Goal: Task Accomplishment & Management: Use online tool/utility

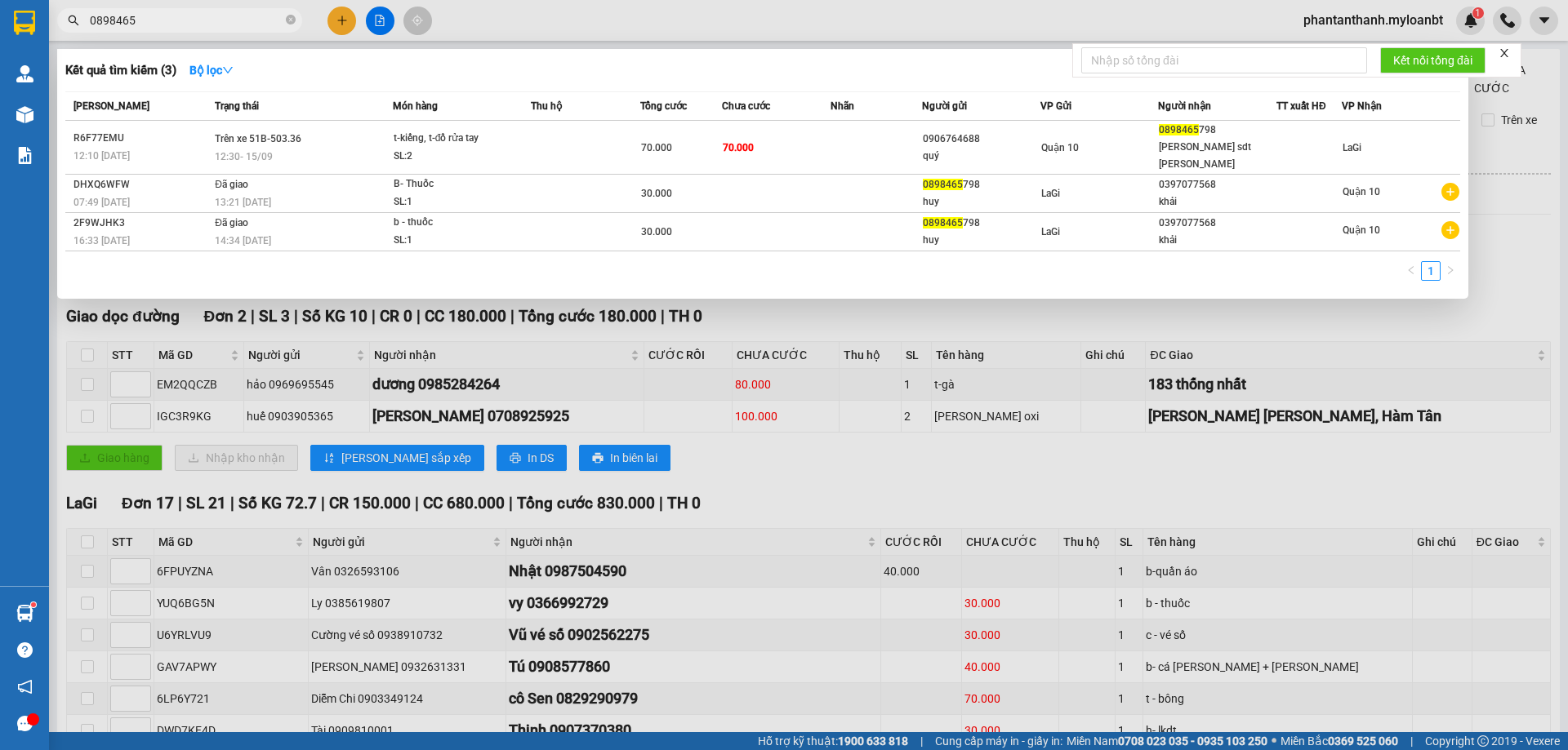
click at [276, 28] on input "0898465" at bounding box center [186, 20] width 193 height 18
click at [275, 20] on input "0898465" at bounding box center [186, 20] width 193 height 18
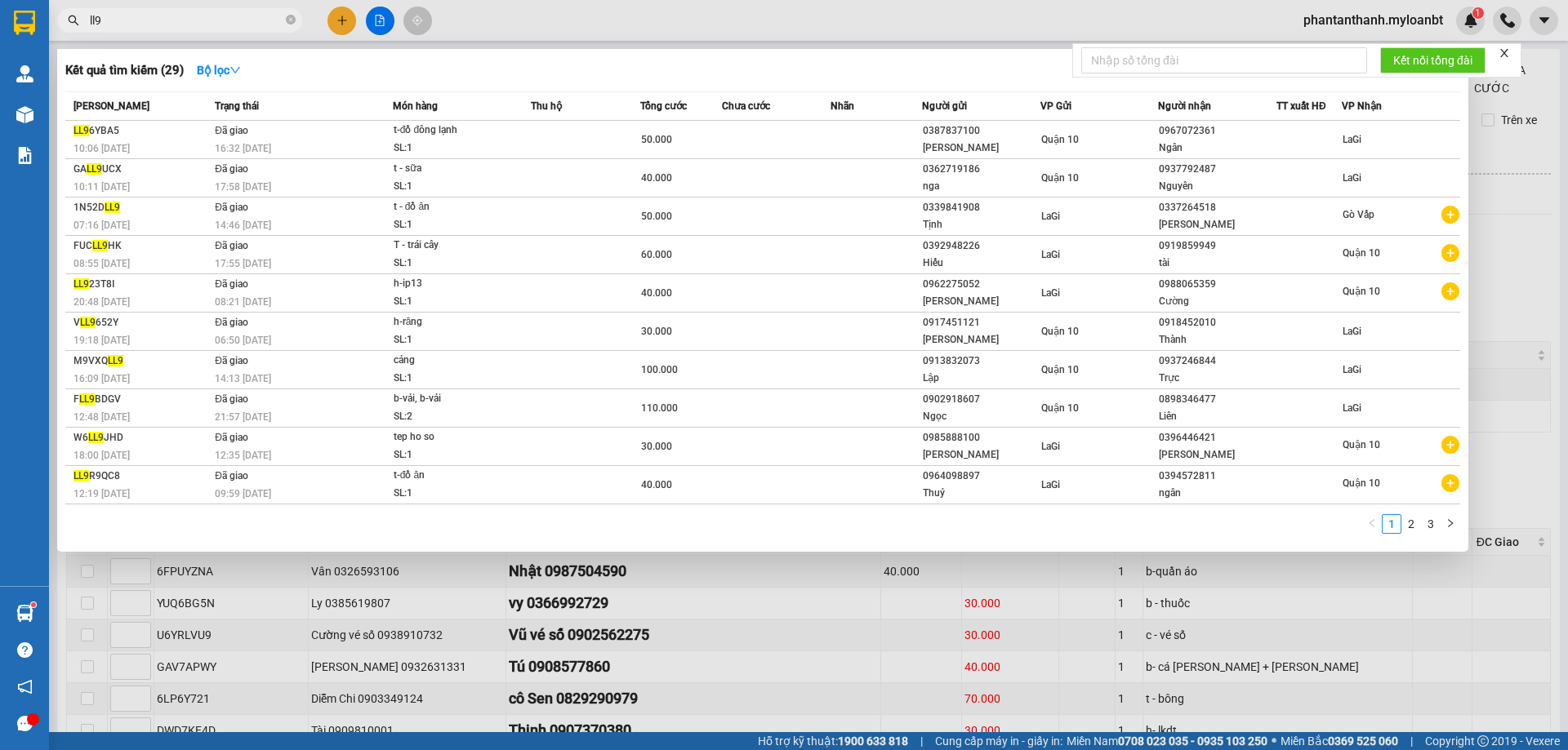
type input "ll96"
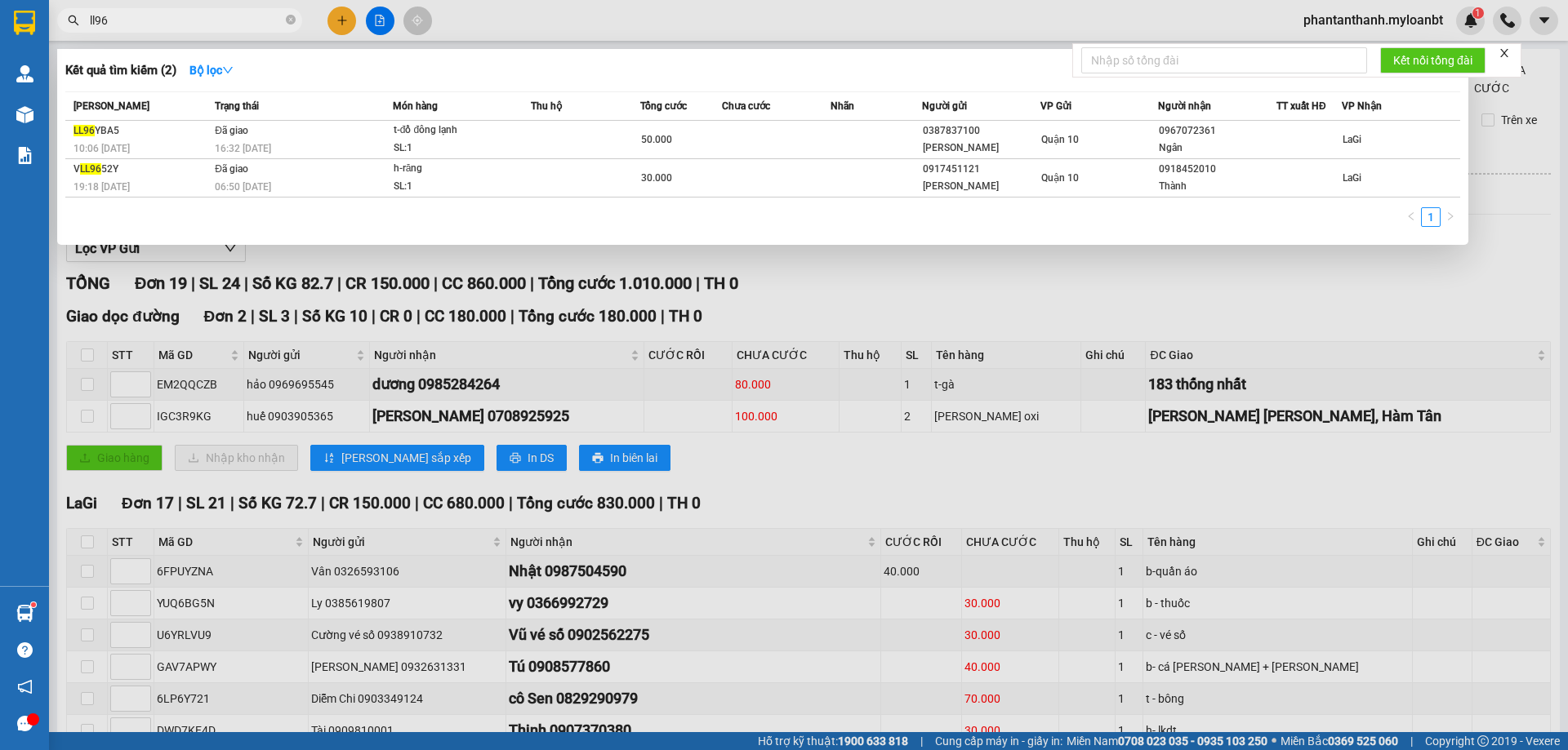
click at [184, 23] on input "ll96" at bounding box center [186, 20] width 193 height 18
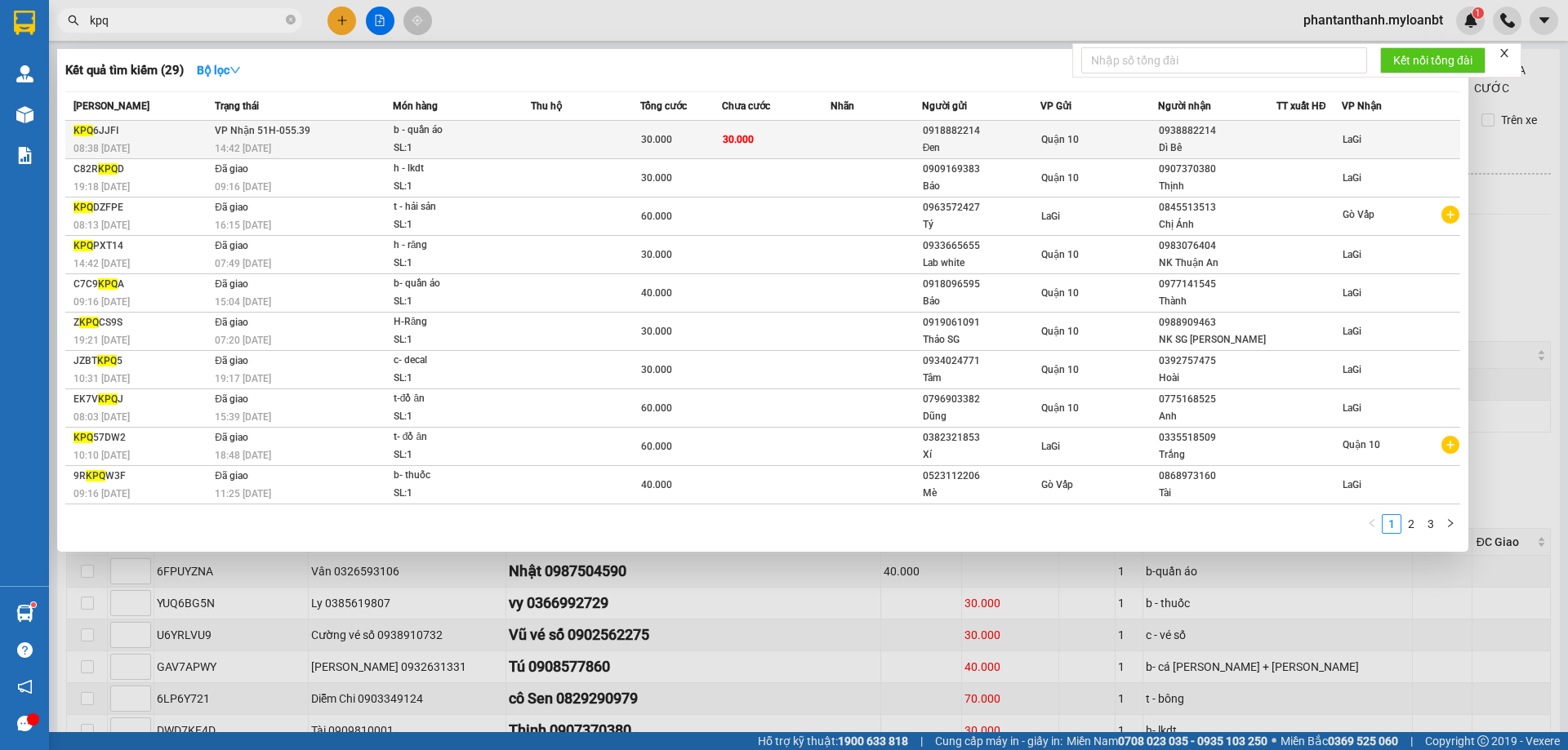
type input "kpq"
click at [902, 134] on td at bounding box center [876, 140] width 90 height 38
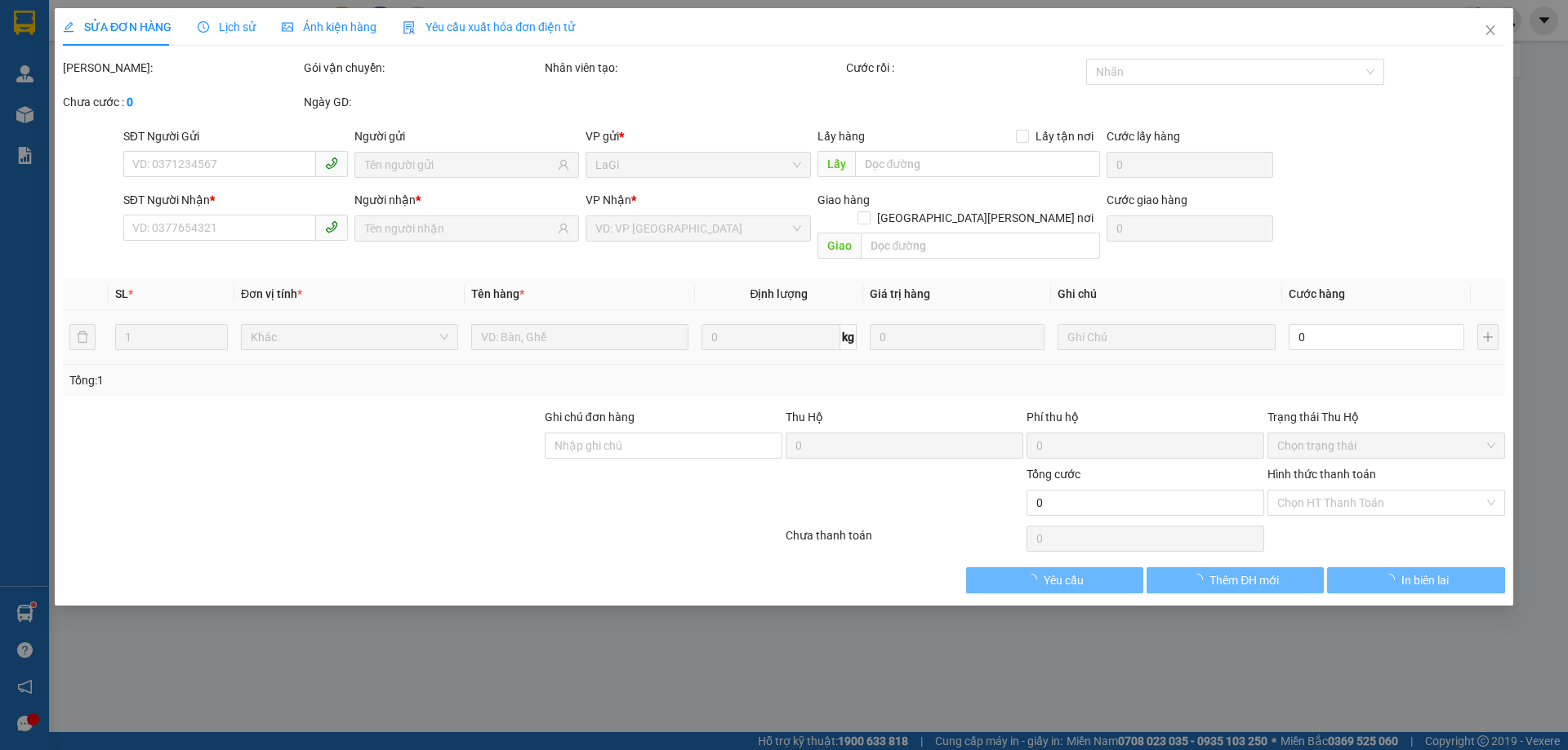
type input "0918882214"
type input "Đen"
type input "0938882214"
type input "Dì Bê"
type input "30.000"
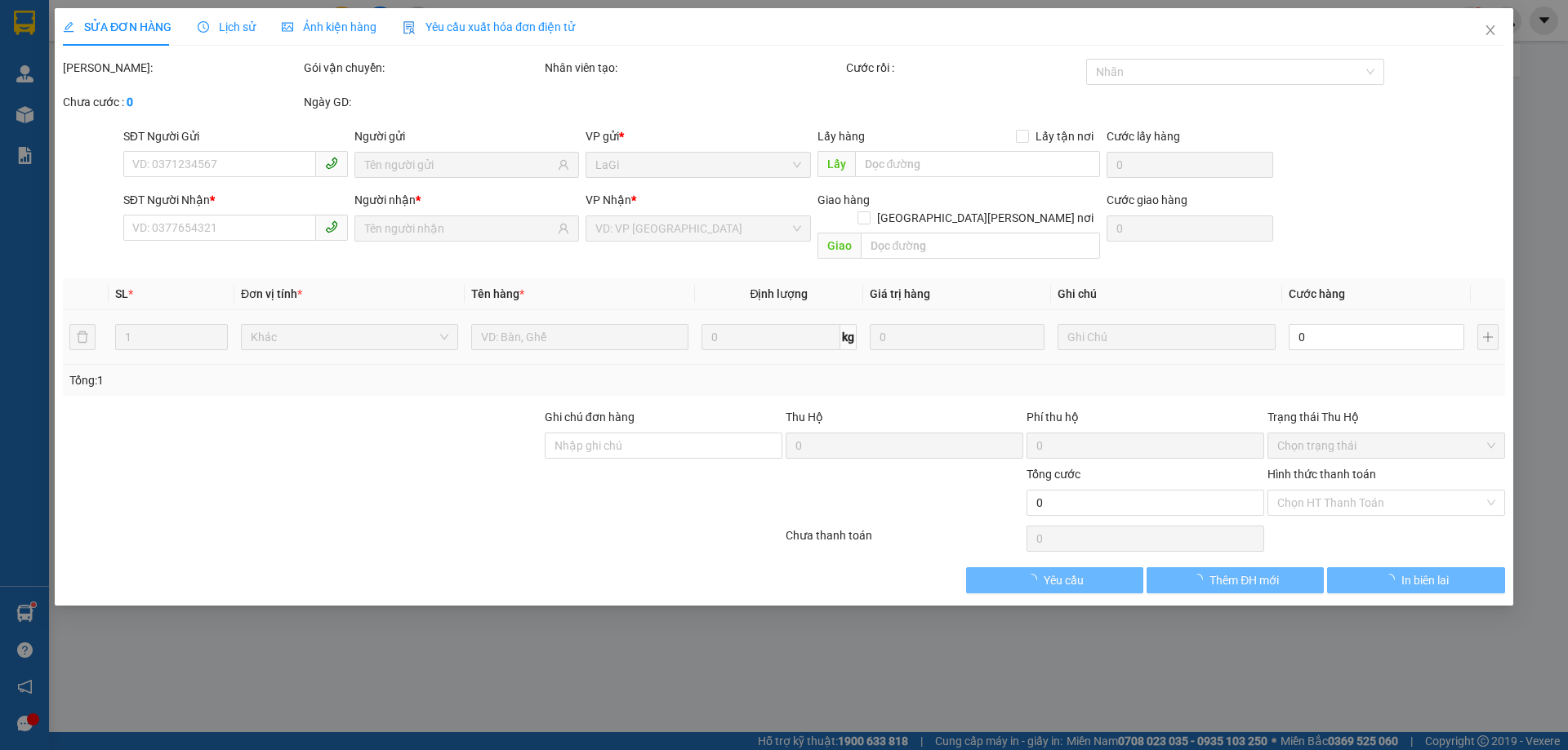
type input "30.000"
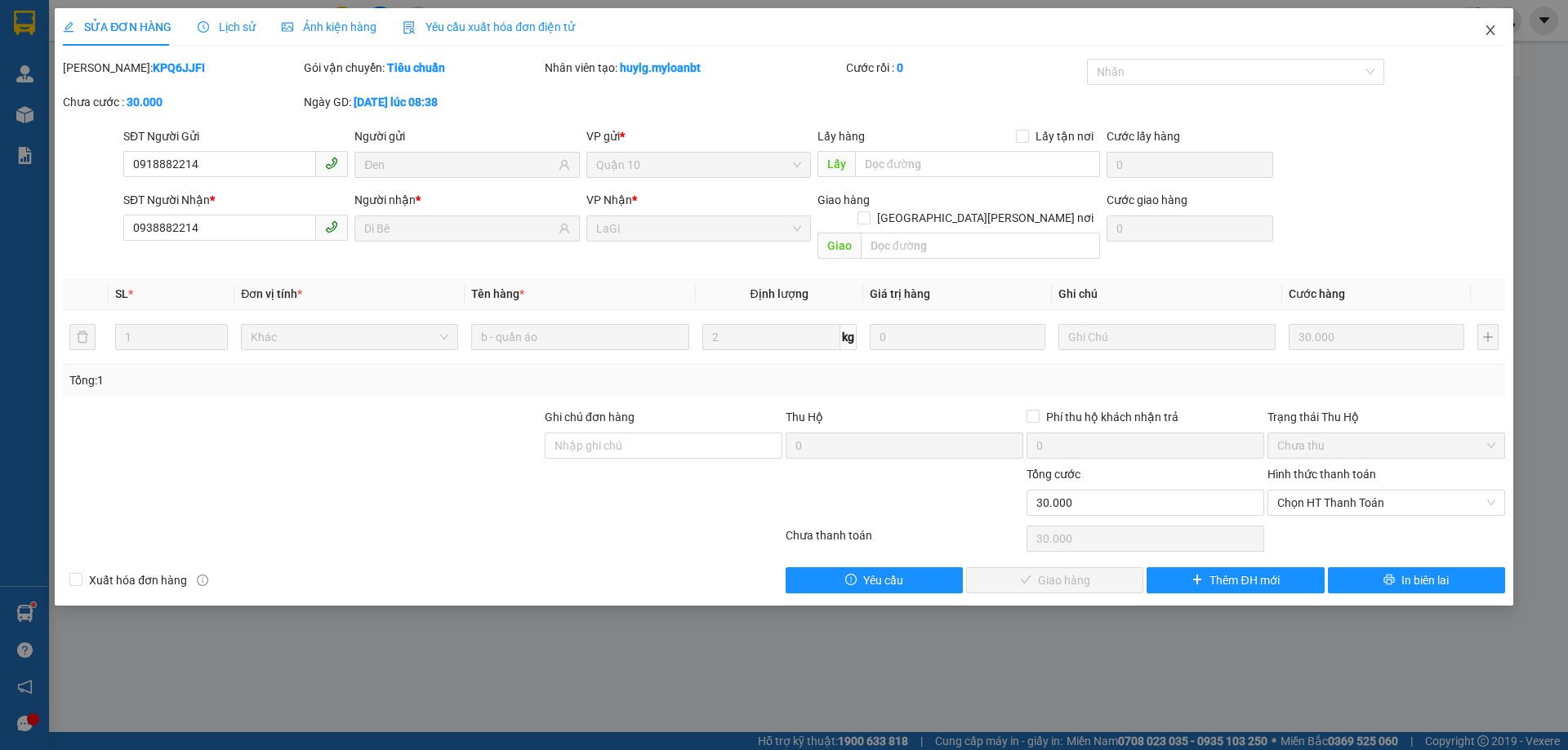
click at [1486, 24] on span "Close" at bounding box center [1490, 32] width 46 height 46
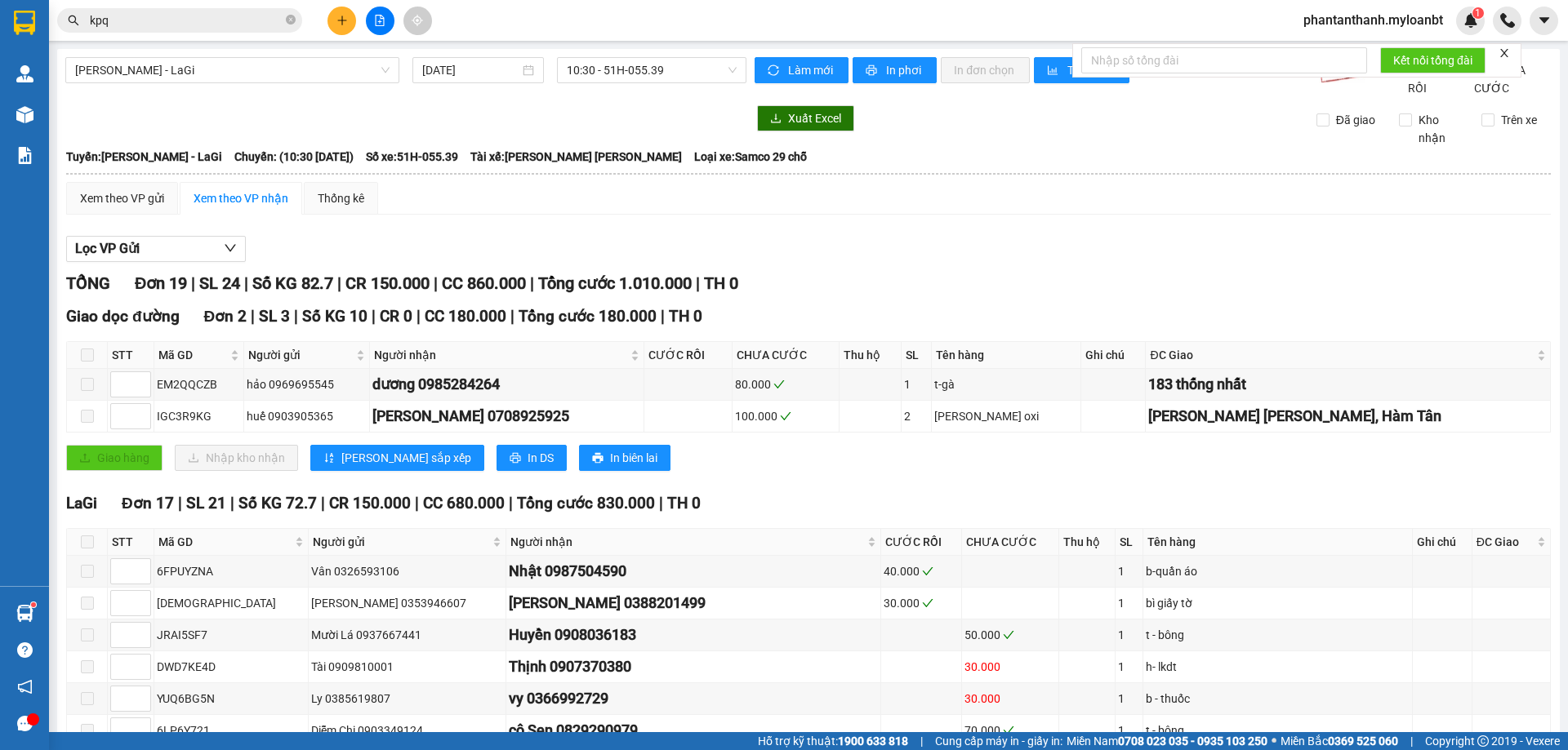
click at [222, 21] on input "kpq" at bounding box center [186, 20] width 193 height 18
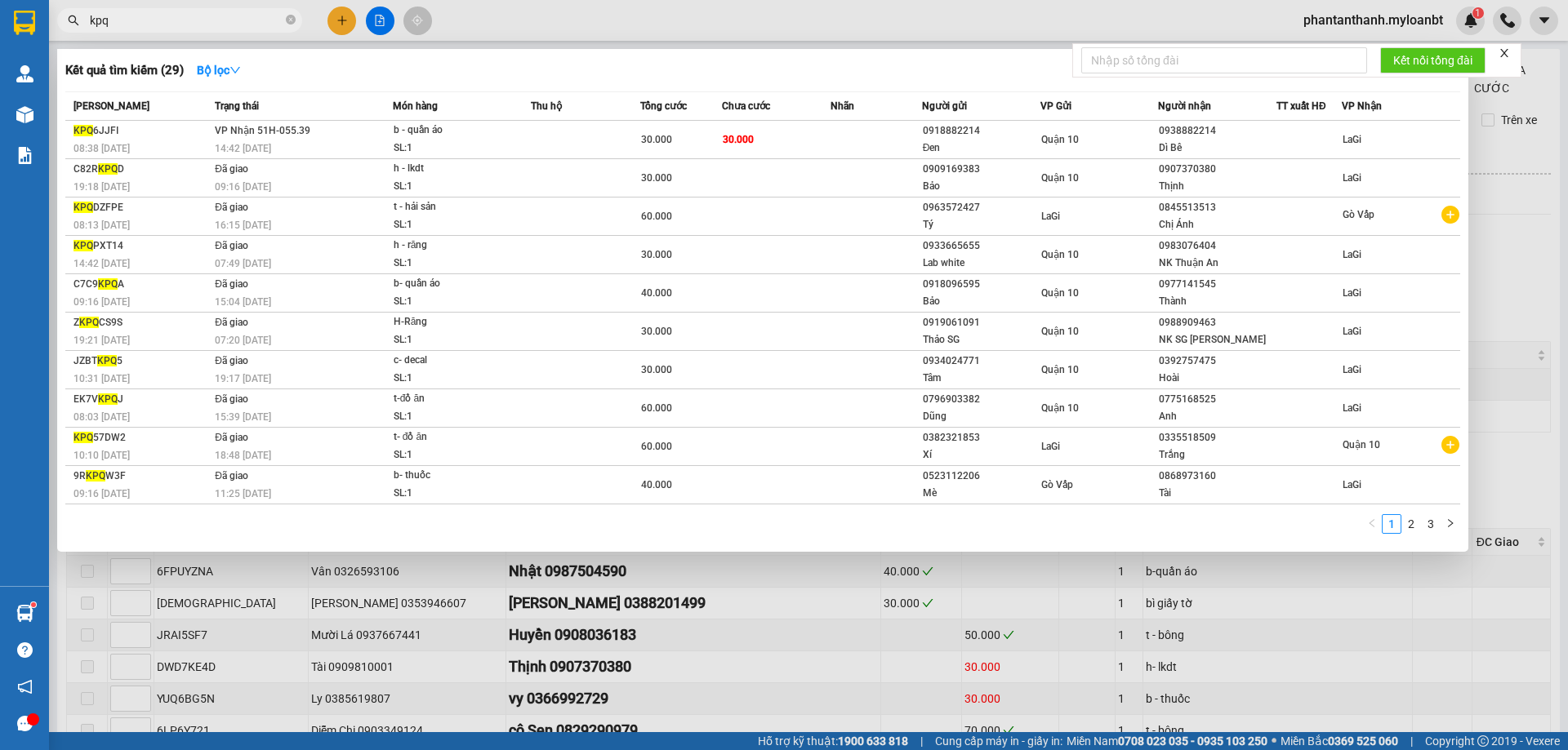
click at [222, 21] on input "kpq" at bounding box center [186, 20] width 193 height 18
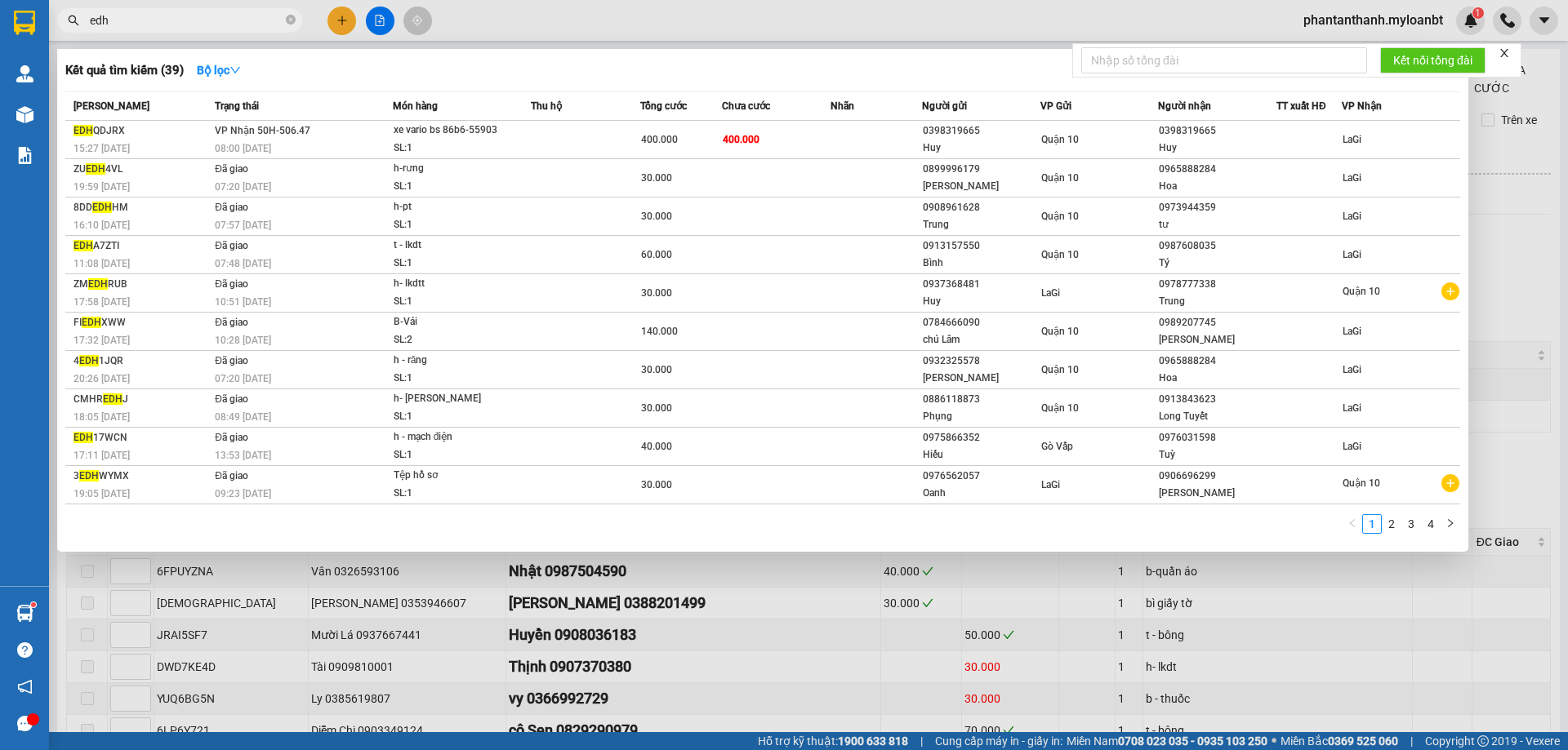
type input "edh"
click at [1416, 25] on div at bounding box center [784, 375] width 1568 height 750
click at [141, 13] on input "edh" at bounding box center [186, 20] width 193 height 18
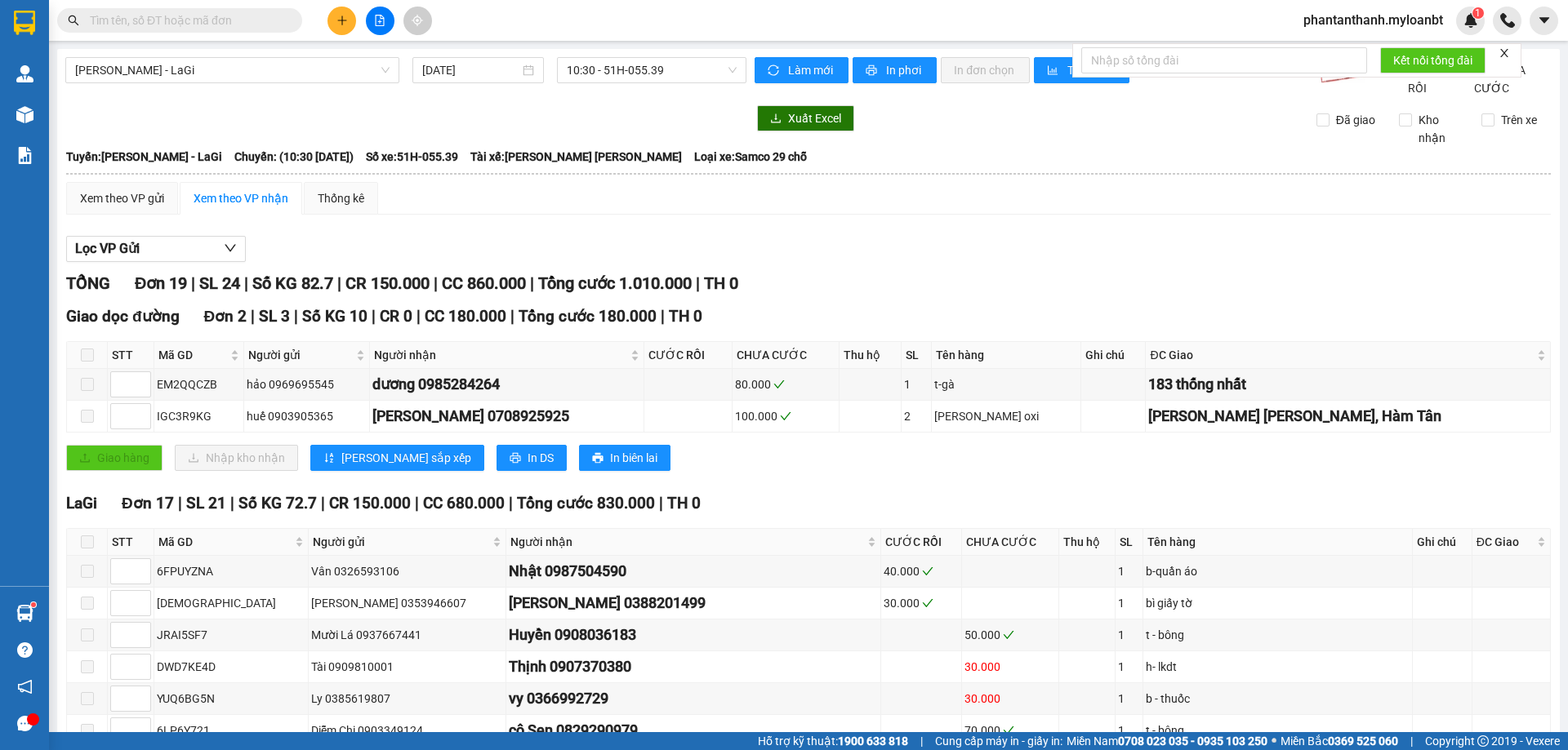
click at [1007, 233] on div "Xem theo VP gửi Xem theo VP nhận Thống kê Lọc VP Gửi TỔNG Đơn 19 | SL 24 | Số …" at bounding box center [808, 669] width 1485 height 974
click at [146, 19] on input "text" at bounding box center [186, 20] width 193 height 18
click at [280, 97] on div "Hồ Chí Minh - LaGi 15/09/2025 10:30 - 51H-055.39" at bounding box center [406, 78] width 681 height 40
click at [123, 19] on input "text" at bounding box center [186, 20] width 193 height 18
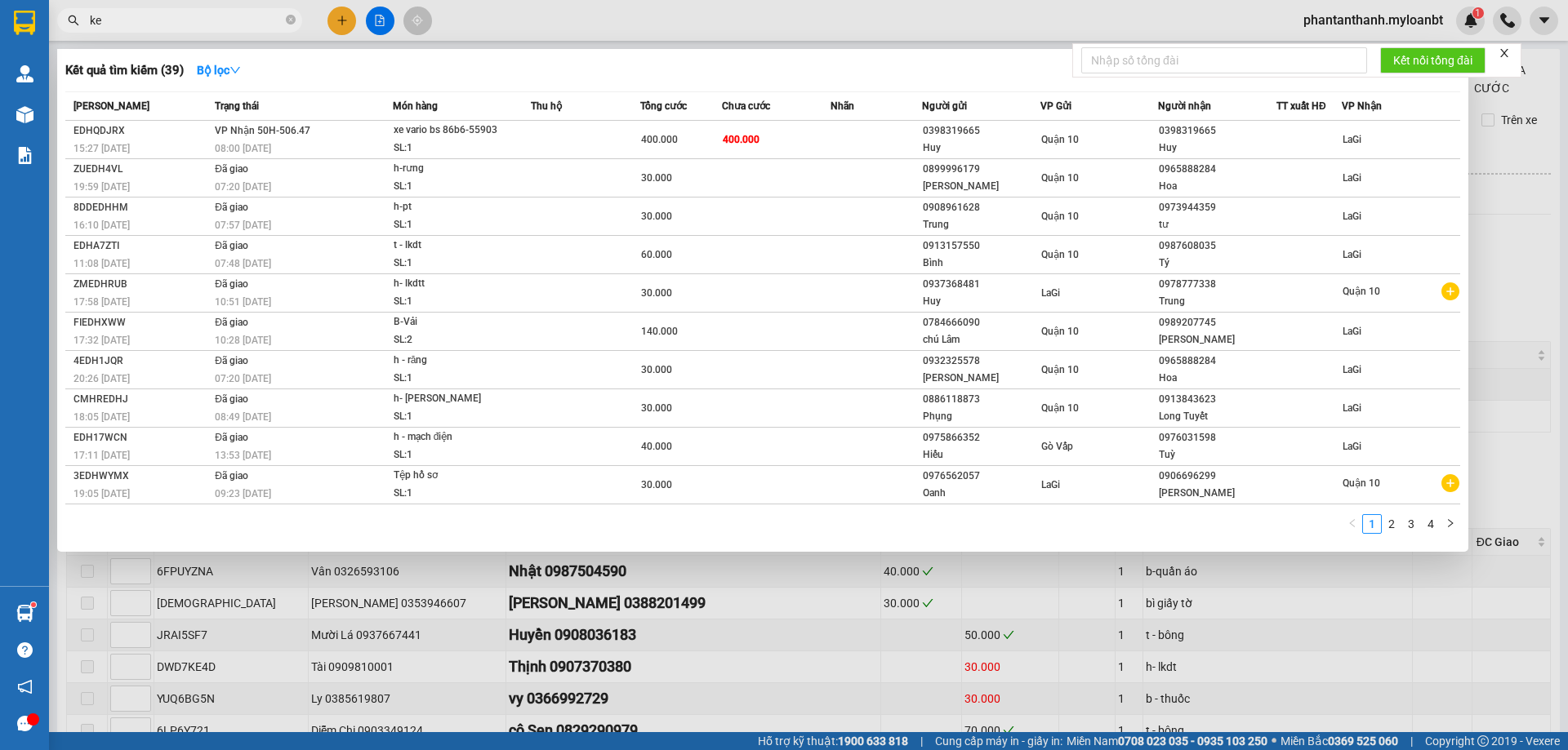
type input "ke5"
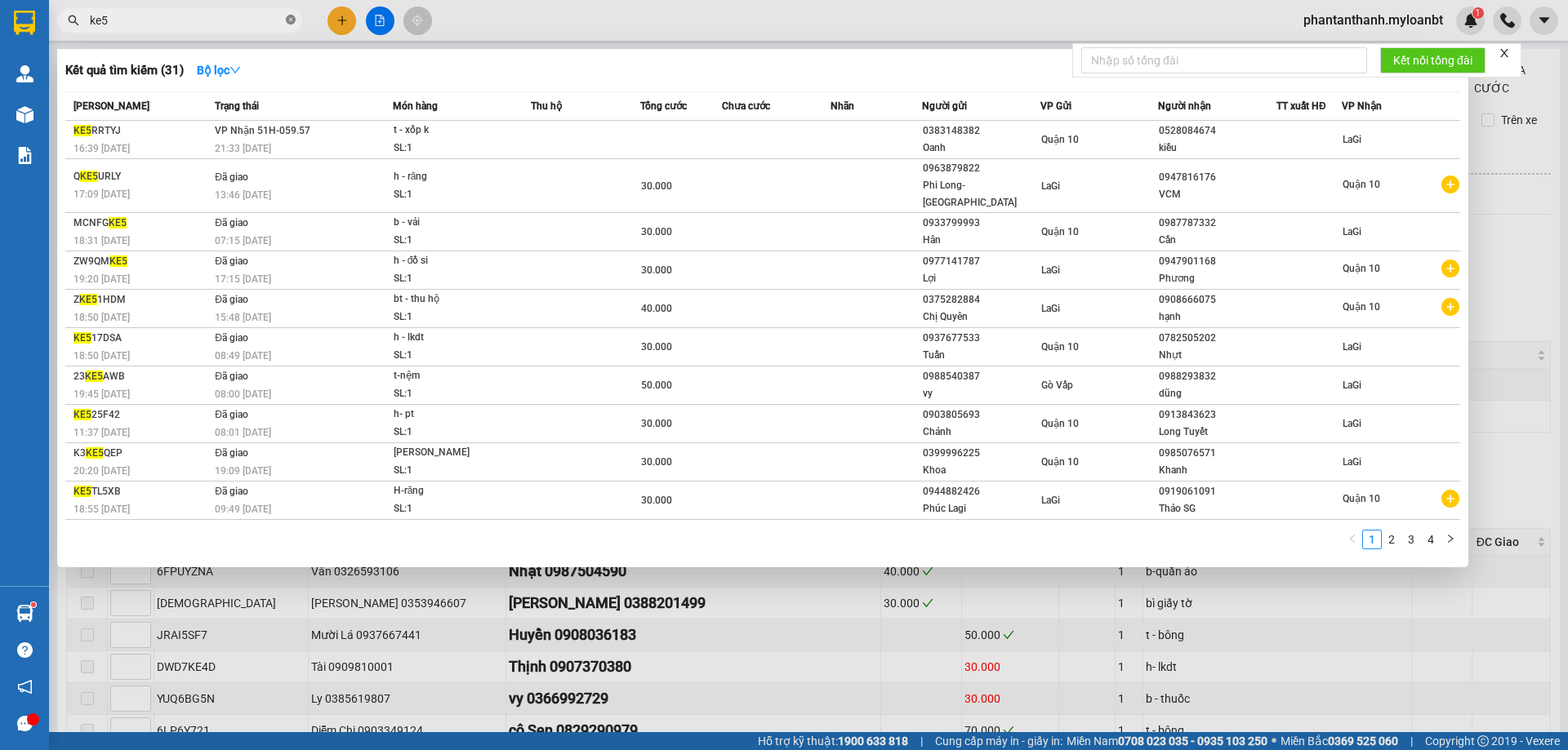
click at [293, 16] on icon "close-circle" at bounding box center [291, 19] width 10 height 10
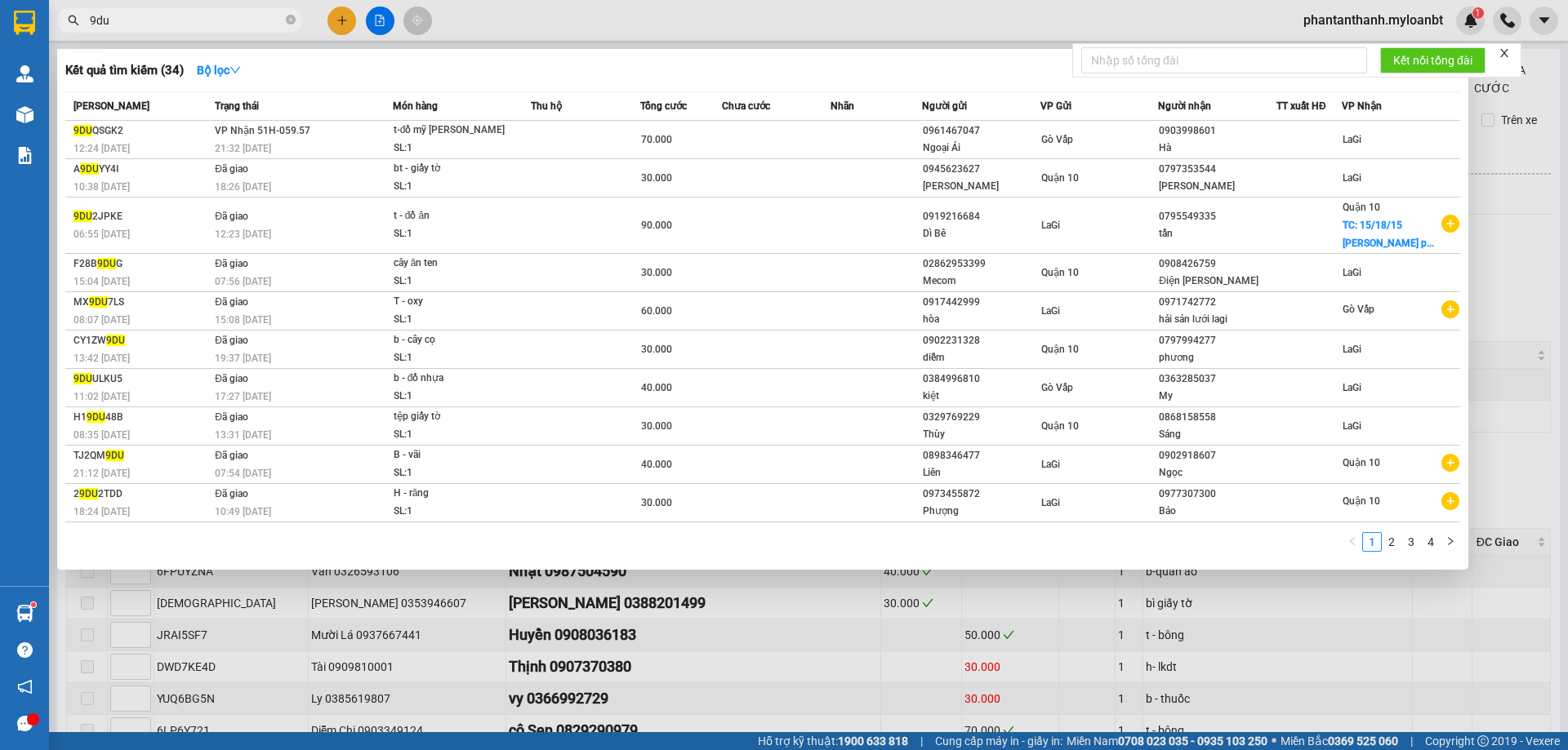
type input "9du"
click at [1293, 115] on th "TT xuất HĐ" at bounding box center [1309, 106] width 65 height 29
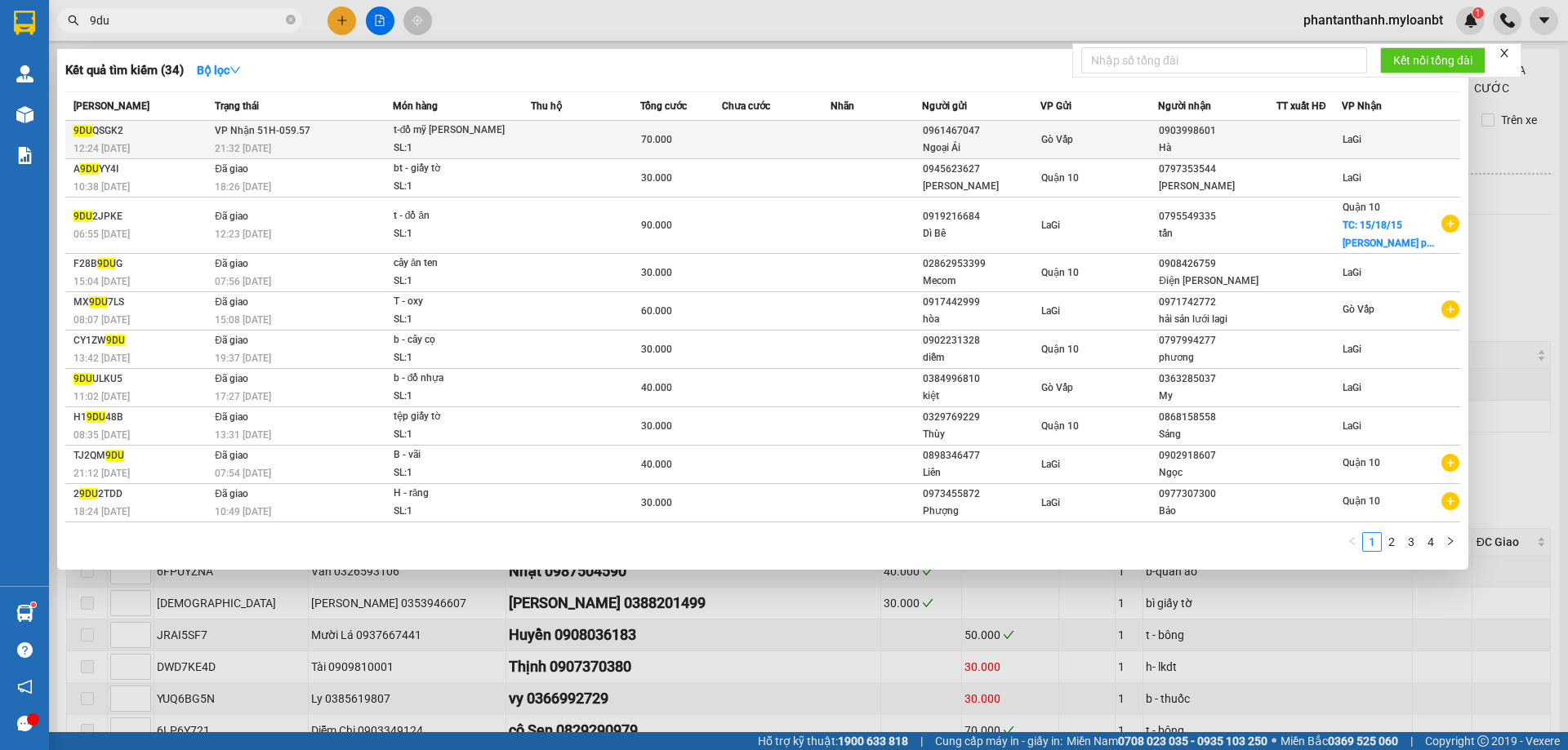
click at [1297, 146] on div at bounding box center [1308, 140] width 63 height 17
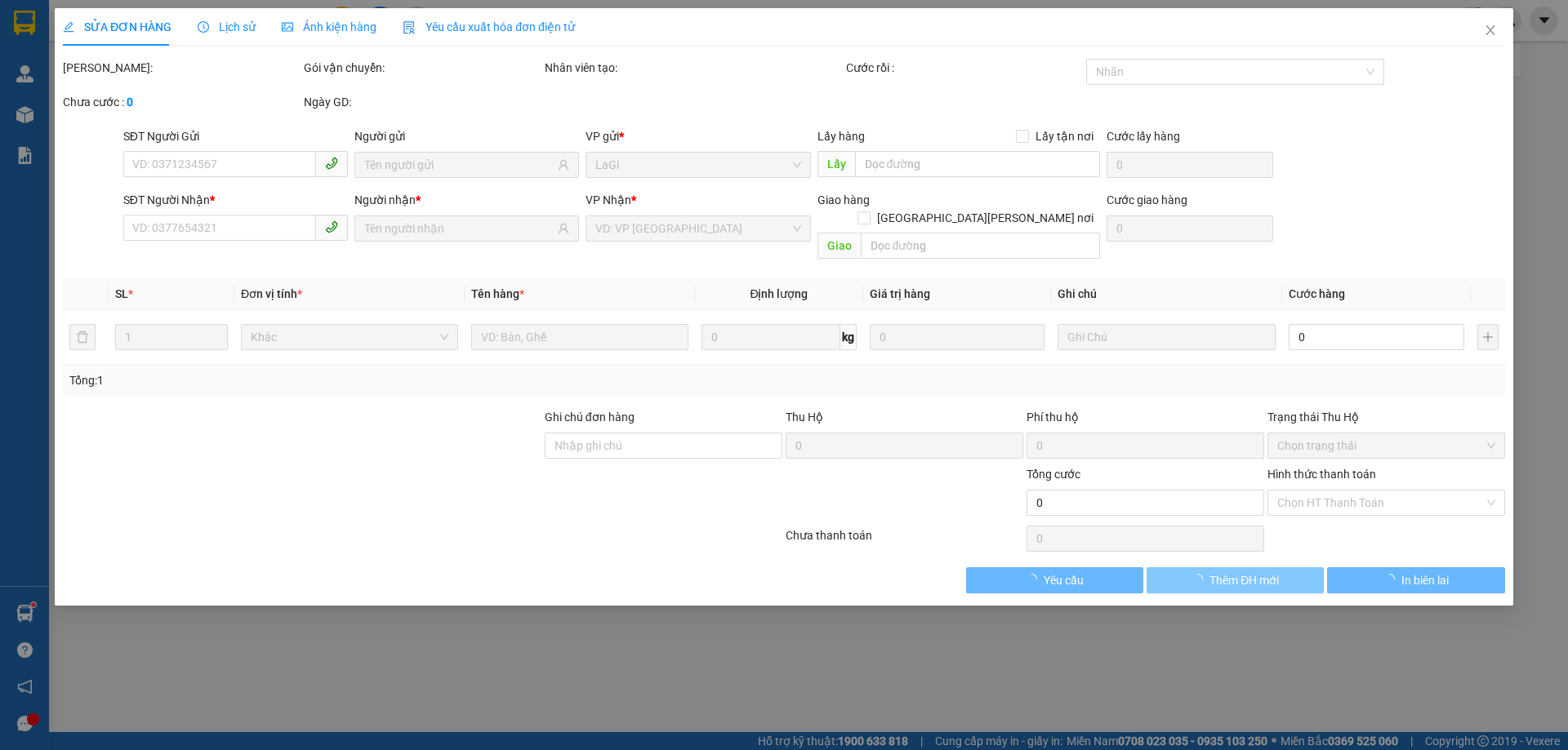
type input "0961467047"
type input "Ngoại Ái"
type input "0903998601"
type input "Hà"
type input "70.000"
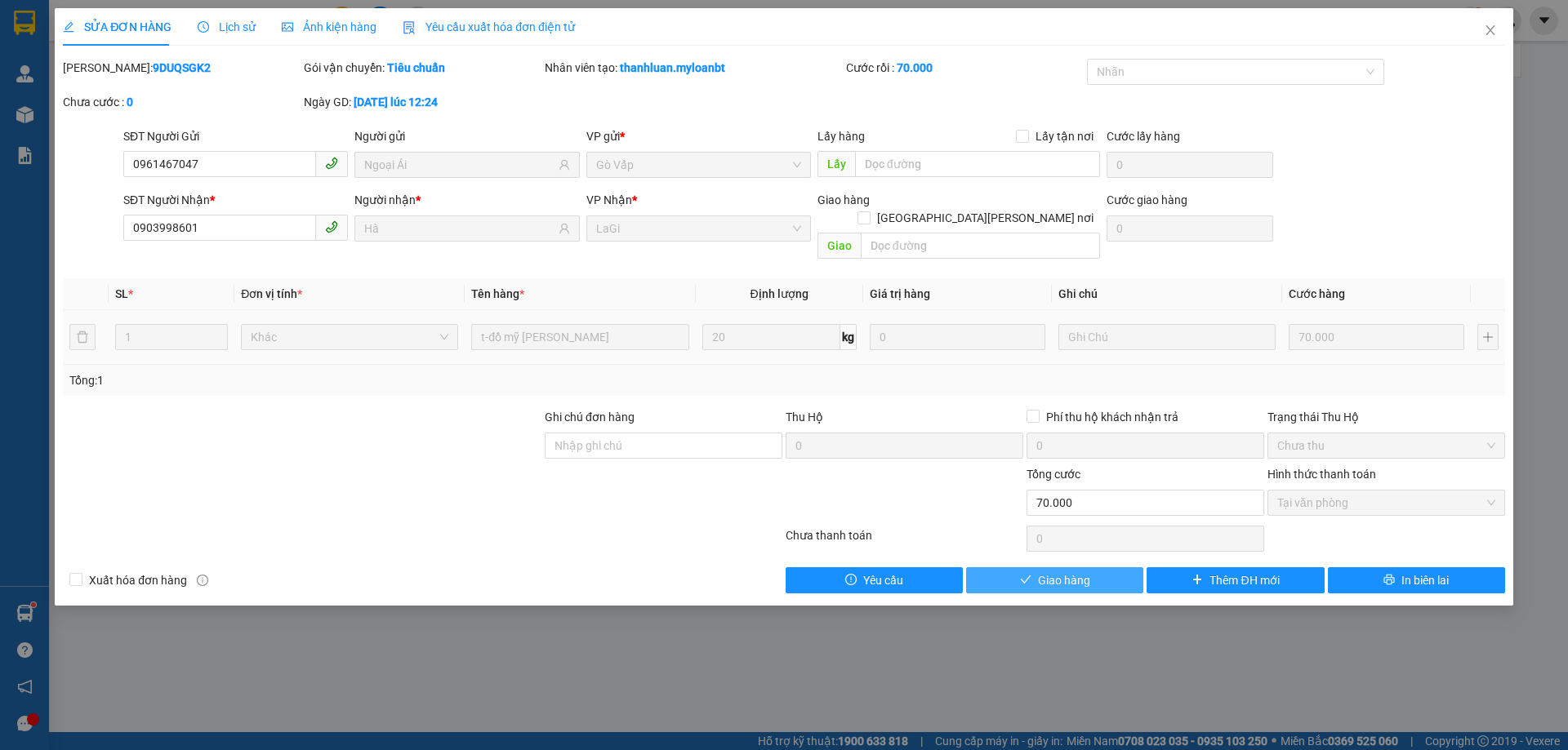
click at [1116, 568] on button "Giao hàng" at bounding box center [1054, 580] width 177 height 26
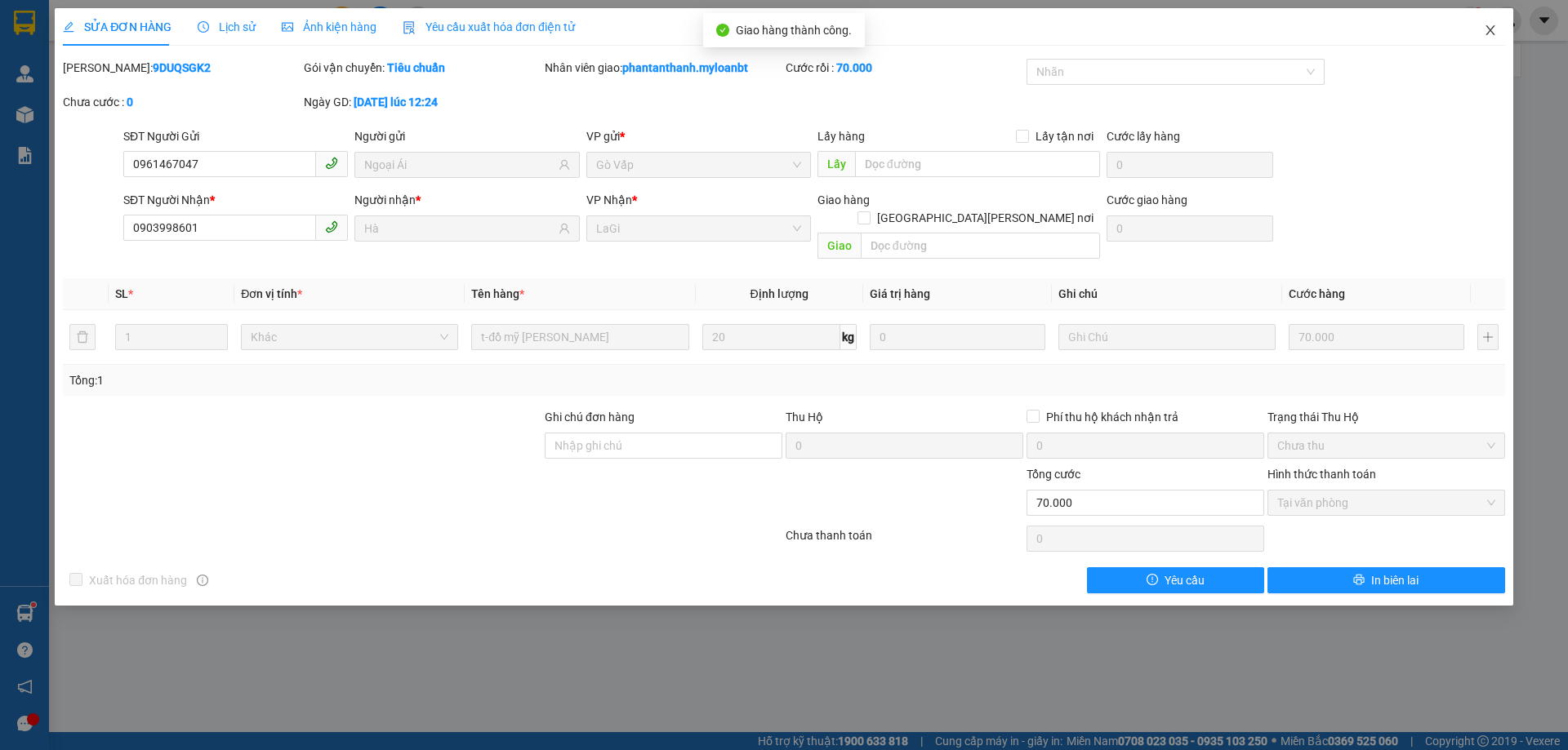
click at [1492, 25] on icon "close" at bounding box center [1490, 31] width 13 height 13
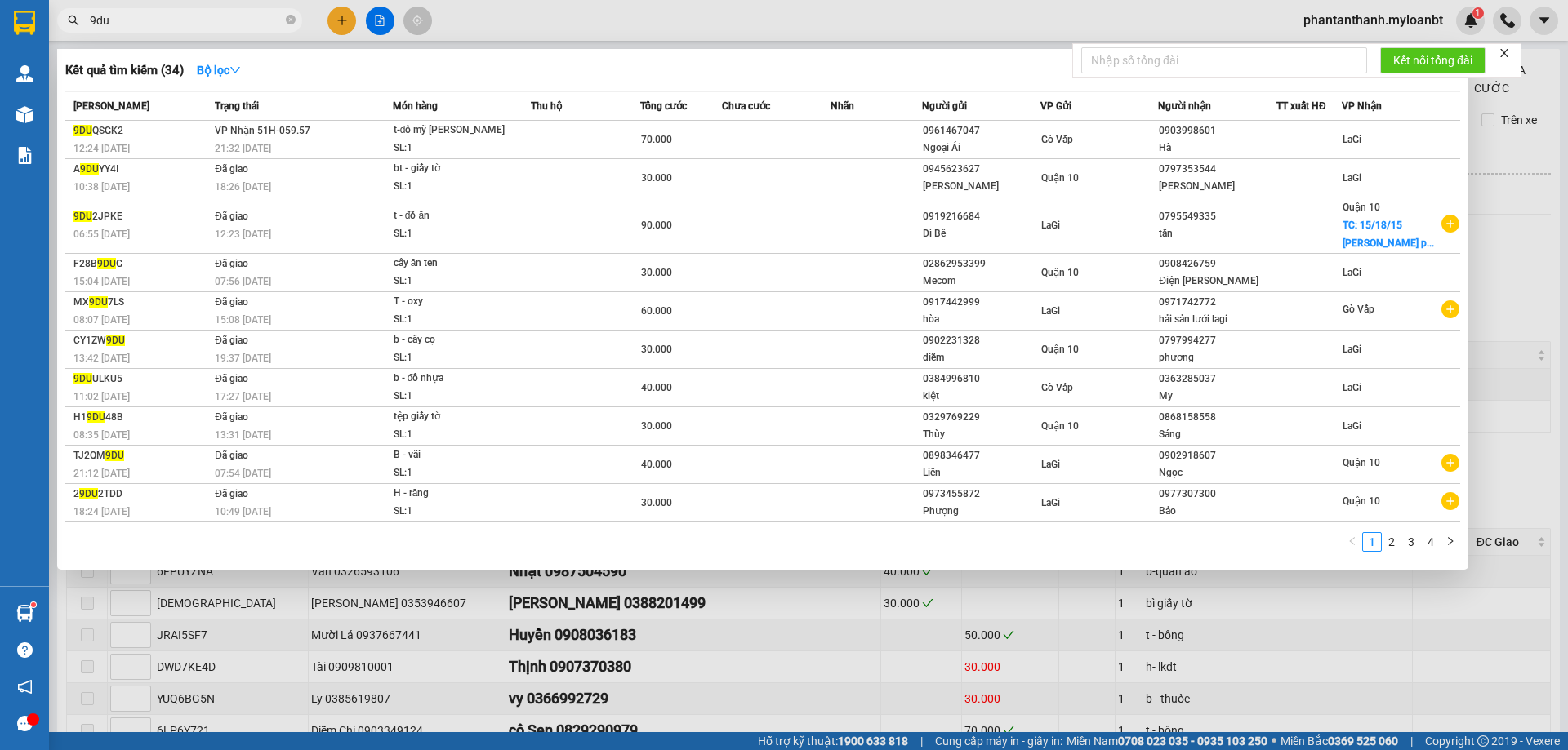
click at [199, 20] on input "9du" at bounding box center [186, 20] width 193 height 18
click at [199, 19] on input "9du" at bounding box center [186, 20] width 193 height 18
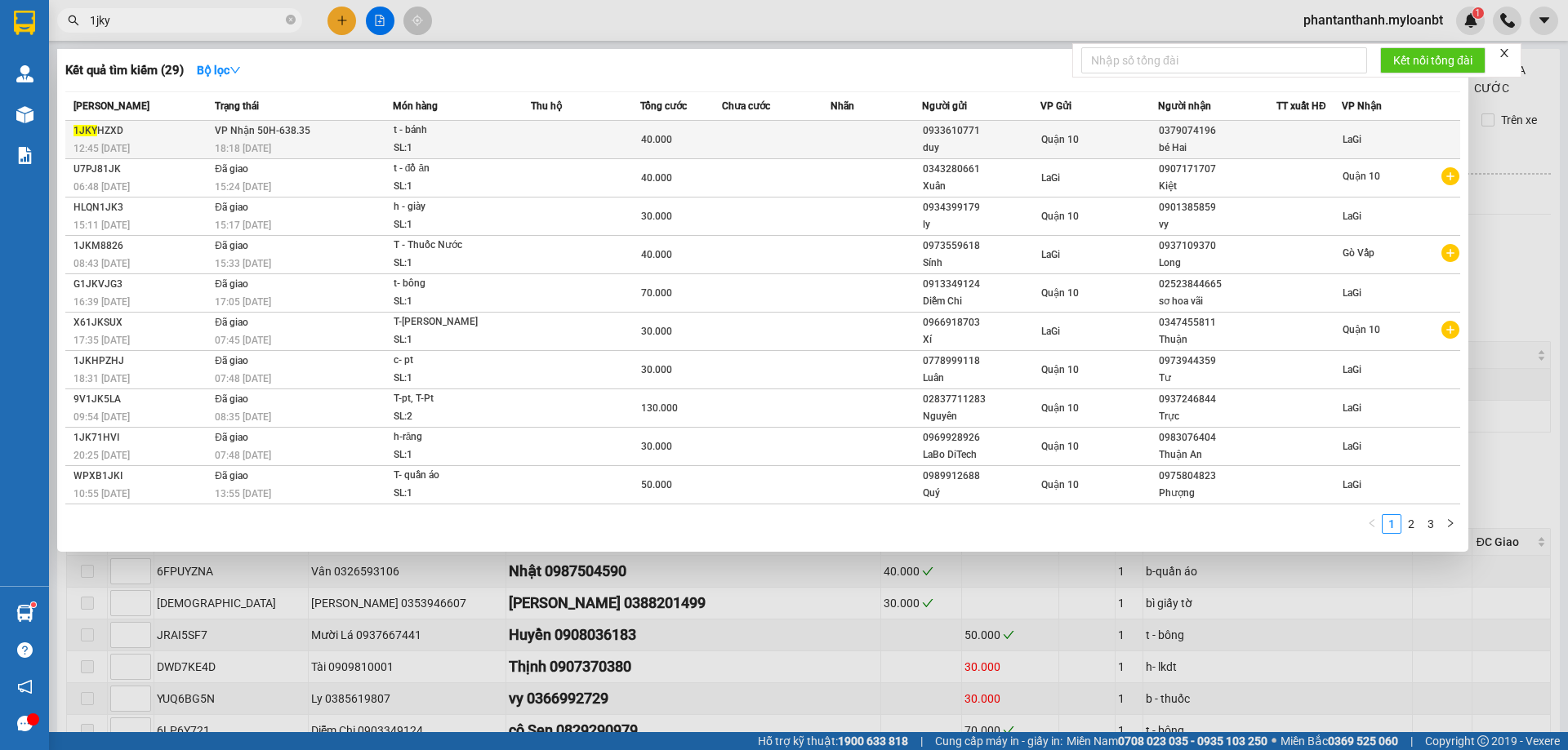
type input "1jky"
click at [1161, 142] on div "bé Hai" at bounding box center [1217, 149] width 117 height 17
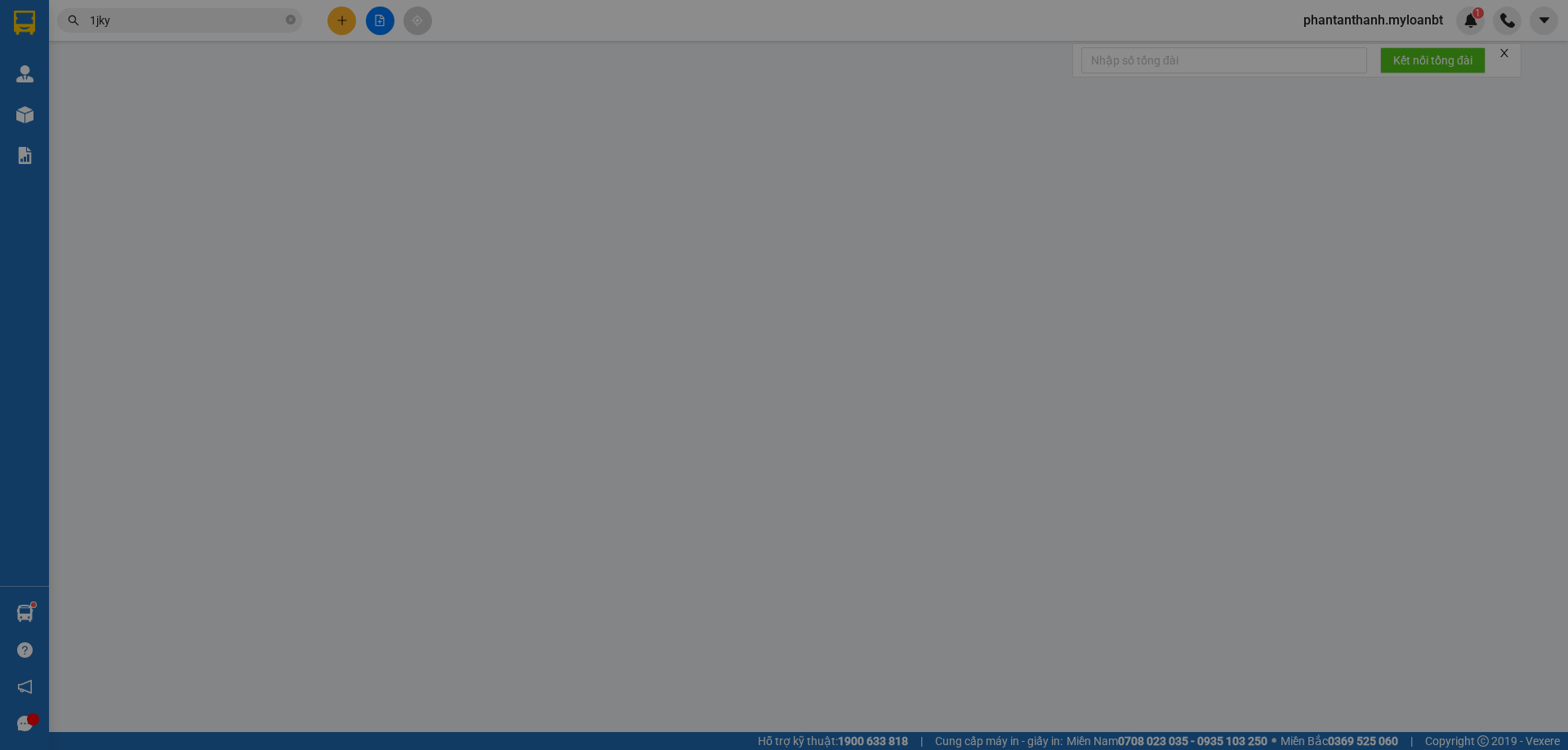
type input "0933610771"
type input "duy"
type input "0379074196"
type input "bé Hai"
type input "40.000"
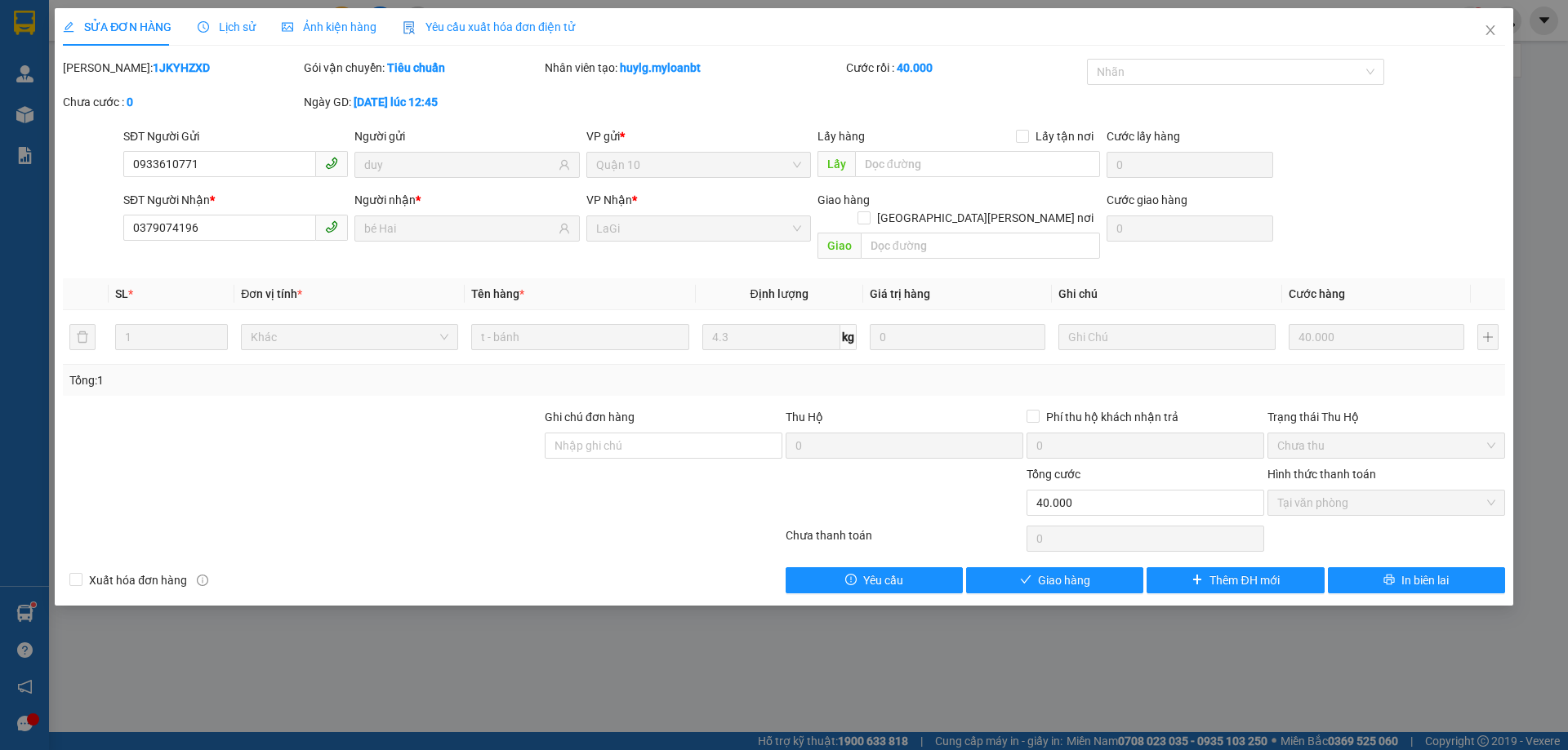
click at [229, 13] on div "Lịch sử" at bounding box center [226, 27] width 58 height 37
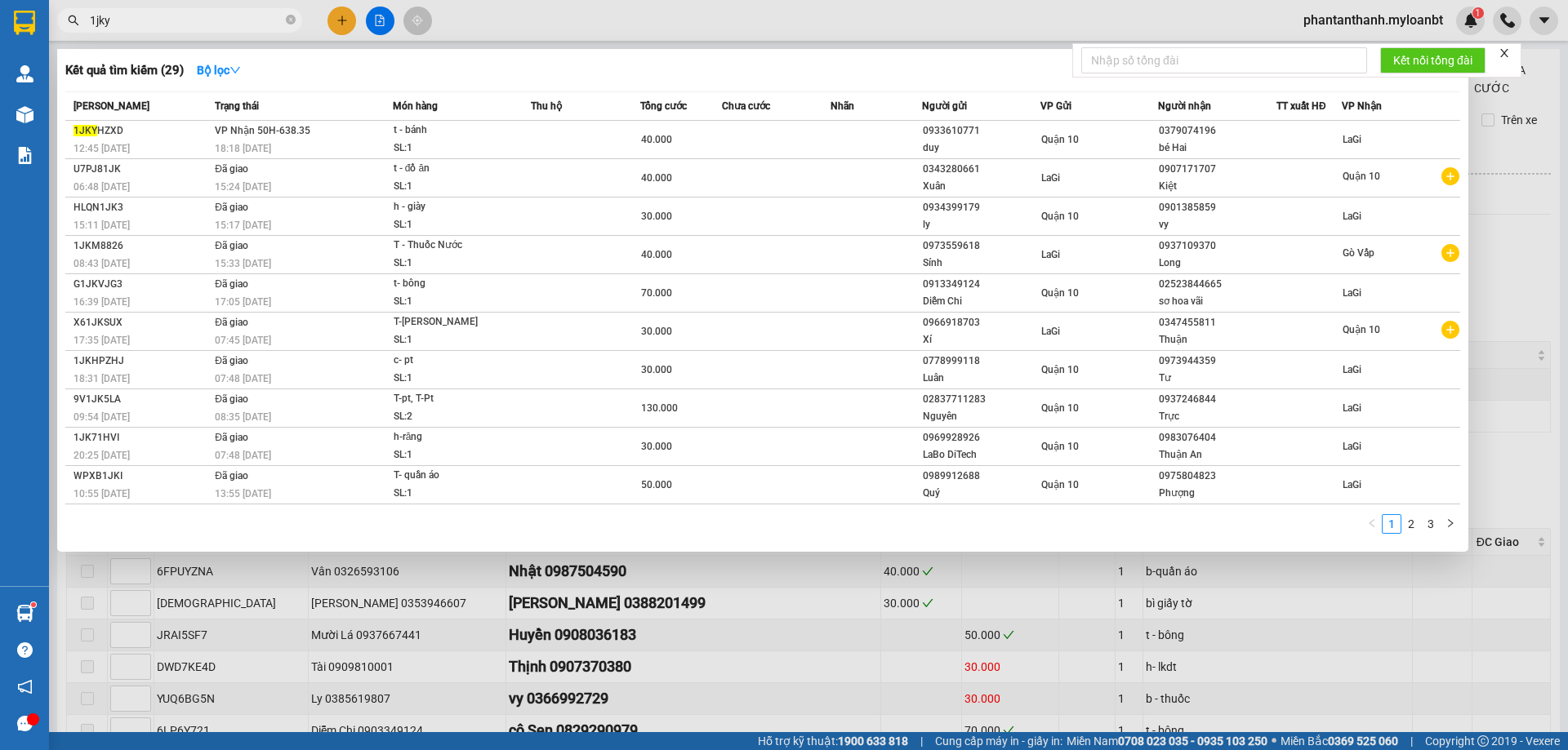
click at [147, 13] on input "1jky" at bounding box center [186, 20] width 193 height 18
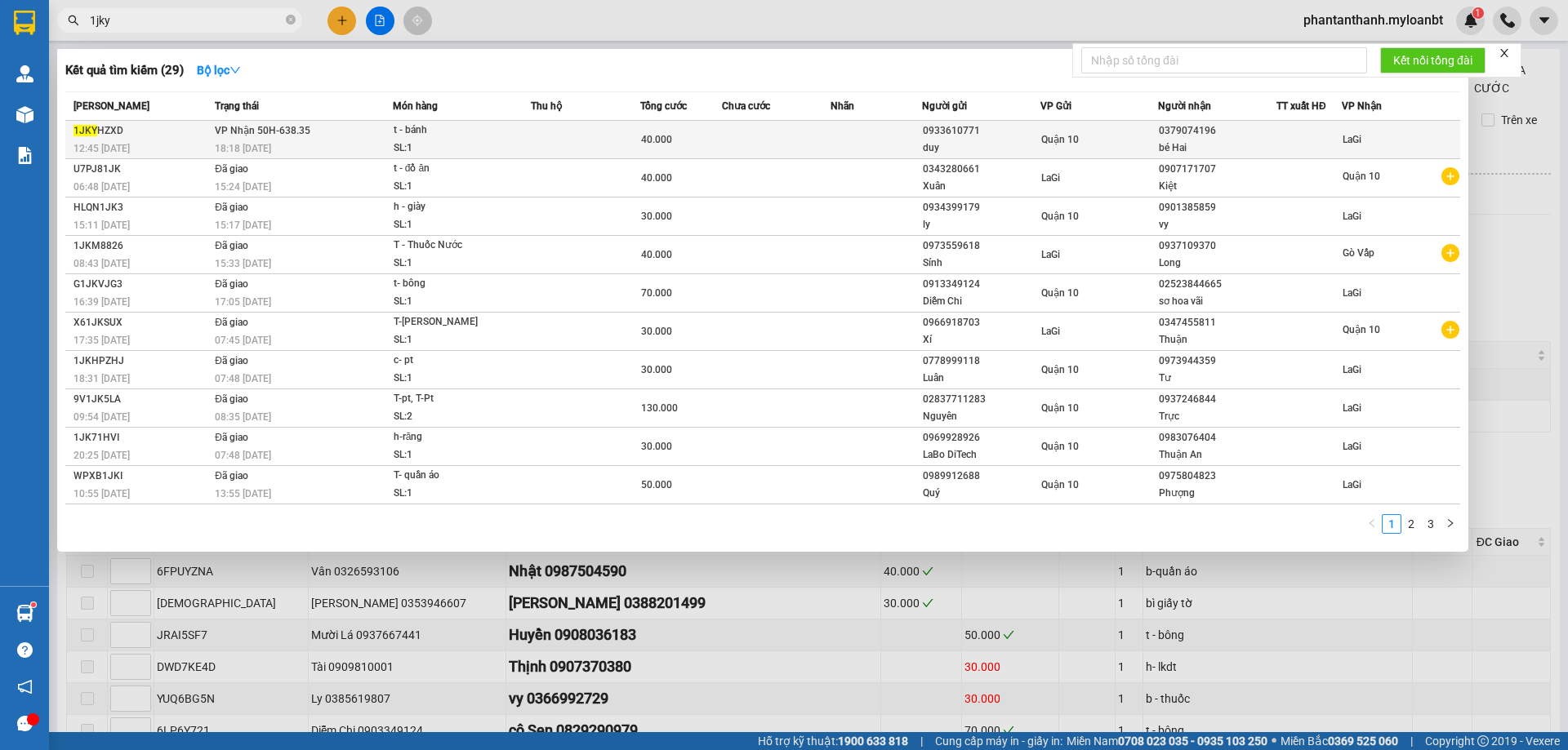
click at [1083, 134] on div "Quận 10" at bounding box center [1099, 139] width 117 height 18
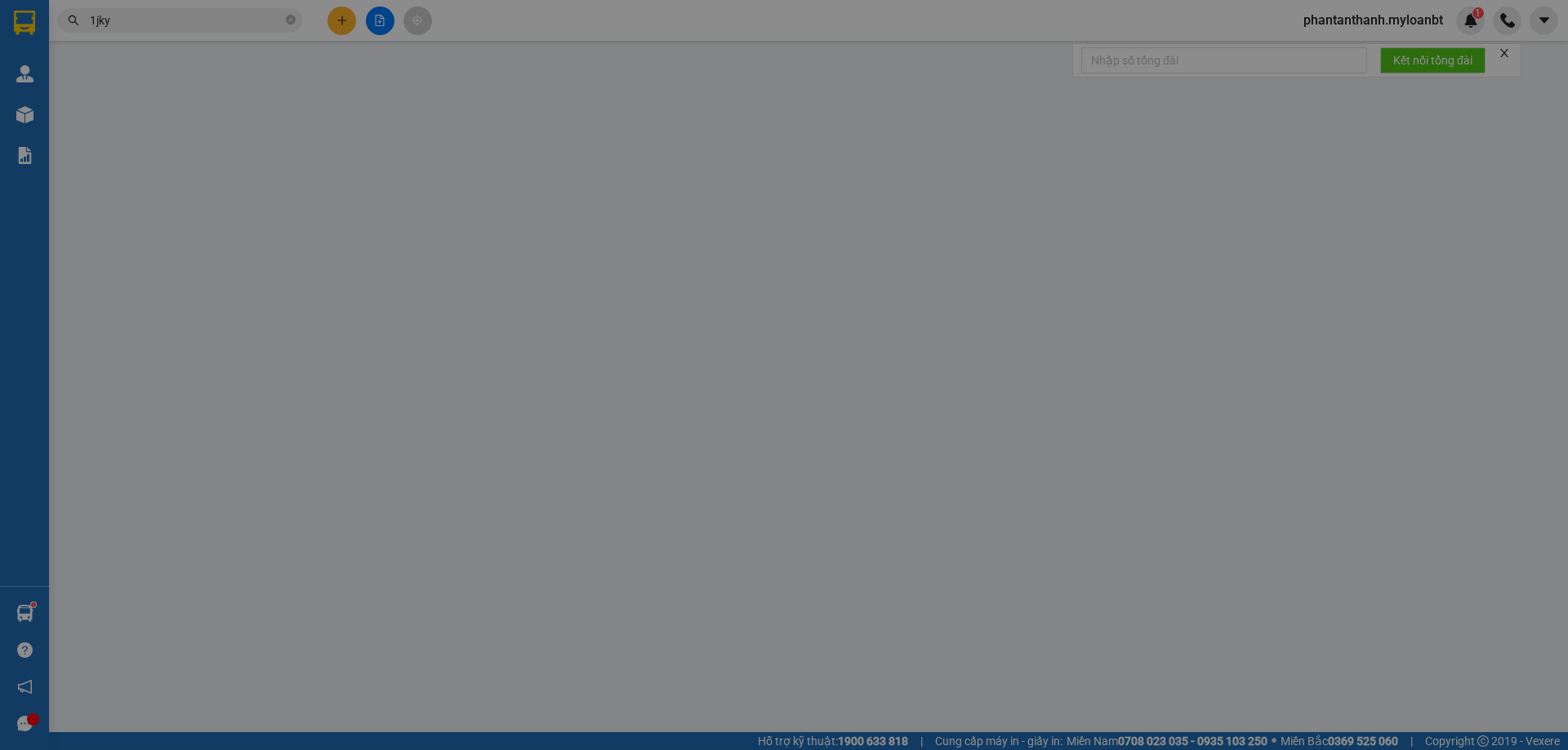
type input "0933610771"
type input "duy"
type input "0379074196"
type input "bé Hai"
type input "40.000"
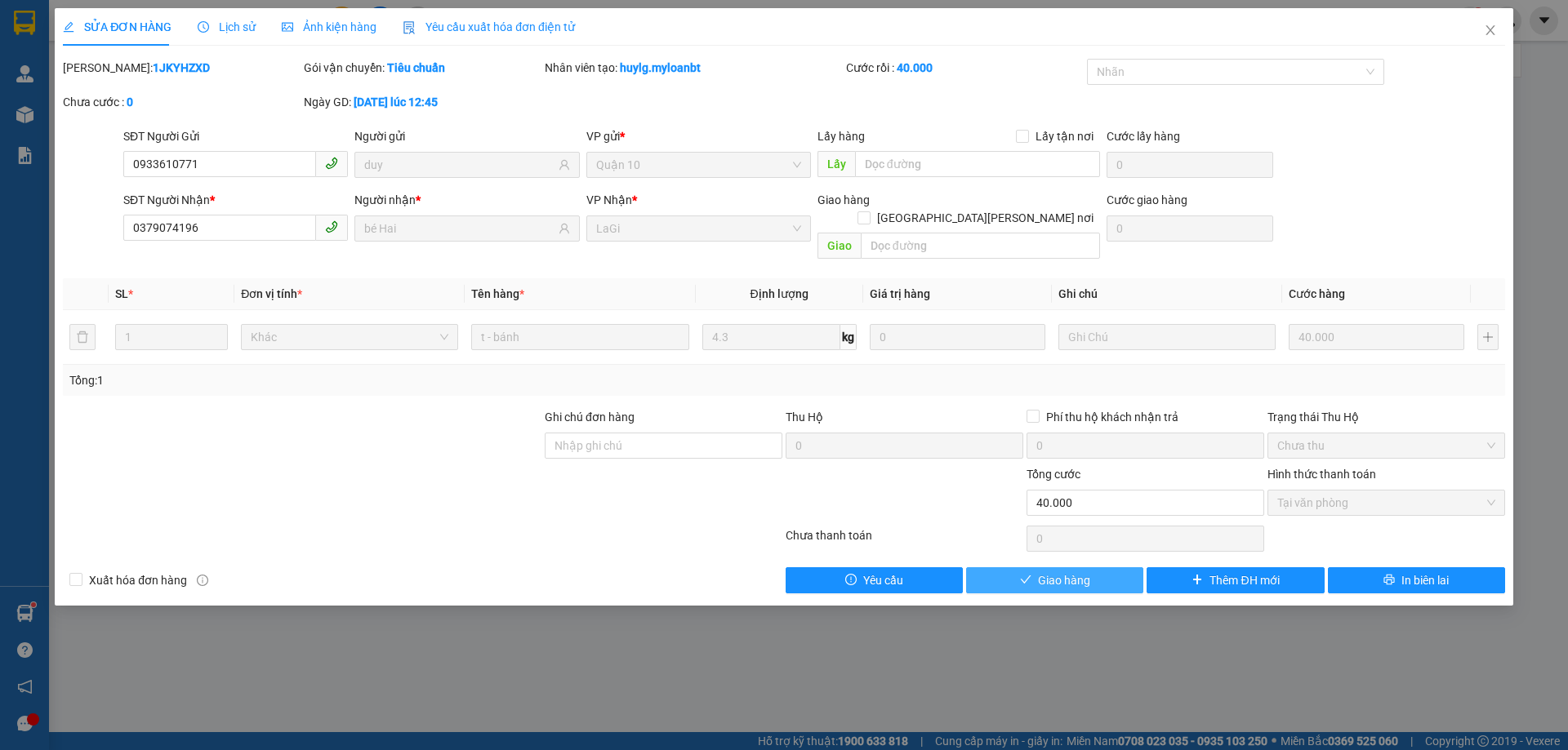
click at [1117, 568] on button "Giao hàng" at bounding box center [1054, 580] width 177 height 26
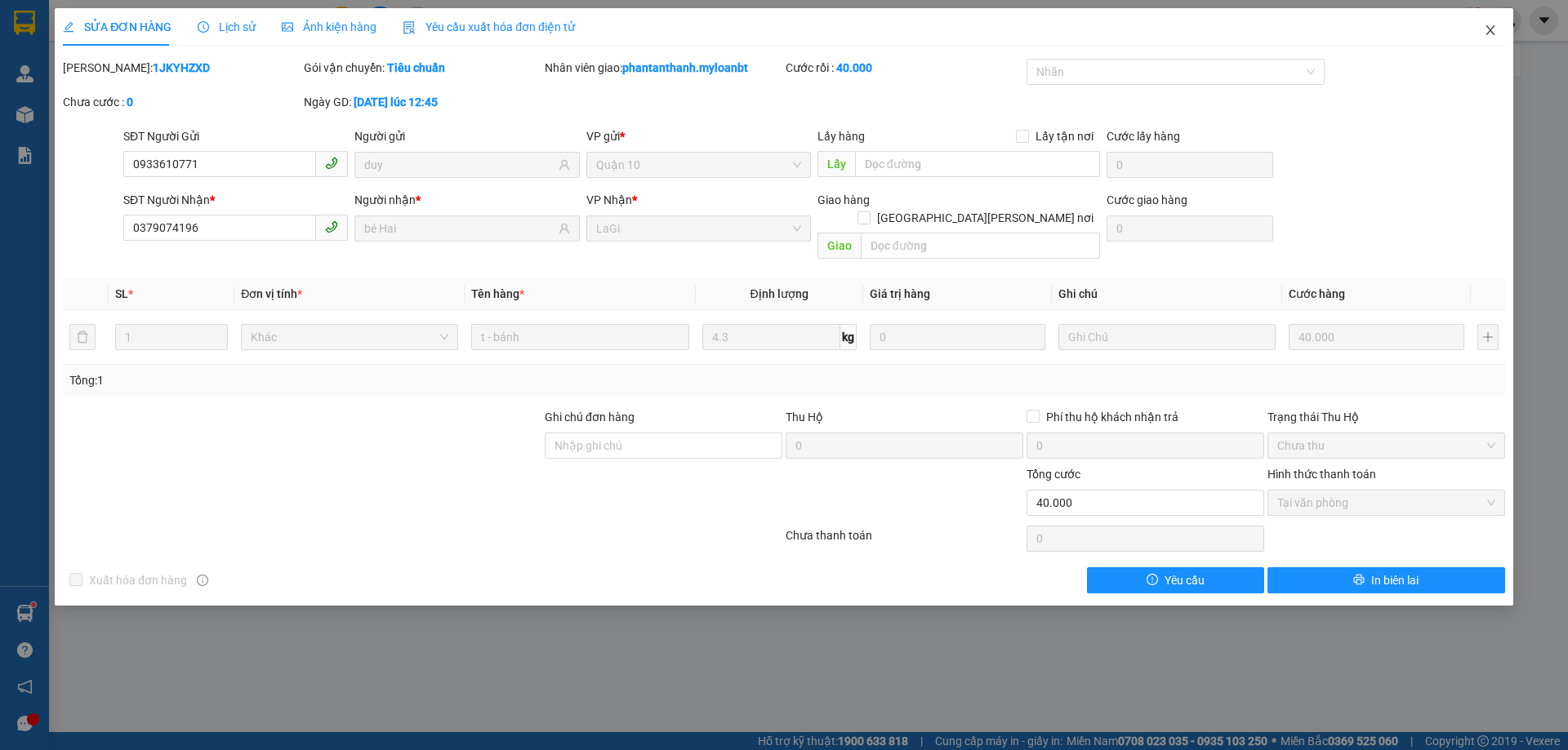
click at [1486, 20] on span "Close" at bounding box center [1490, 32] width 46 height 46
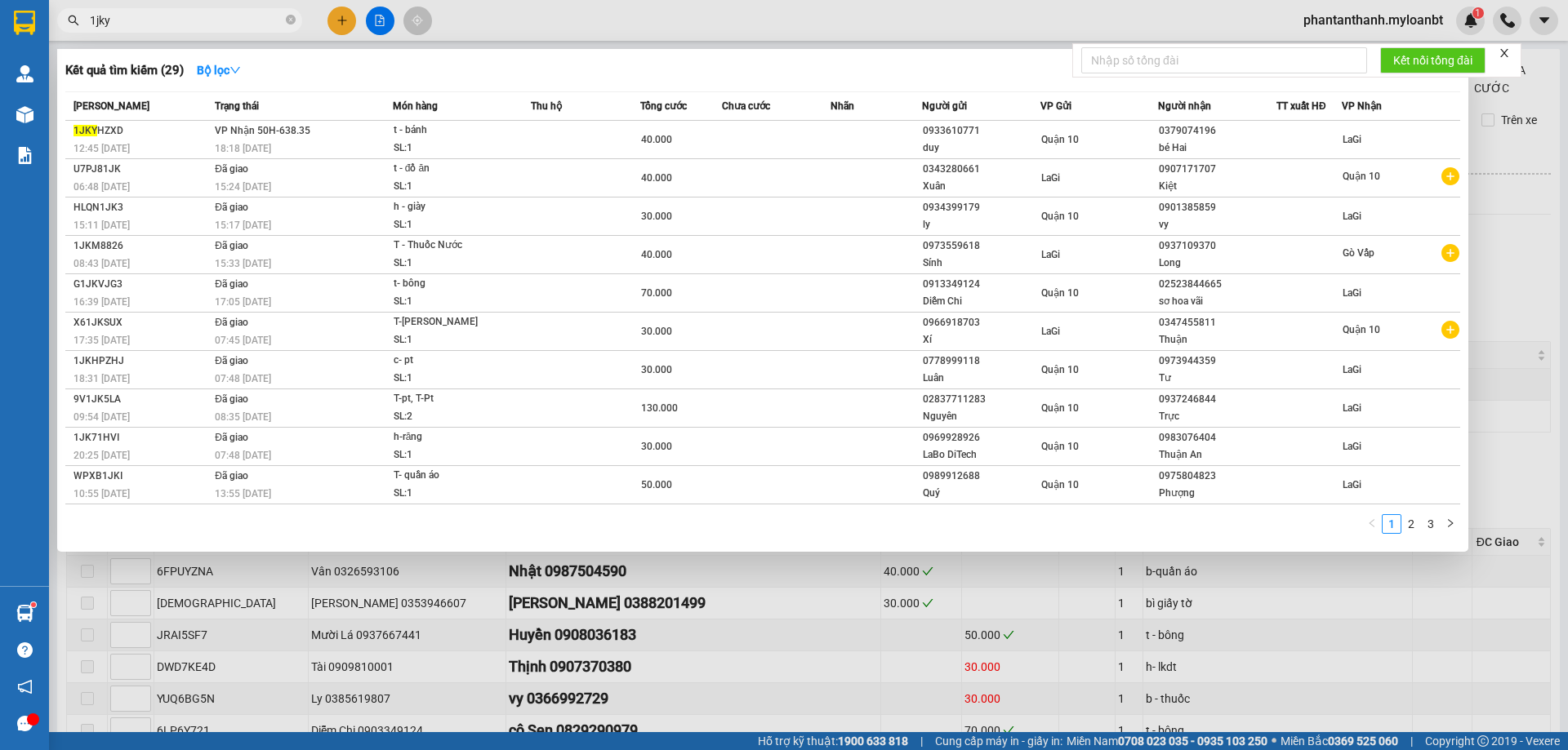
click at [135, 25] on input "1jky" at bounding box center [186, 20] width 193 height 18
type input "tk2"
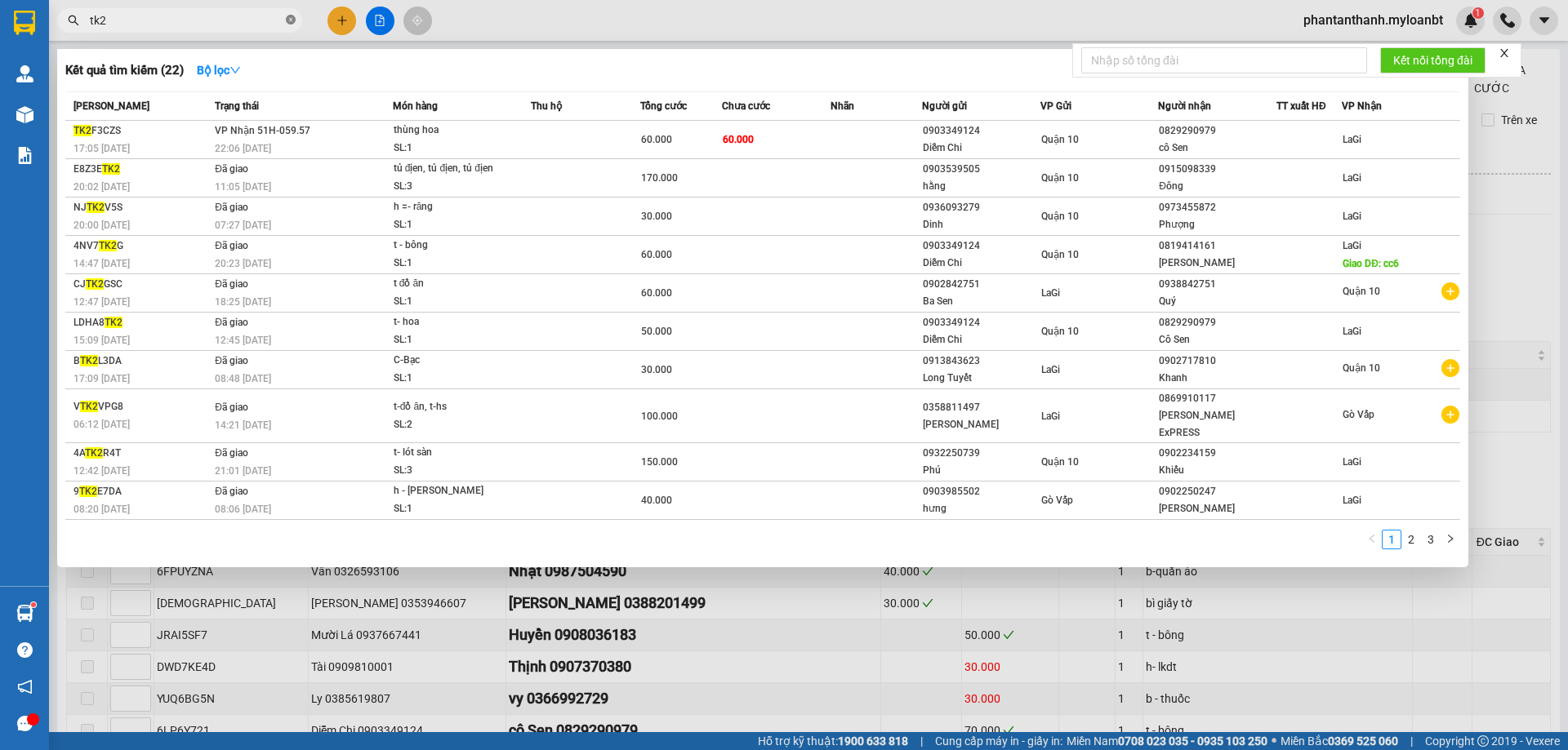
click at [293, 21] on icon "close-circle" at bounding box center [291, 19] width 10 height 10
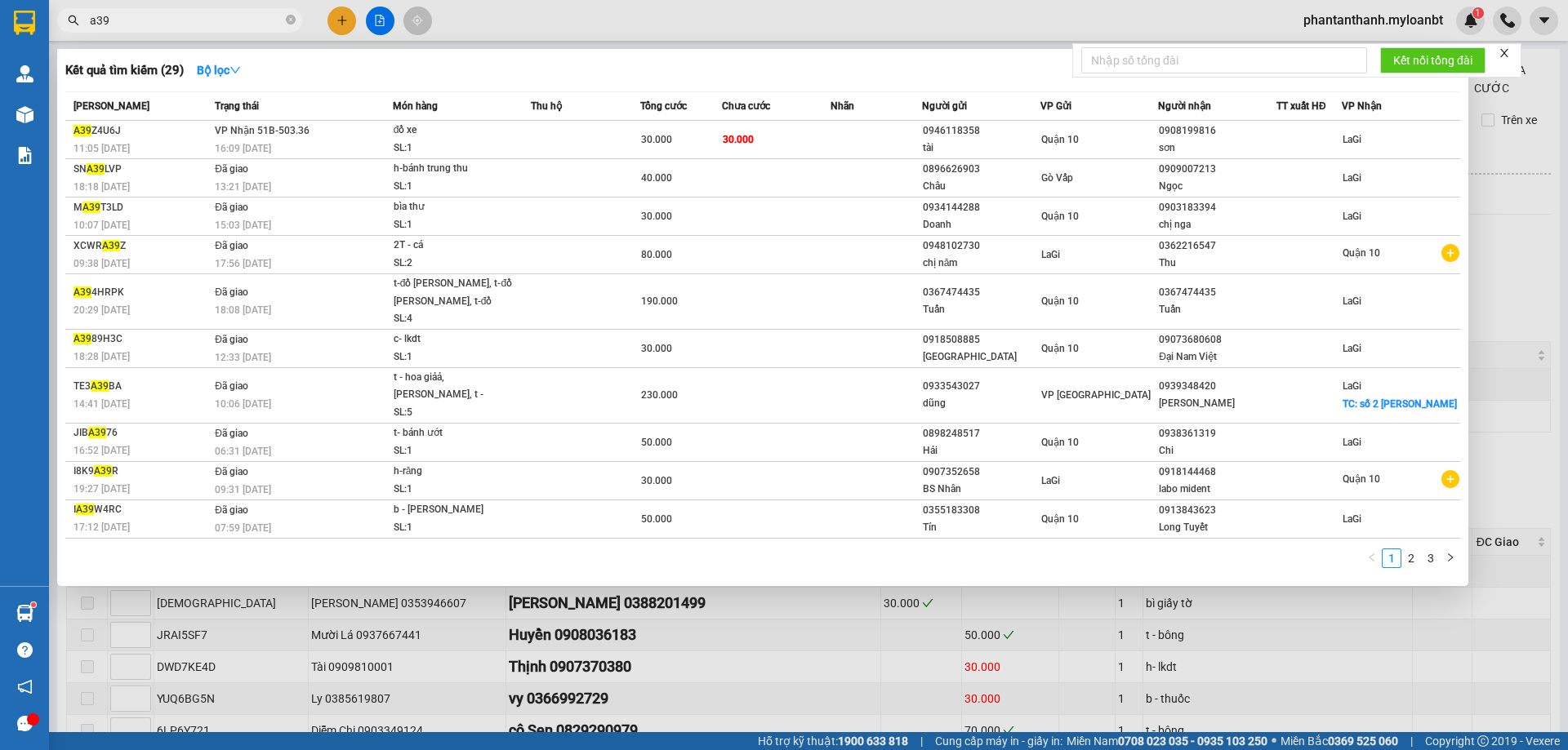
click at [176, 25] on input "a39" at bounding box center [186, 20] width 193 height 18
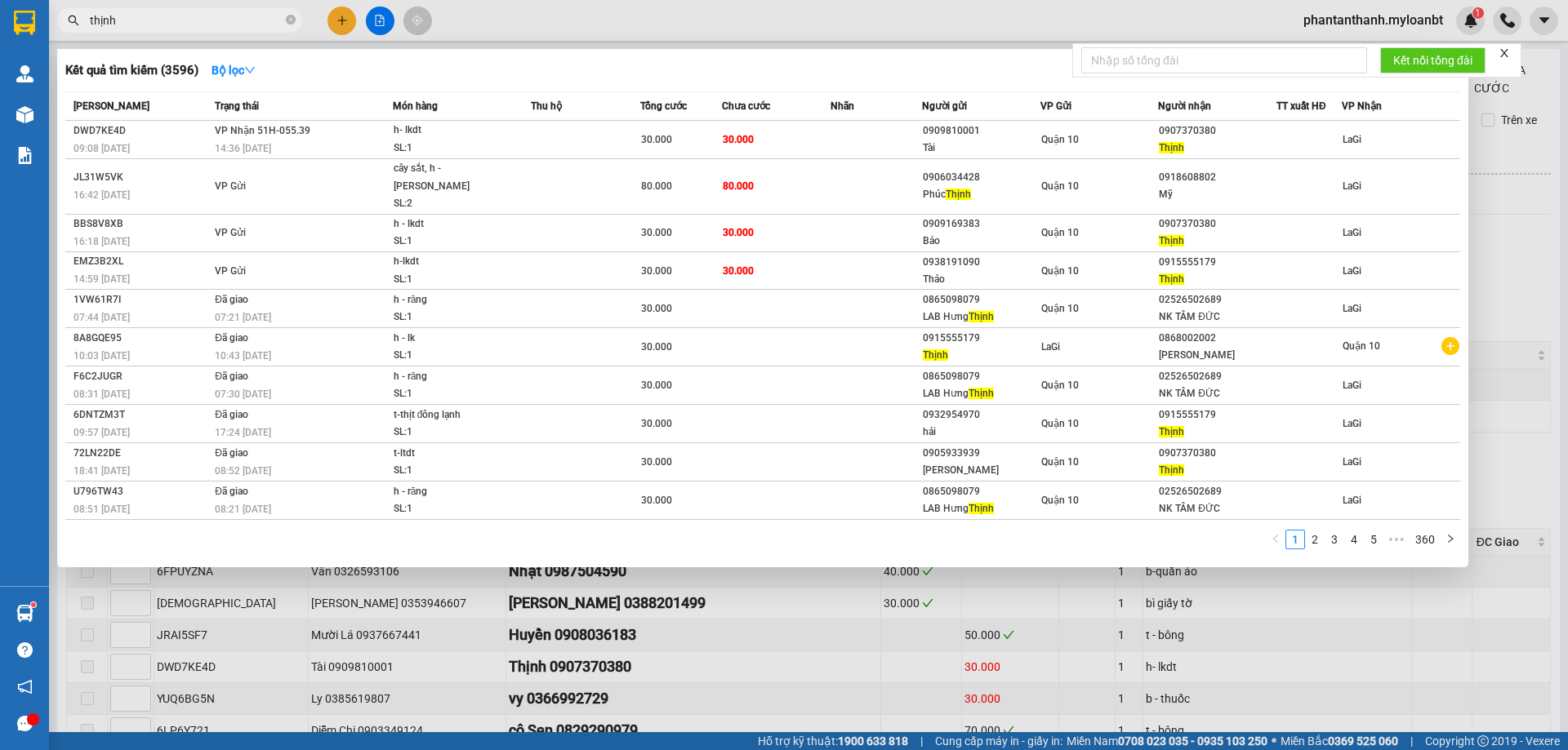
type input "thịnh"
click at [1377, 14] on div at bounding box center [784, 375] width 1568 height 750
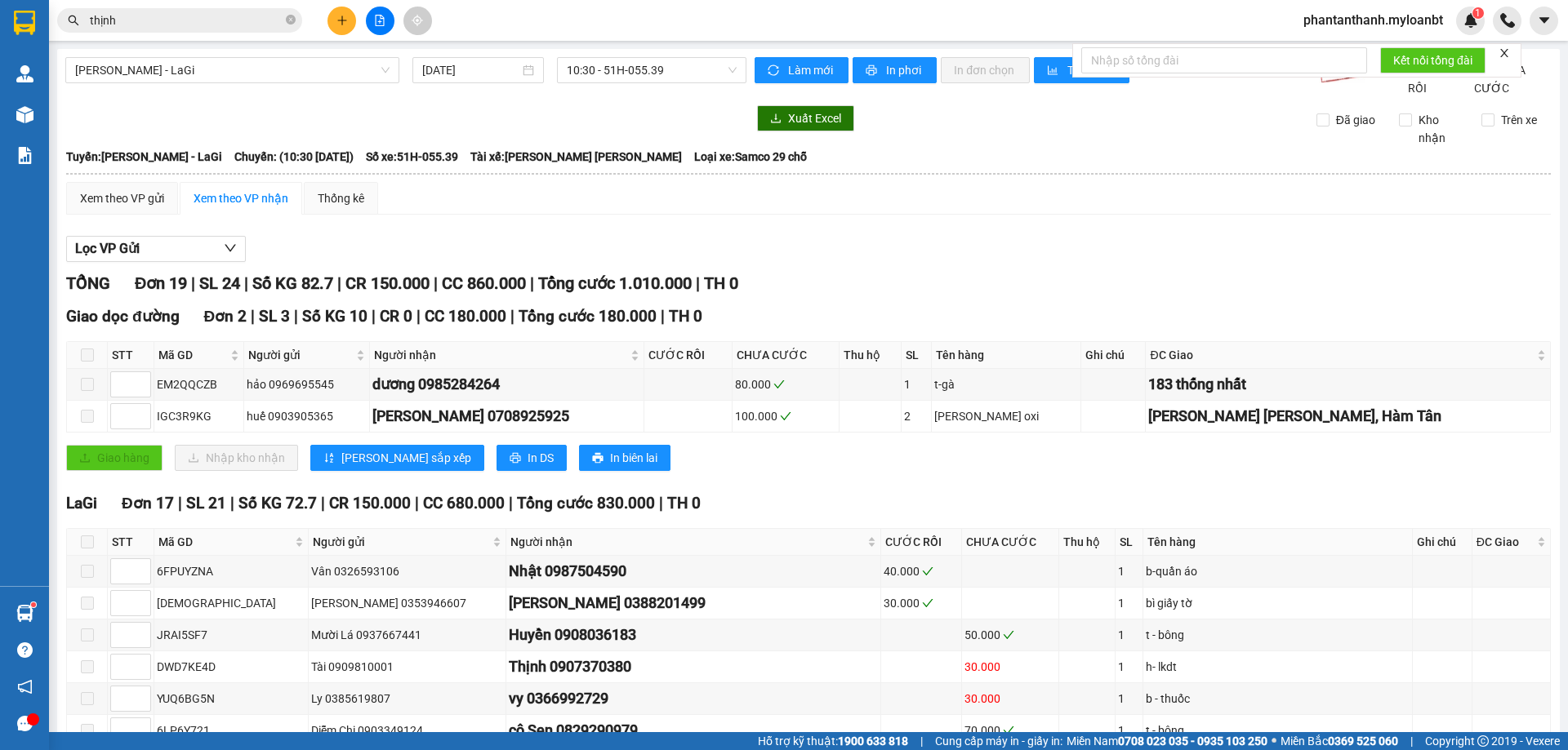
click at [1381, 33] on div "phantanthanh.myloanbt 1" at bounding box center [1387, 21] width 195 height 29
click at [1388, 2] on div "Kết quả tìm kiếm ( 3596 ) Bộ lọc Mã ĐH Trạng thái Món hàng Thu hộ Tổng cước Chư…" at bounding box center [784, 20] width 1568 height 41
click at [1392, 19] on span "phantanthanh.myloanbt" at bounding box center [1372, 19] width 166 height 20
click at [1356, 46] on span "Đăng xuất" at bounding box center [1379, 50] width 133 height 18
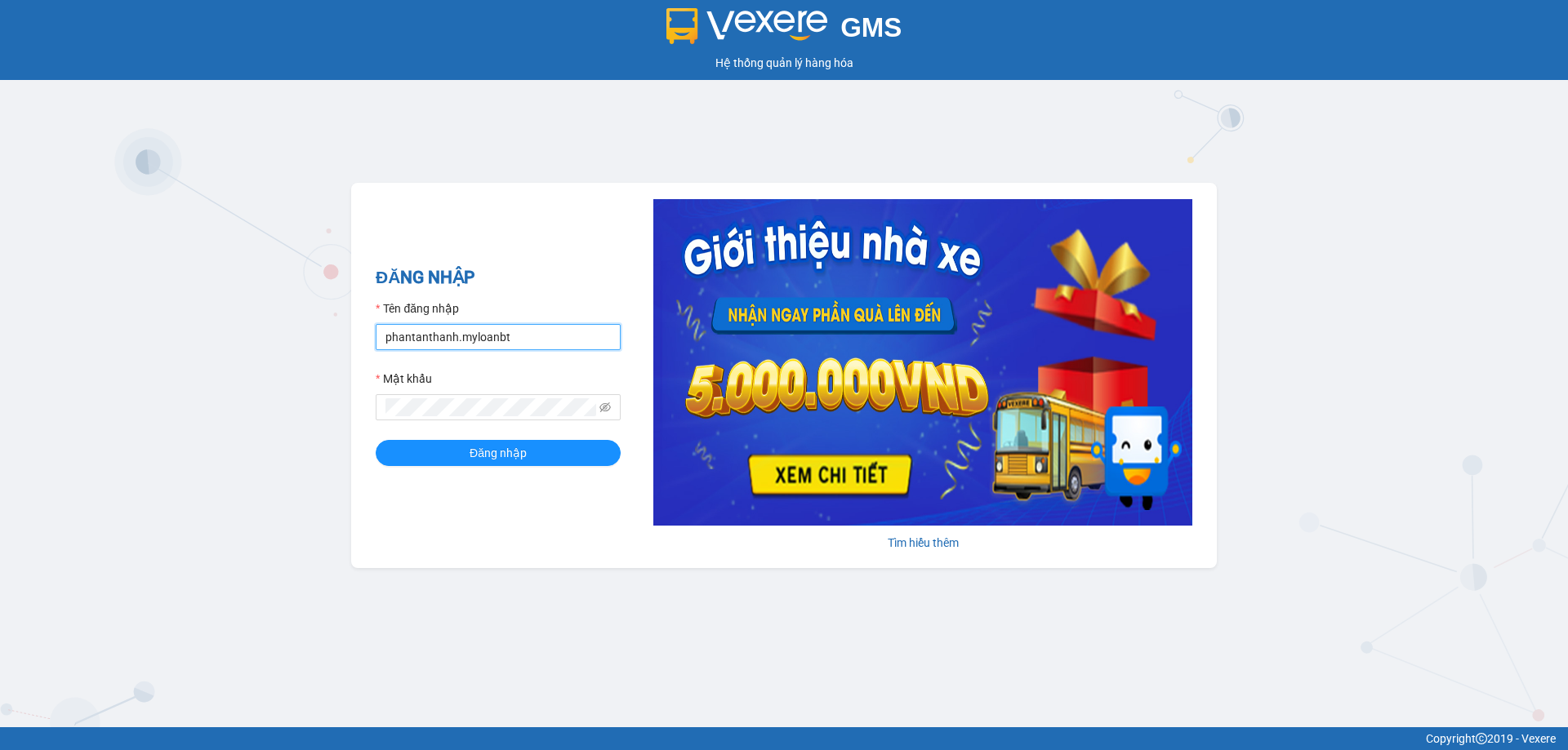
click at [512, 327] on input "phantanthanh.myloanbt" at bounding box center [498, 337] width 245 height 26
click at [513, 327] on input "phantanthanh.myloanbt" at bounding box center [498, 337] width 245 height 26
type input "congtu.myloanbt"
click at [464, 449] on button "Đăng nhập" at bounding box center [498, 453] width 245 height 26
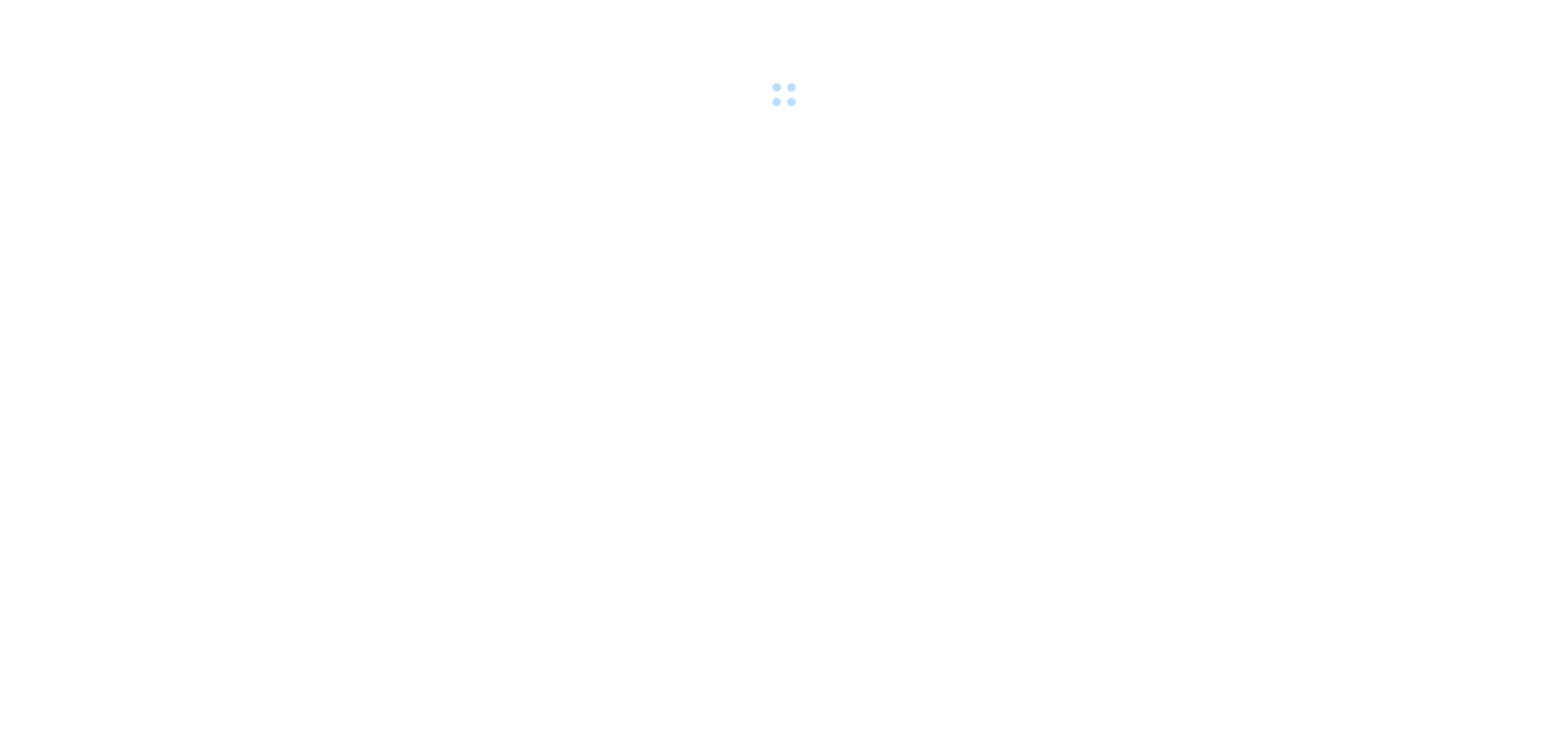
click at [1110, 124] on body at bounding box center [784, 375] width 1568 height 750
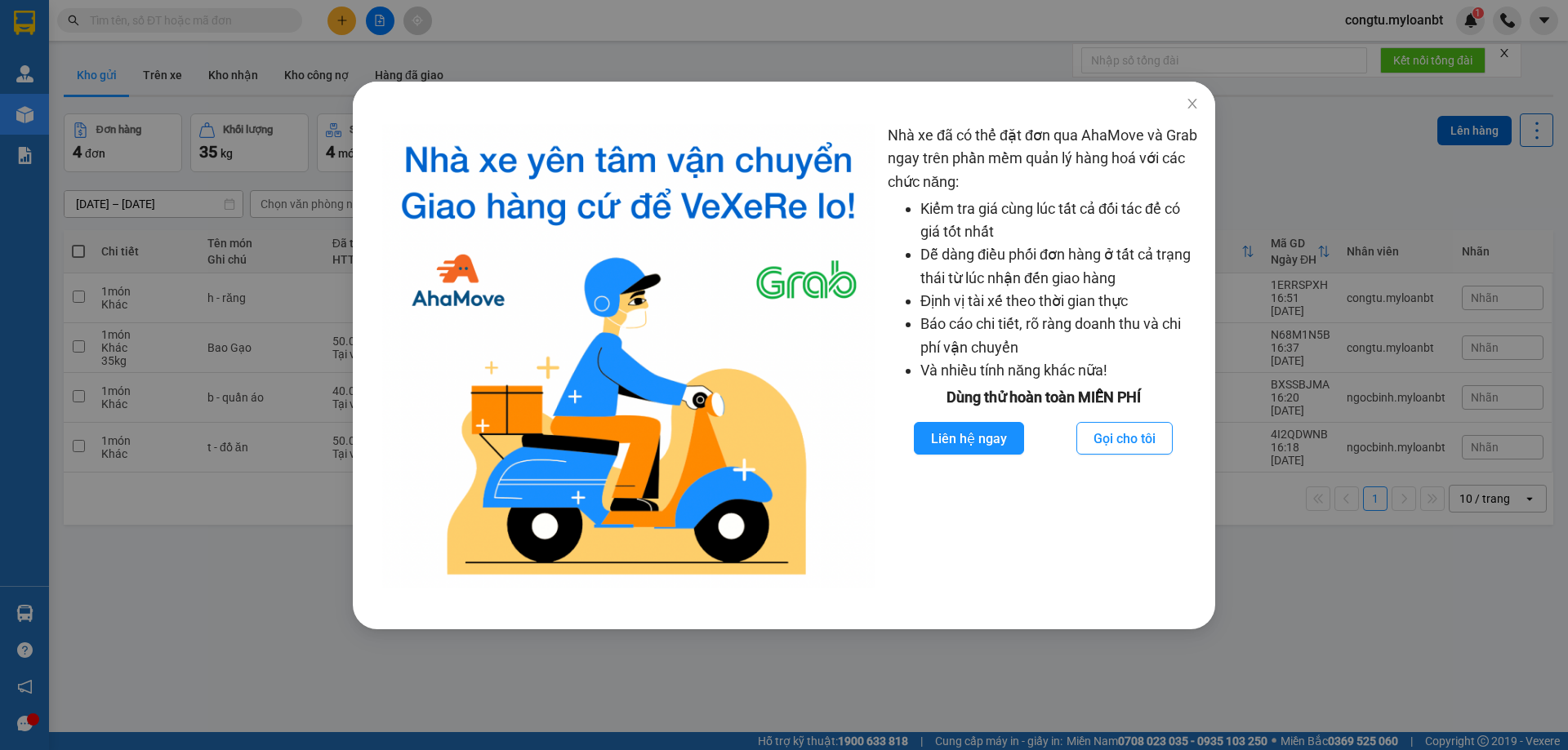
click at [1228, 67] on div "Nhà xe đã có thể đặt đơn qua AhaMove và Grab ngay trên phần mềm quản lý hàng ho…" at bounding box center [784, 375] width 1568 height 750
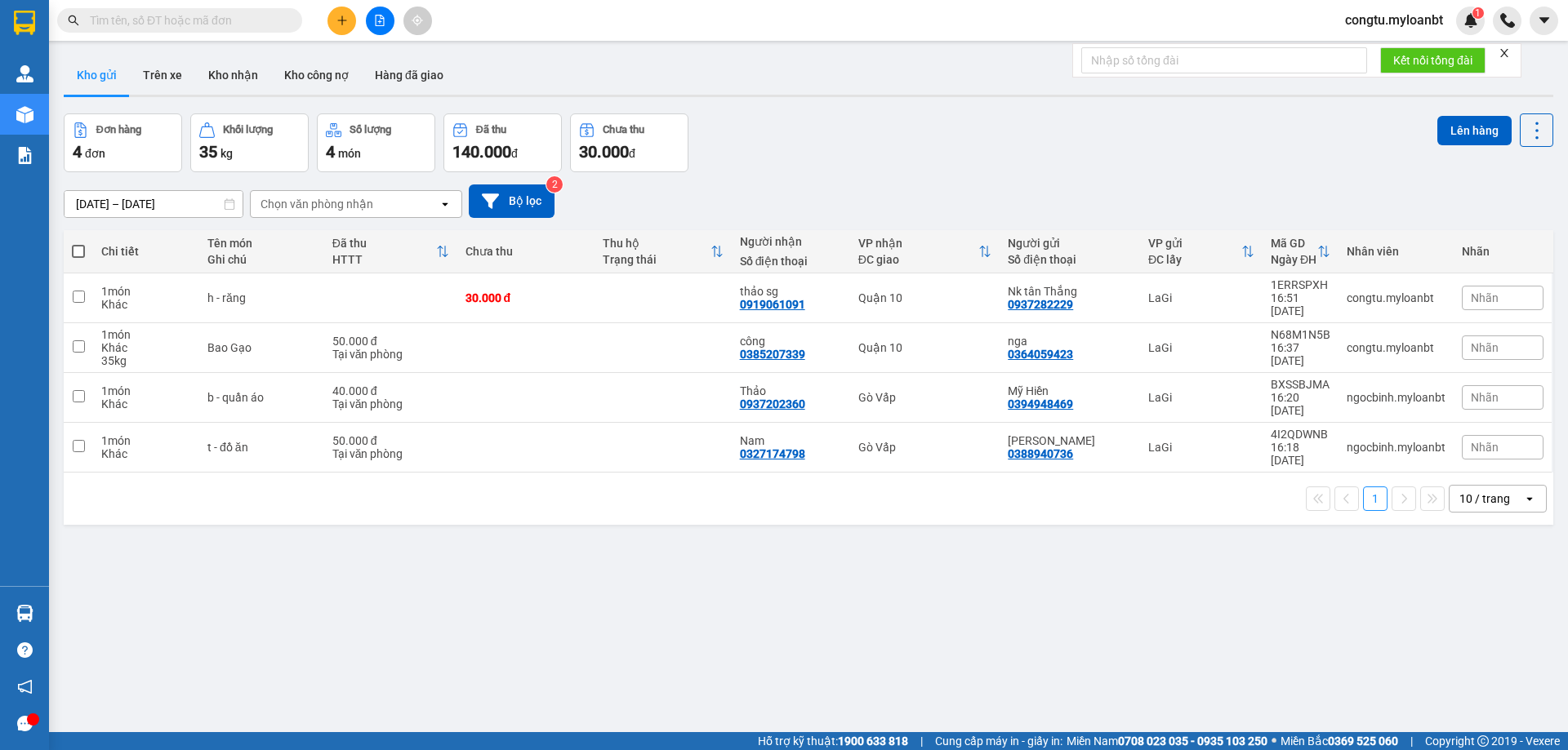
click at [194, 13] on input "text" at bounding box center [186, 20] width 193 height 18
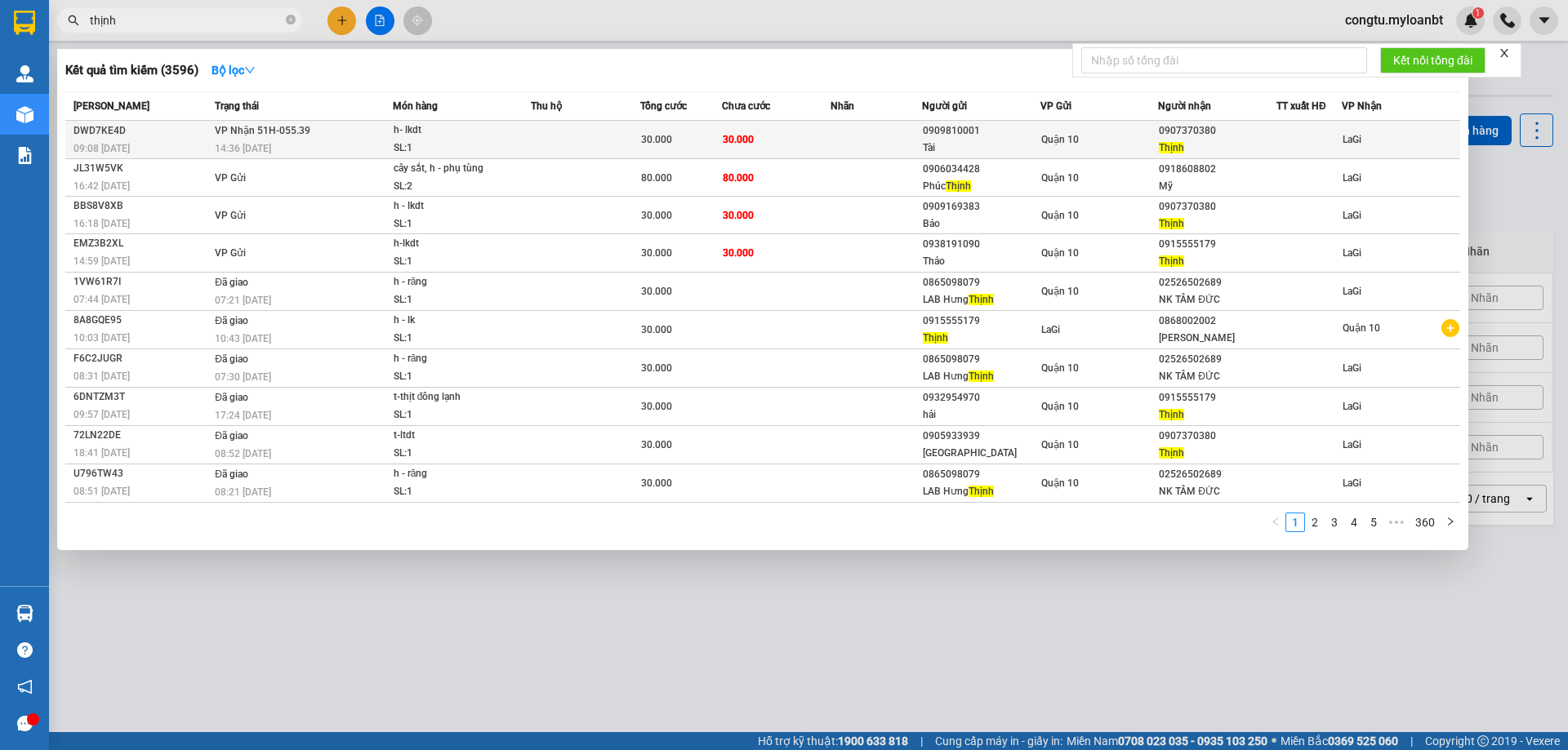
type input "thịnh"
click at [517, 154] on span "h- lkdt SL: 1" at bounding box center [461, 139] width 136 height 35
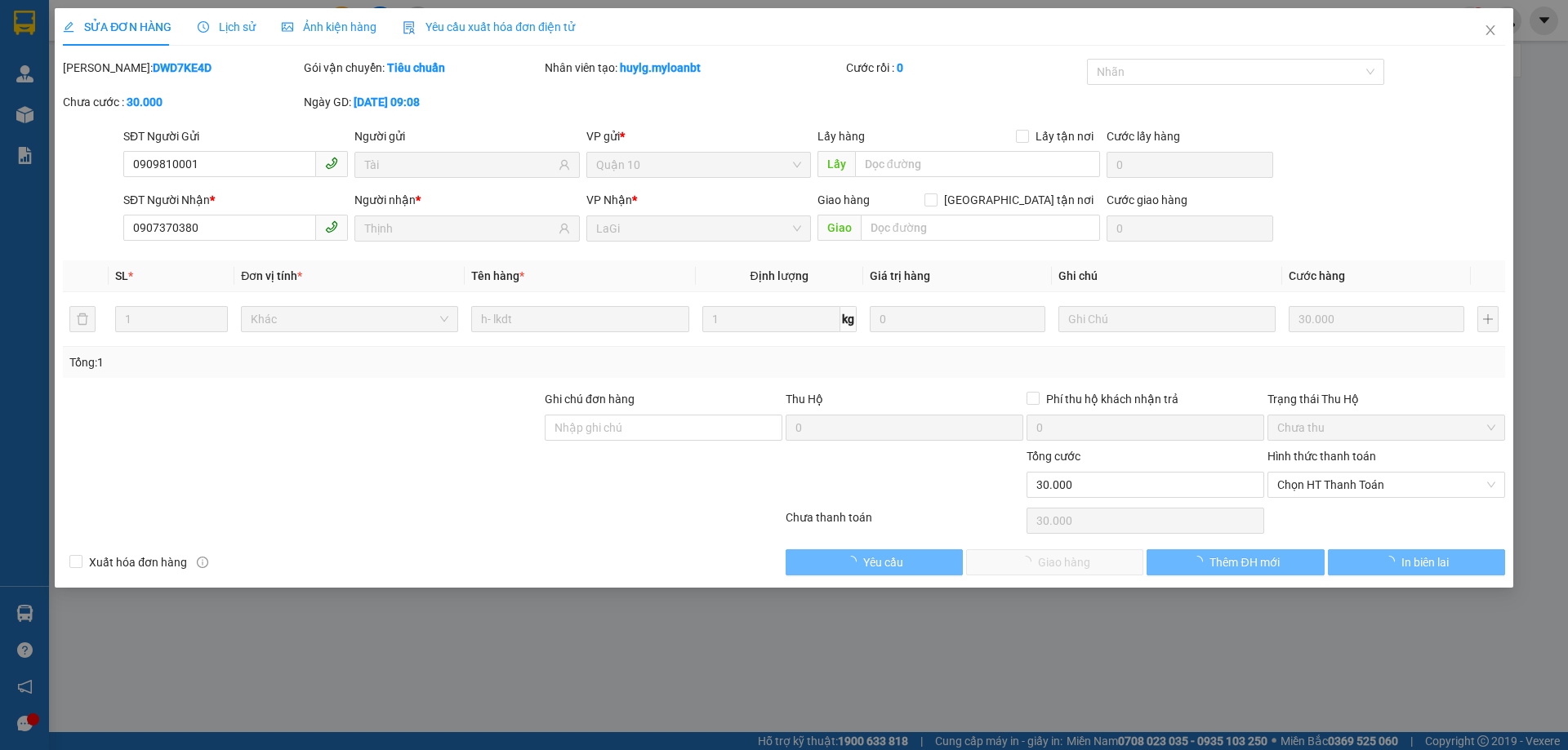
type input "0909810001"
type input "Tài"
type input "0907370380"
type input "Thịnh"
type input "30.000"
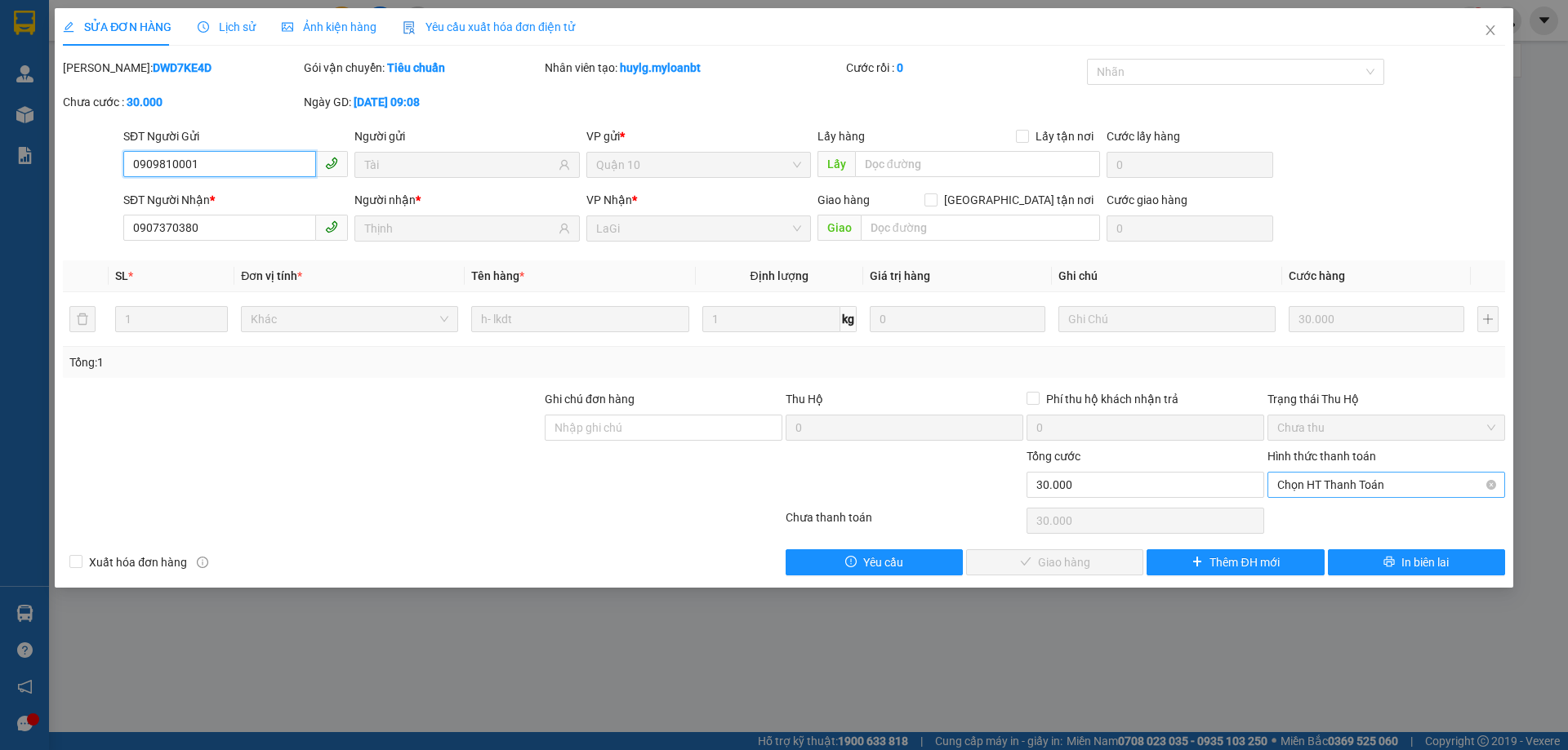
click at [1389, 489] on span "Chọn HT Thanh Toán" at bounding box center [1385, 485] width 218 height 25
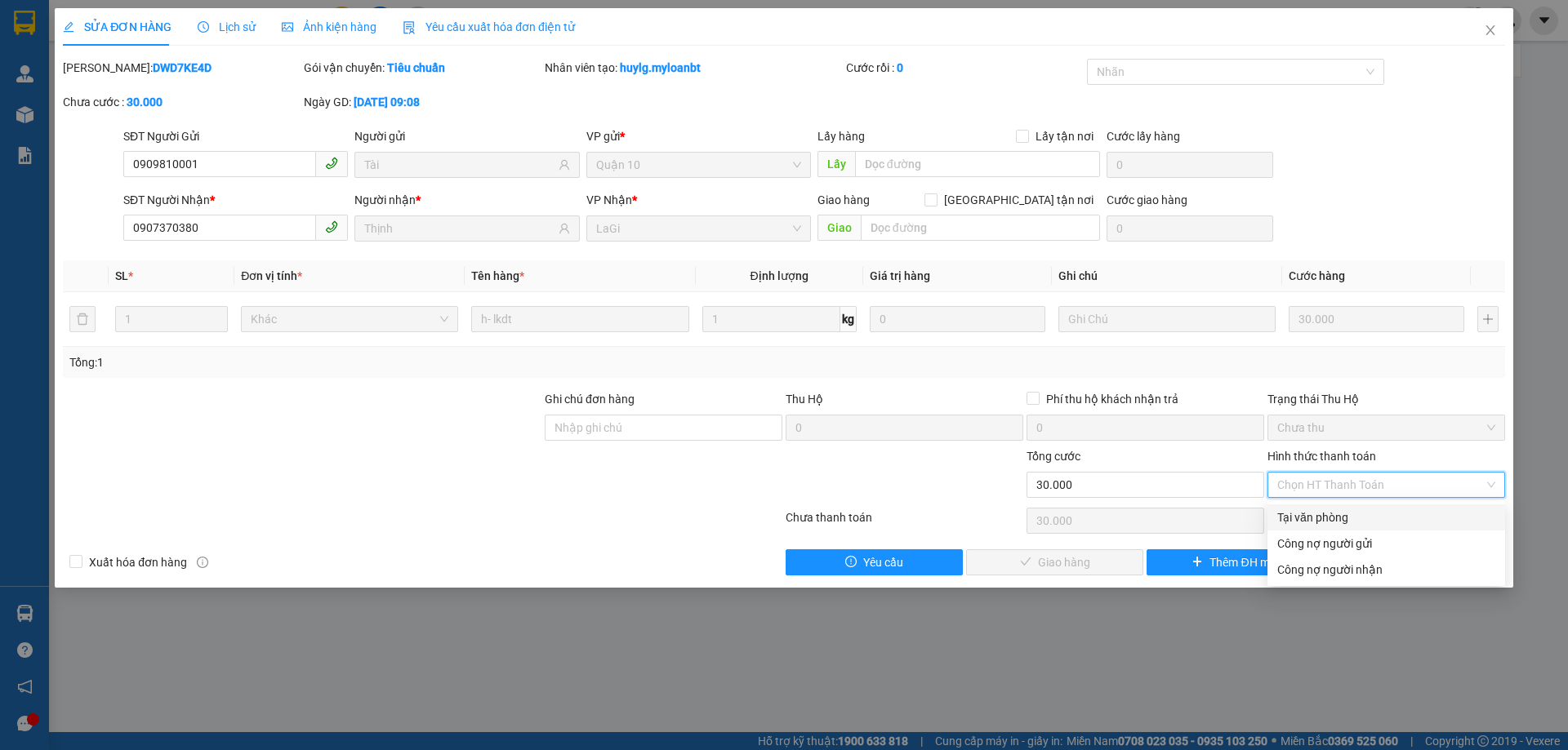
click at [1346, 513] on div "Tại văn phòng" at bounding box center [1385, 517] width 218 height 18
type input "0"
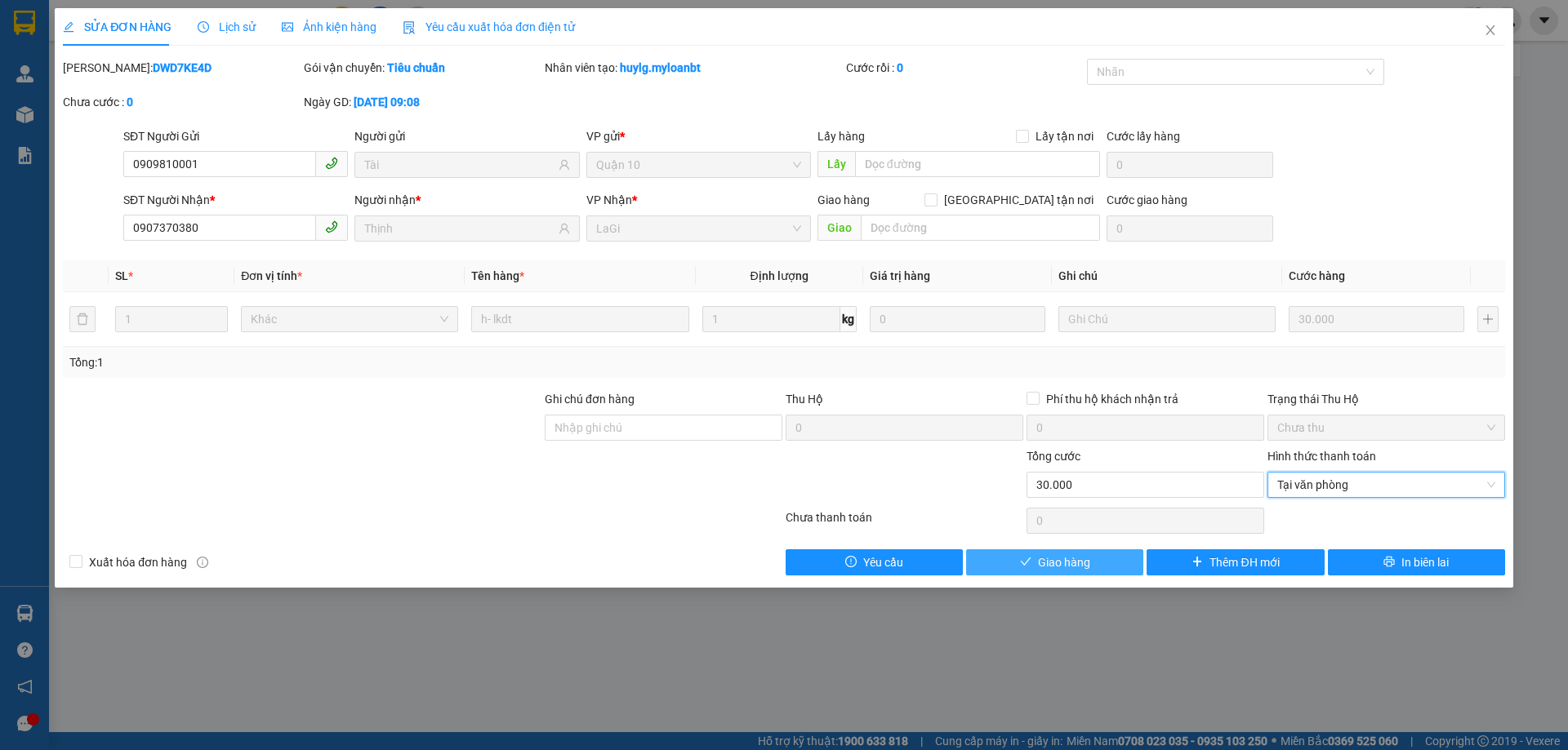
click at [1029, 574] on button "Giao hàng" at bounding box center [1054, 562] width 177 height 26
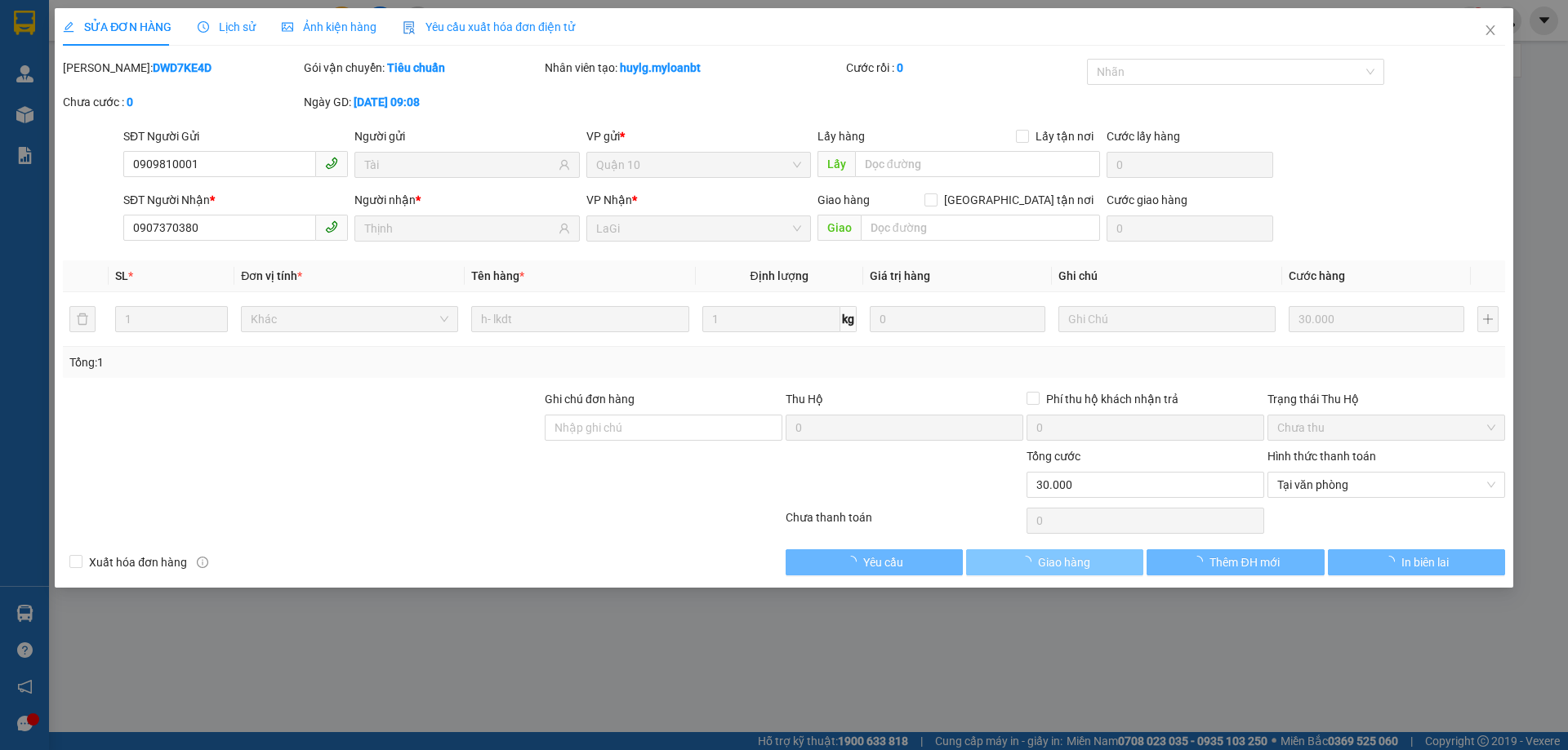
click at [1075, 550] on button "Giao hàng" at bounding box center [1054, 562] width 177 height 26
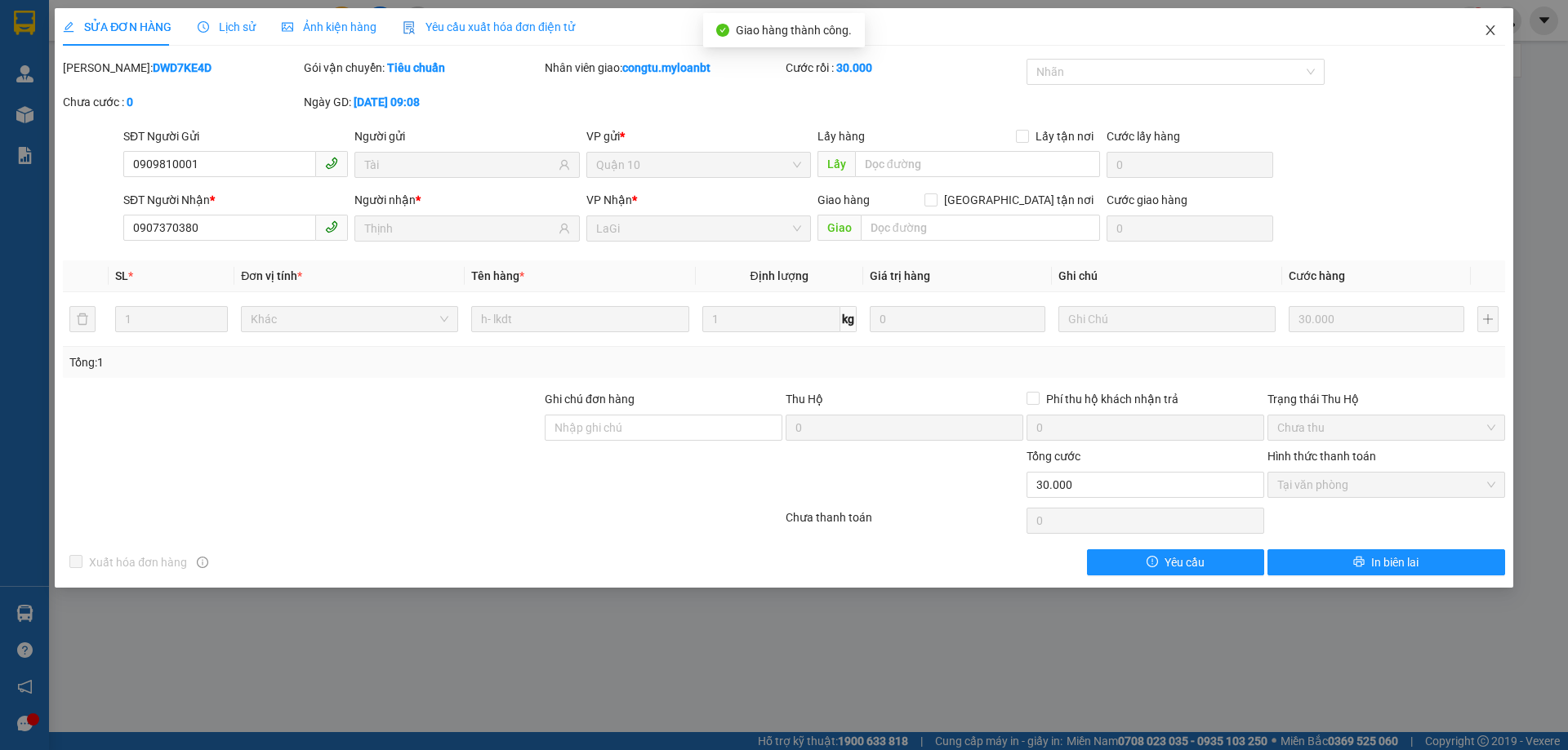
click at [1485, 28] on icon "close" at bounding box center [1490, 31] width 13 height 13
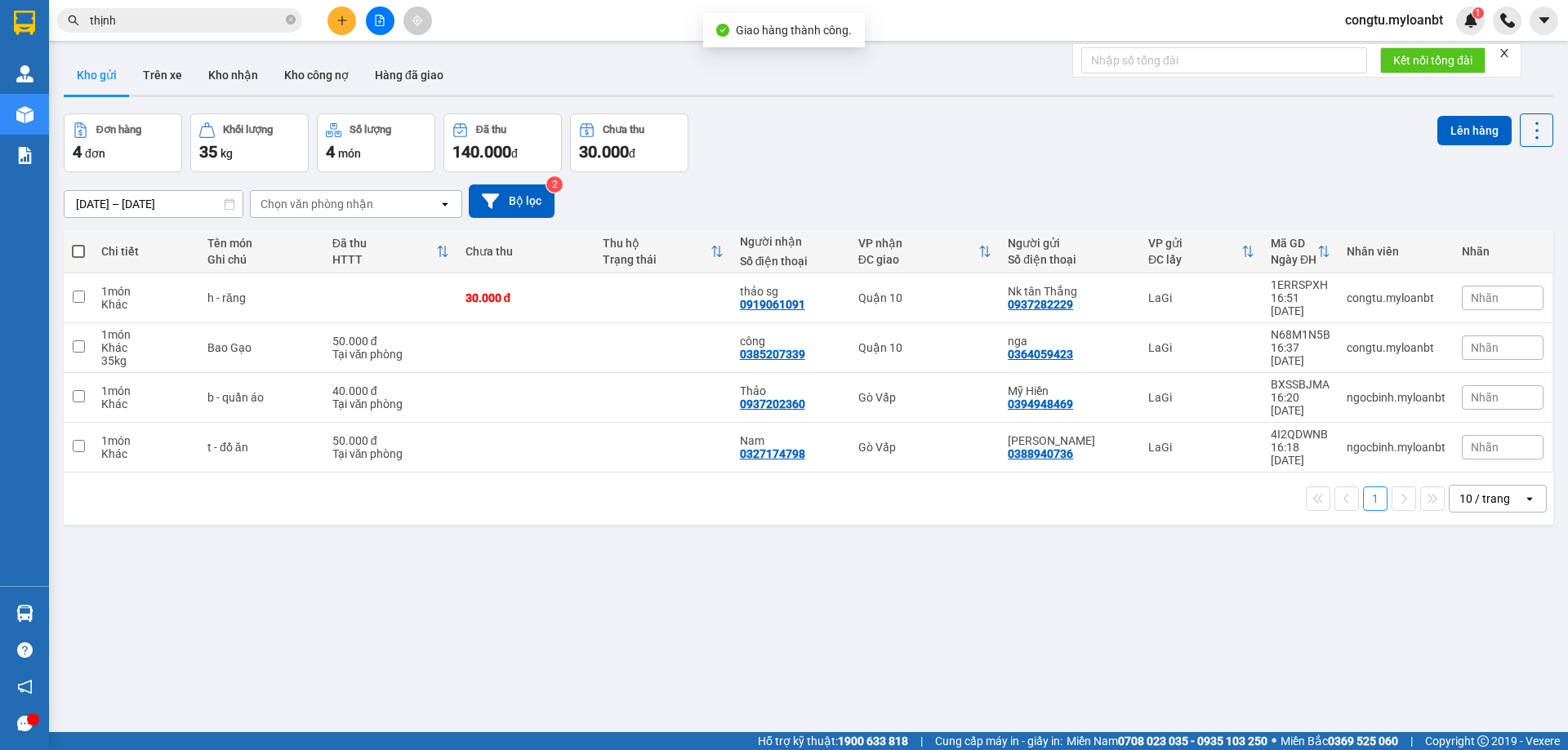
click at [206, 12] on input "thịnh" at bounding box center [186, 20] width 193 height 18
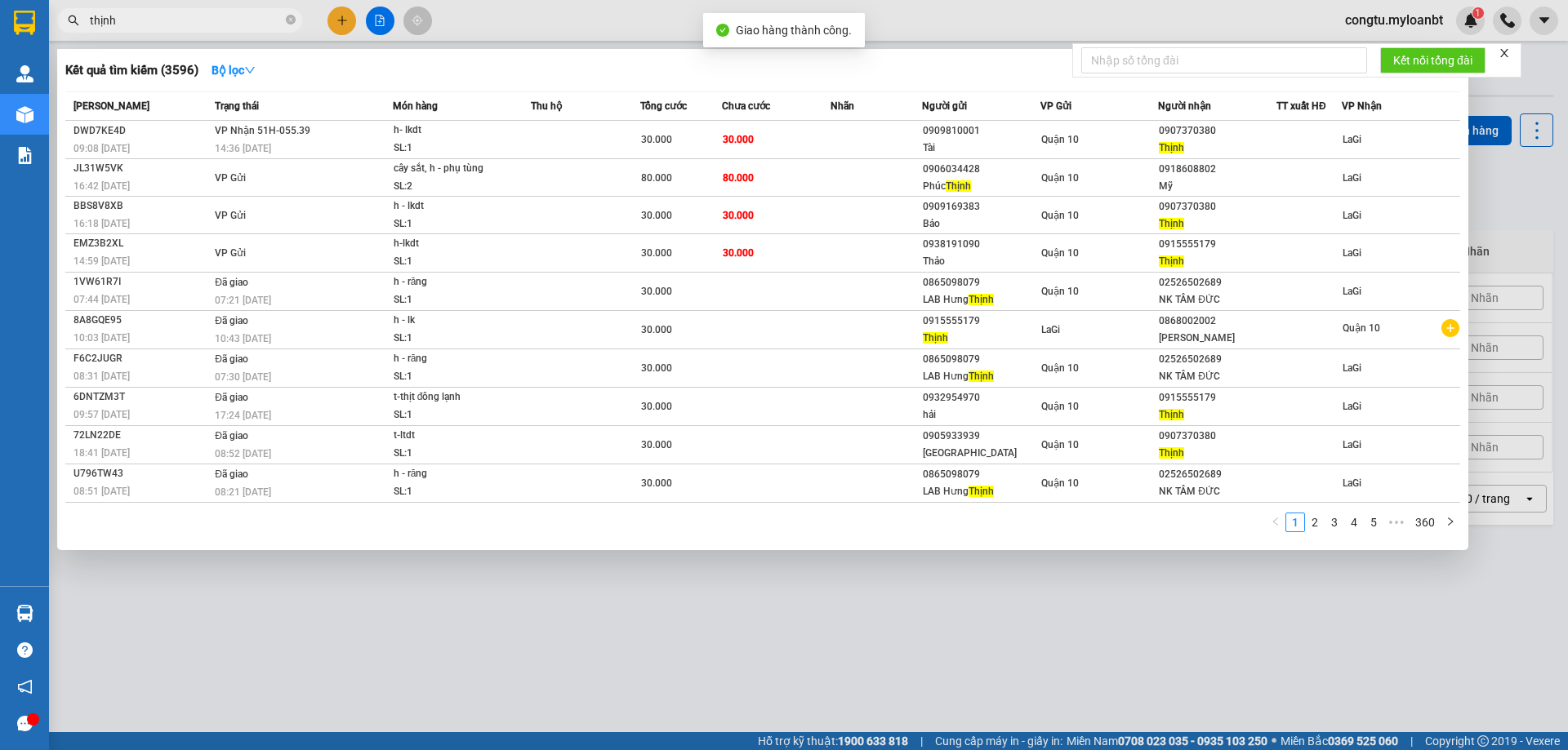
click at [206, 12] on input "thịnh" at bounding box center [186, 20] width 193 height 18
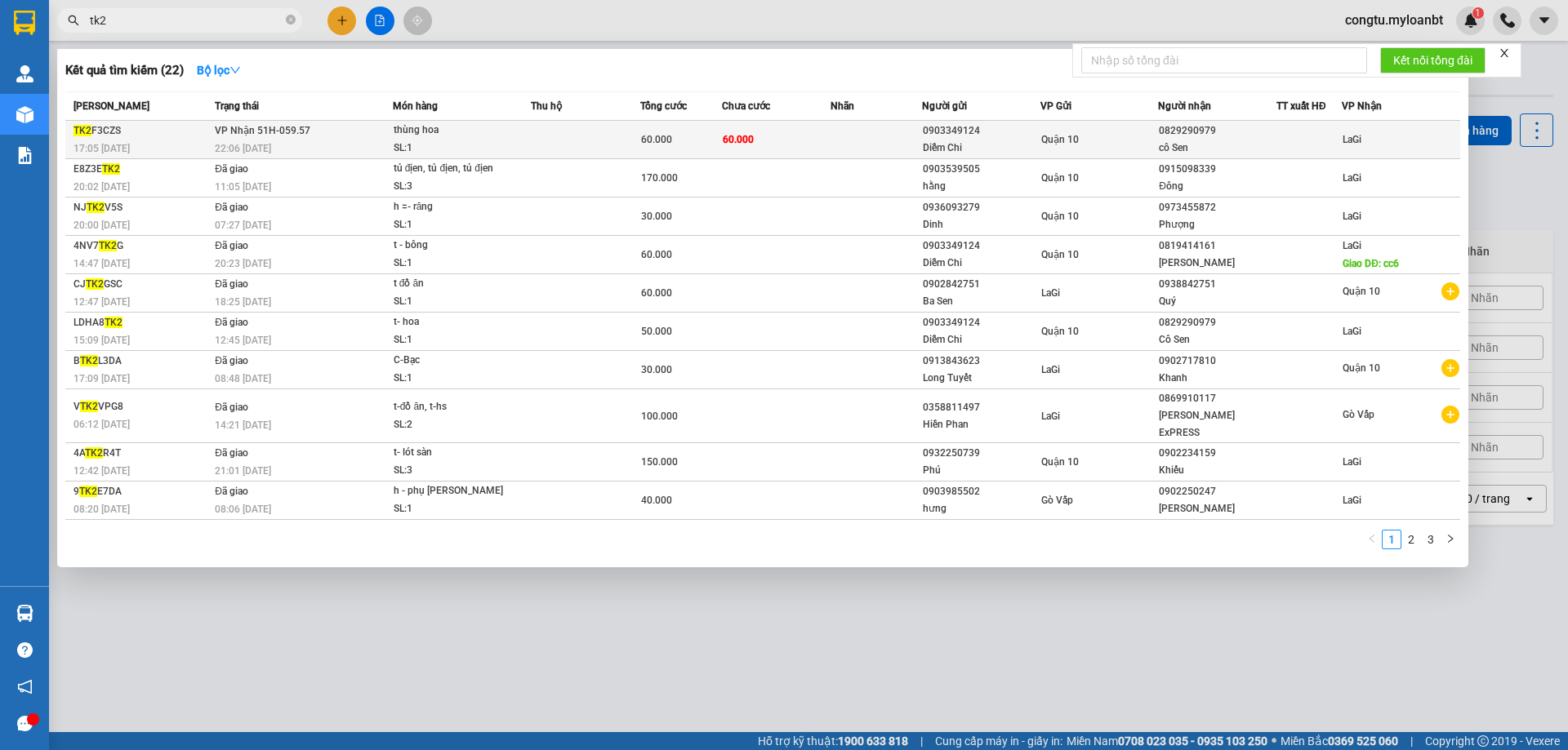
type input "tk2"
click at [632, 132] on td at bounding box center [585, 140] width 109 height 38
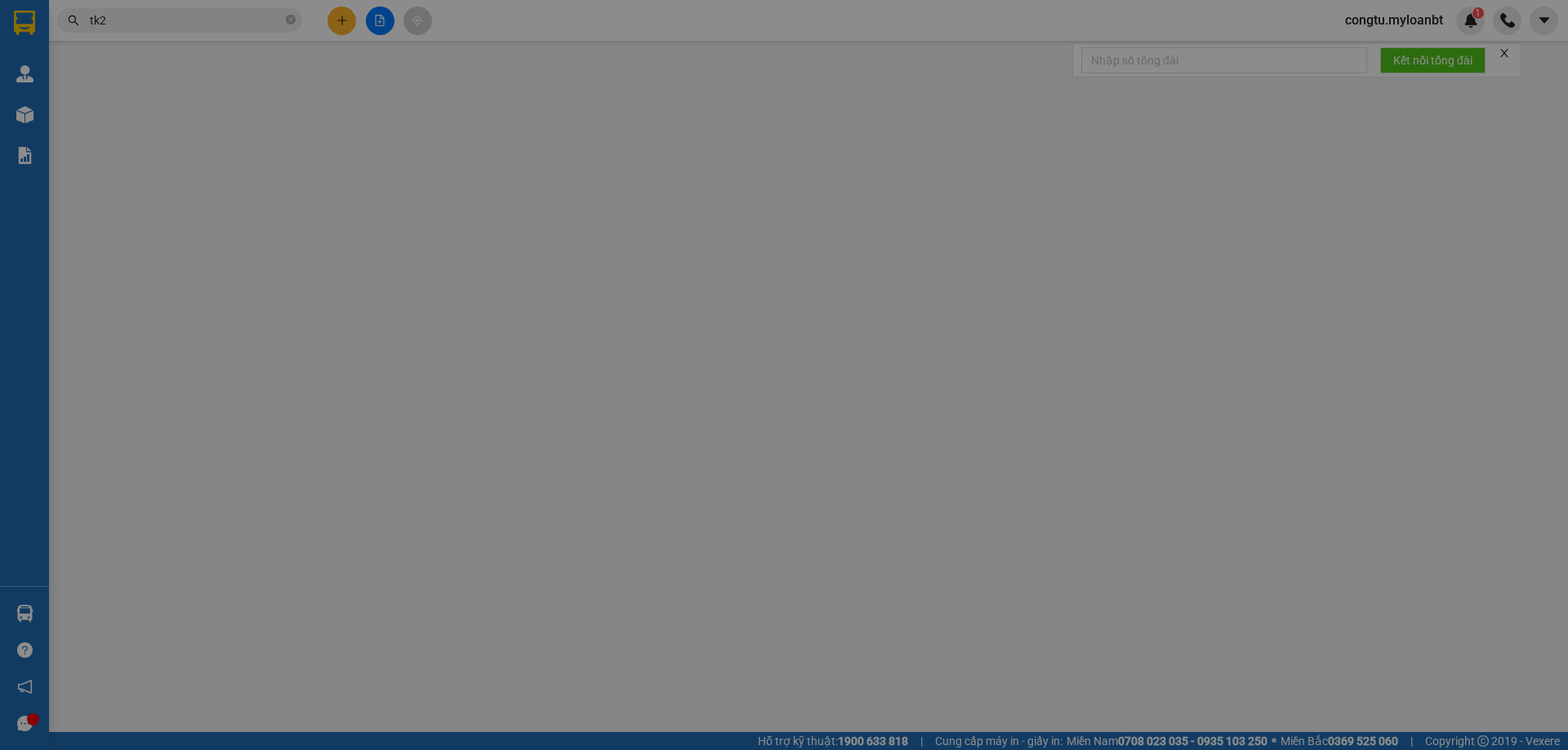
click at [633, 132] on div "VP gửi *" at bounding box center [698, 136] width 224 height 18
type input "0903349124"
type input "Diễm Chi"
type input "0829290979"
type input "cô Sen"
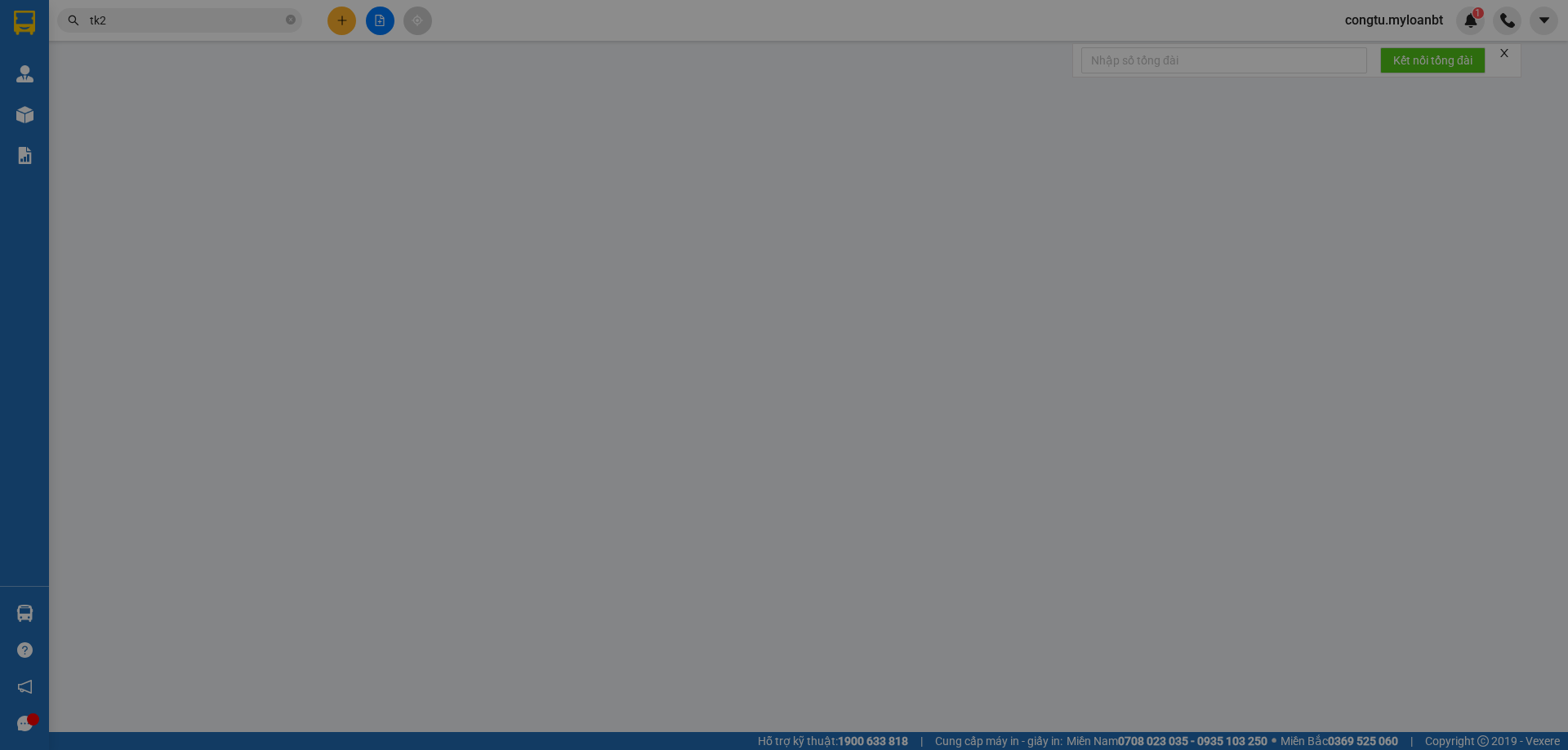
type input "60.000"
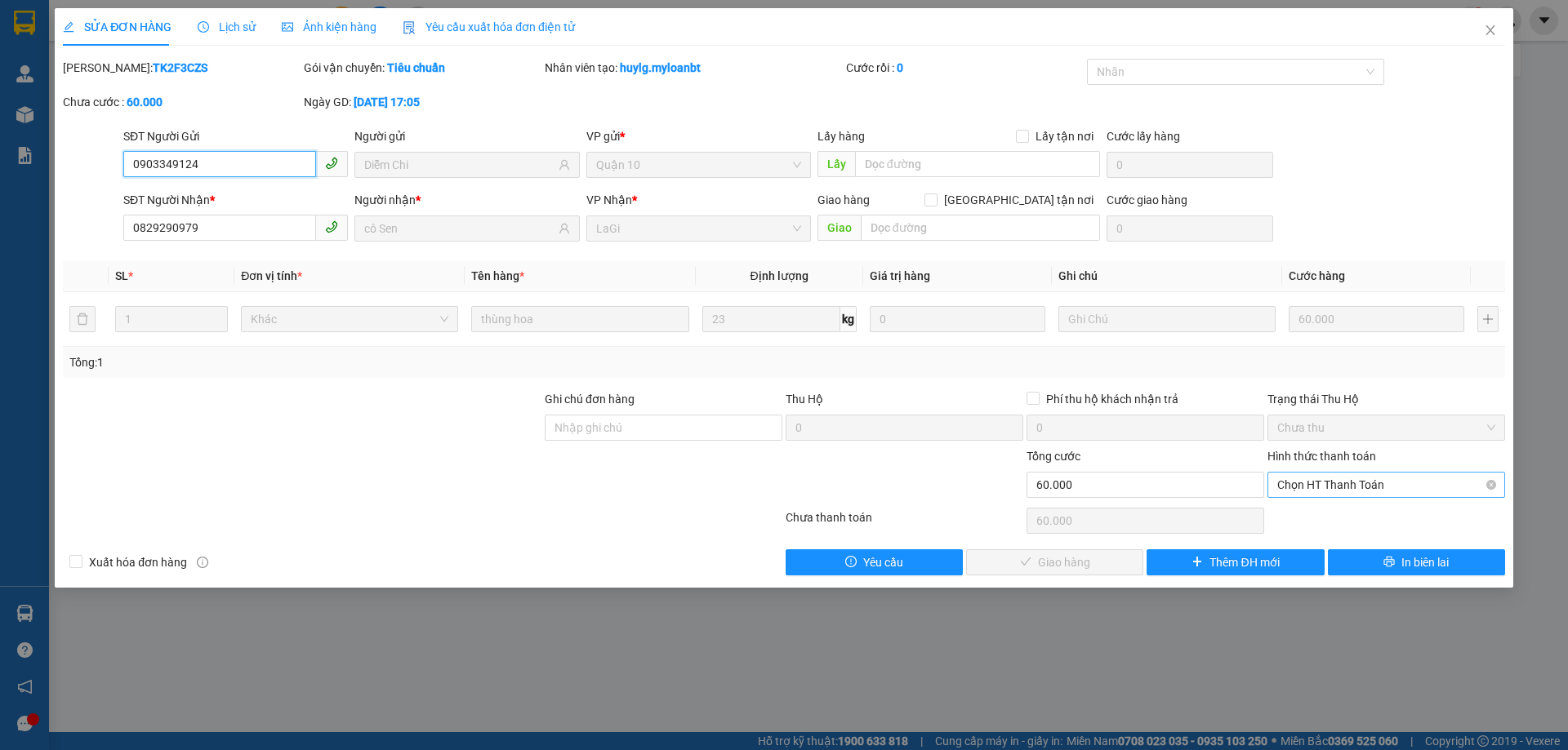
click at [1380, 477] on span "Chọn HT Thanh Toán" at bounding box center [1385, 485] width 218 height 25
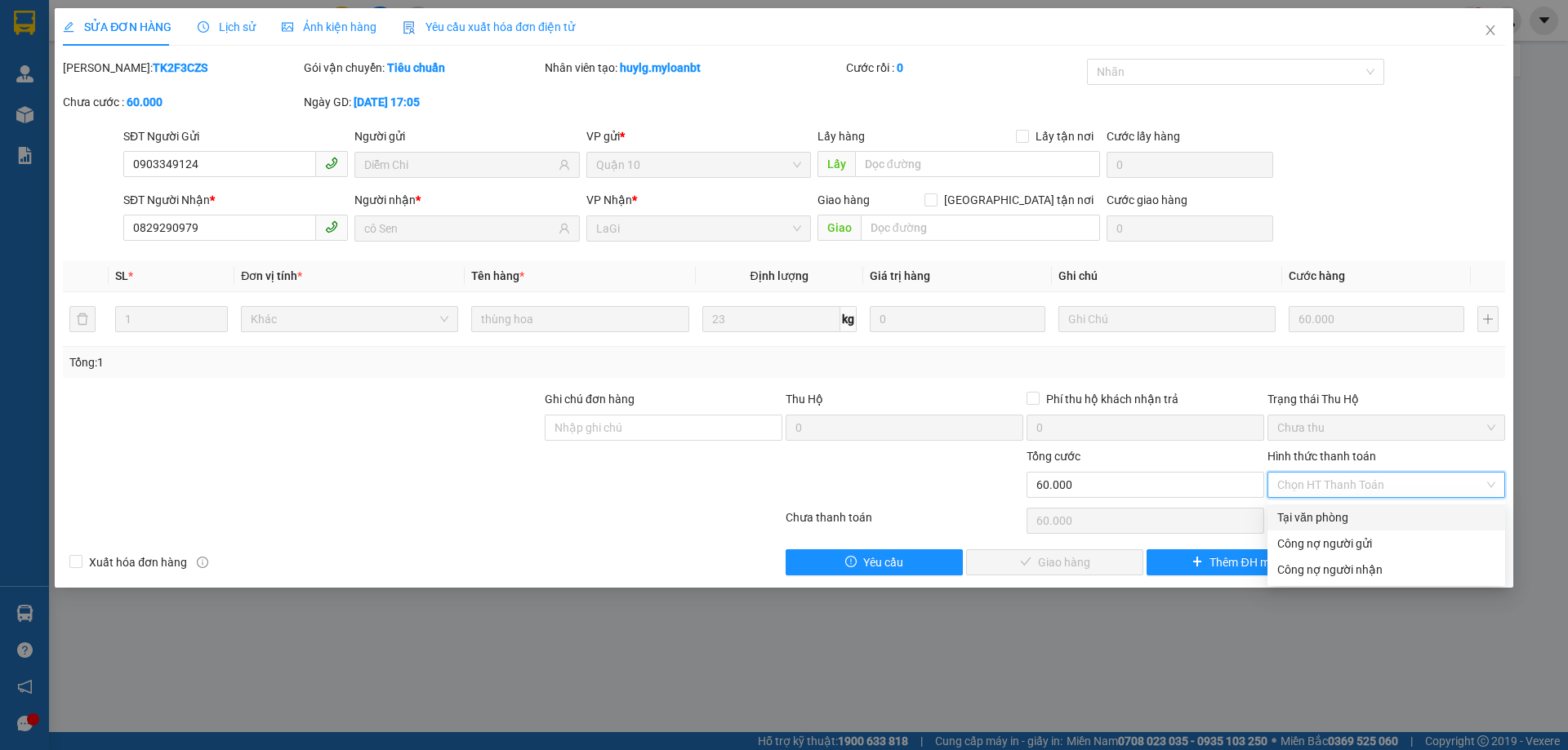
click at [1372, 509] on div "Tại văn phòng" at bounding box center [1385, 517] width 218 height 18
type input "0"
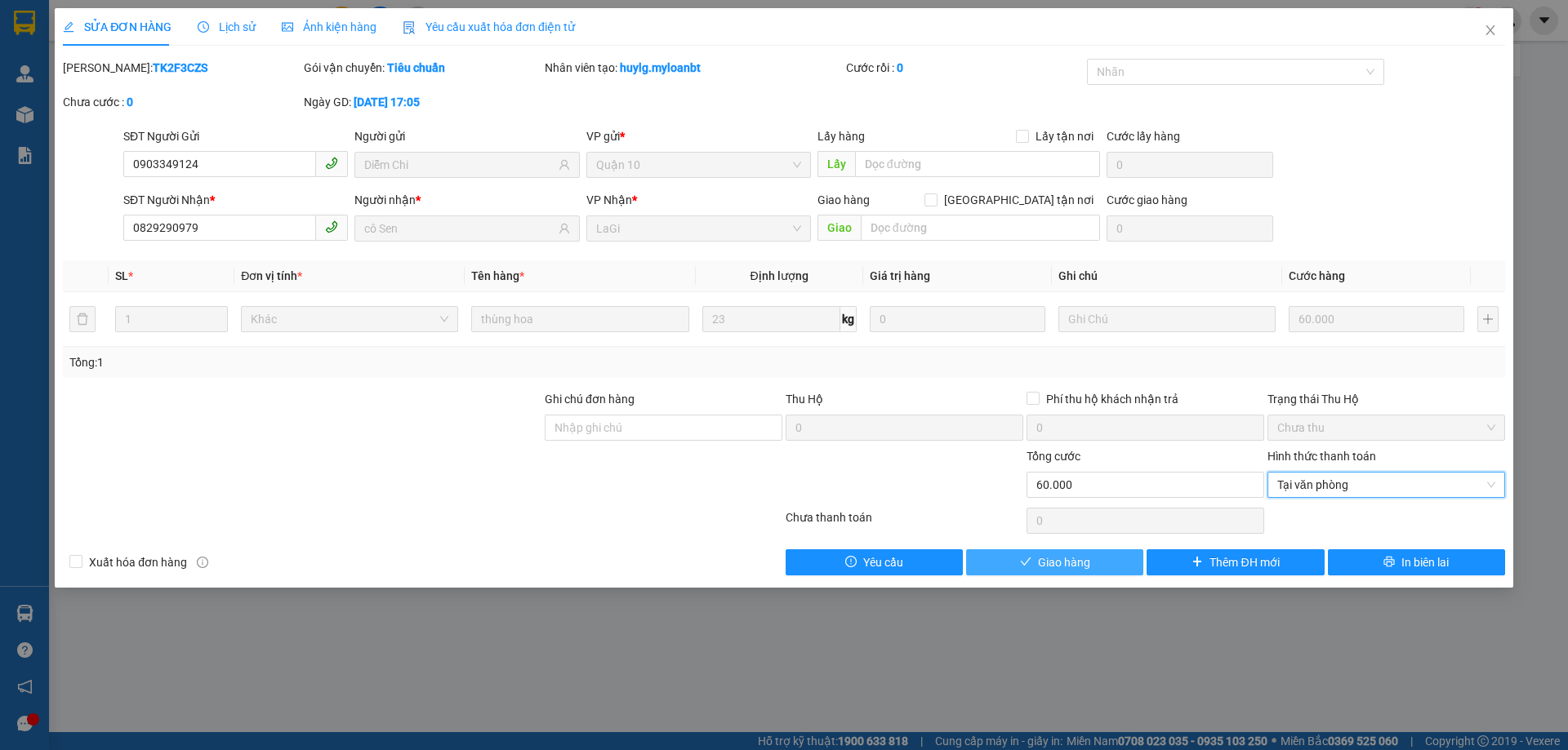
drag, startPoint x: 1048, startPoint y: 563, endPoint x: 1050, endPoint y: 539, distance: 24.1
click at [1050, 562] on span "Giao hàng" at bounding box center [1064, 562] width 52 height 18
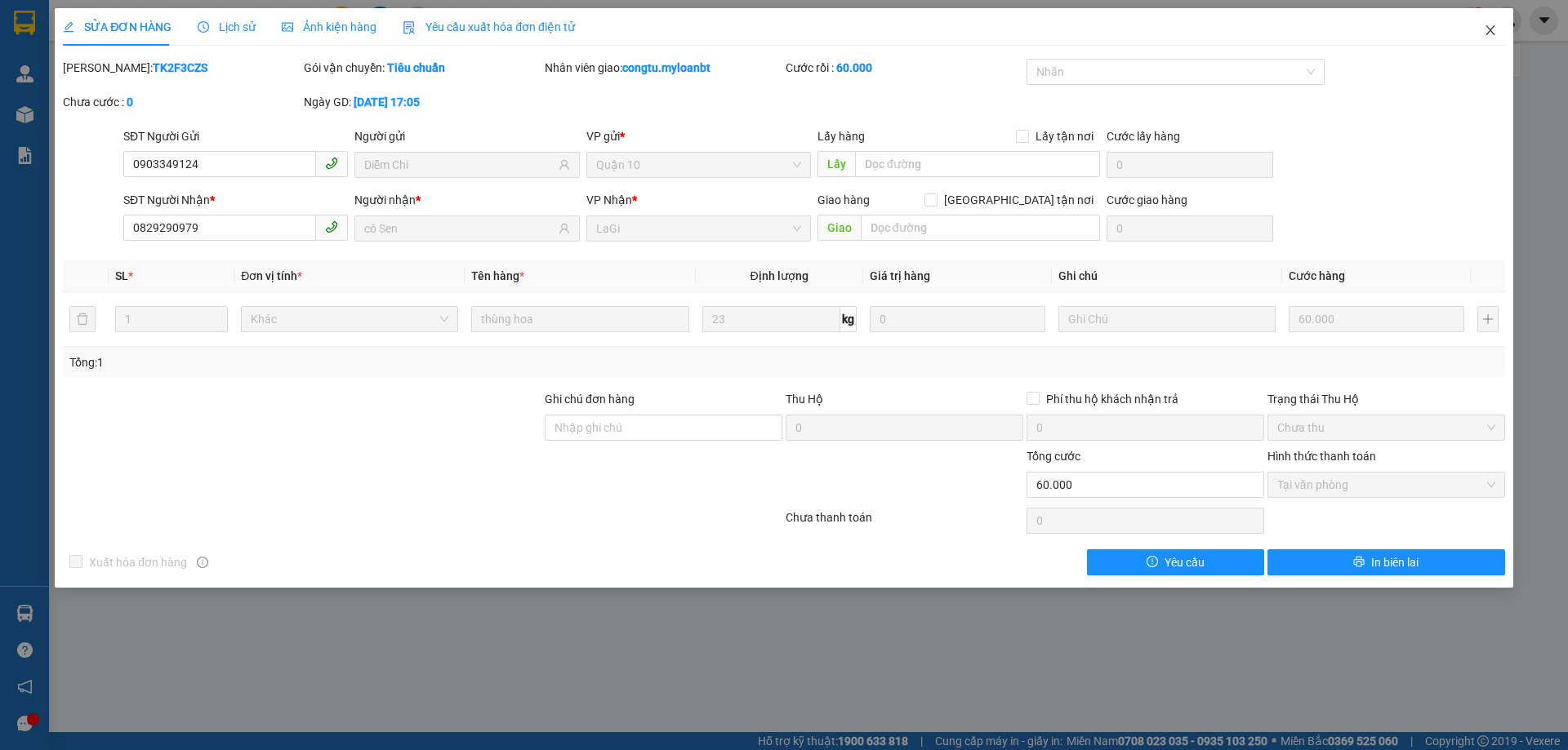
click at [1474, 35] on span "Close" at bounding box center [1490, 32] width 46 height 46
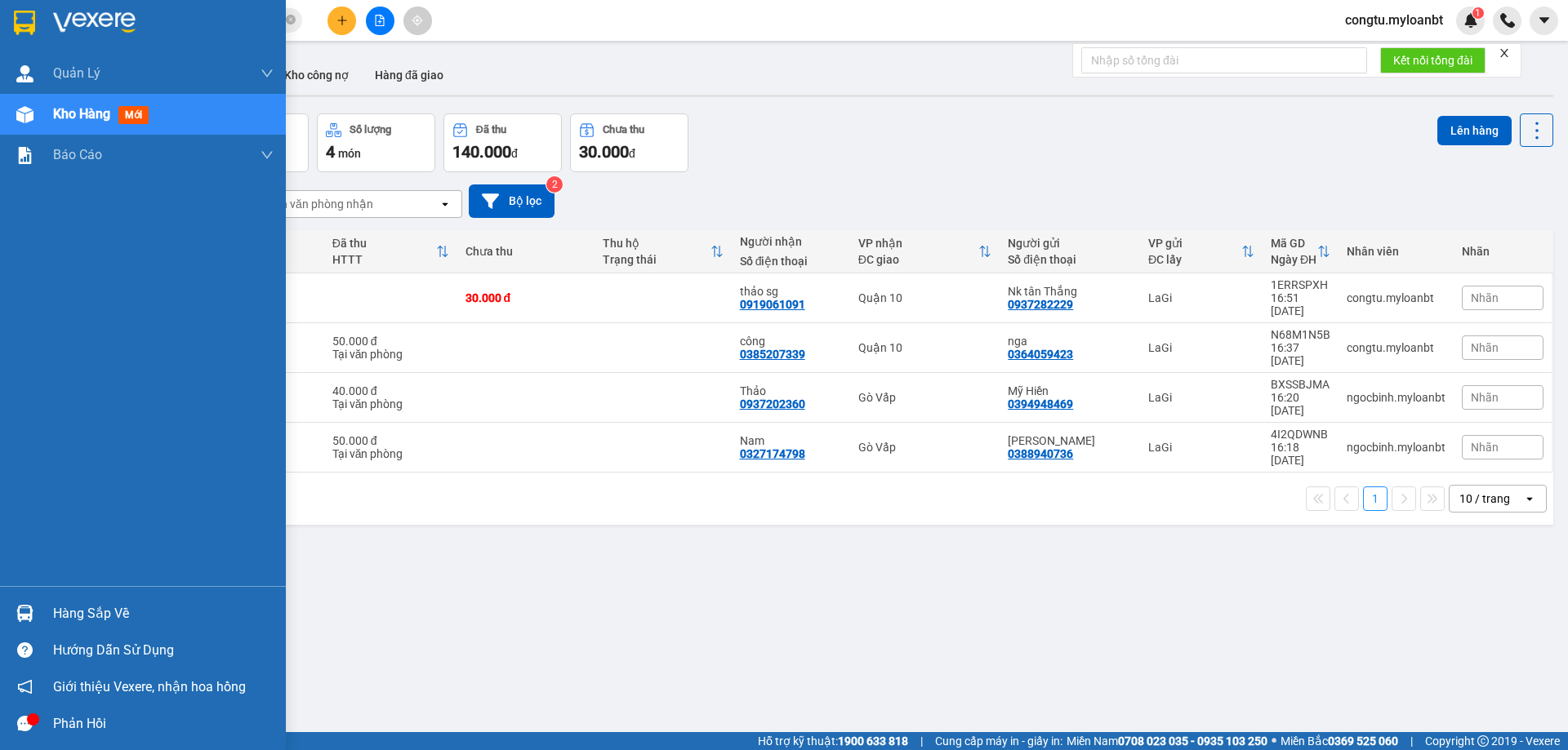
click at [156, 25] on div at bounding box center [163, 23] width 221 height 25
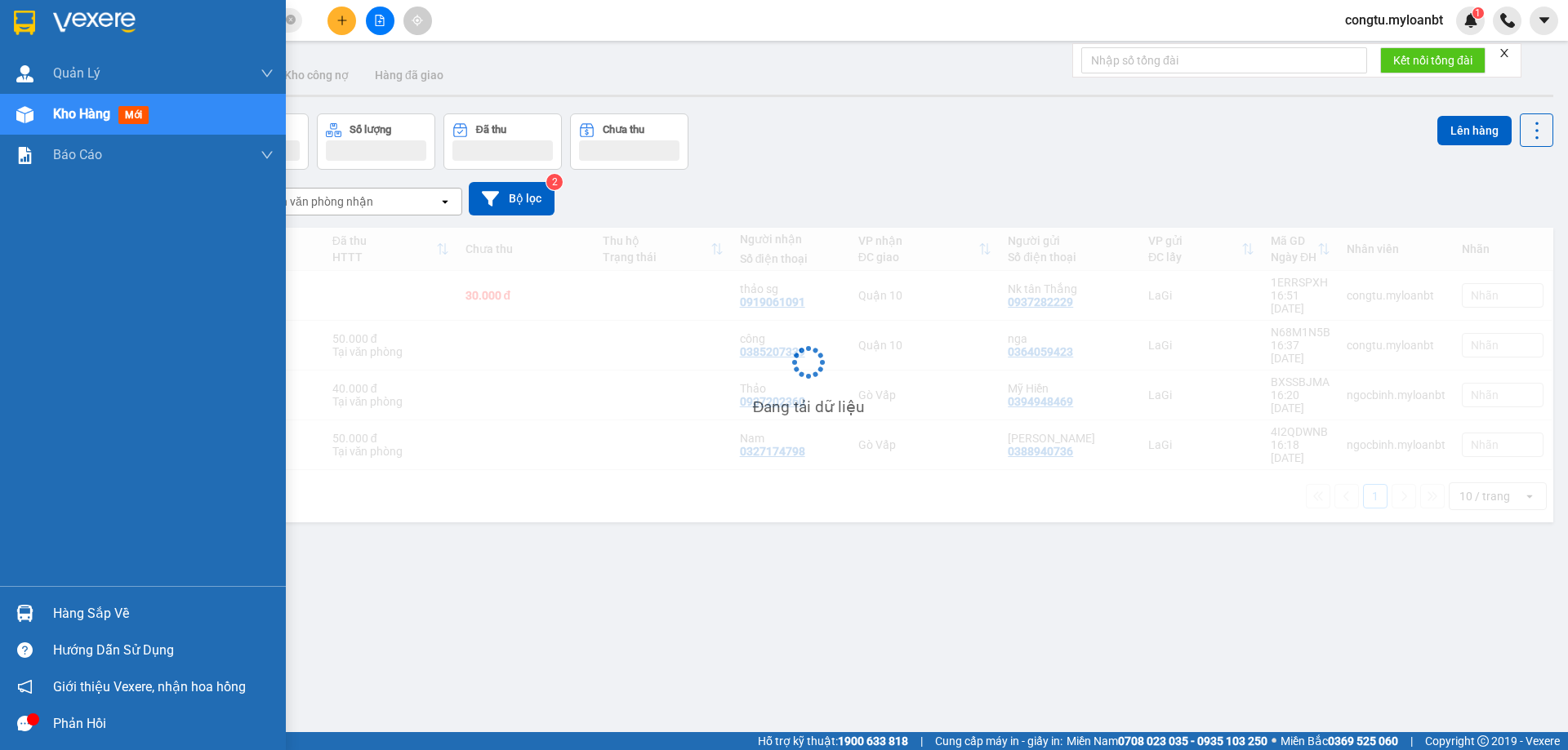
click at [195, 16] on div at bounding box center [163, 23] width 221 height 25
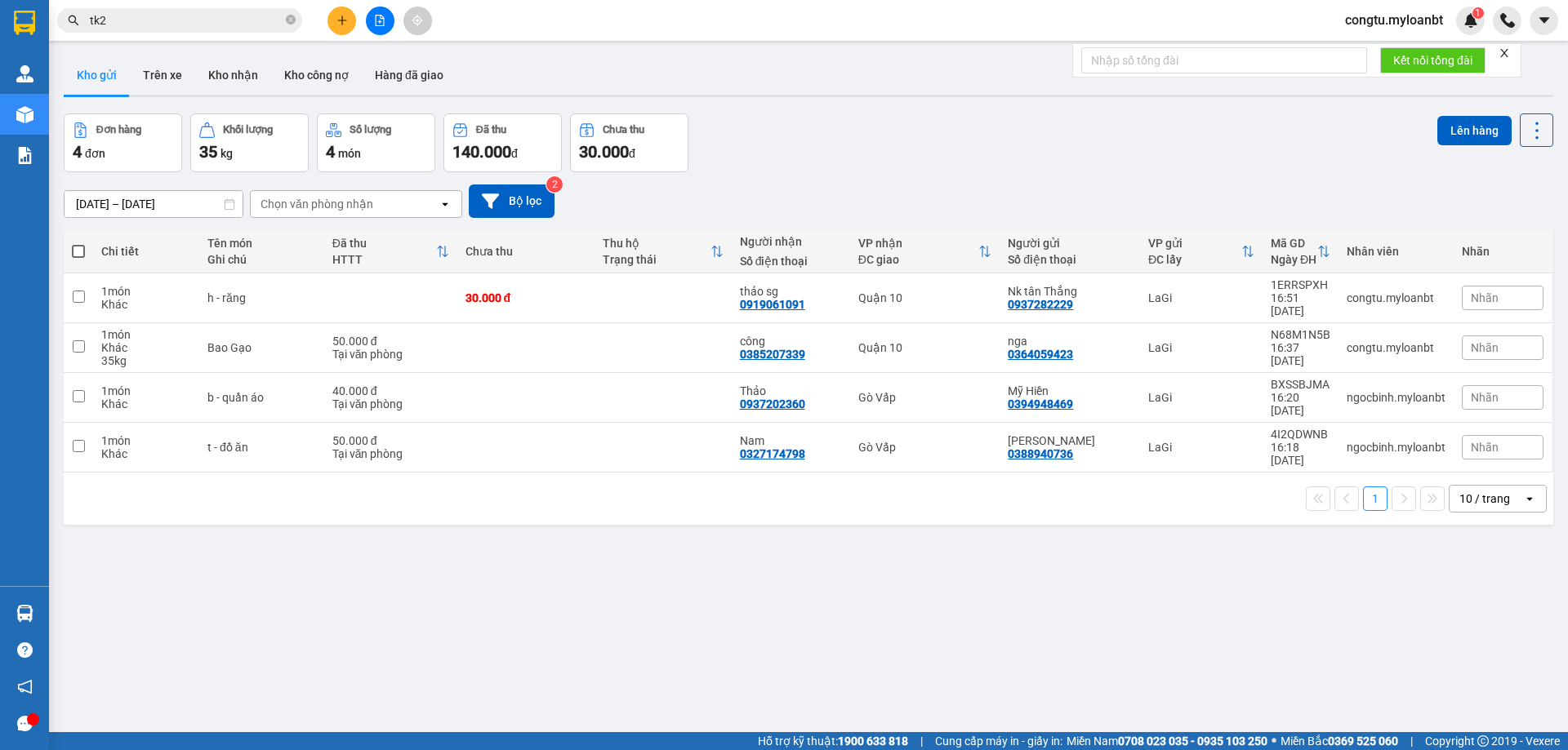
click at [464, 24] on div "Kết quả tìm kiếm ( 22 ) Bộ lọc Mã ĐH Trạng thái Món hàng Thu hộ Tổng cước Chưa …" at bounding box center [784, 20] width 1568 height 41
click at [184, 51] on div "ver 1.8.143 Kho gửi Trên xe Kho nhận Kho công nợ Hàng đã giao Đơn hàng 4 đơn Kh…" at bounding box center [808, 424] width 1502 height 750
click at [187, 29] on input "tk2" at bounding box center [186, 20] width 193 height 18
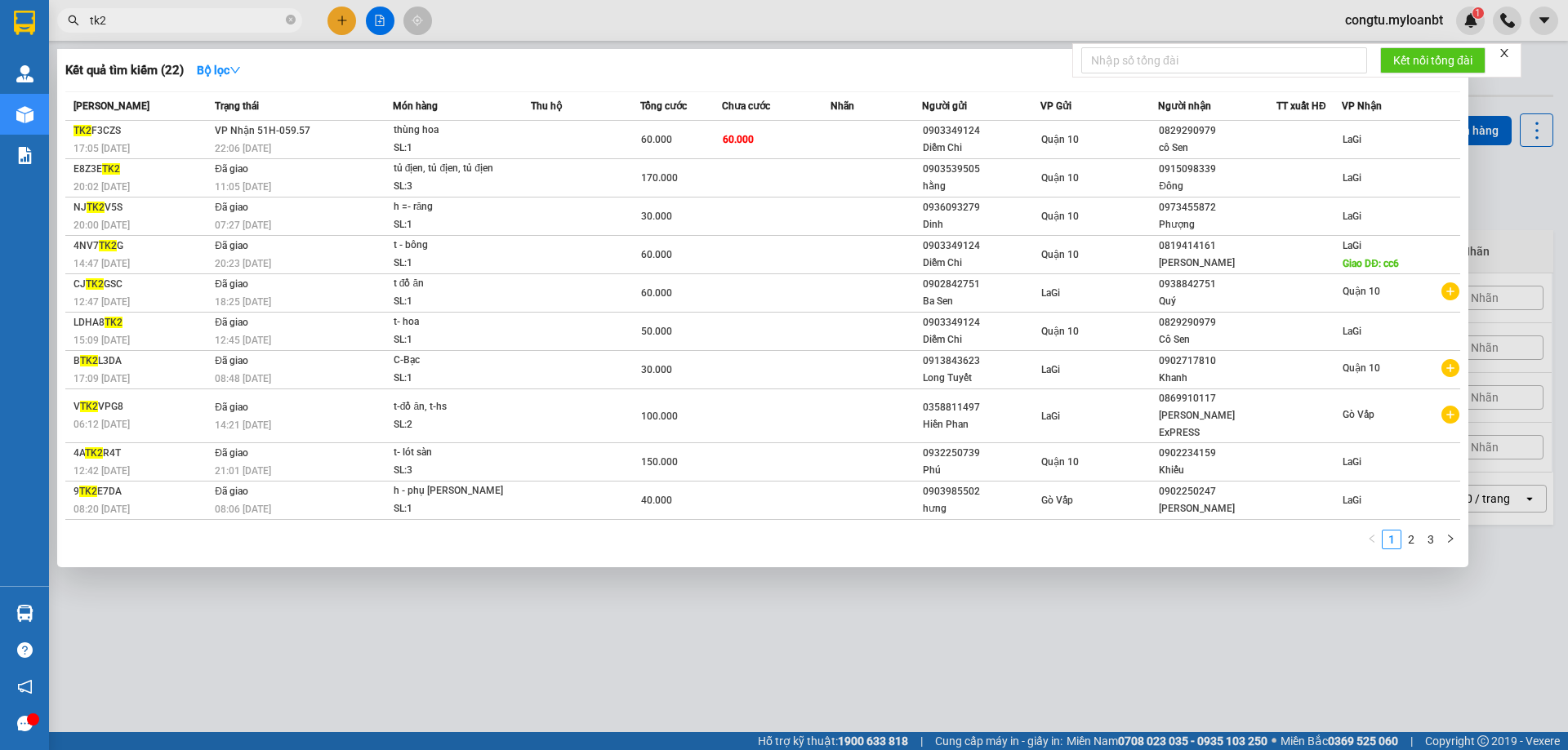
click at [187, 29] on input "tk2" at bounding box center [186, 20] width 193 height 18
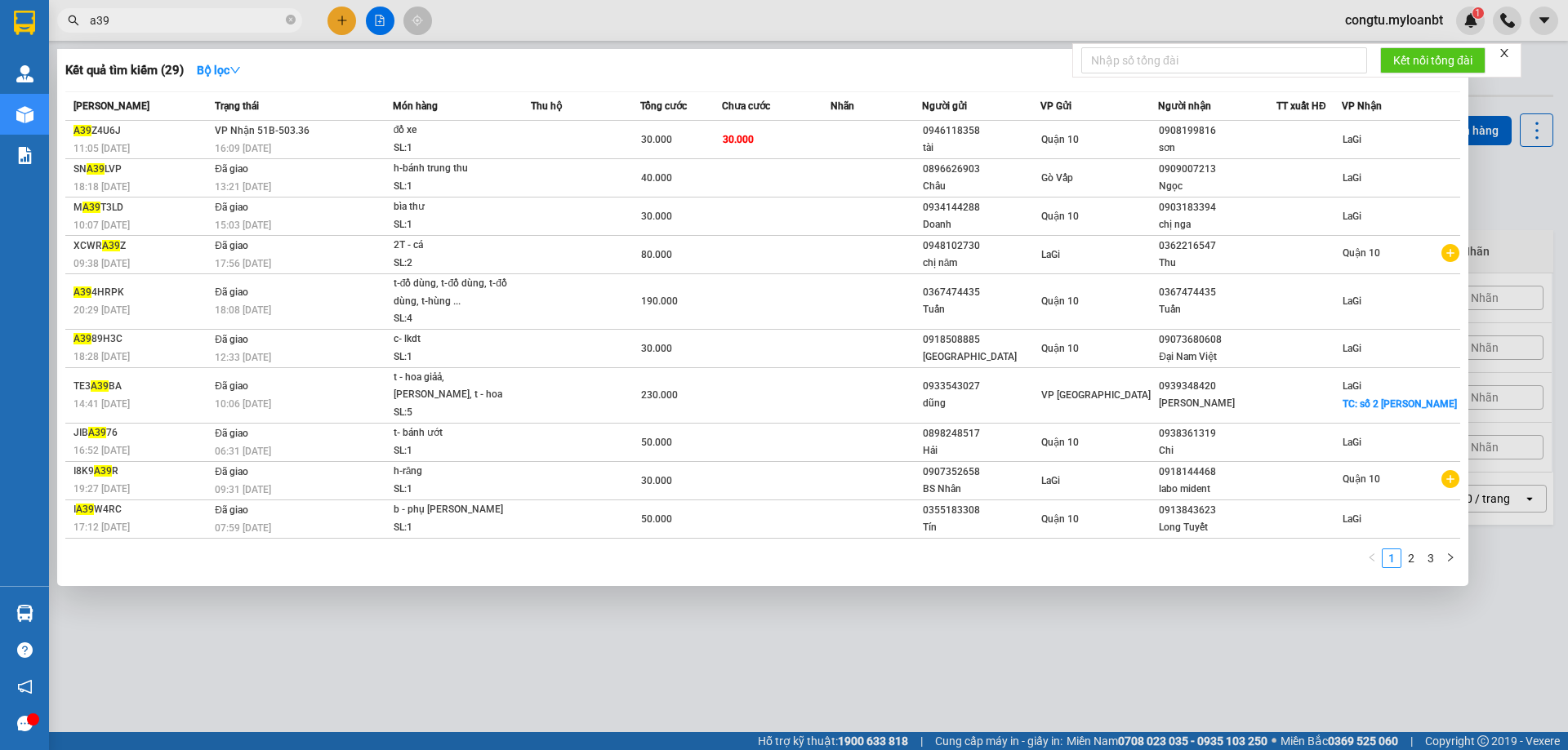
type input "a39"
click at [281, 3] on div at bounding box center [784, 375] width 1568 height 750
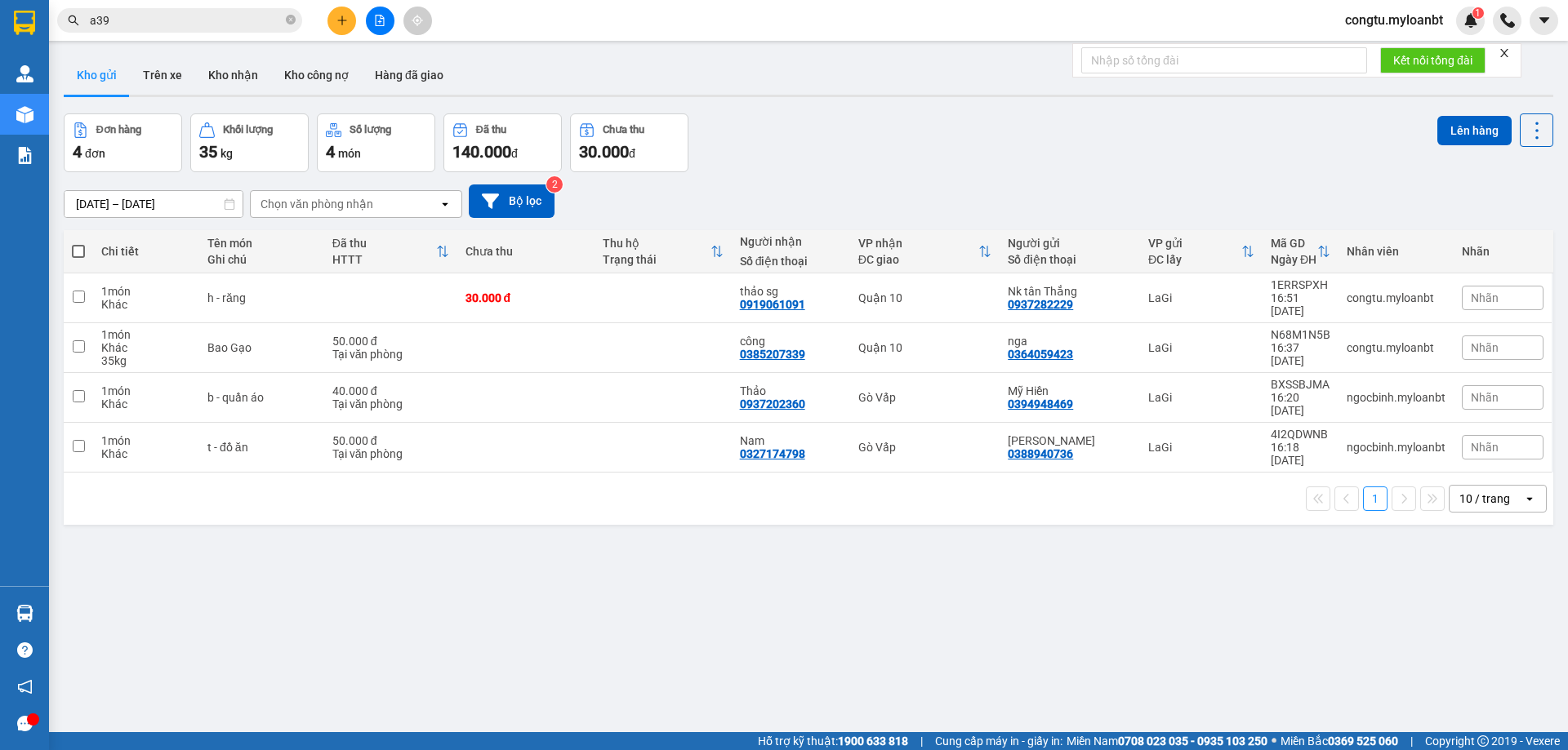
click at [283, 13] on span "a39" at bounding box center [179, 21] width 245 height 25
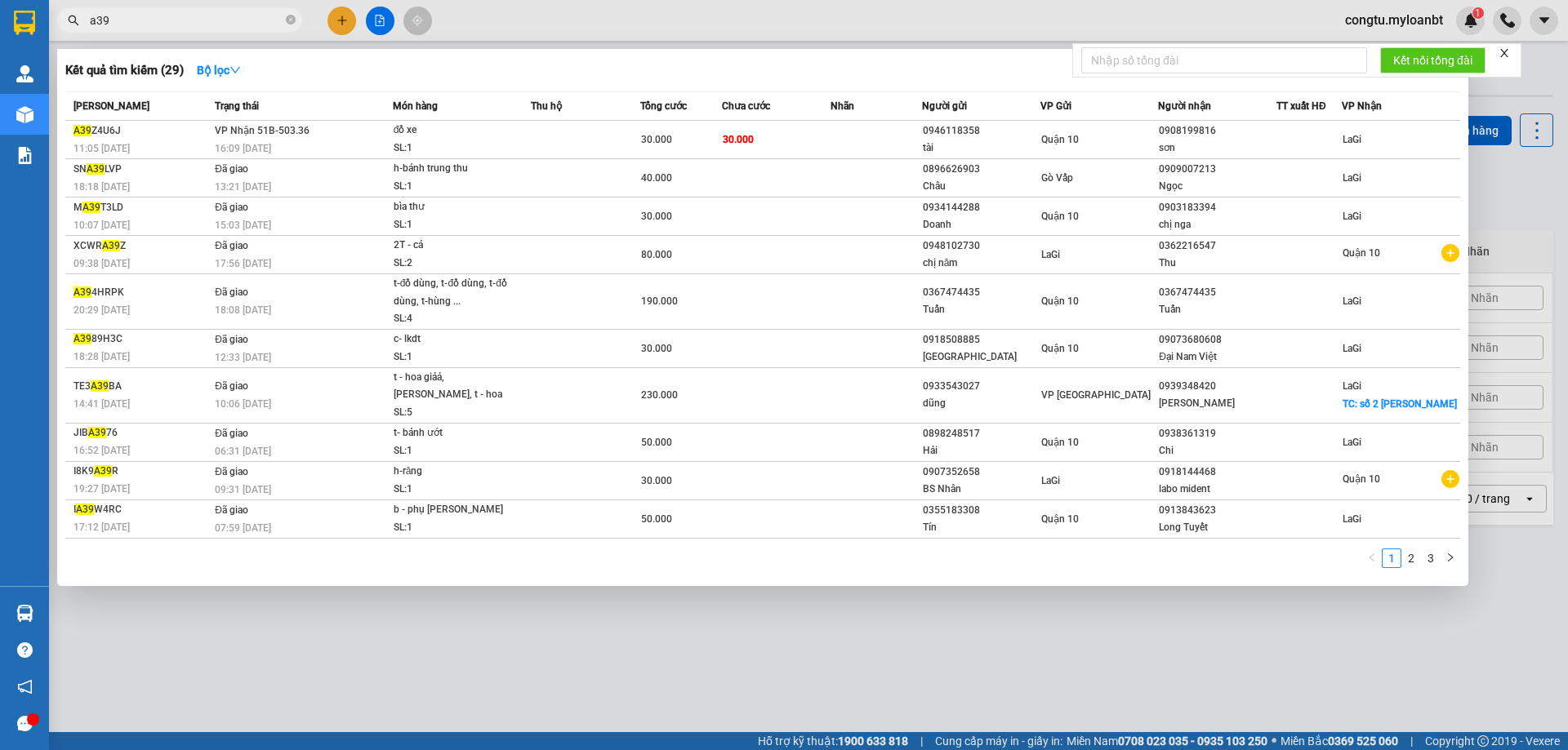
click at [288, 19] on icon "close-circle" at bounding box center [291, 19] width 10 height 10
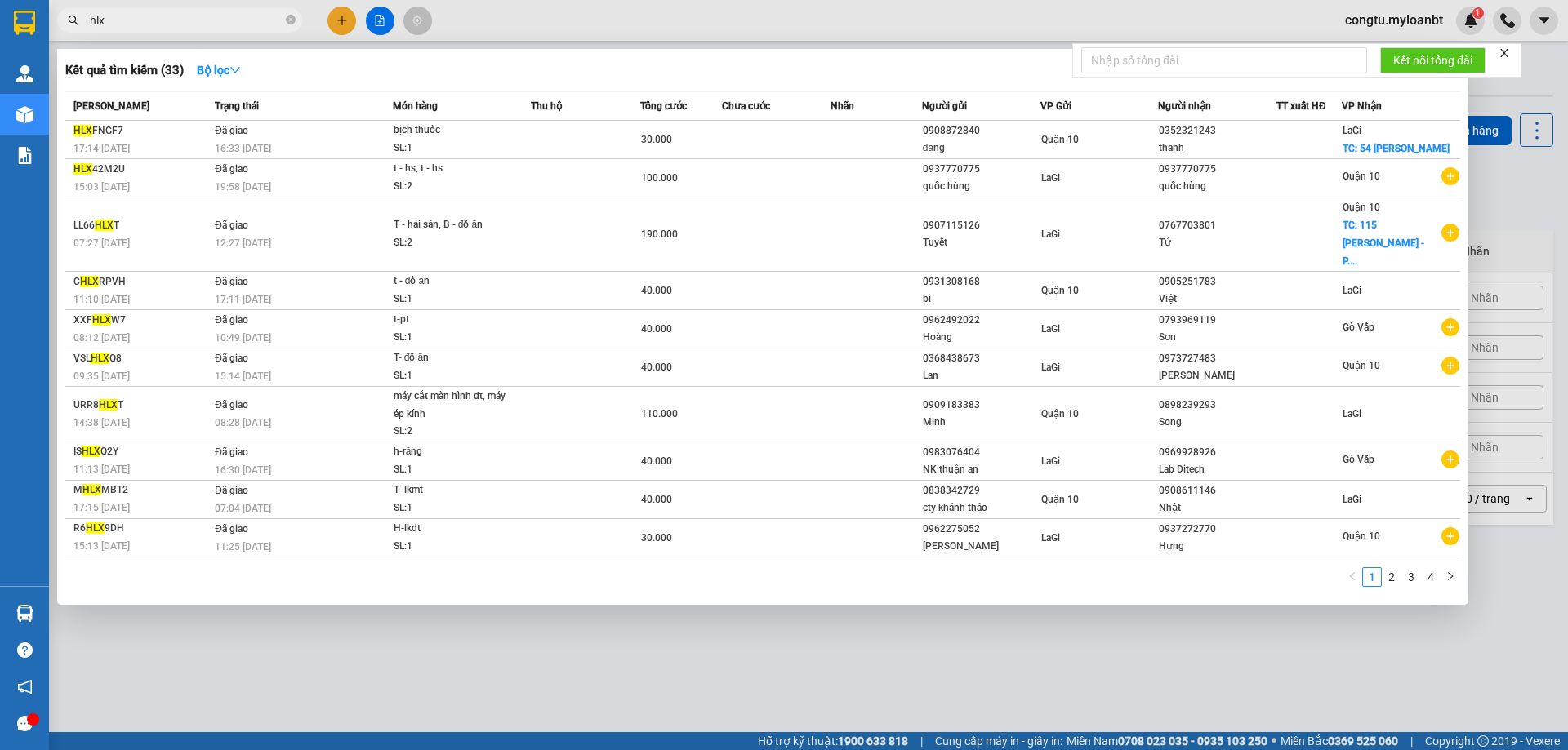
type input "hlx"
click at [295, 9] on div "hlx" at bounding box center [159, 21] width 318 height 25
click at [286, 16] on icon "close-circle" at bounding box center [291, 19] width 10 height 10
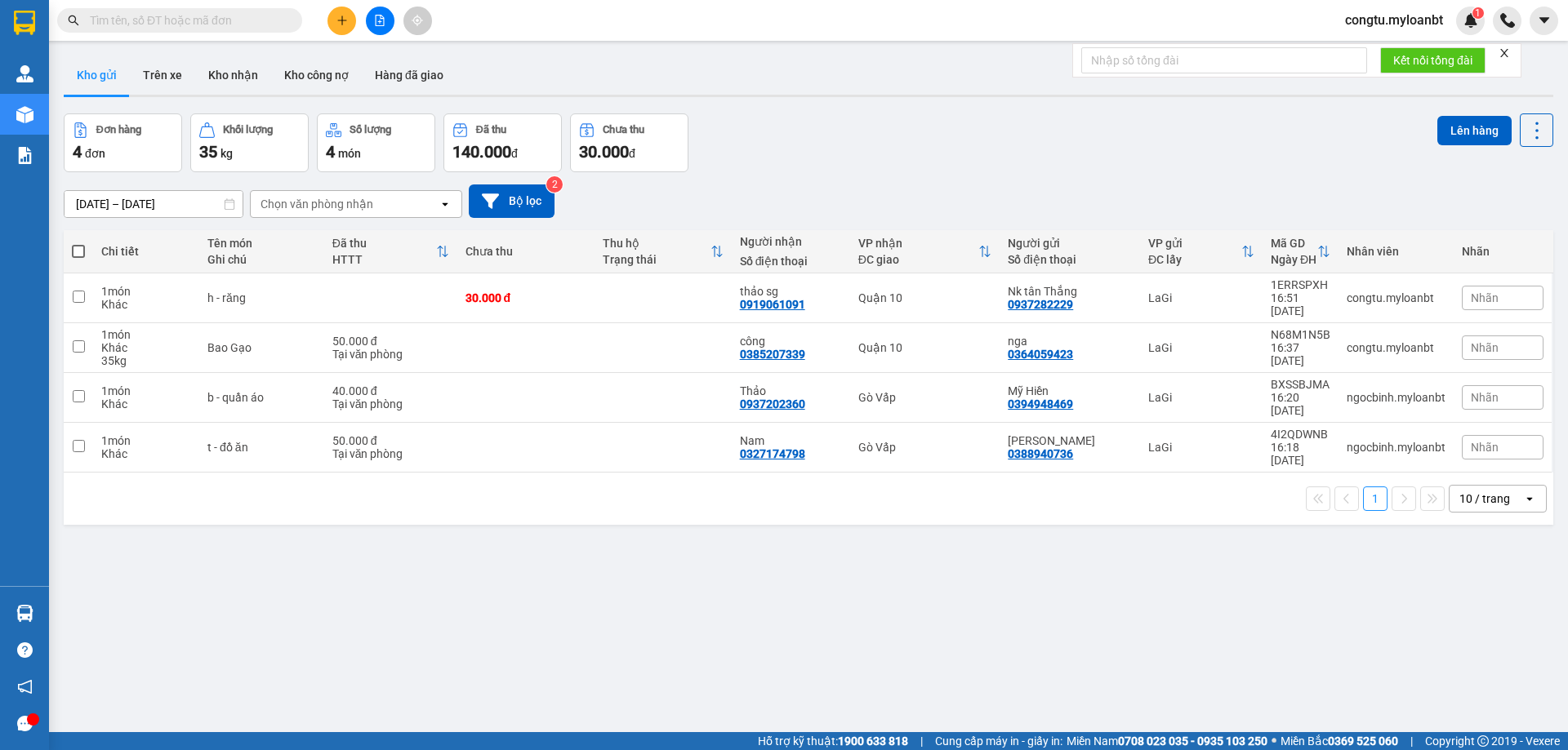
click at [239, 24] on input "text" at bounding box center [186, 20] width 193 height 18
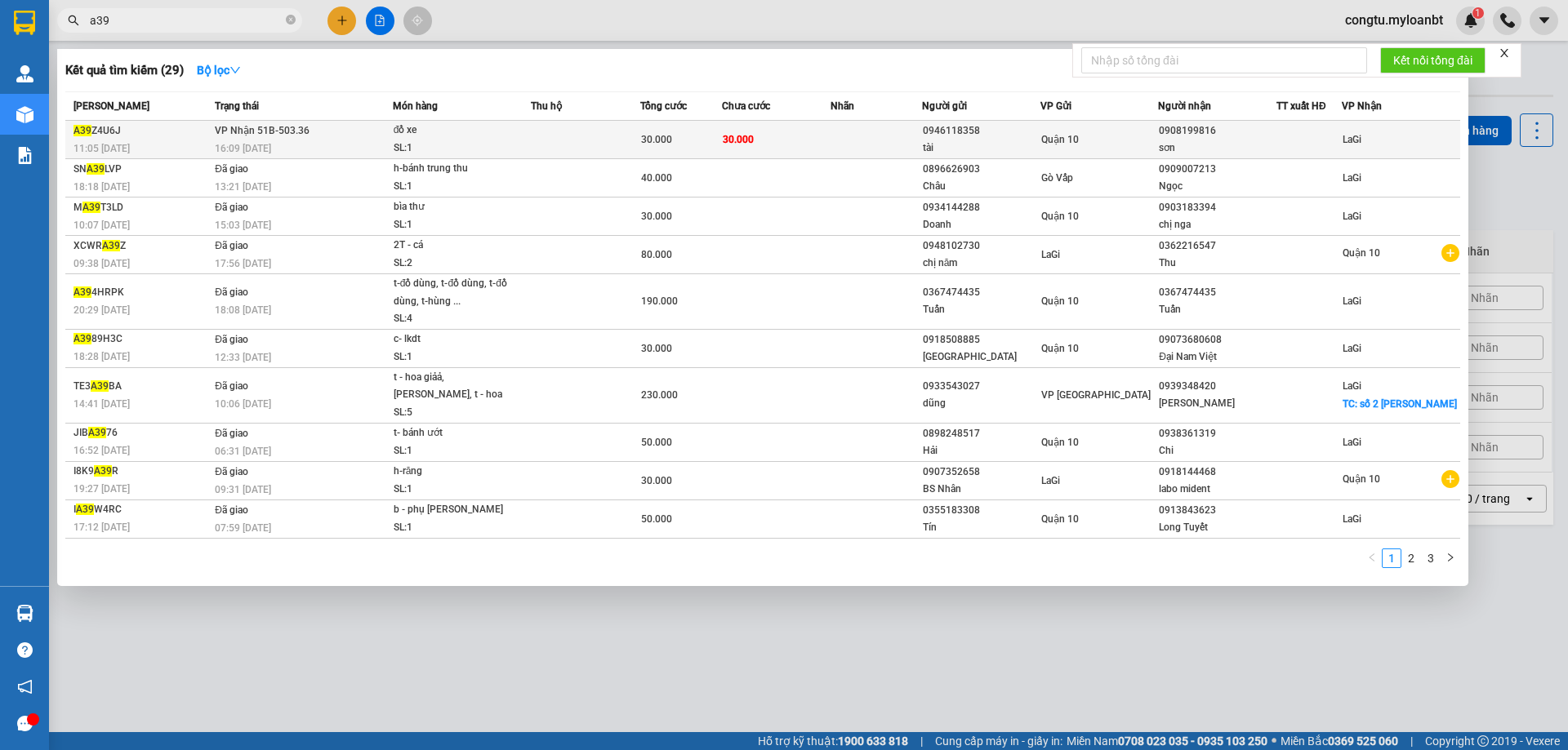
type input "a39"
click at [246, 140] on div "16:09 [DATE]" at bounding box center [303, 149] width 177 height 18
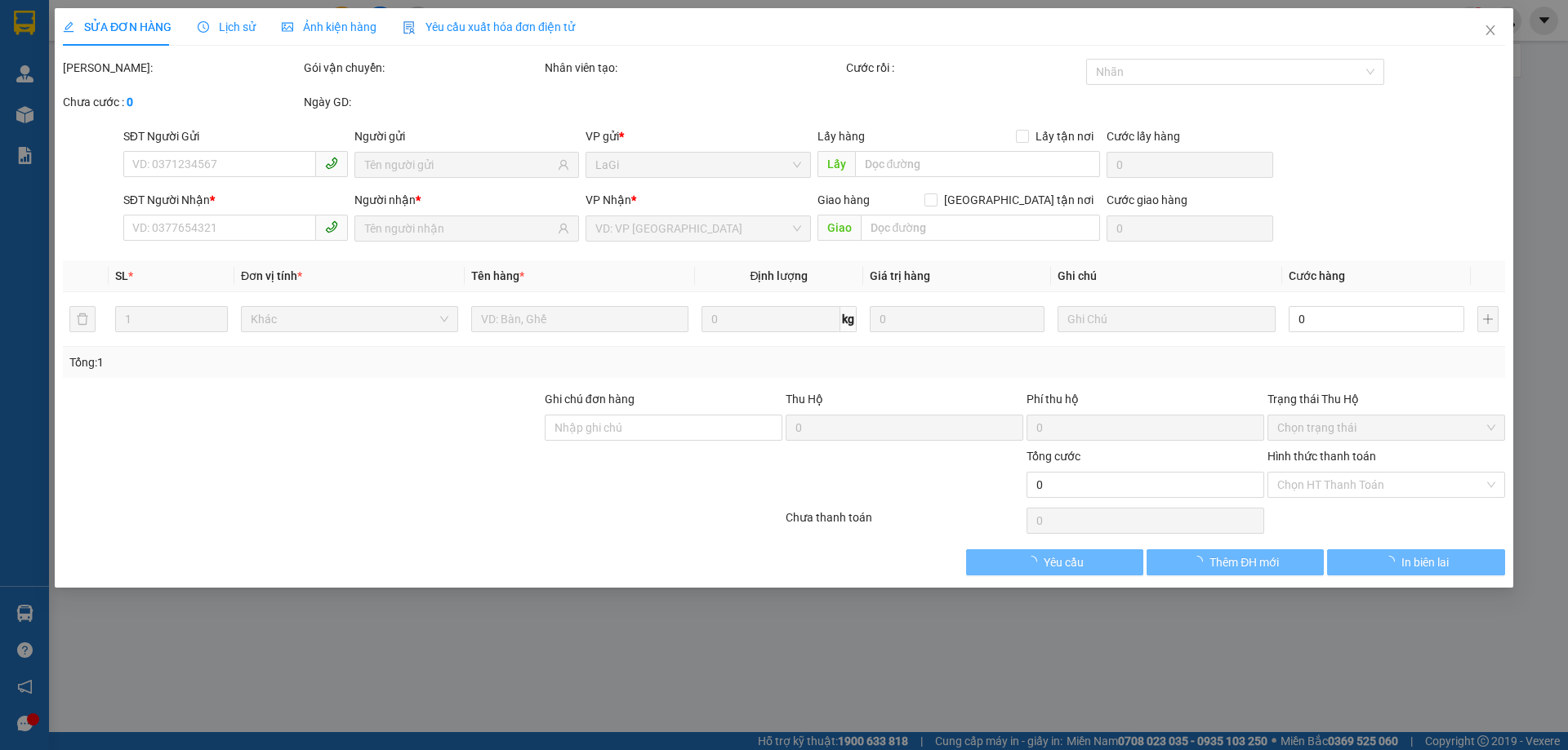
type input "0946118358"
type input "tài"
type input "0908199816"
type input "sơn"
type input "30.000"
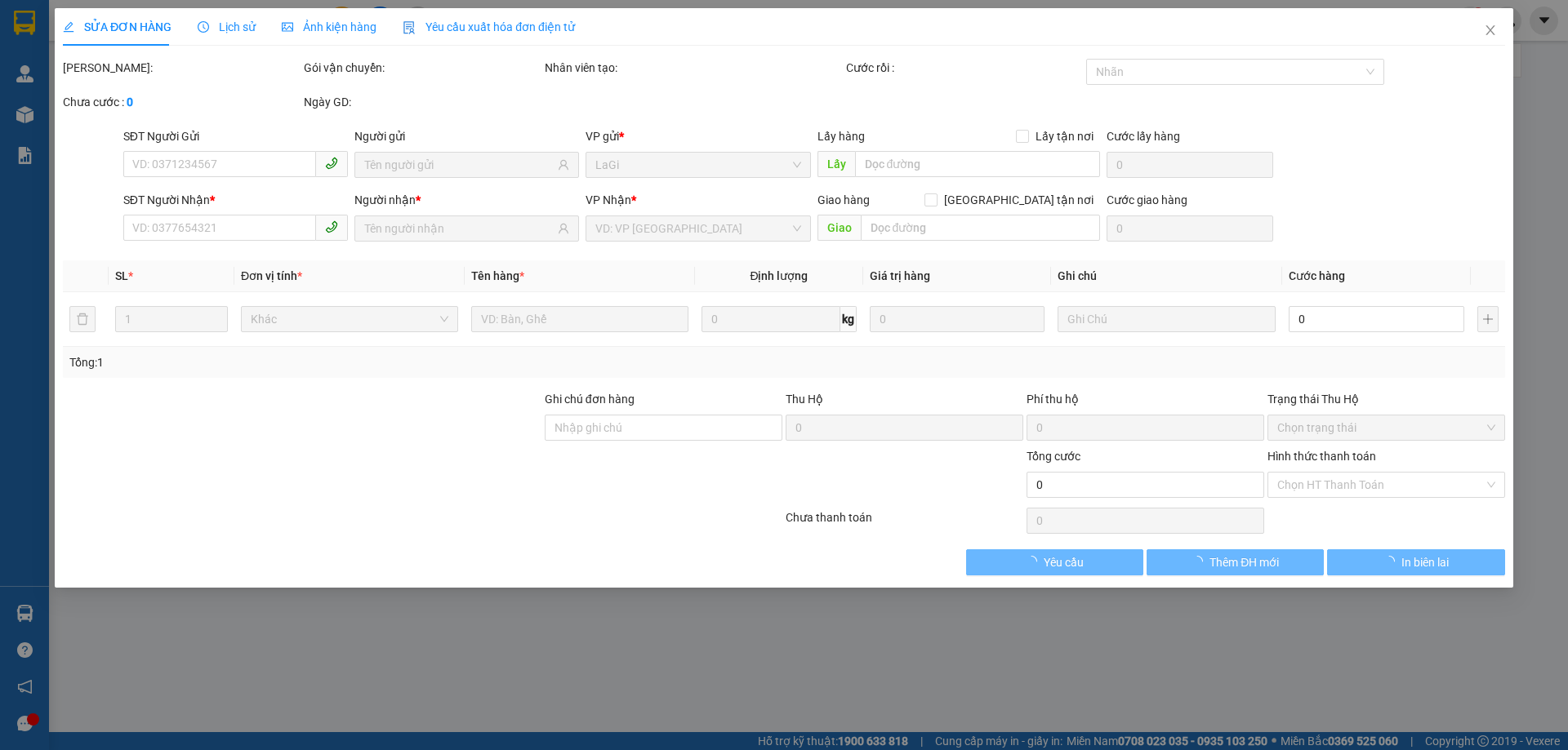
type input "30.000"
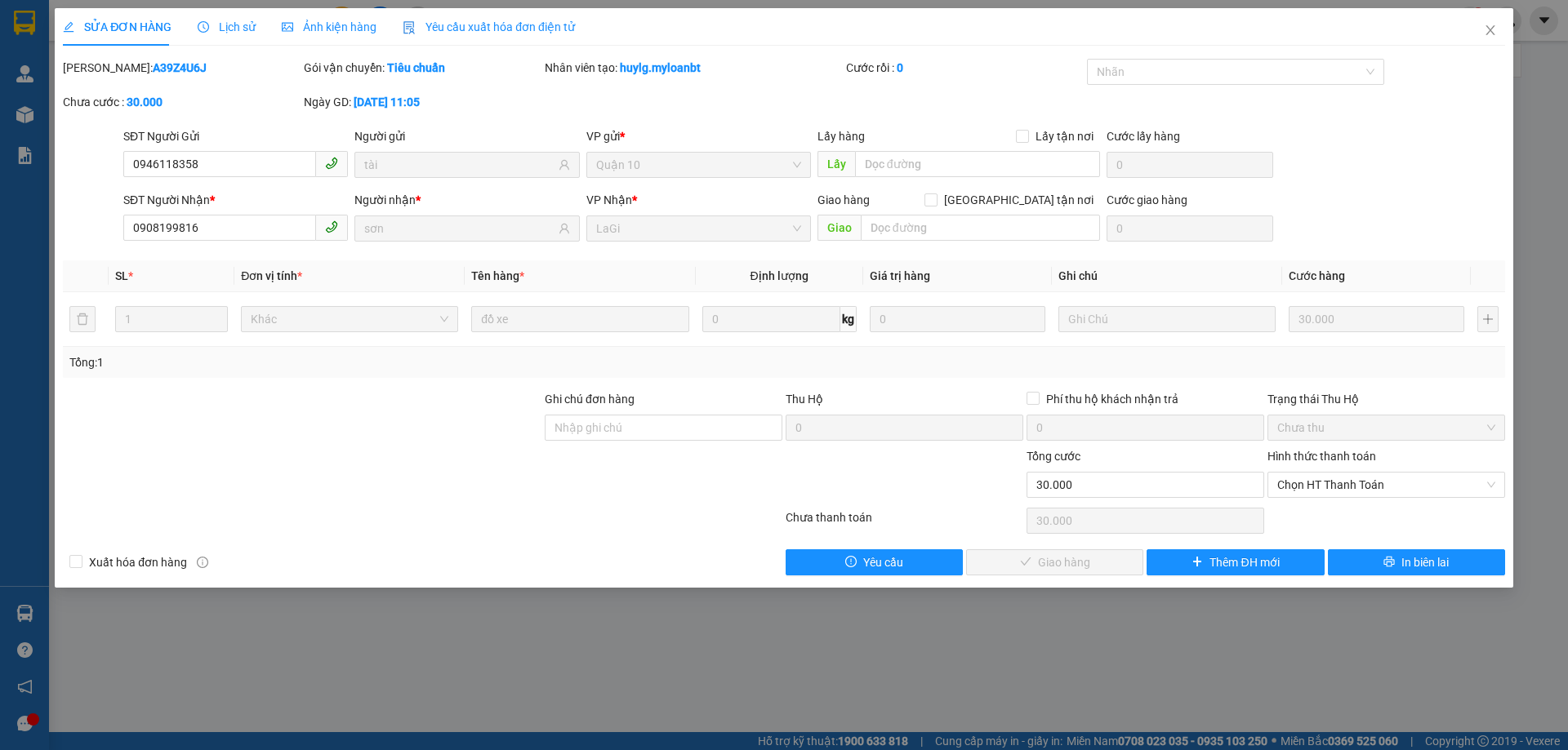
click at [1331, 145] on div "SĐT Người Gửi 0946118358 0946118358 Người gửi tài VP gửi * Quận 10 Lấy hàng Lấy…" at bounding box center [813, 156] width 1388 height 58
click at [225, 79] on div "Mã ĐH: A39Z4U6J" at bounding box center [181, 76] width 241 height 35
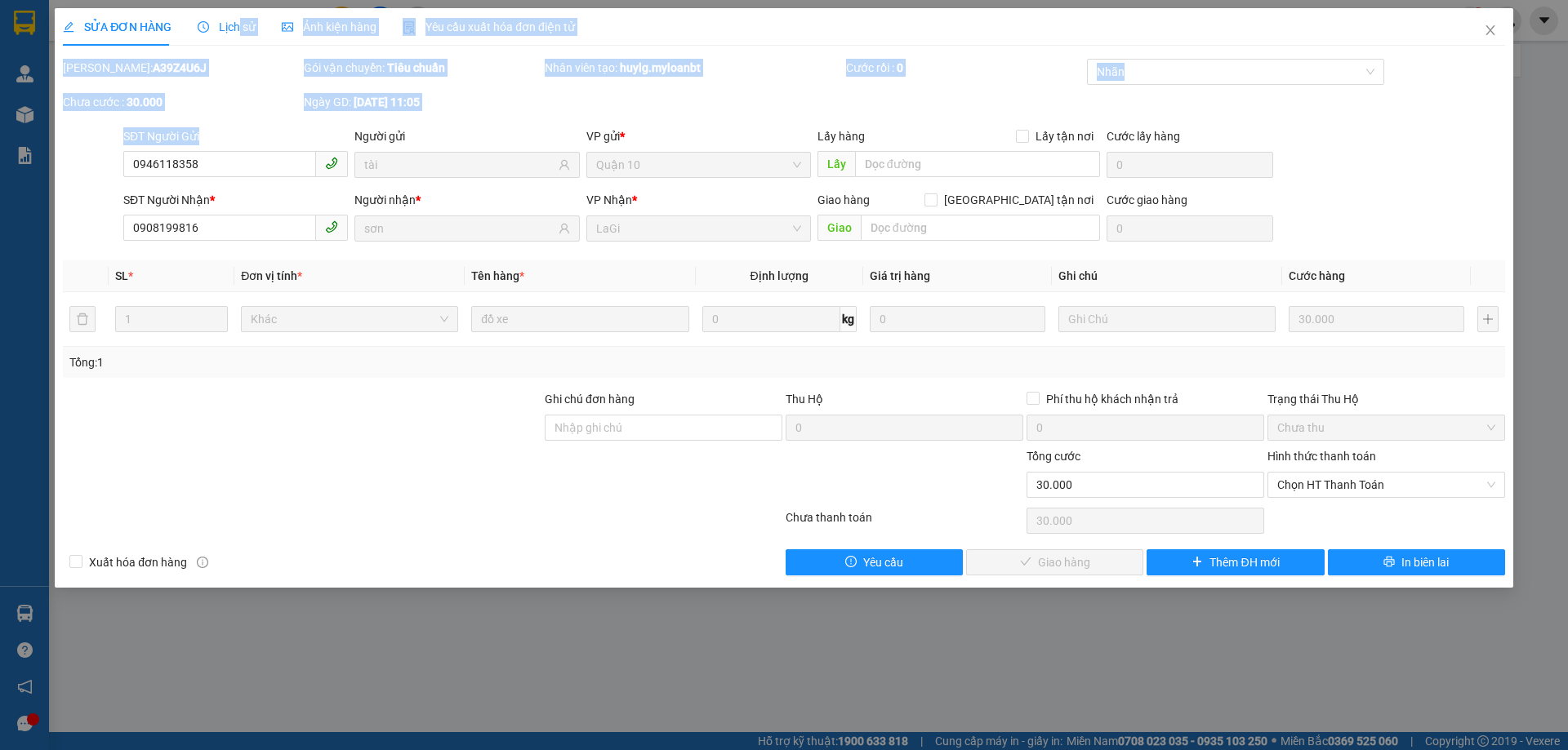
drag, startPoint x: 238, startPoint y: 21, endPoint x: 221, endPoint y: 129, distance: 109.3
click at [221, 129] on div "SỬA ĐƠN HÀNG Lịch sử Ảnh kiện hàng Yêu cầu xuất hóa đơn điện tử Total Paid Fee …" at bounding box center [784, 293] width 1441 height 568
click at [232, 116] on div "Chưa cước : 30.000" at bounding box center [181, 110] width 241 height 35
click at [277, 109] on div "Chưa cước : 30.000" at bounding box center [182, 102] width 238 height 18
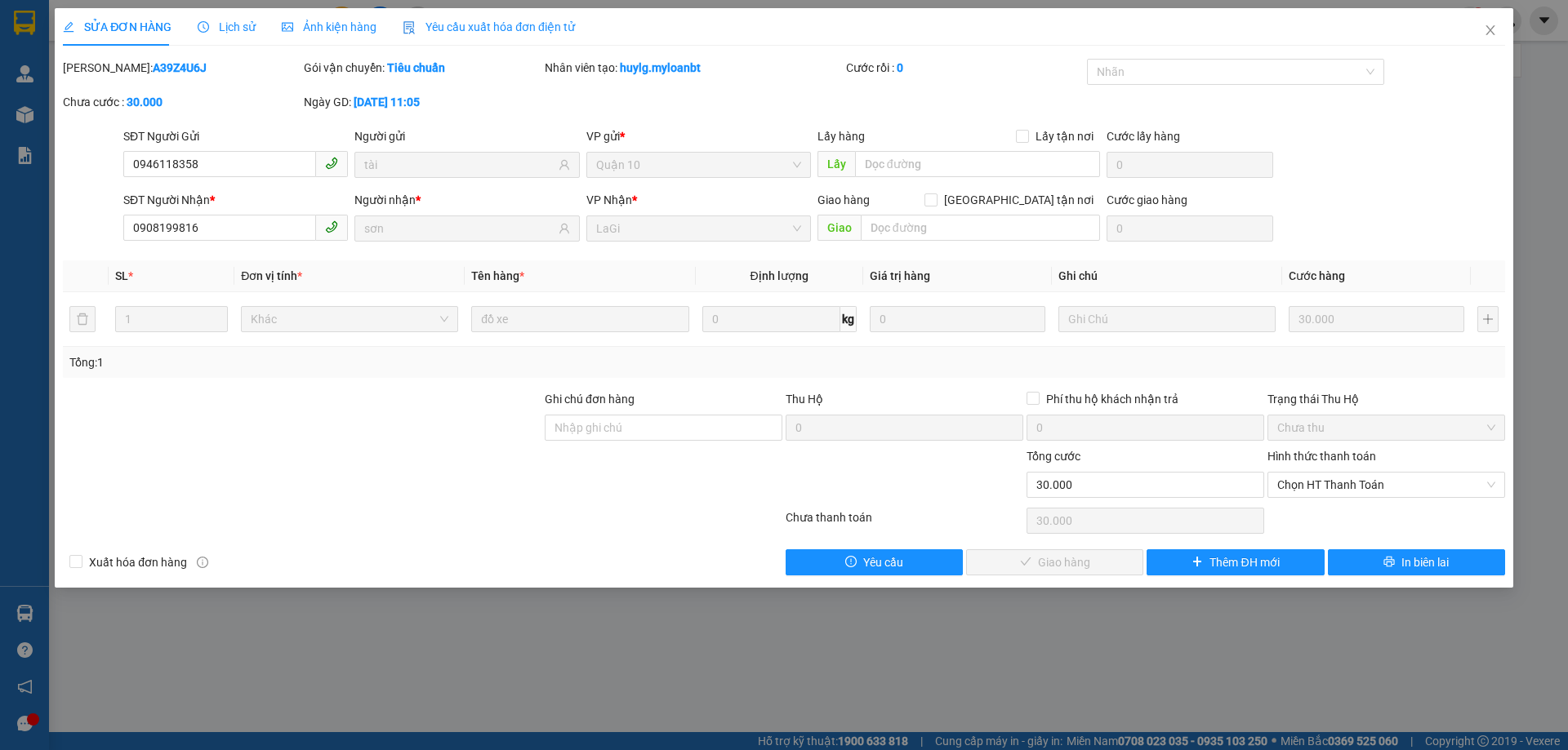
click at [277, 108] on div "Chưa cước : 30.000" at bounding box center [182, 102] width 238 height 18
click at [1311, 155] on div "SĐT Người Gửi 0946118358 Người gửi tài VP gửi * Quận 10 Lấy hàng Lấy tận nơi Lấ…" at bounding box center [813, 156] width 1388 height 58
click at [1350, 84] on div "Nhãn" at bounding box center [1235, 71] width 298 height 26
click at [1349, 134] on div "SĐT Người Gửi 0946118358 Người gửi tài VP gửi * Quận 10 Lấy hàng Lấy tận nơi Lấ…" at bounding box center [813, 156] width 1388 height 58
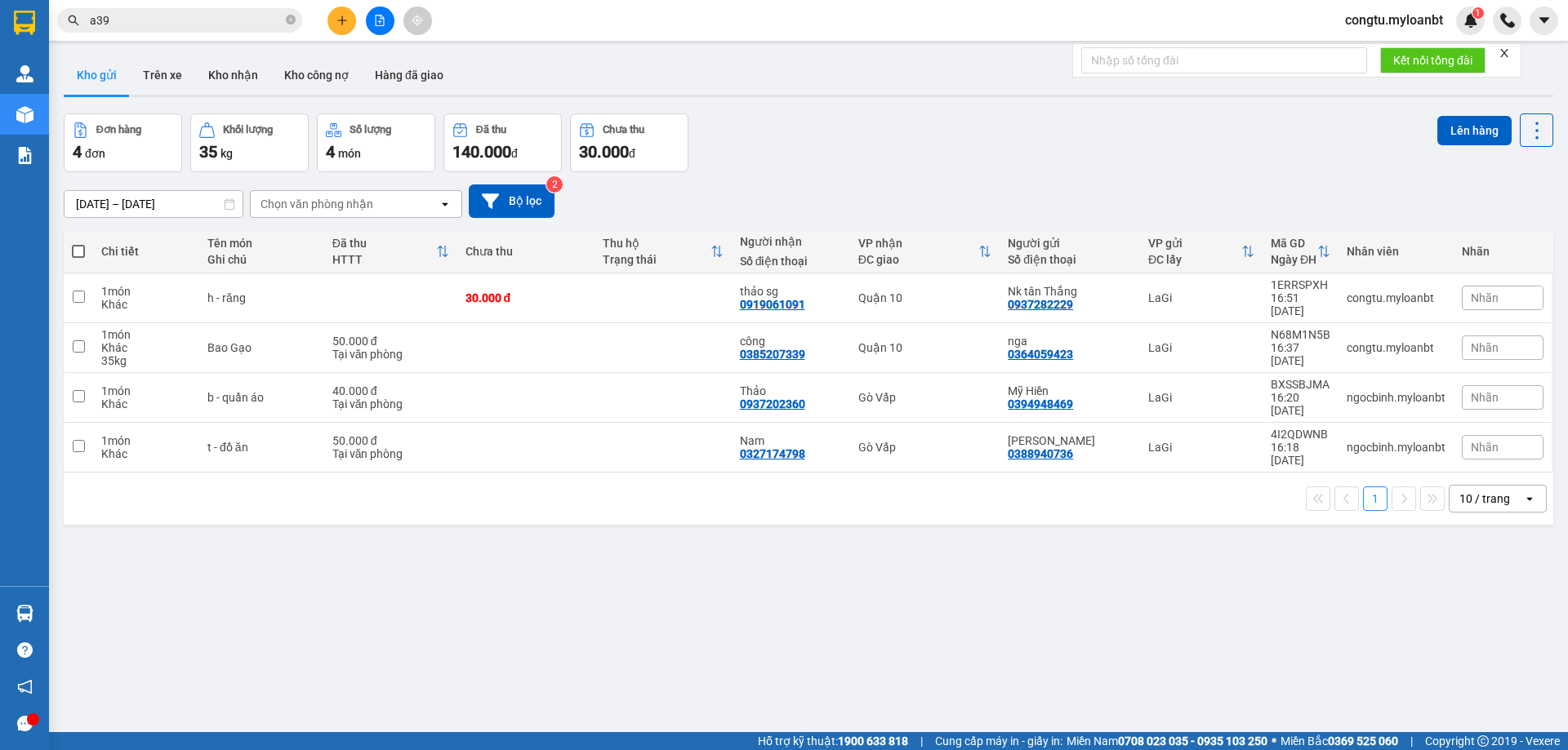
click at [206, 9] on span "a39" at bounding box center [179, 21] width 245 height 25
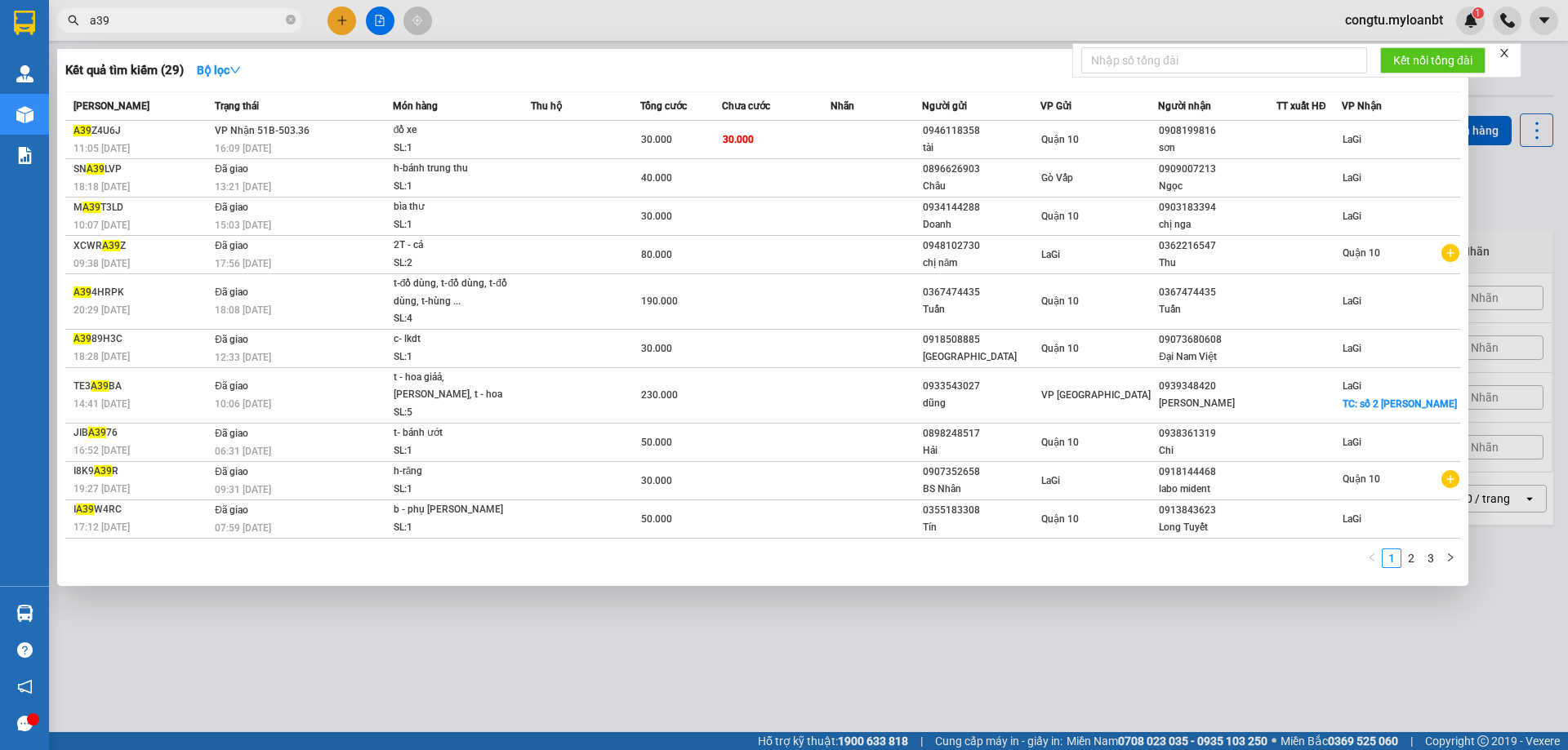
click at [206, 25] on input "a39" at bounding box center [186, 20] width 193 height 18
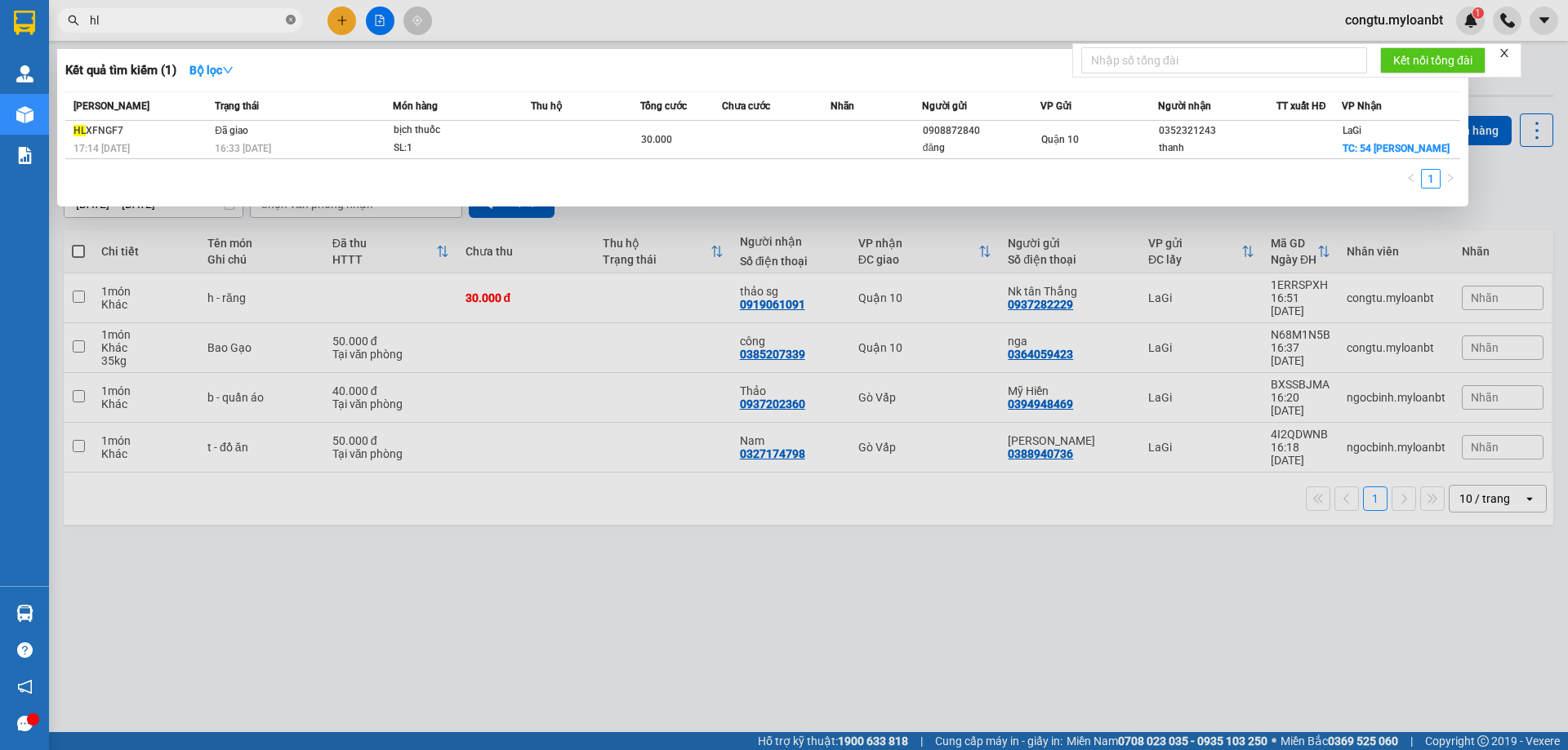
type input "h"
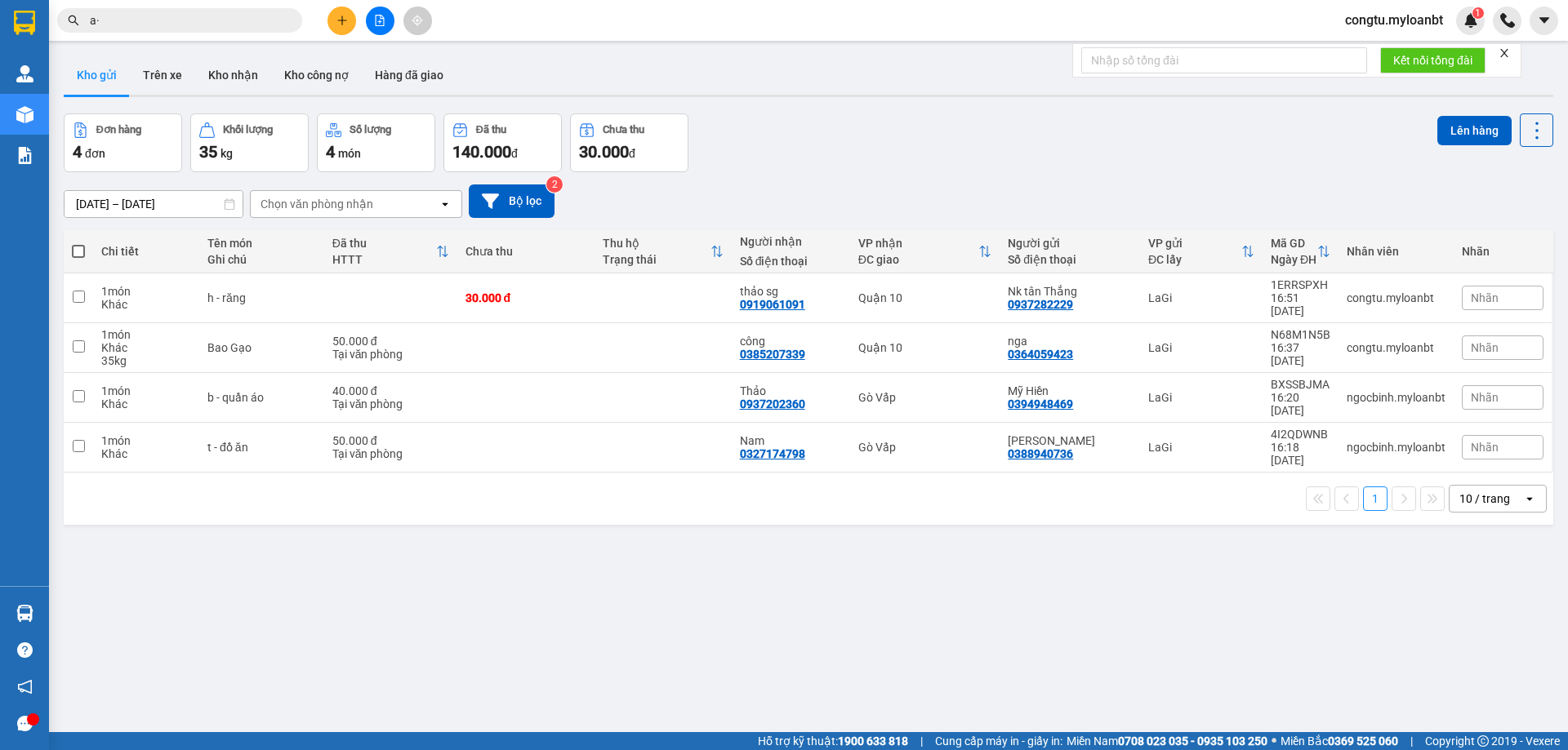
type input "a"
type input "á"
type input "a"
type input "ả"
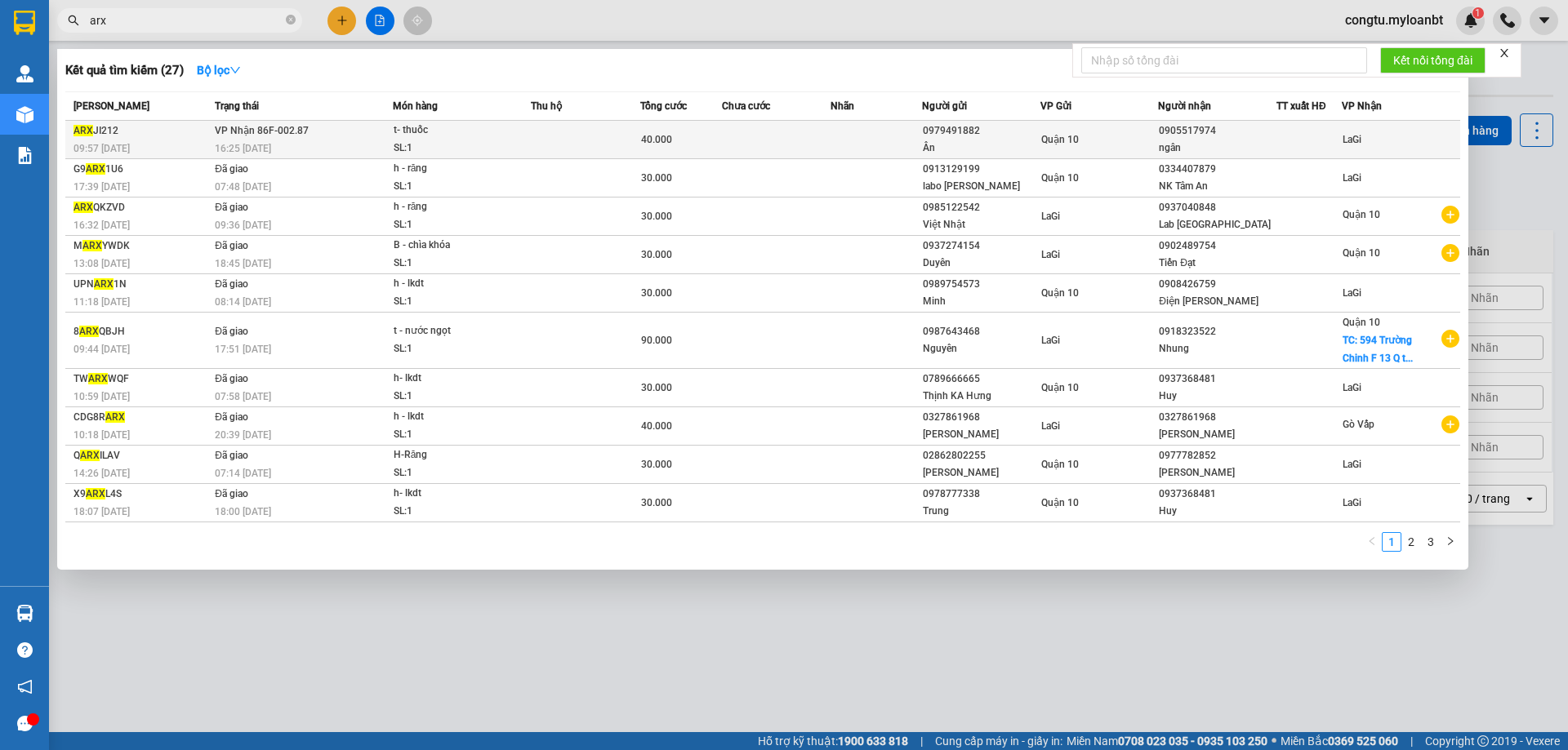
type input "arx"
click at [999, 140] on div "Ân" at bounding box center [981, 149] width 117 height 17
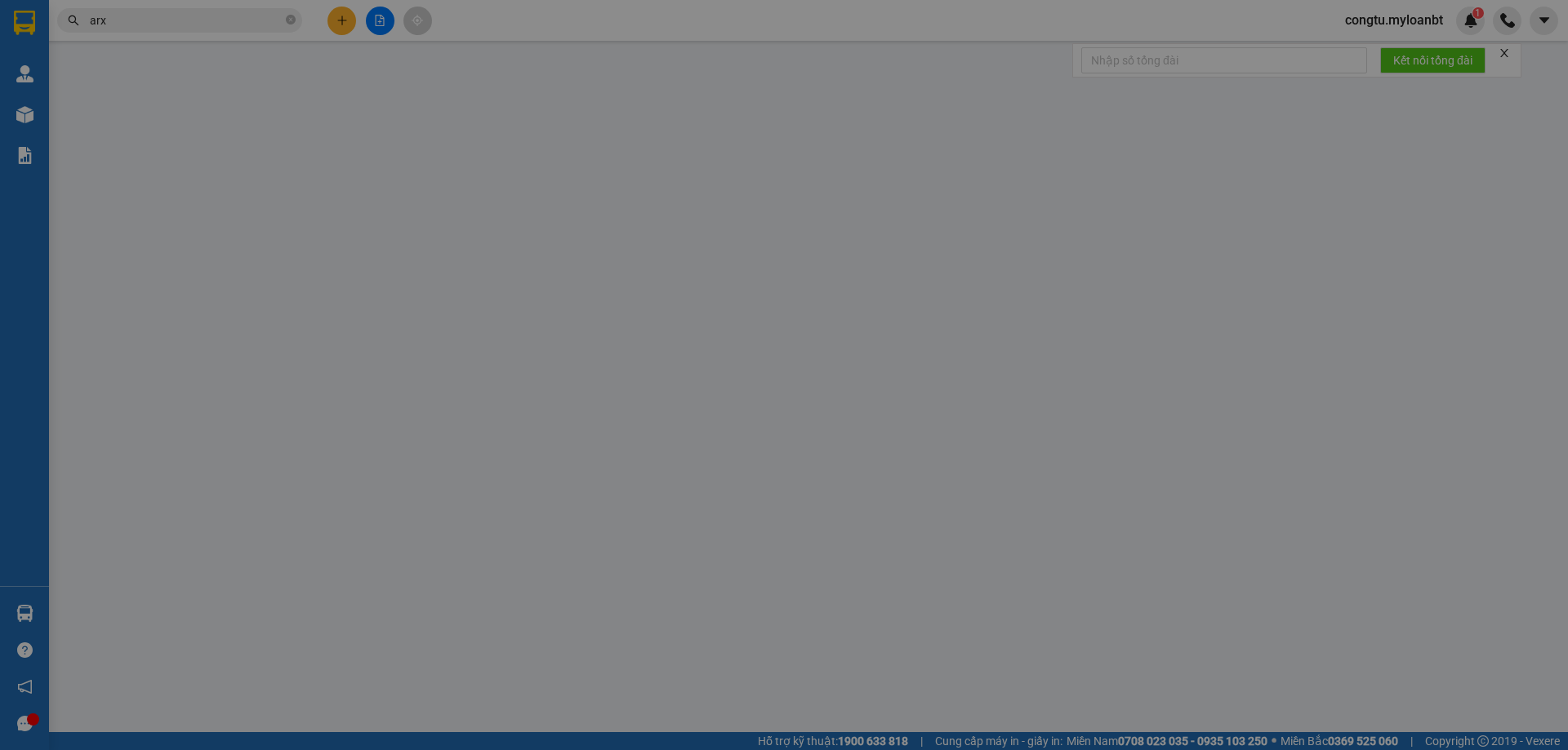
type input "0979491882"
type input "Ân"
type input "0905517974"
type input "ngân"
type input "40.000"
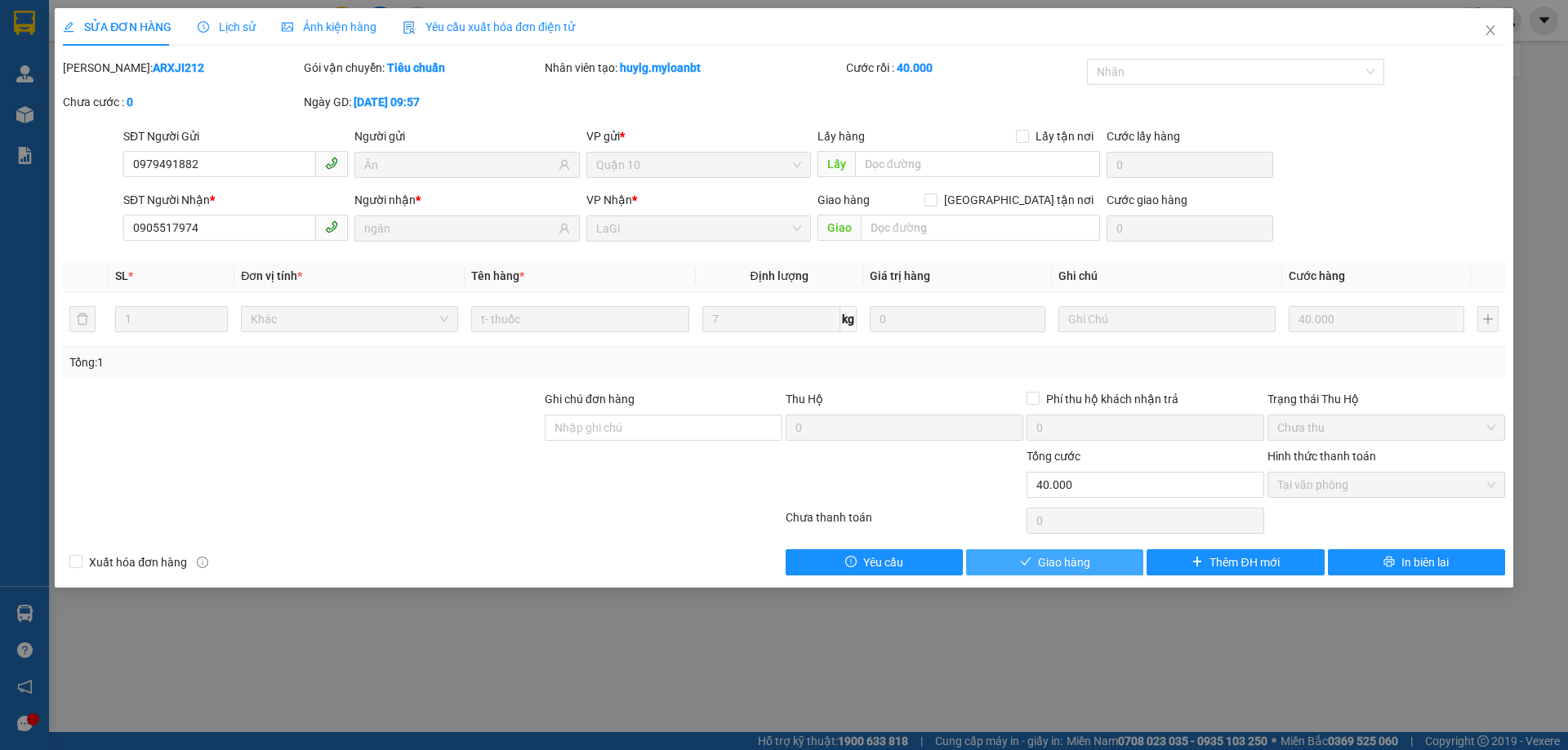
click at [1109, 572] on button "Giao hàng" at bounding box center [1054, 562] width 177 height 26
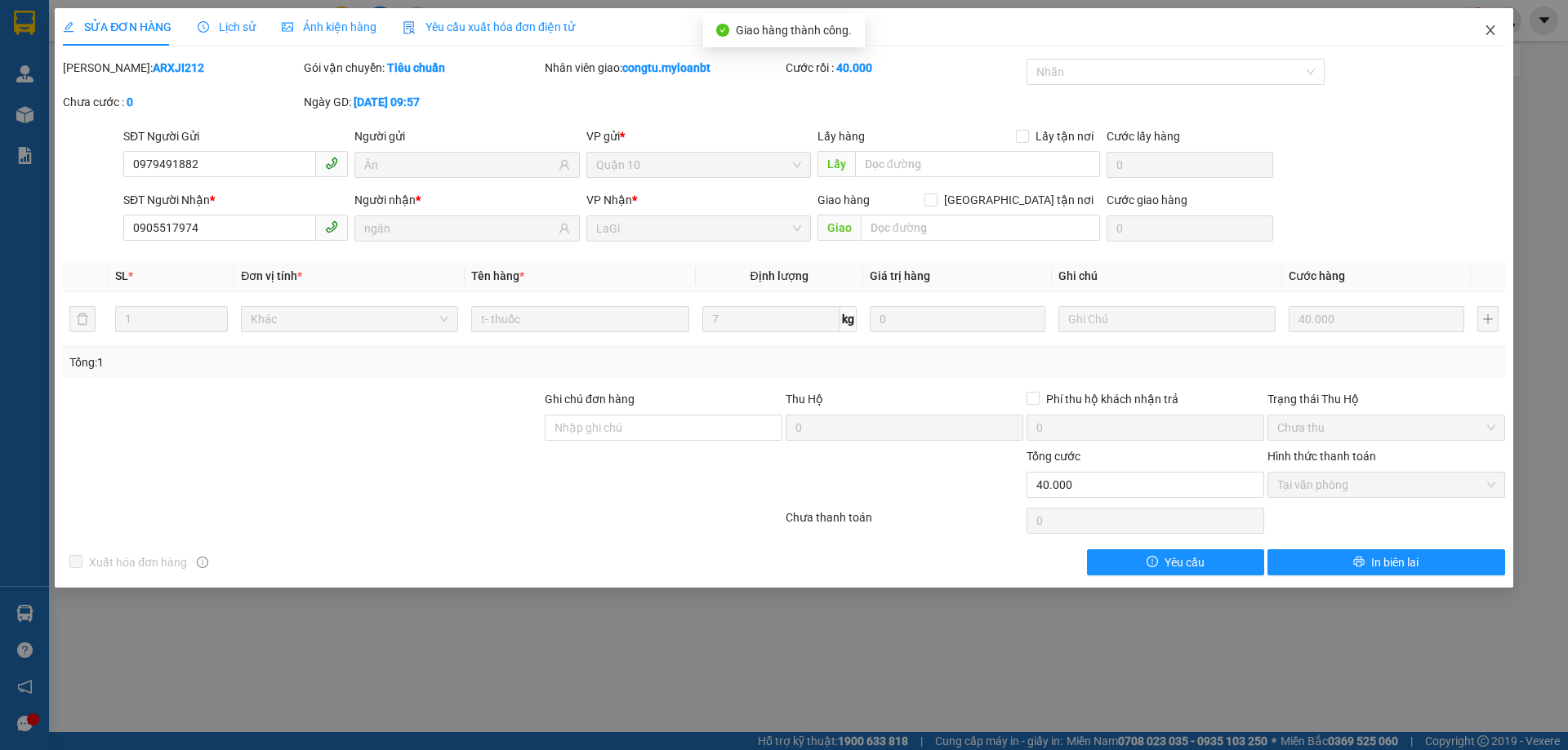
click at [1486, 16] on span "Close" at bounding box center [1490, 32] width 46 height 46
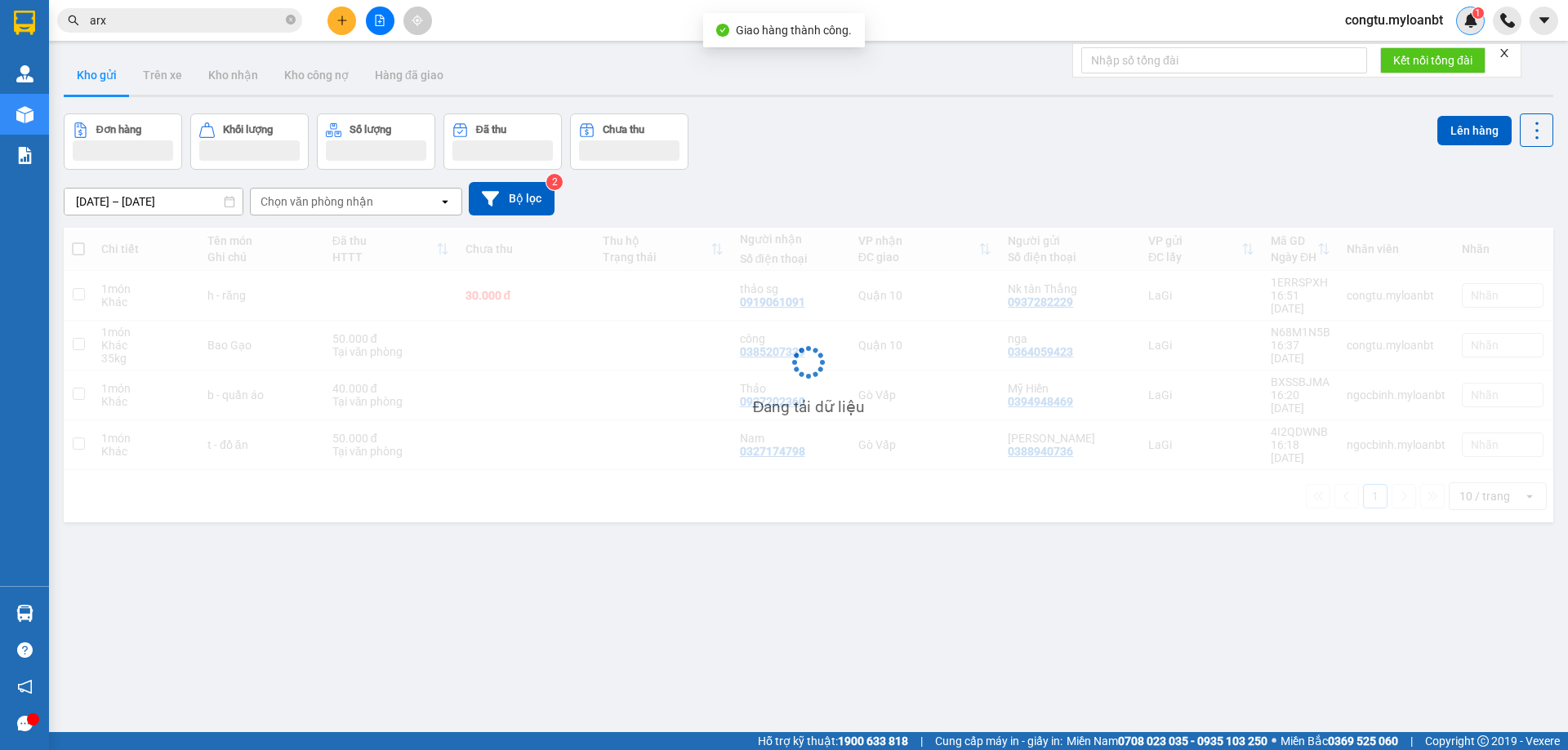
click at [1482, 27] on div "1" at bounding box center [1470, 21] width 29 height 29
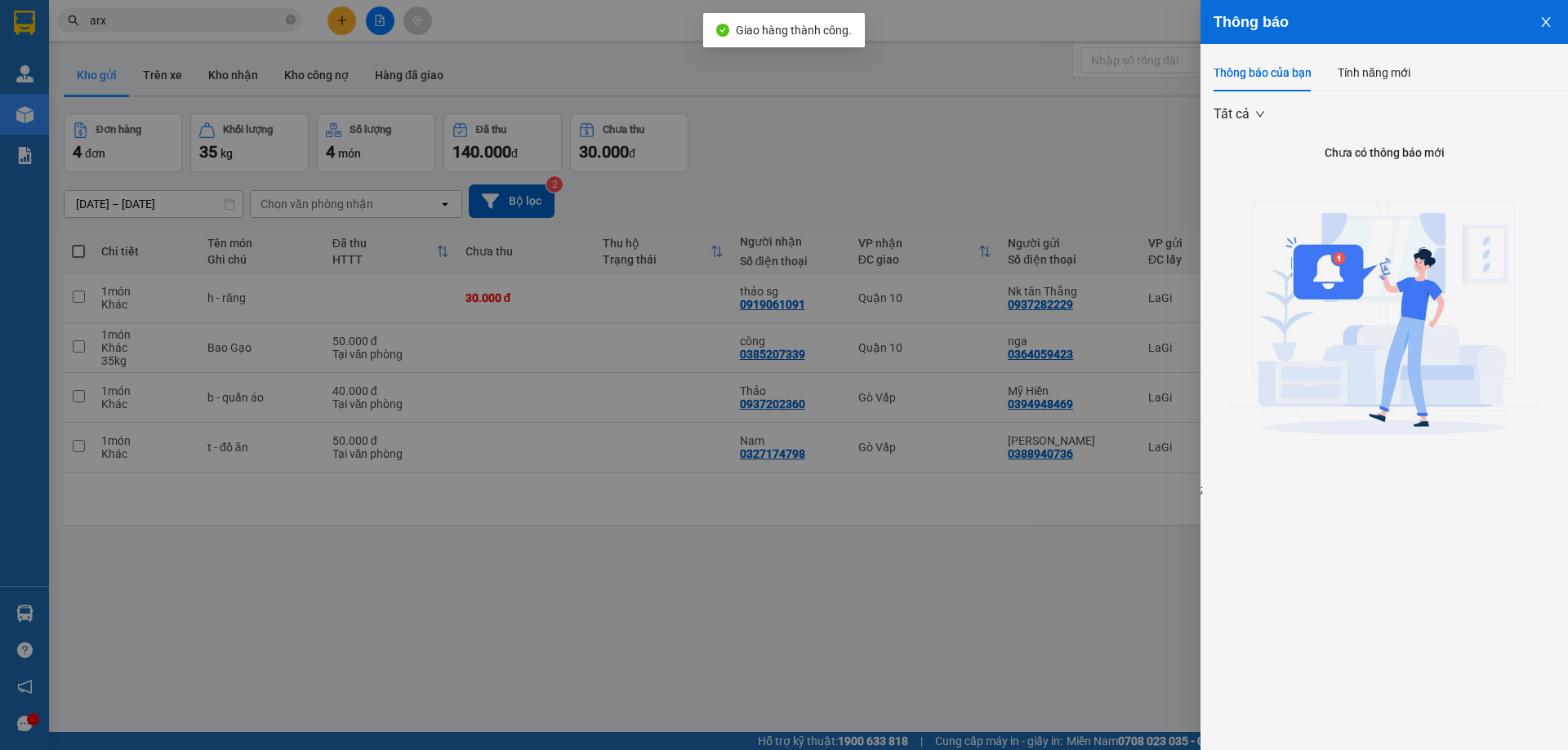
click at [810, 220] on div at bounding box center [784, 375] width 1568 height 750
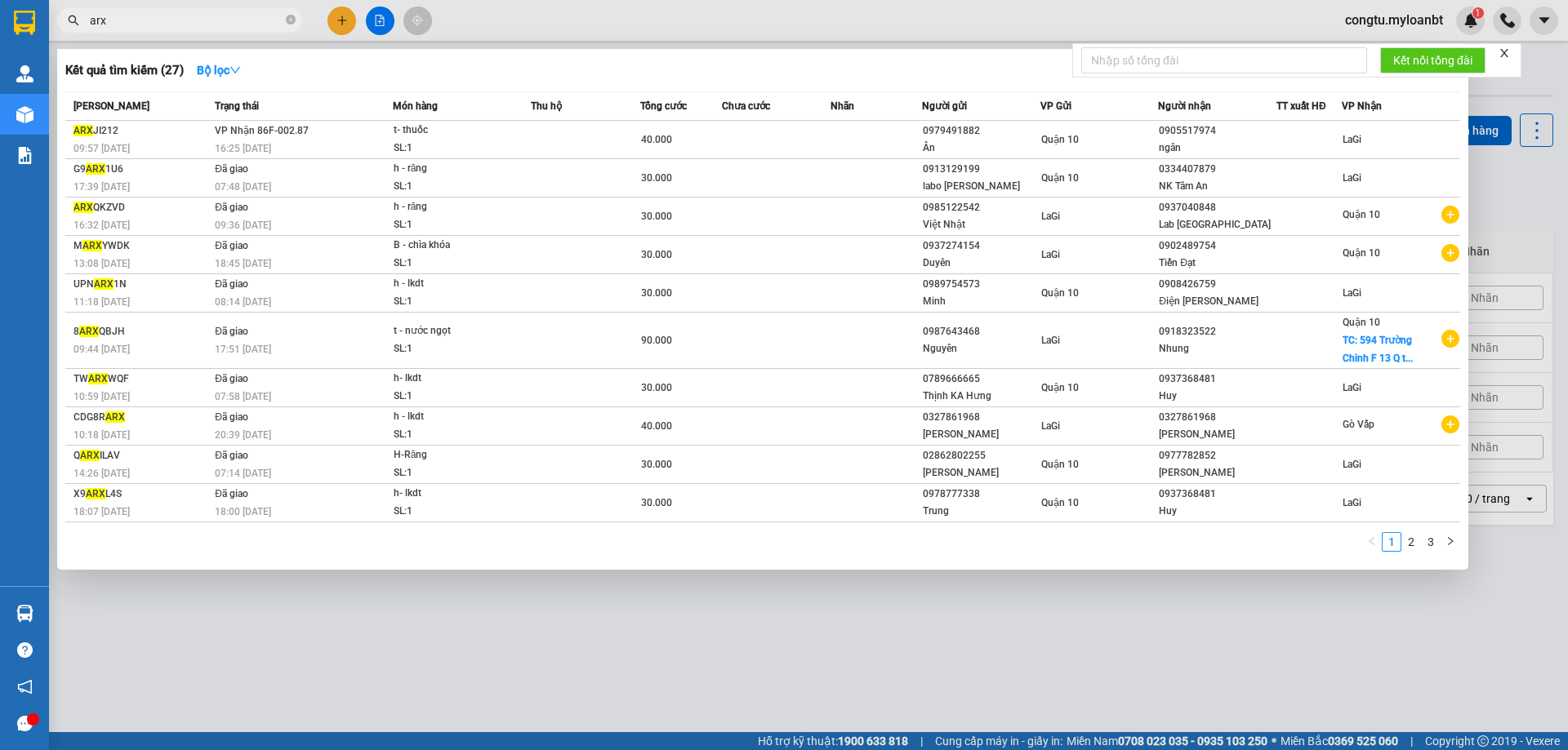
click at [213, 9] on span "arx" at bounding box center [179, 21] width 245 height 25
click at [210, 18] on input "arx" at bounding box center [186, 20] width 193 height 18
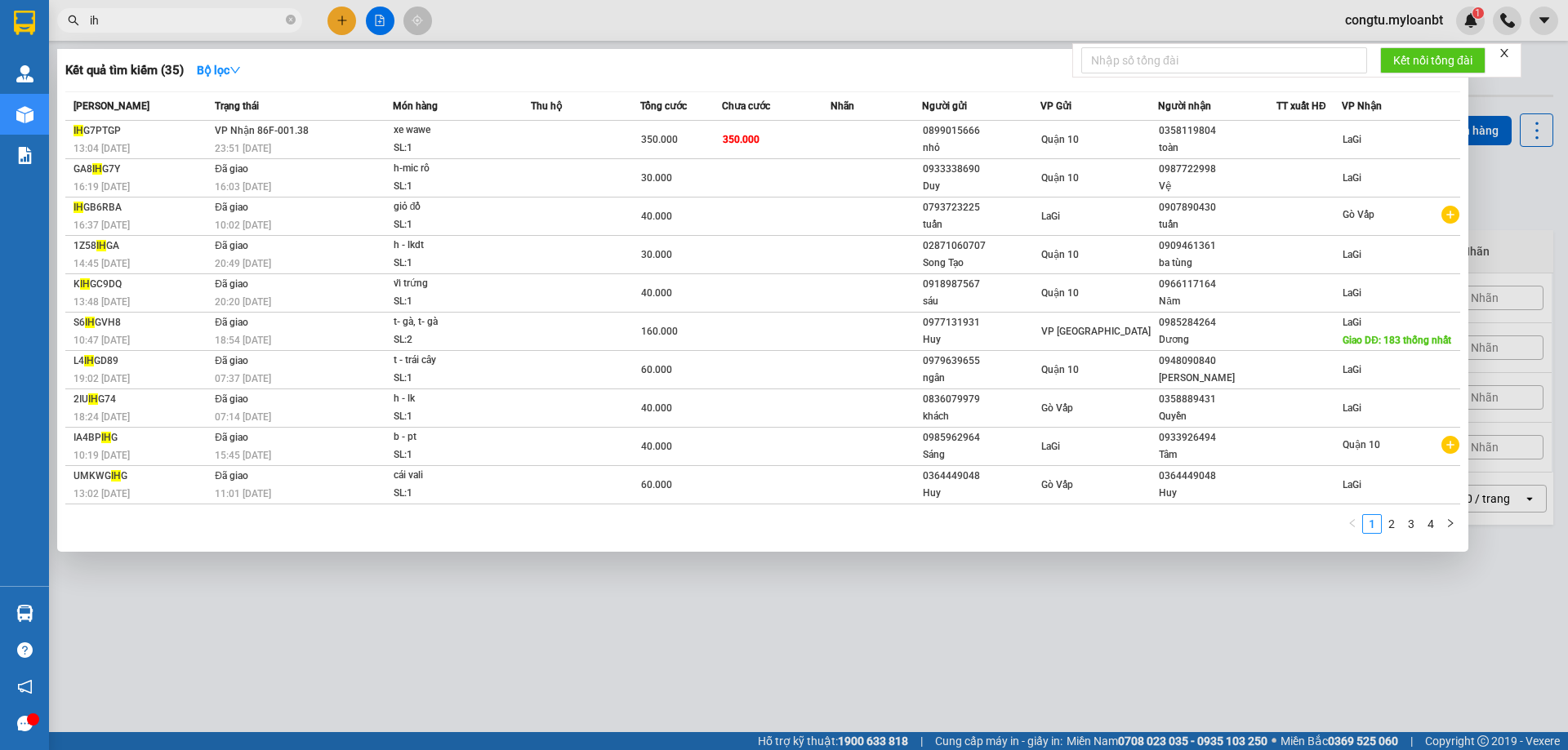
type input "i"
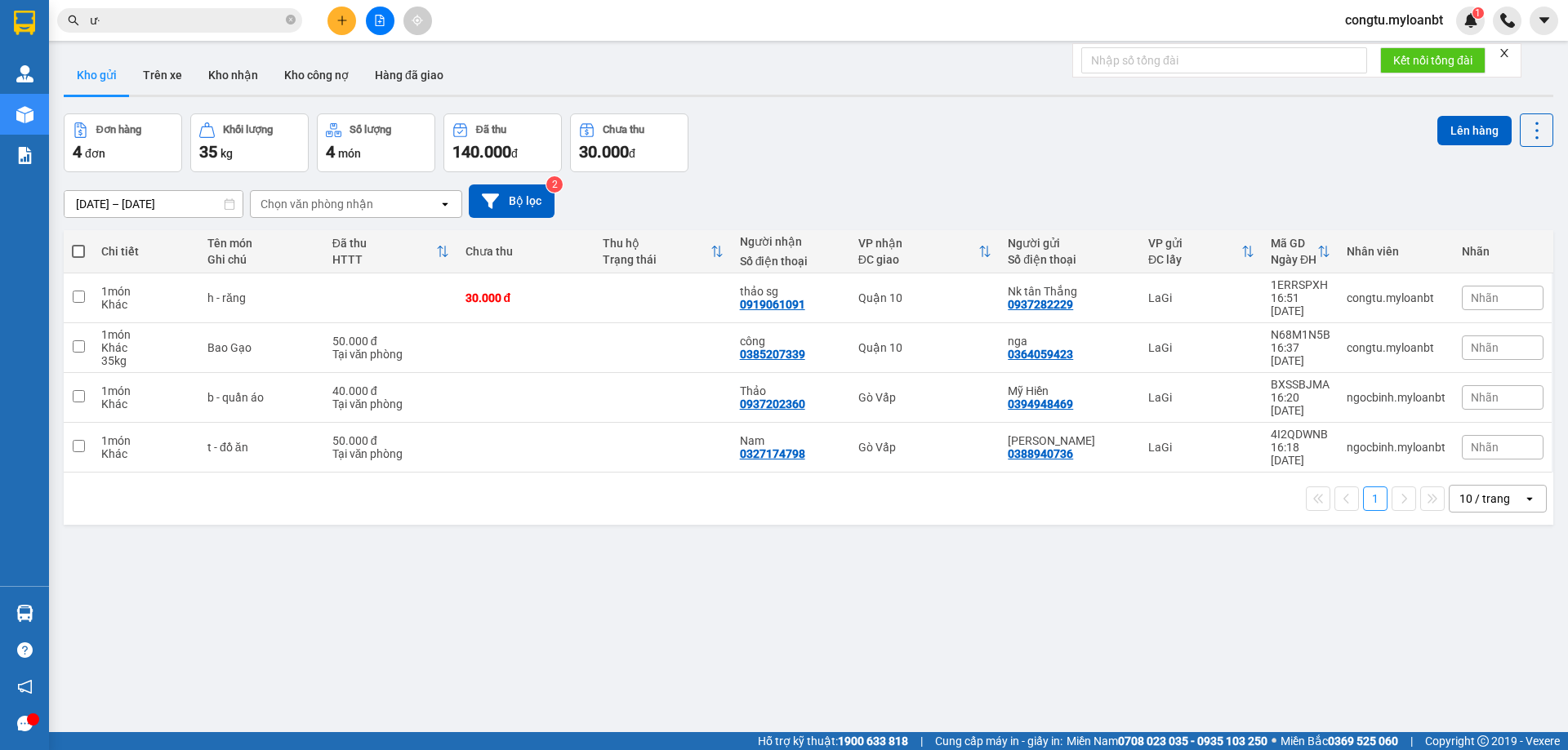
type input "ư"
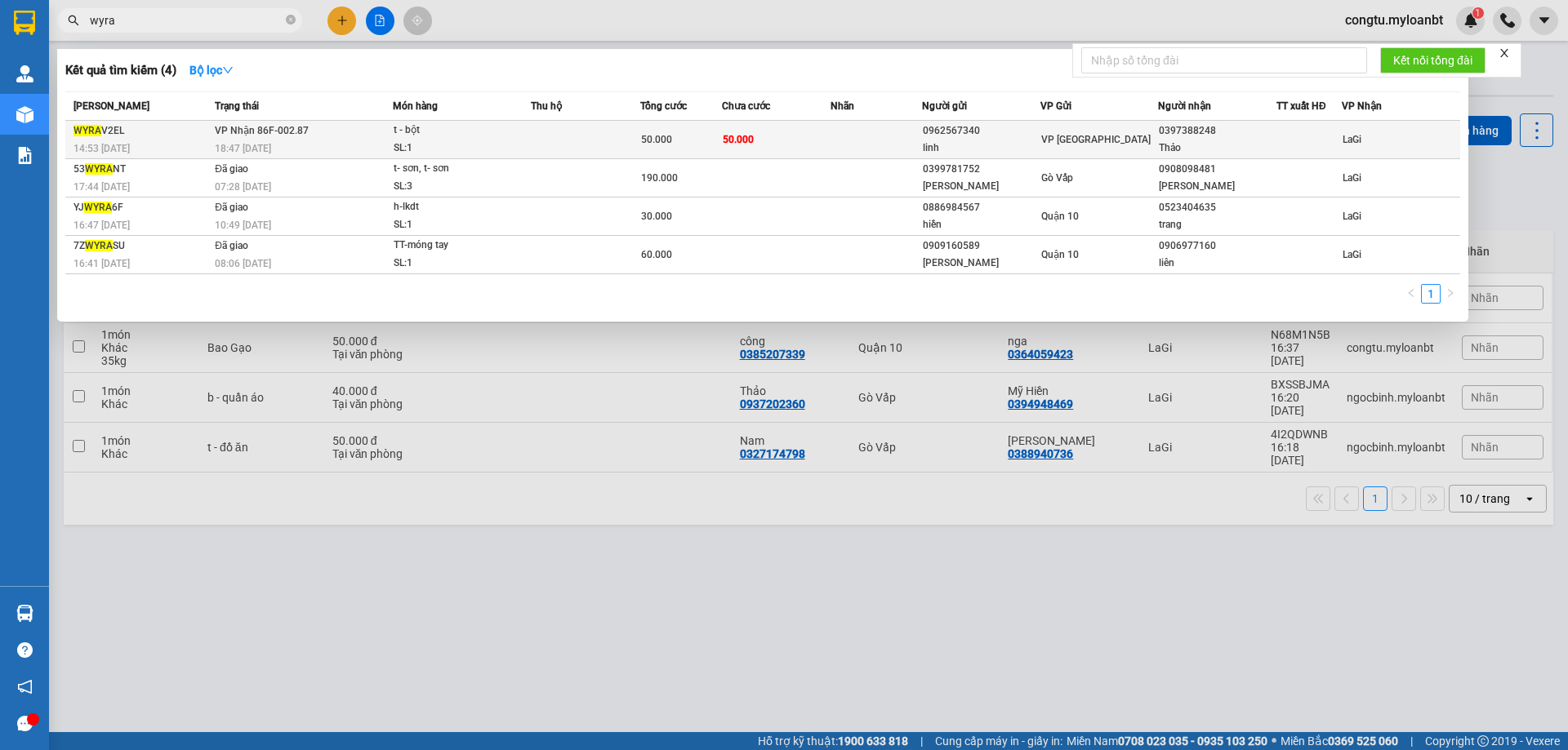
type input "wyra"
click at [874, 144] on td at bounding box center [876, 140] width 90 height 38
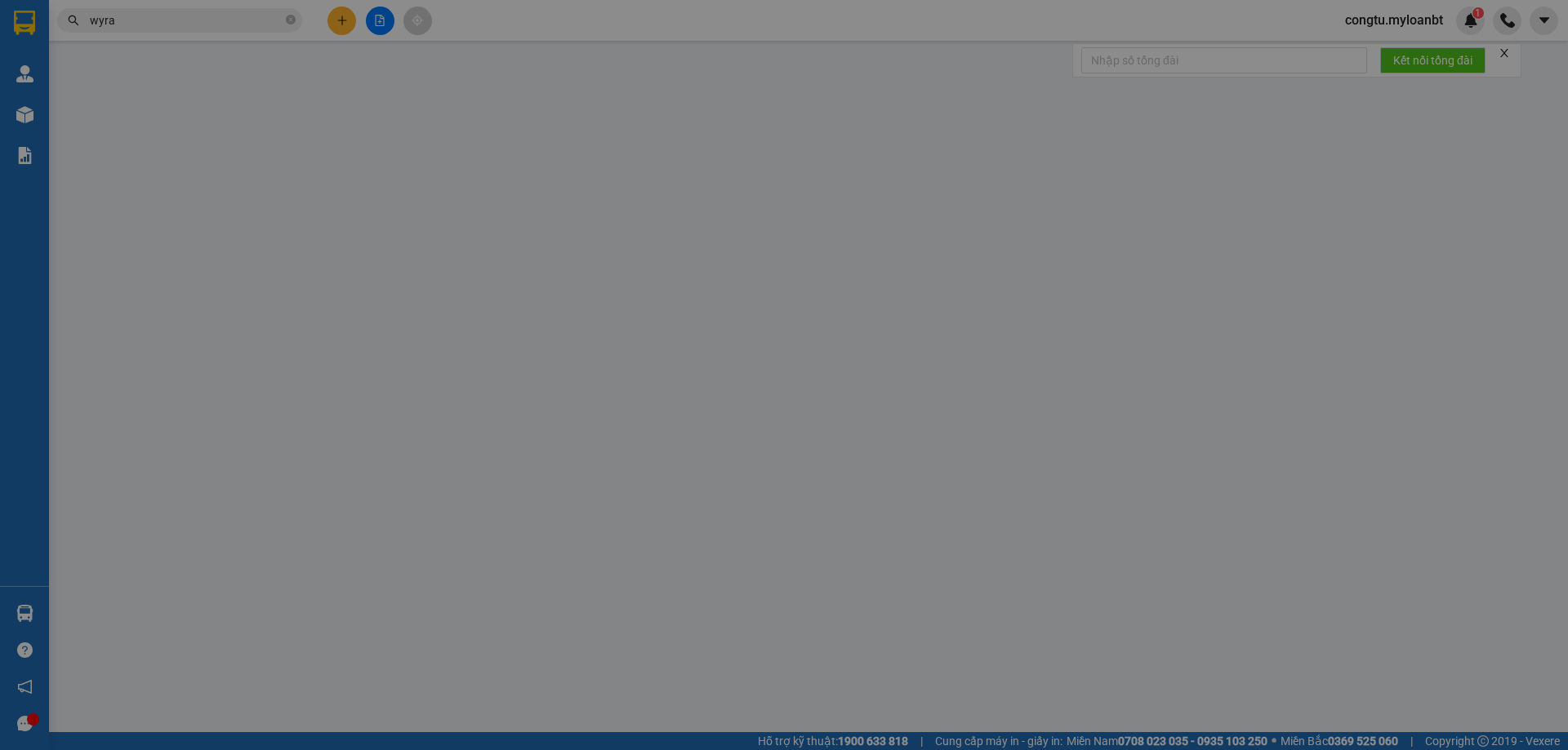
type input "0962567340"
type input "linh"
type input "0397388248"
type input "Thảo"
type input "50.000"
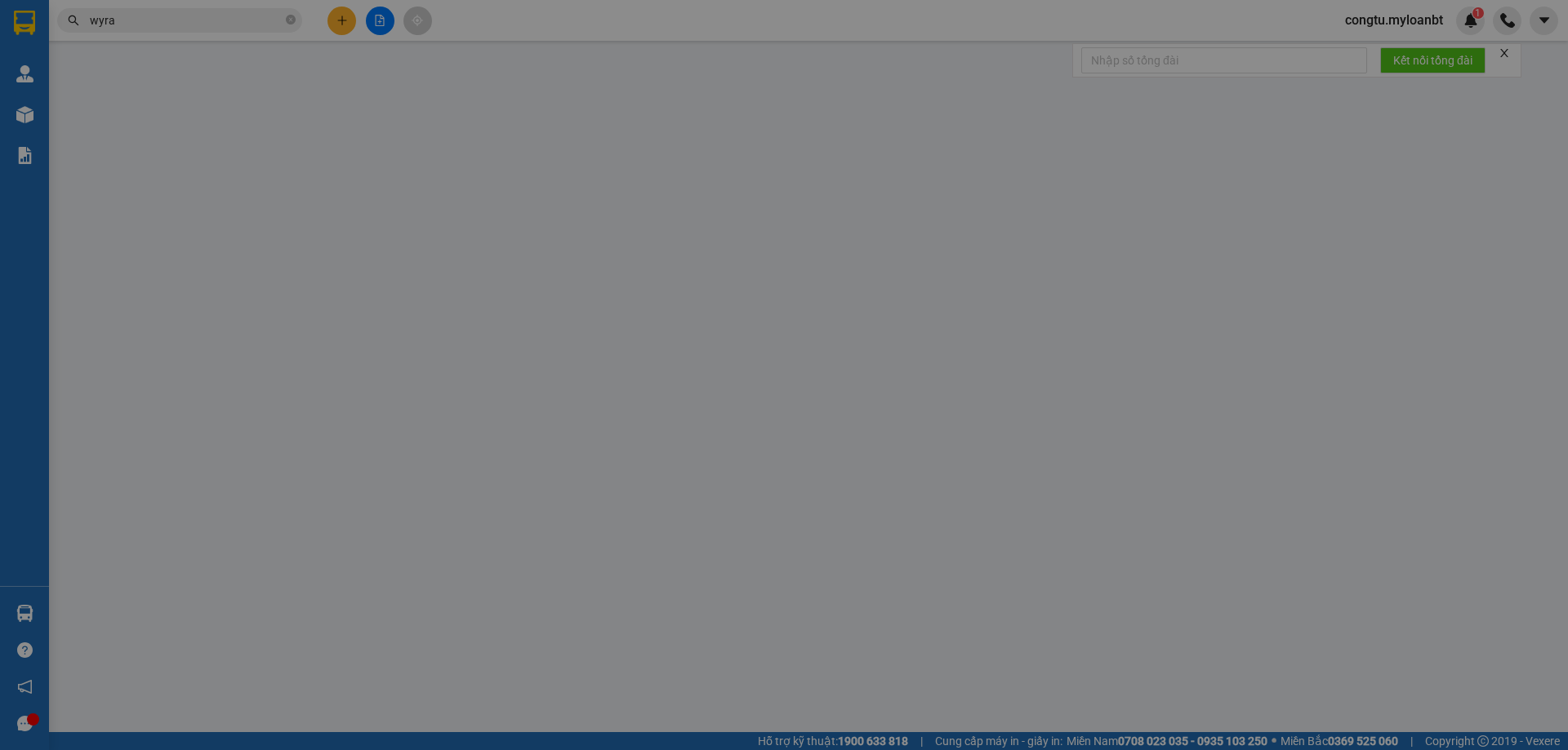
type input "50.000"
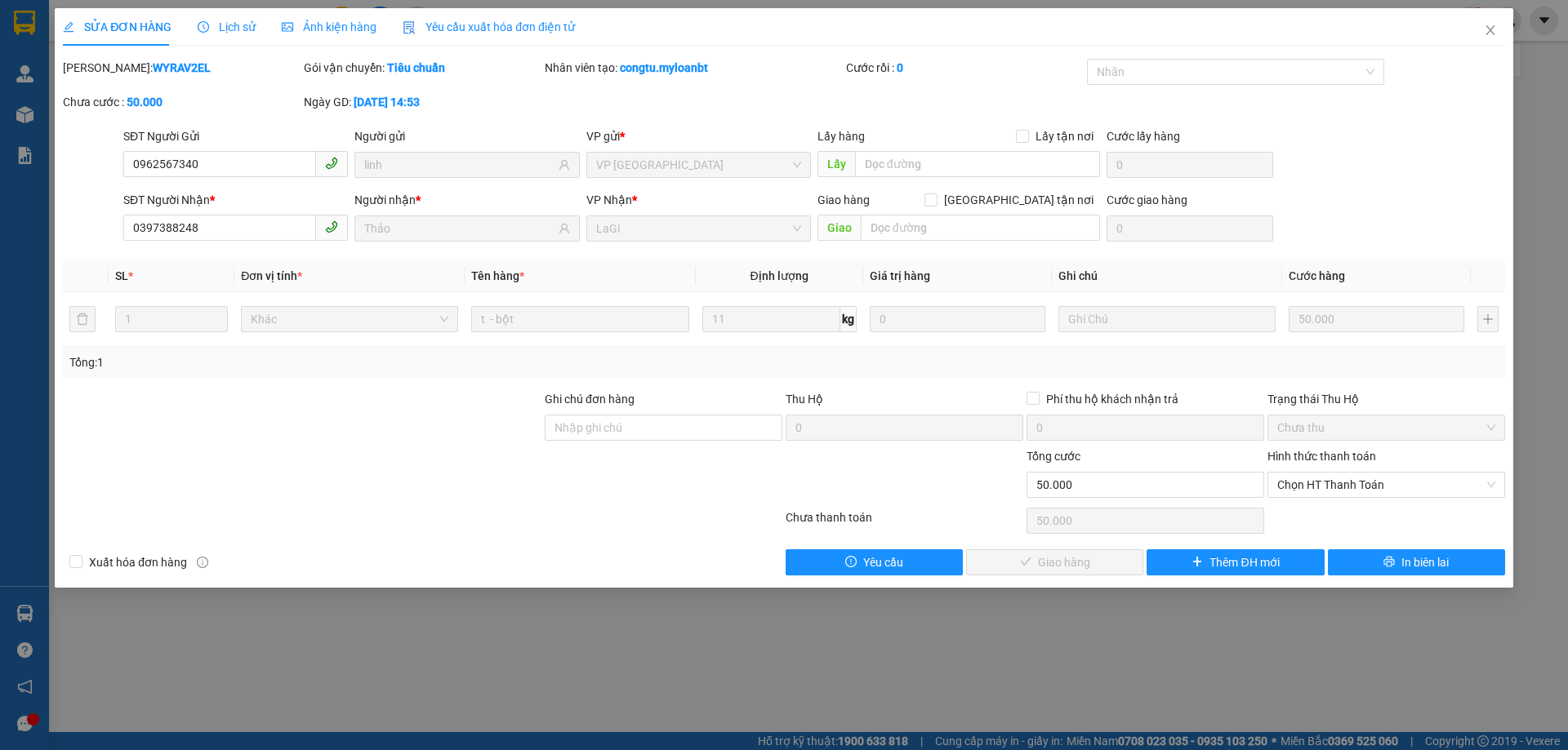
click at [210, 13] on div "Lịch sử" at bounding box center [226, 27] width 58 height 37
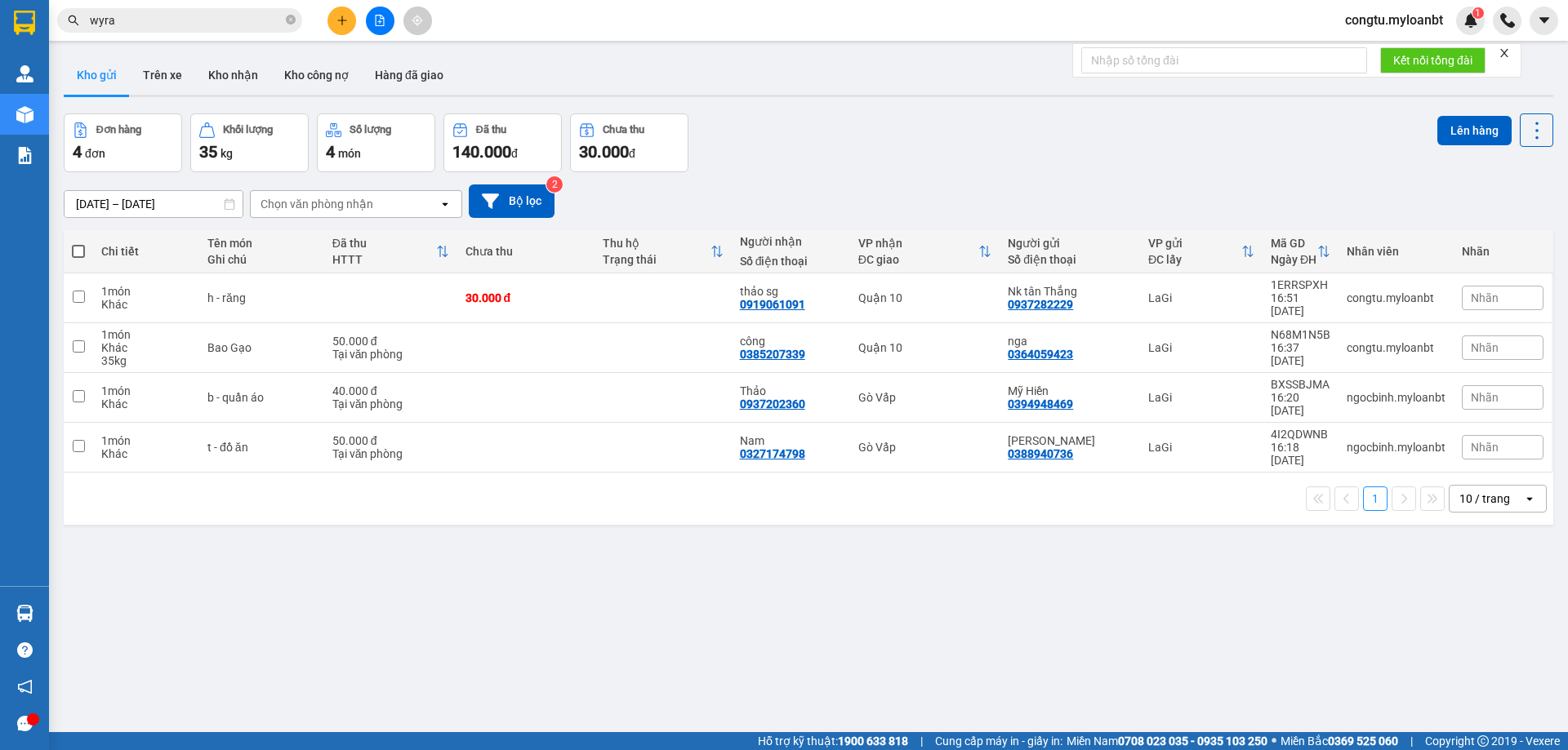
click at [202, 43] on section "Kết quả tìm kiếm ( 4 ) Bộ lọc Mã ĐH Trạng thái Món hàng Thu hộ Tổng cước Chưa c…" at bounding box center [784, 375] width 1568 height 750
click at [221, 12] on input "wyra" at bounding box center [186, 20] width 193 height 18
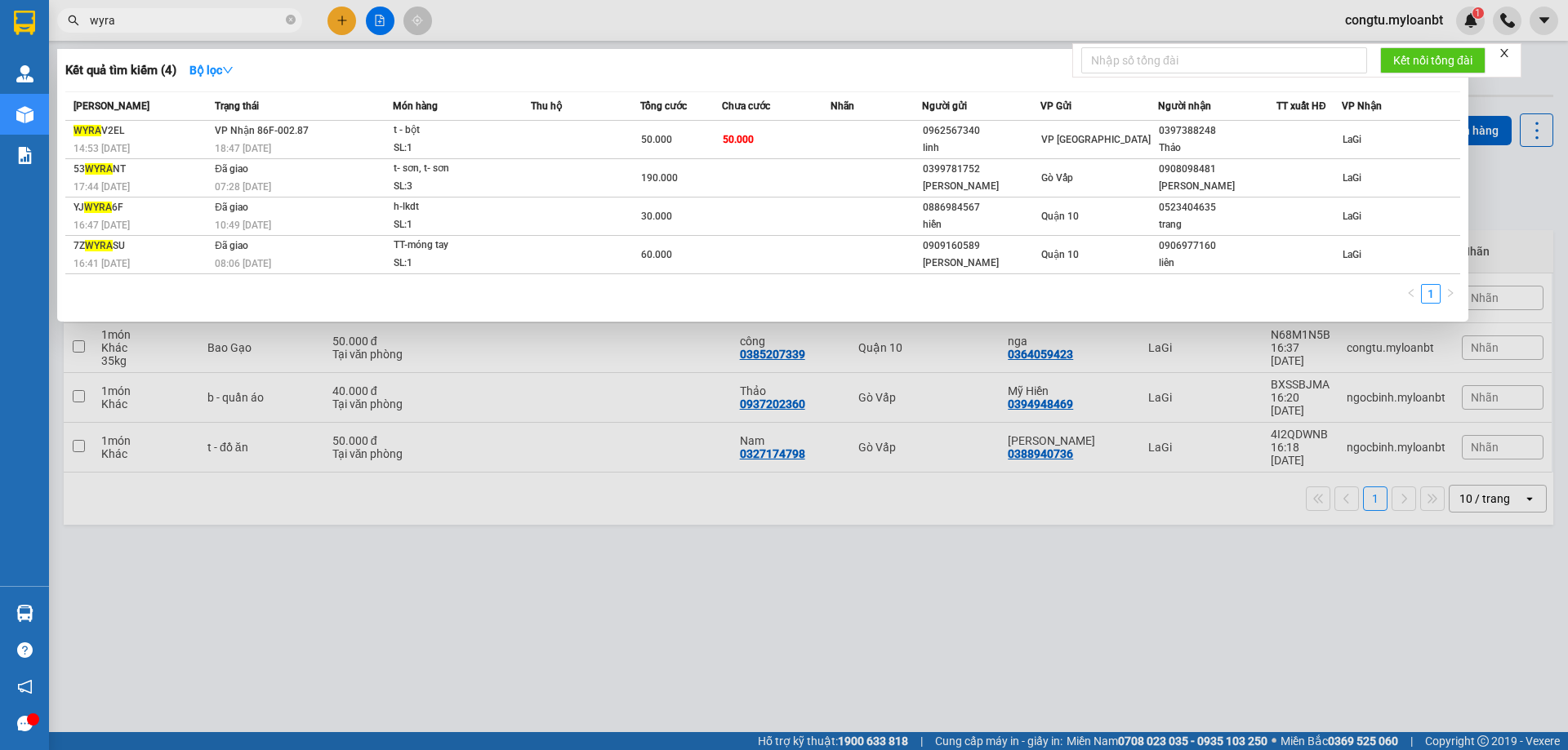
click at [1040, 510] on div at bounding box center [784, 375] width 1568 height 750
click at [194, 11] on span "wyra" at bounding box center [179, 21] width 245 height 25
click at [191, 25] on input "wyra" at bounding box center [186, 20] width 193 height 18
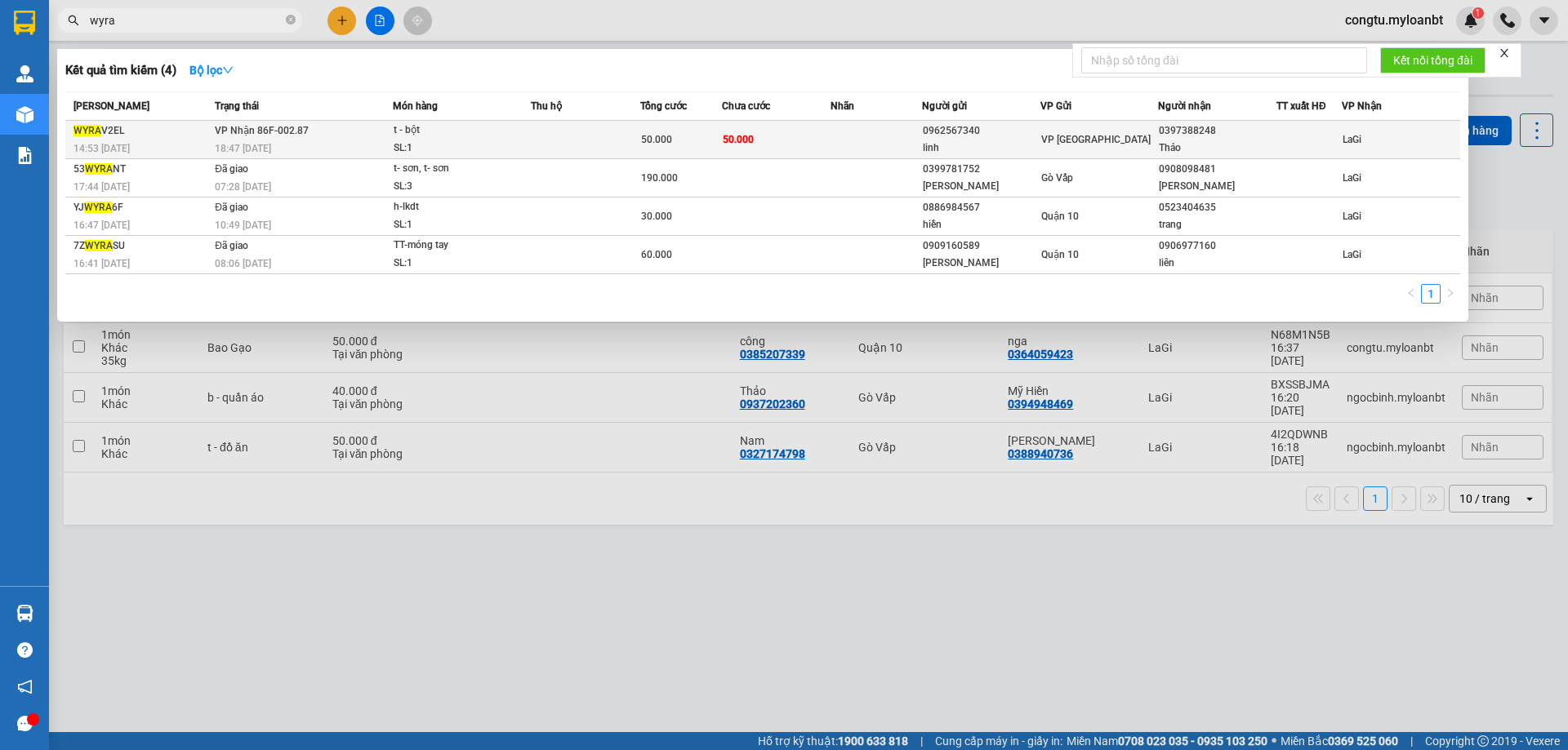
click at [570, 140] on td at bounding box center [585, 140] width 109 height 38
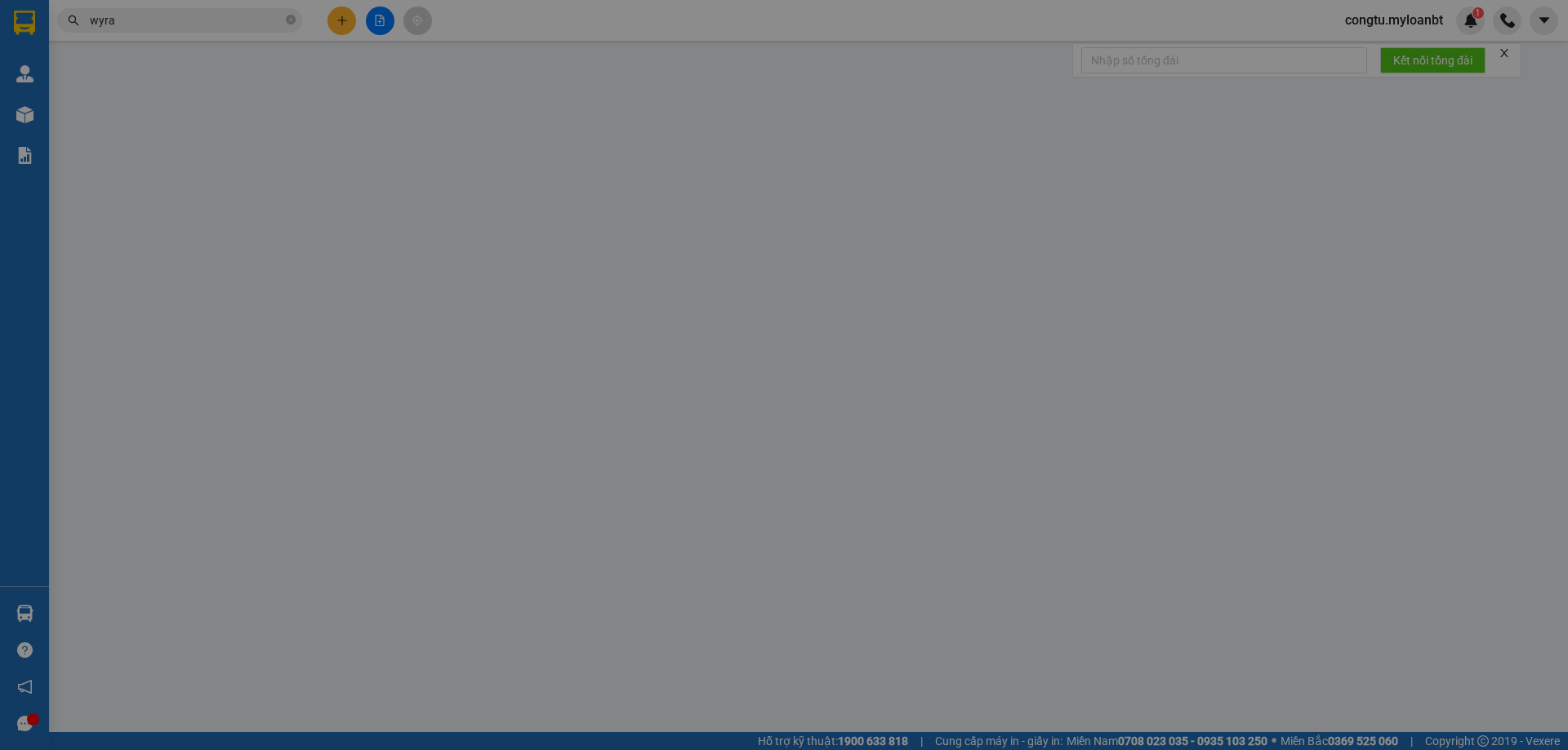
type input "0962567340"
type input "linh"
type input "0397388248"
type input "Thảo"
type input "50.000"
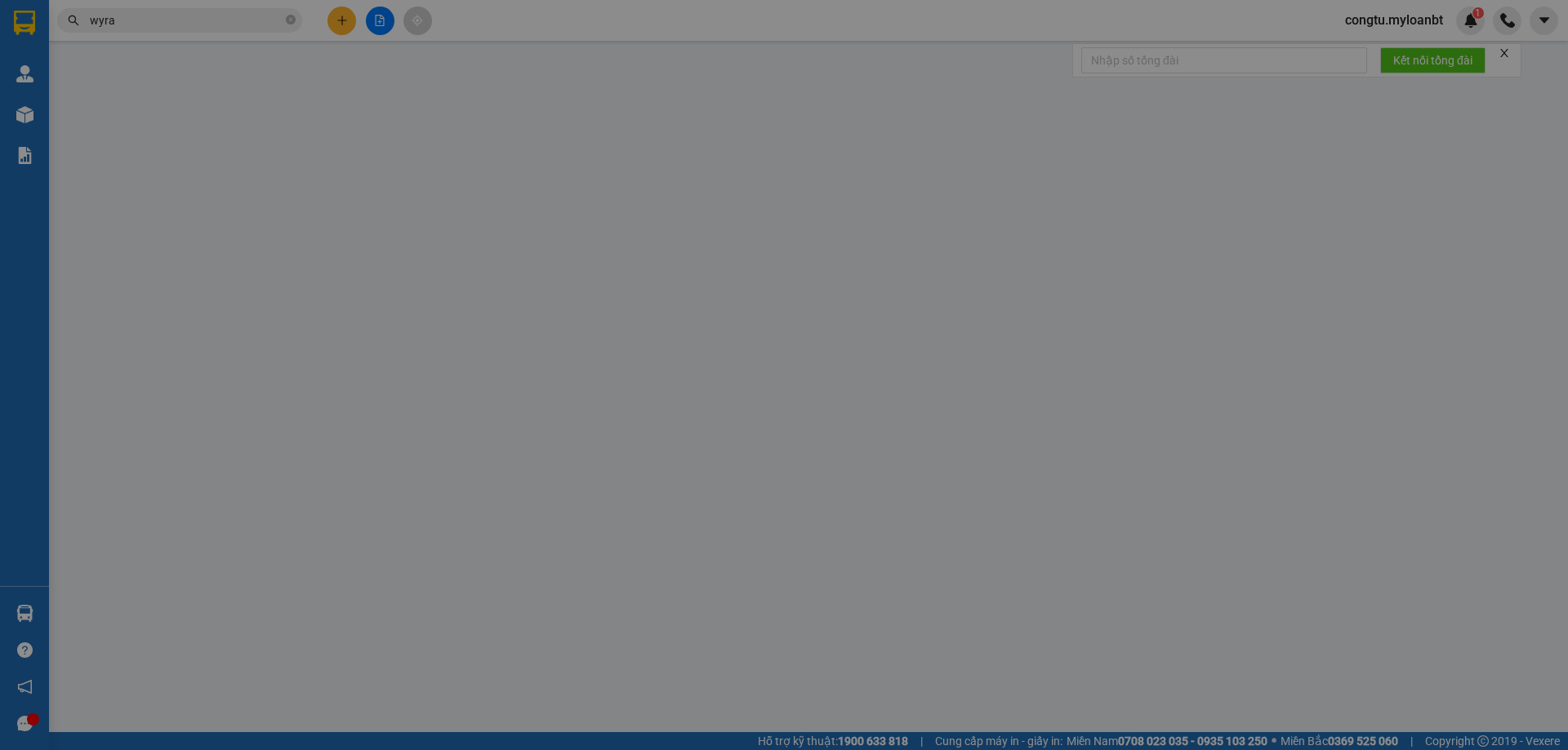
type input "50.000"
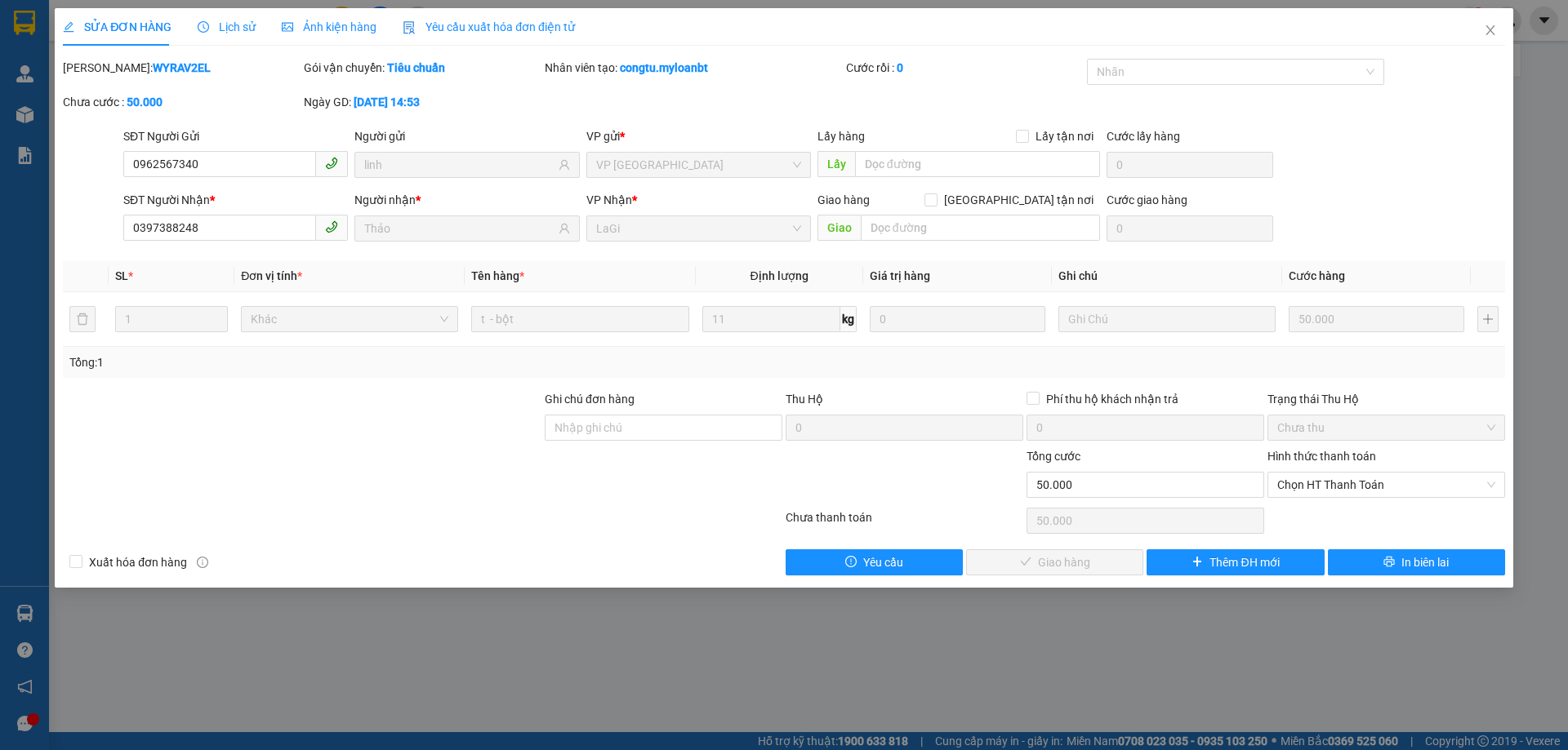
click at [229, 25] on span "Lịch sử" at bounding box center [226, 27] width 58 height 13
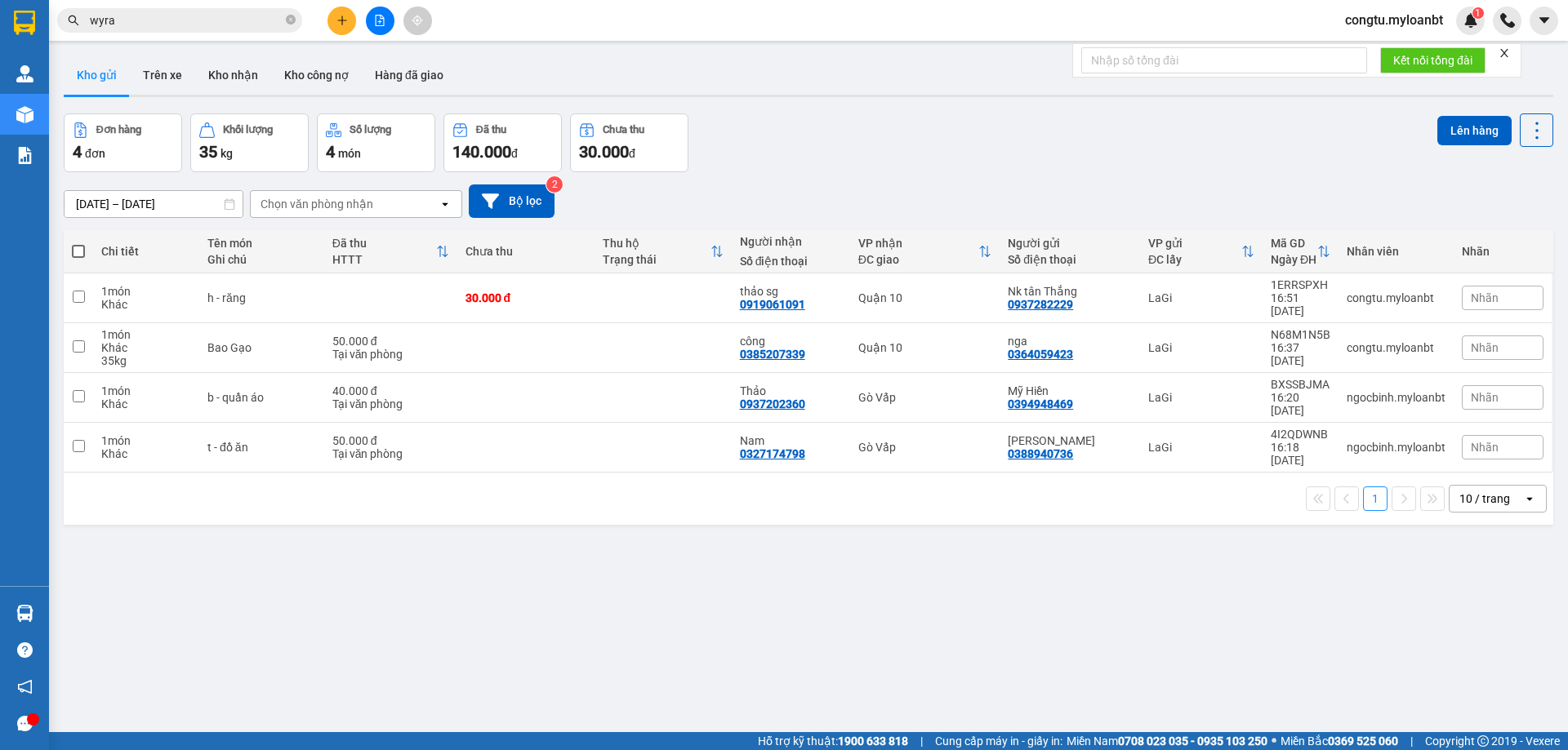
click at [258, 12] on input "wyra" at bounding box center [186, 20] width 193 height 18
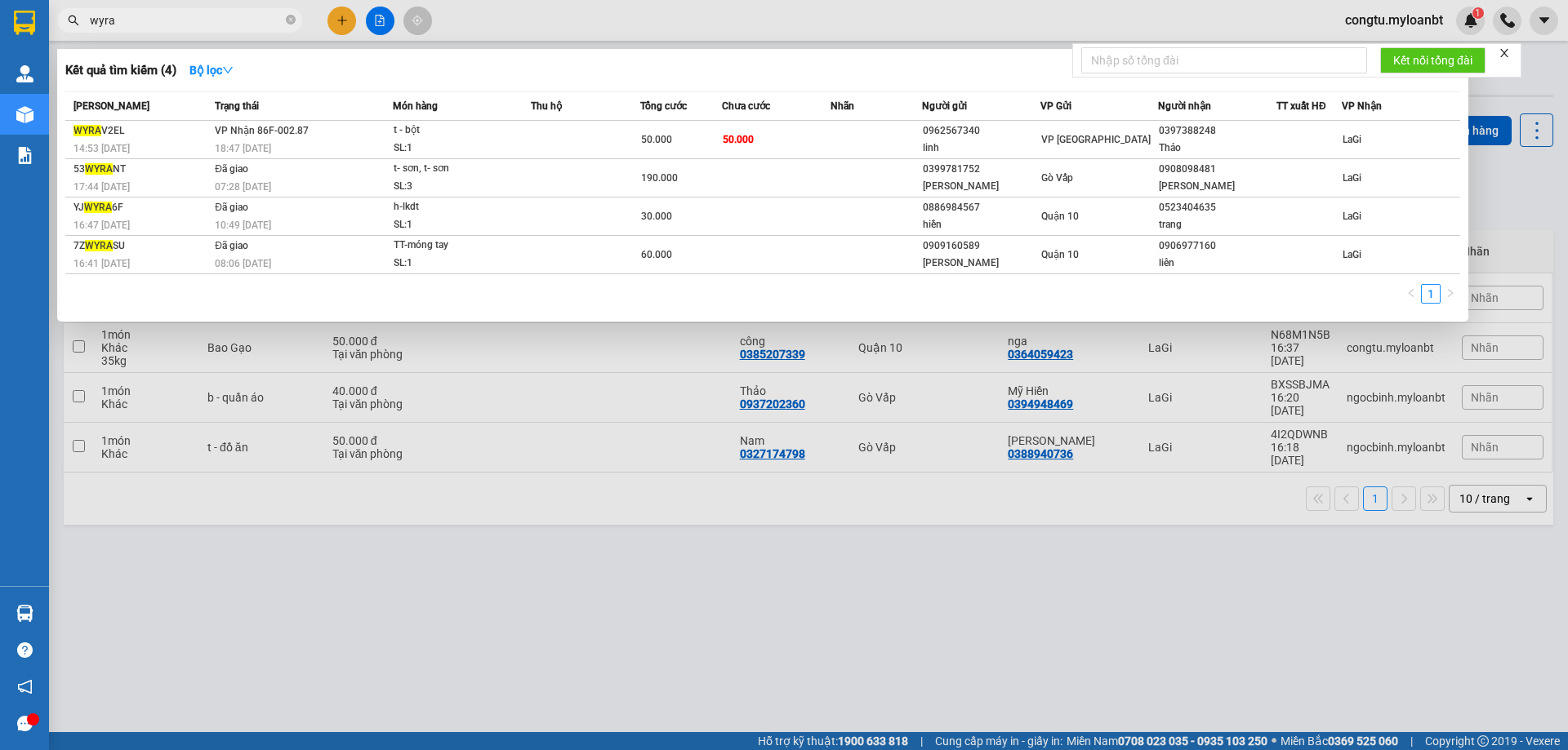
click at [886, 112] on div "Nhãn" at bounding box center [876, 105] width 90 height 18
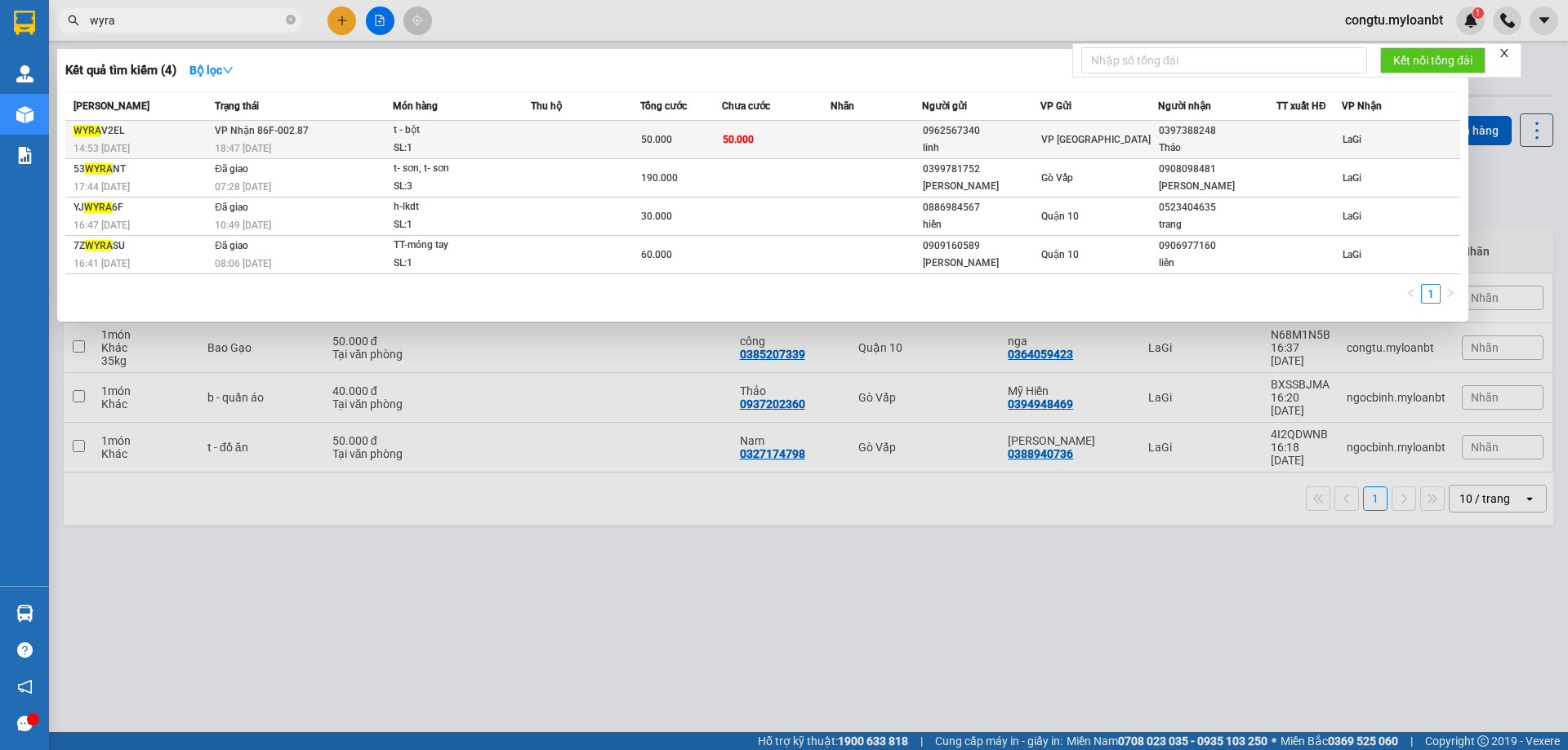
click at [878, 141] on td at bounding box center [876, 140] width 90 height 38
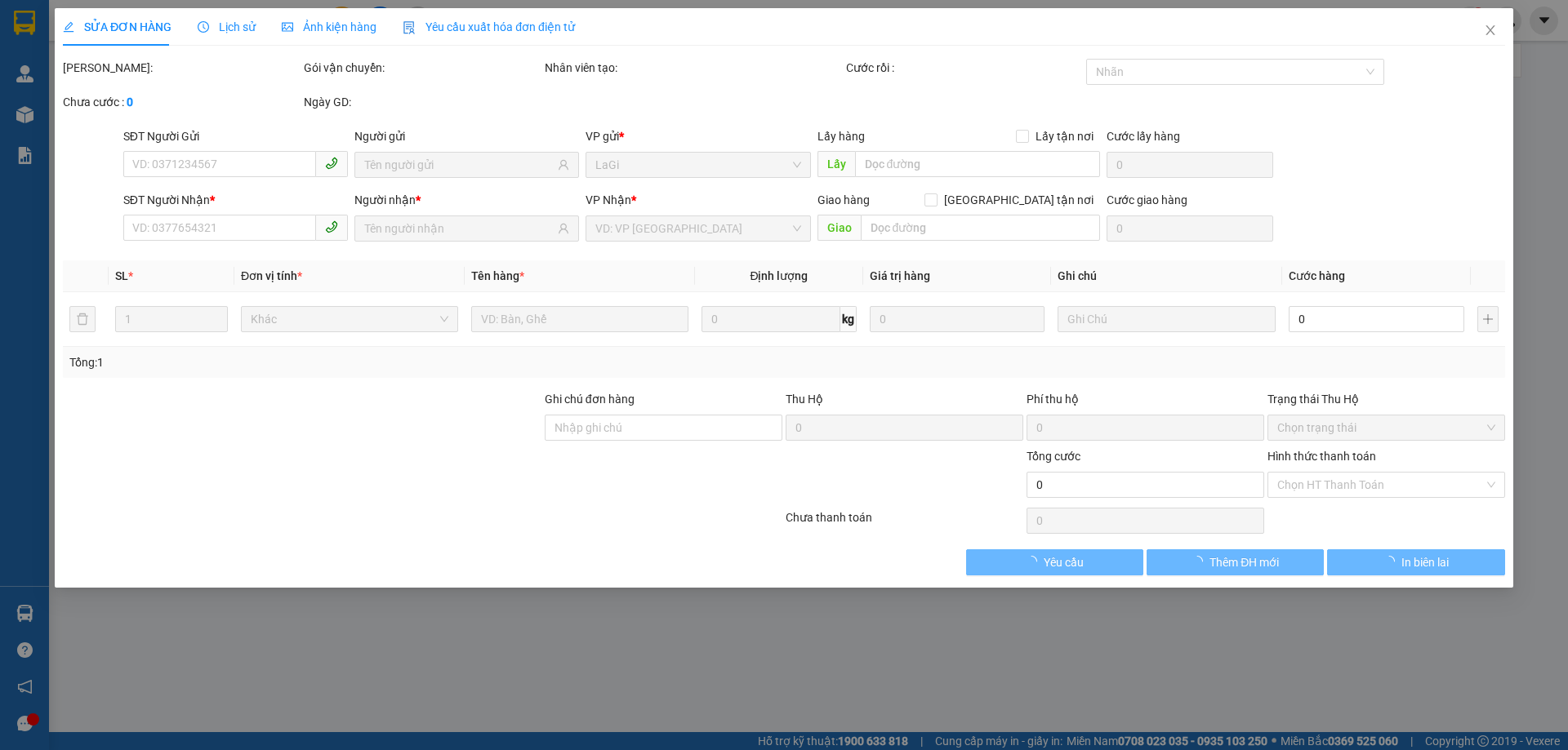
type input "0962567340"
type input "linh"
type input "0397388248"
type input "Thảo"
type input "50.000"
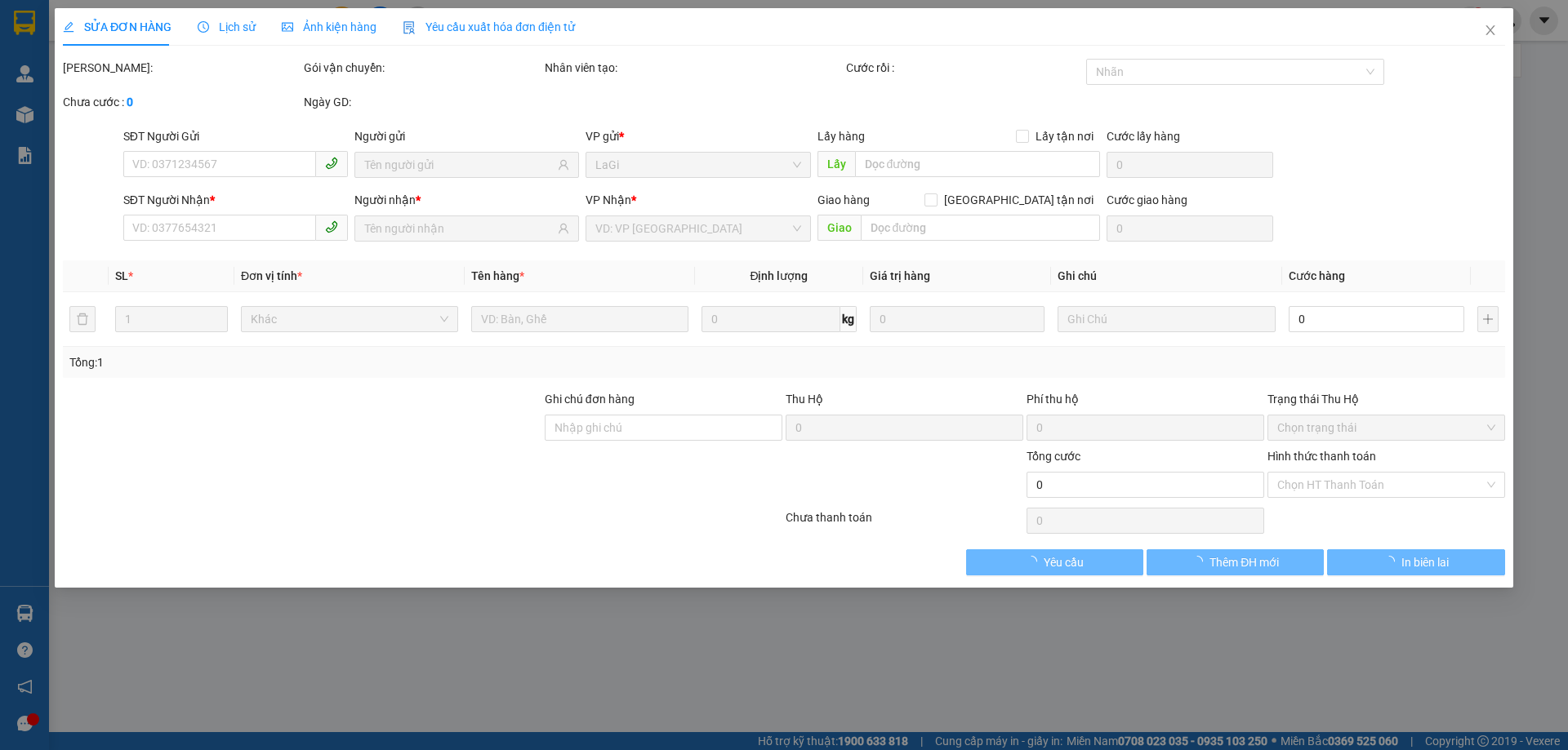
type input "50.000"
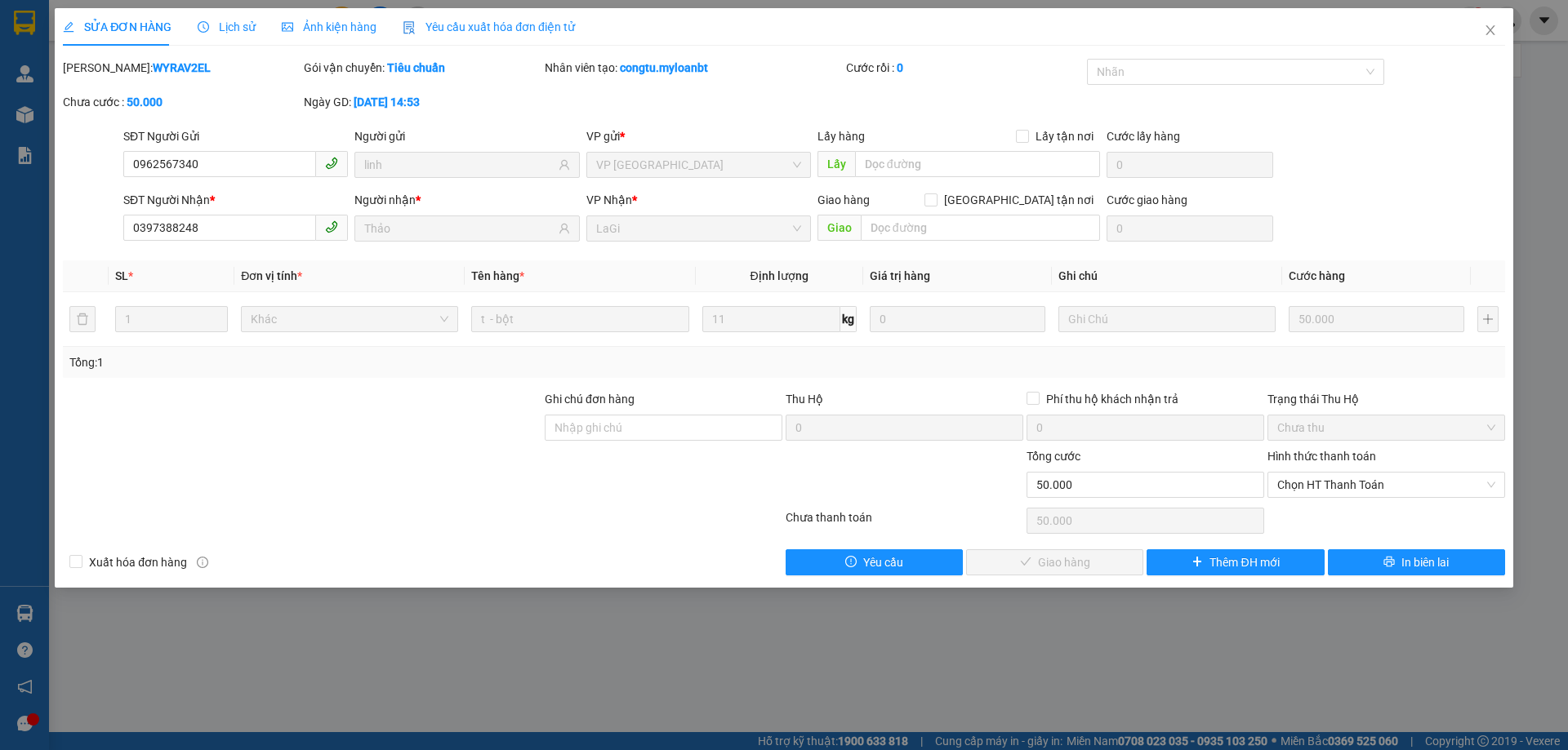
click at [200, 20] on div "SỬA ĐƠN HÀNG Lịch sử Ảnh kiện hàng Yêu cầu xuất hóa đơn điện tử" at bounding box center [319, 27] width 512 height 37
click at [219, 13] on div "Lịch sử" at bounding box center [226, 27] width 58 height 37
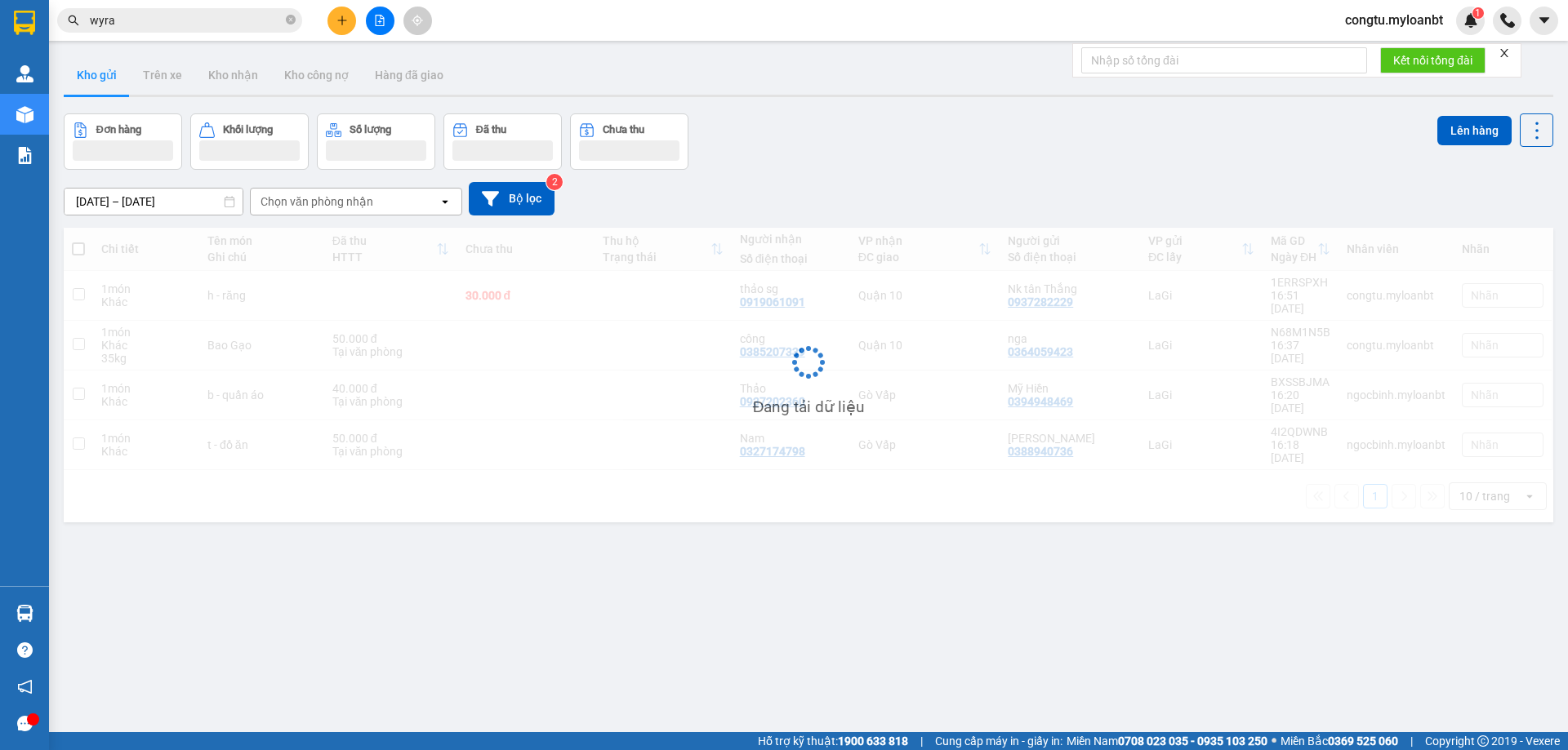
drag, startPoint x: 127, startPoint y: 4, endPoint x: 134, endPoint y: 28, distance: 25.0
click at [129, 11] on div "Kết quả tìm kiếm ( 4 ) Bộ lọc Mã ĐH Trạng thái Món hàng Thu hộ Tổng cước Chưa c…" at bounding box center [784, 20] width 1568 height 41
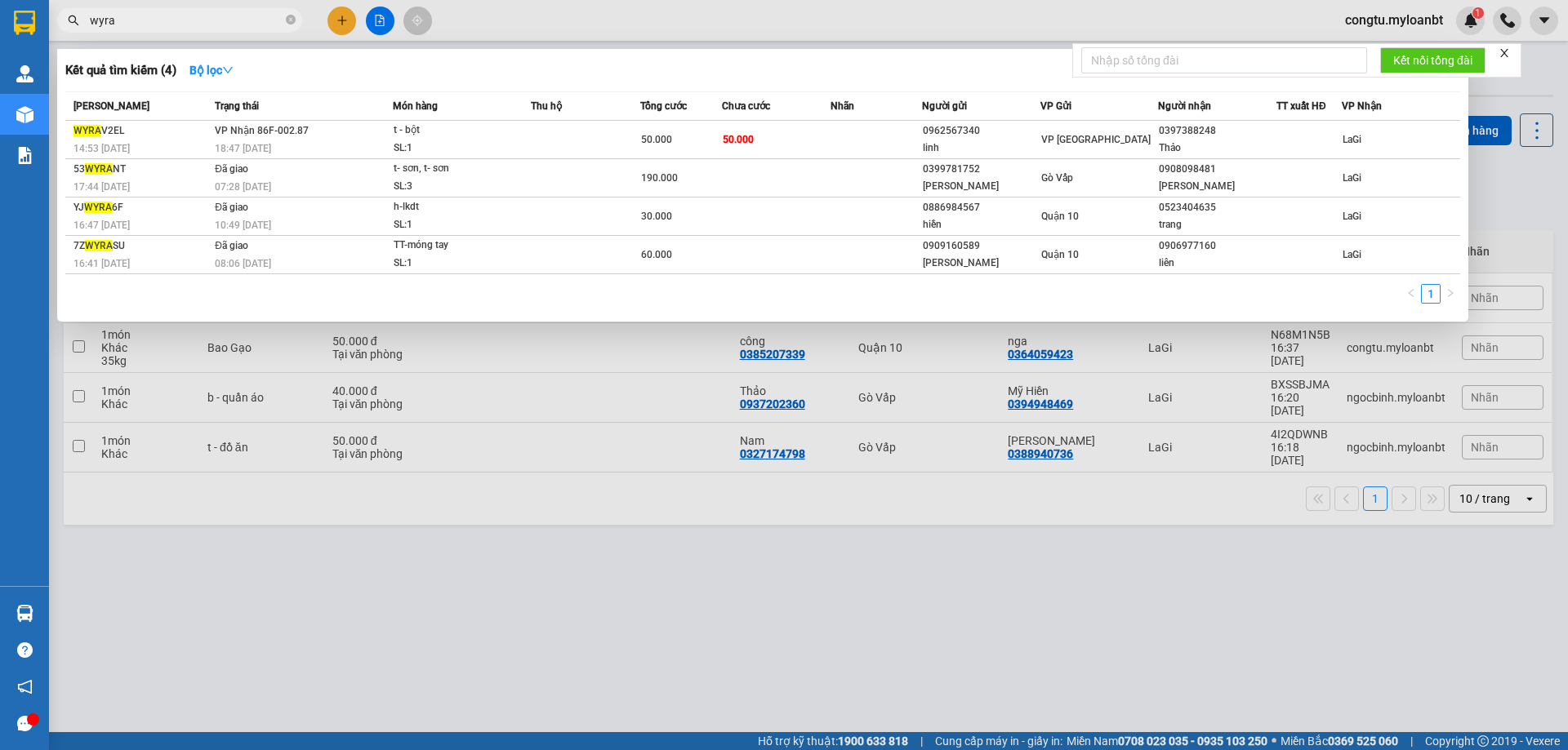
click at [129, 21] on input "wyra" at bounding box center [186, 20] width 193 height 18
click at [877, 74] on div "Kết quả tìm kiếm ( 4 ) Bộ lọc" at bounding box center [762, 70] width 1394 height 26
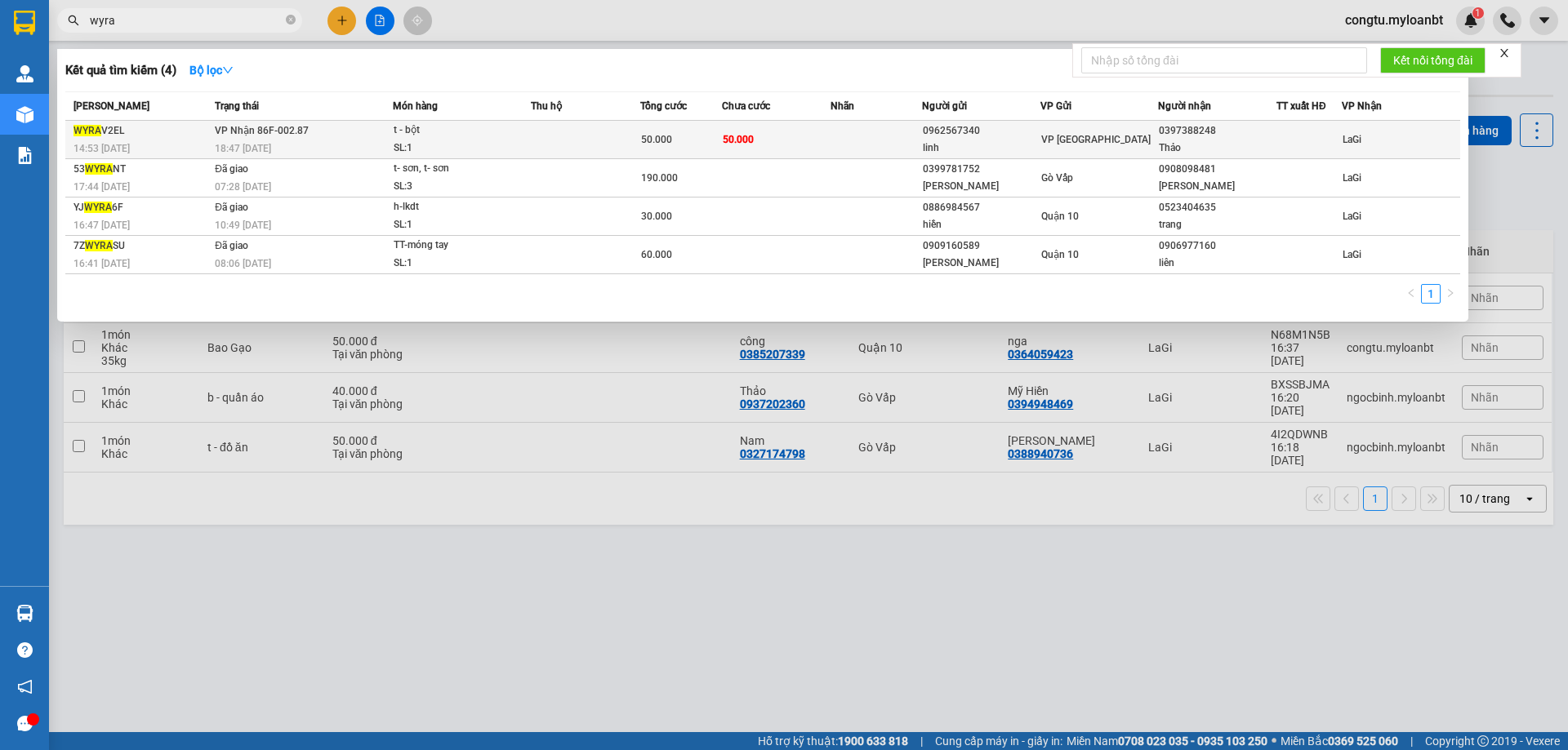
click at [1056, 135] on span "VP [GEOGRAPHIC_DATA]" at bounding box center [1095, 140] width 109 height 12
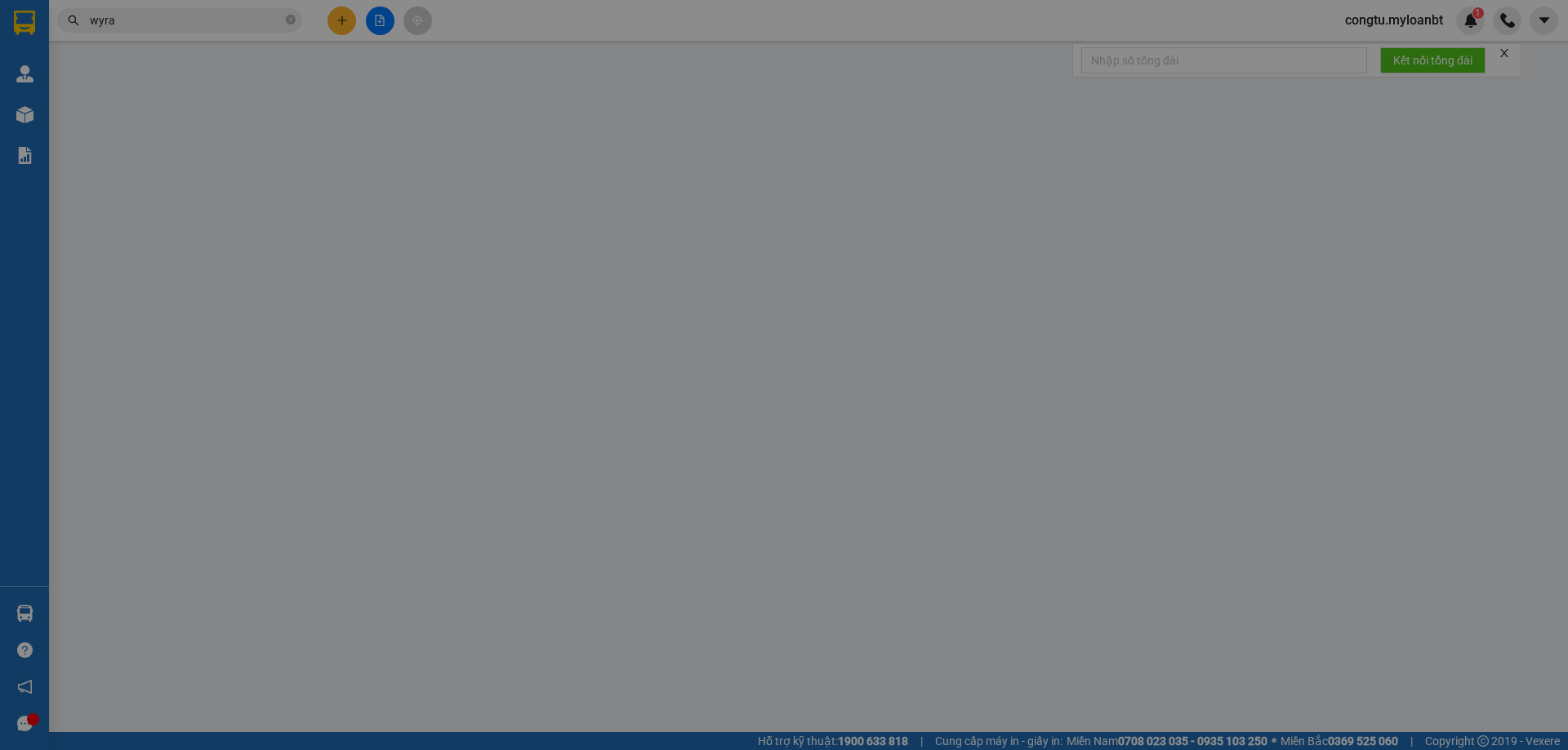
type input "0962567340"
type input "linh"
type input "0397388248"
type input "Thảo"
type input "50.000"
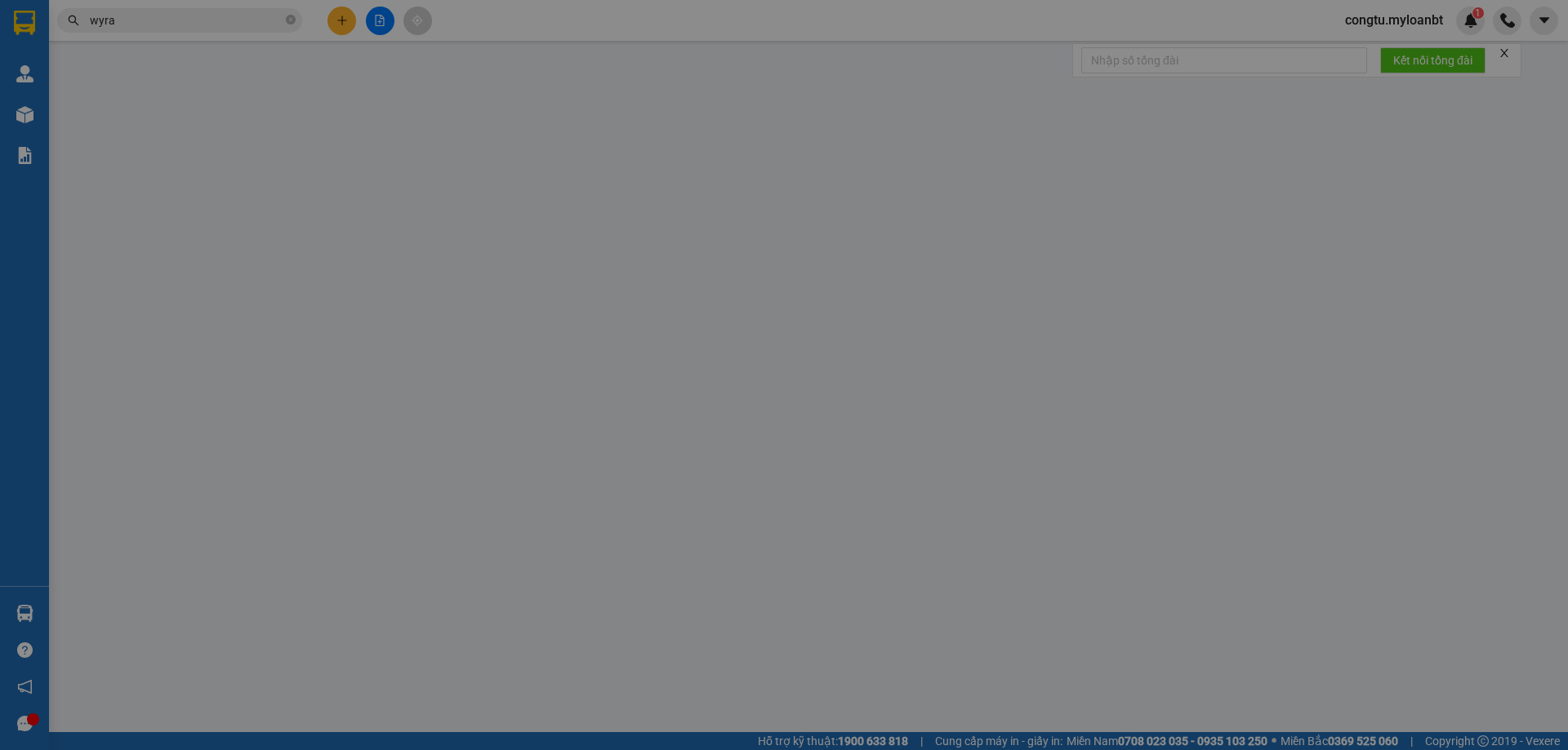
type input "50.000"
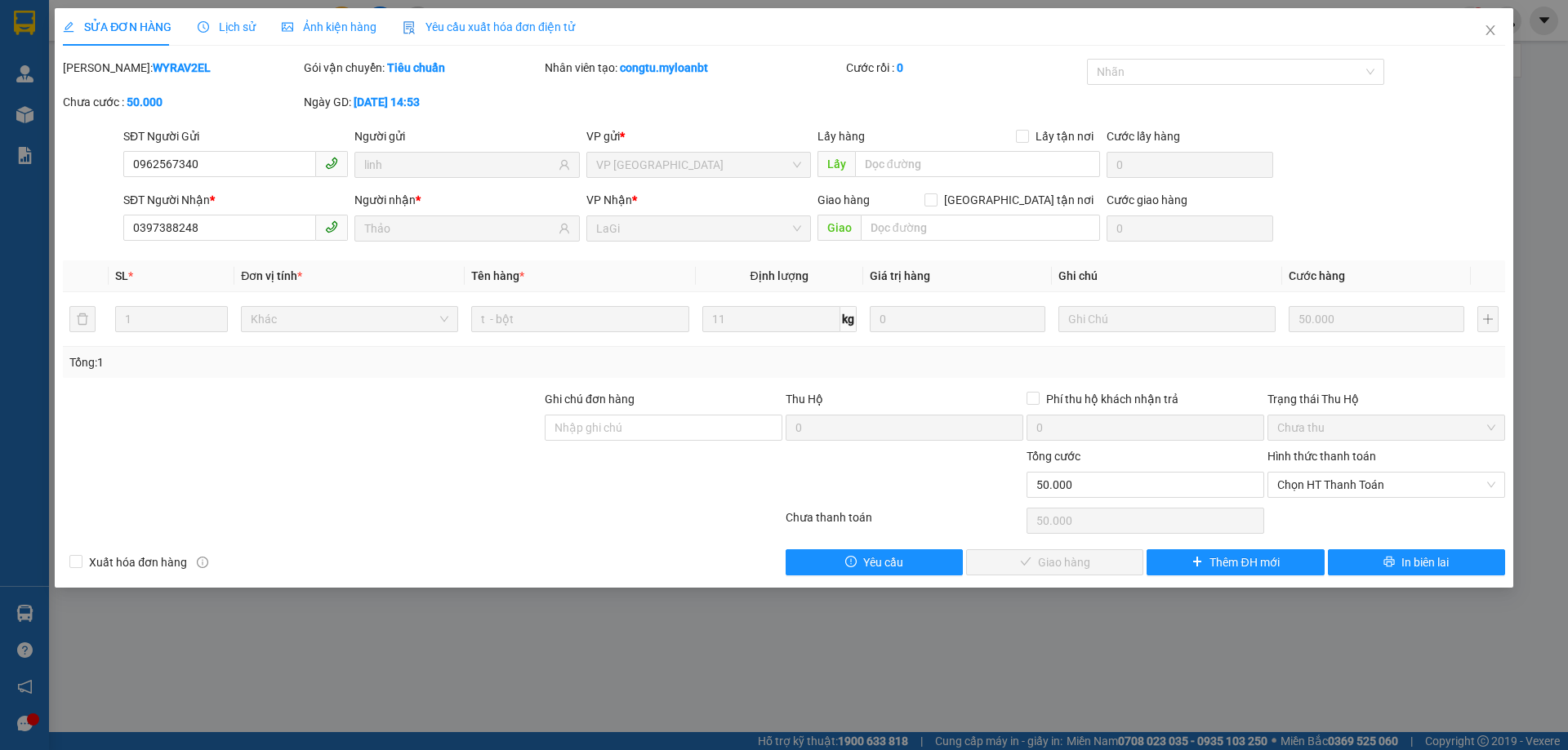
click at [252, 35] on div "SỬA ĐƠN HÀNG Lịch sử Ảnh kiện hàng Yêu cầu xuất hóa đơn điện tử" at bounding box center [319, 27] width 512 height 37
click at [239, 20] on span "Lịch sử" at bounding box center [226, 27] width 58 height 13
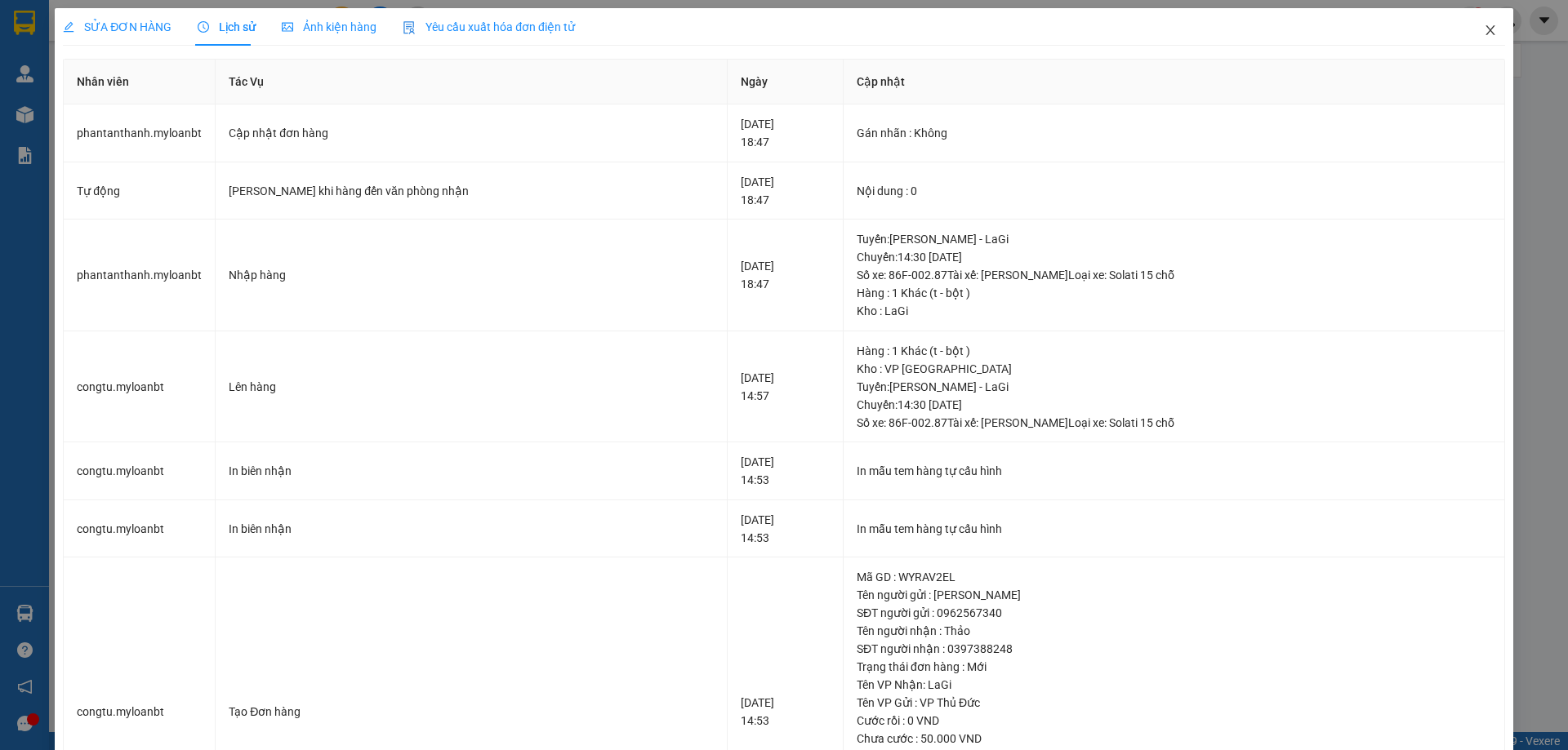
drag, startPoint x: 1486, startPoint y: 28, endPoint x: 1441, endPoint y: 35, distance: 45.5
click at [1486, 28] on span "Close" at bounding box center [1490, 32] width 46 height 46
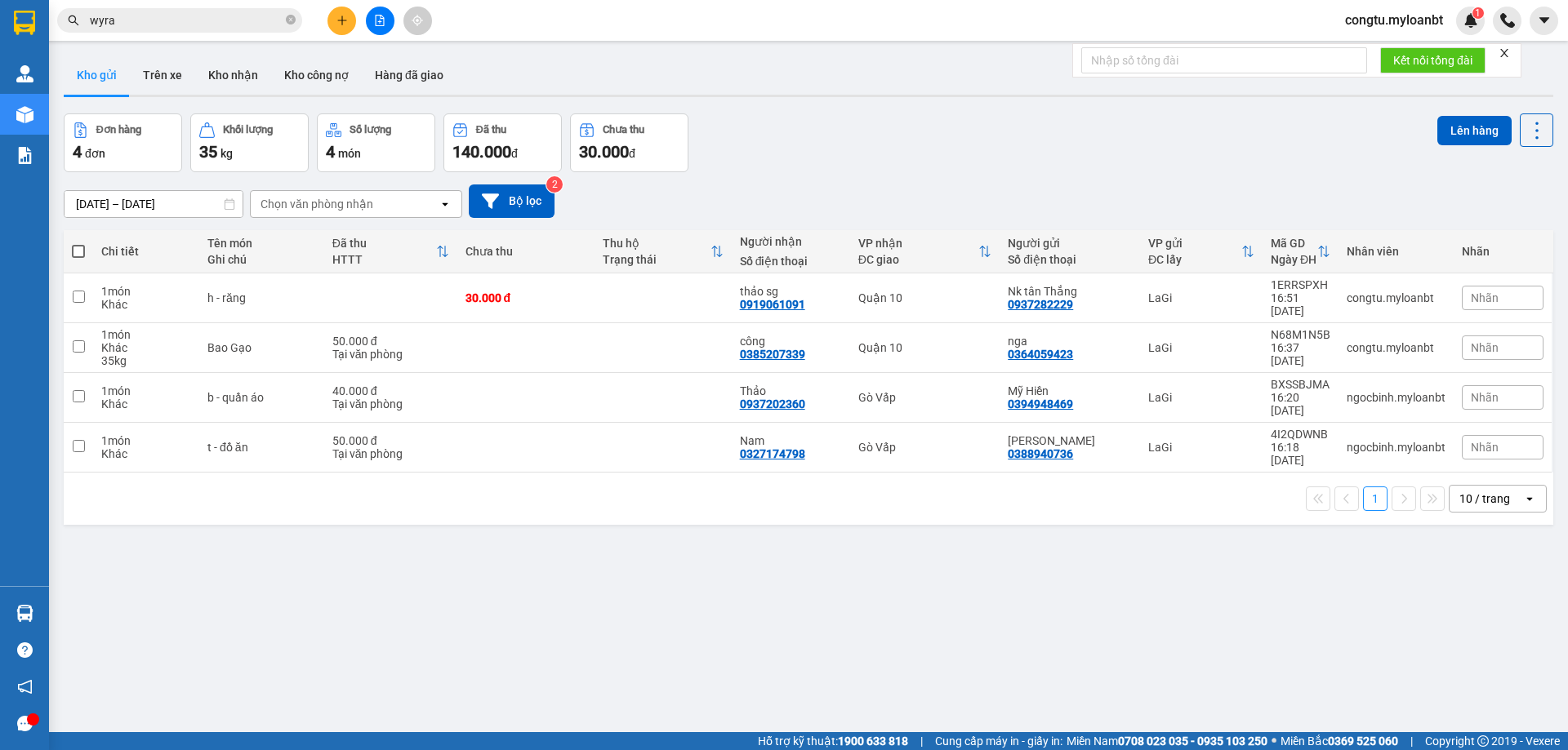
drag, startPoint x: 178, startPoint y: 47, endPoint x: 181, endPoint y: 29, distance: 18.2
click at [178, 47] on main "ver 1.8.143 Kho gửi Trên xe Kho nhận Kho công nợ Hàng đã giao Đơn hàng 4 đơn Kh…" at bounding box center [784, 366] width 1568 height 733
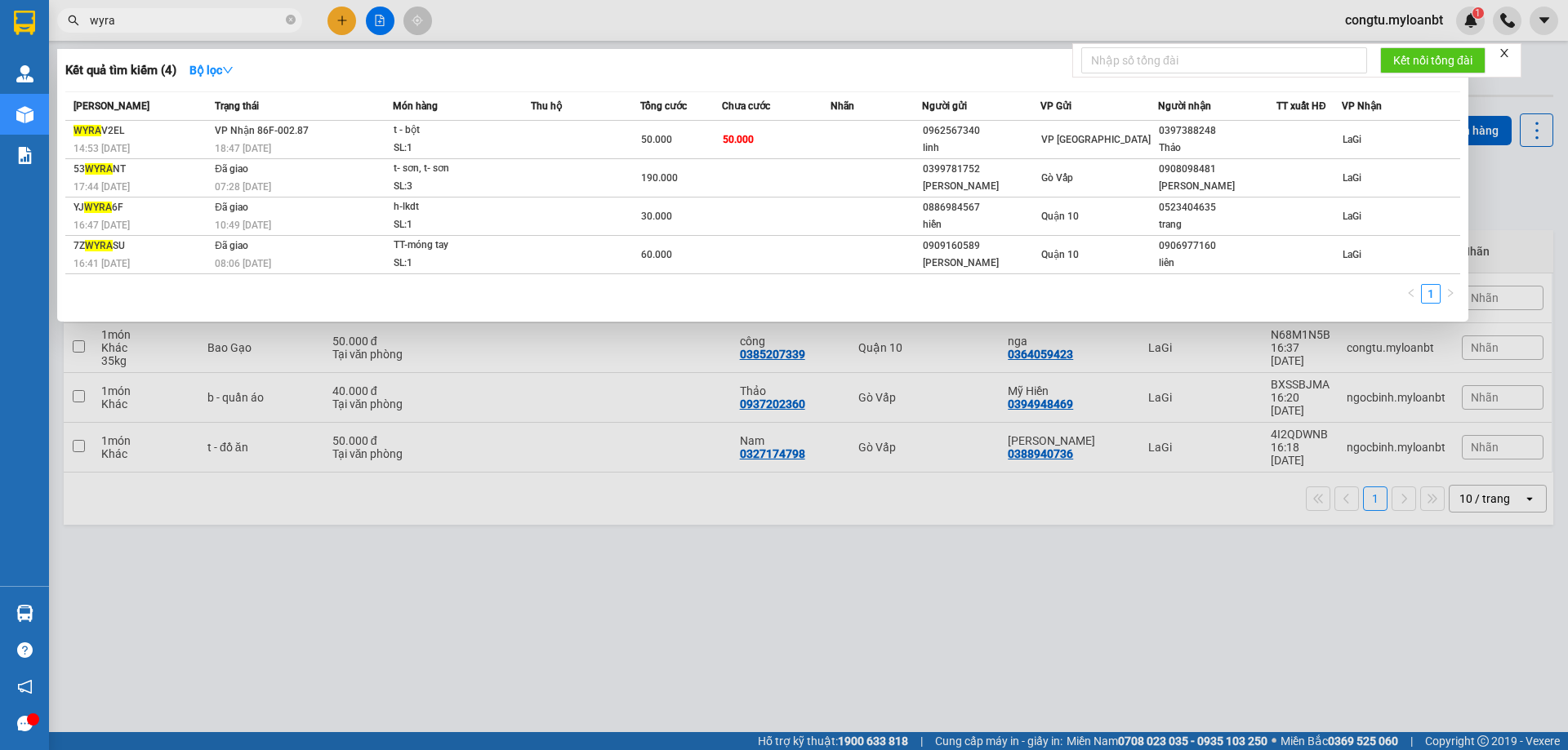
click at [181, 29] on input "wyra" at bounding box center [186, 20] width 193 height 18
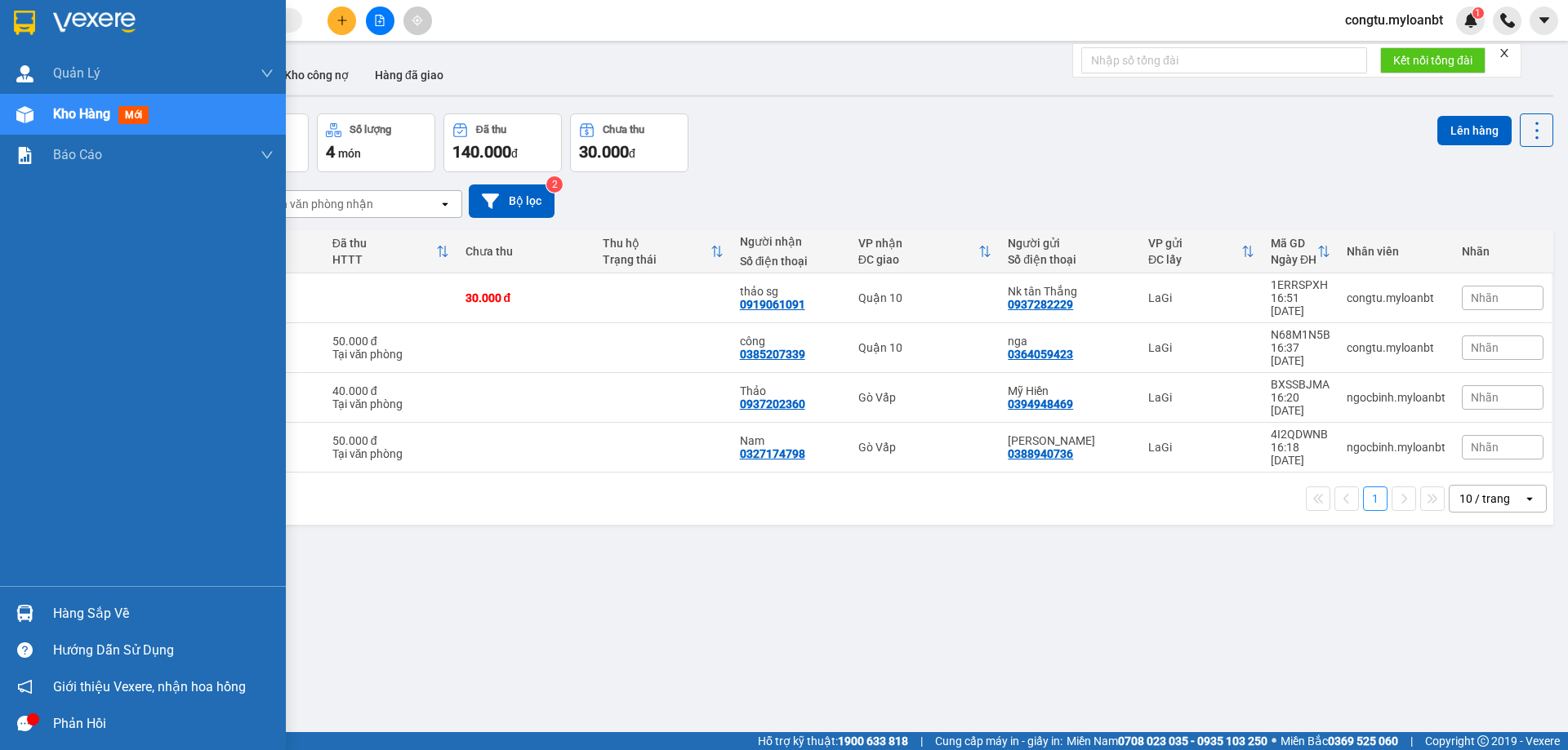
type input "2"
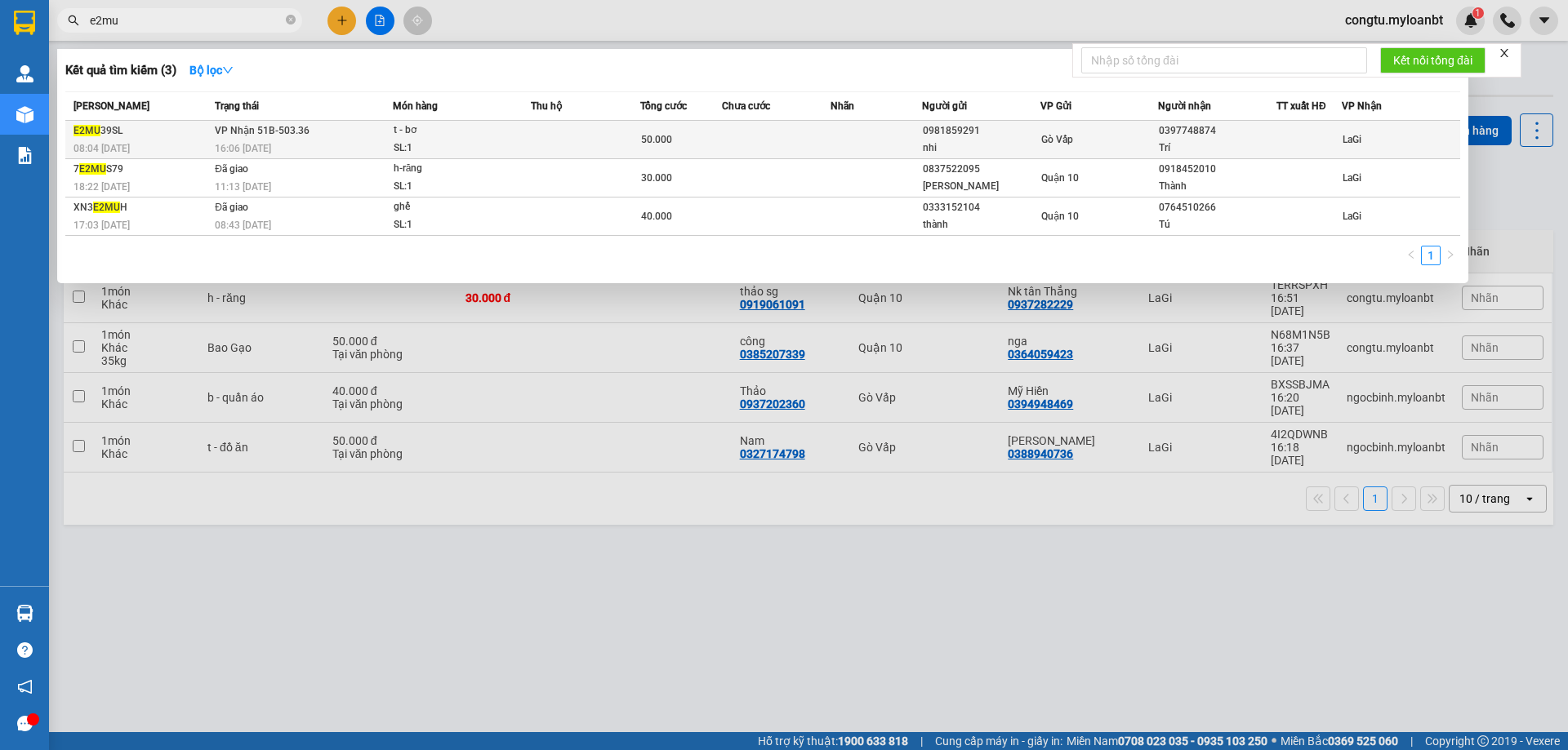
type input "e2mu"
click at [711, 127] on td "50.000" at bounding box center [680, 140] width 82 height 38
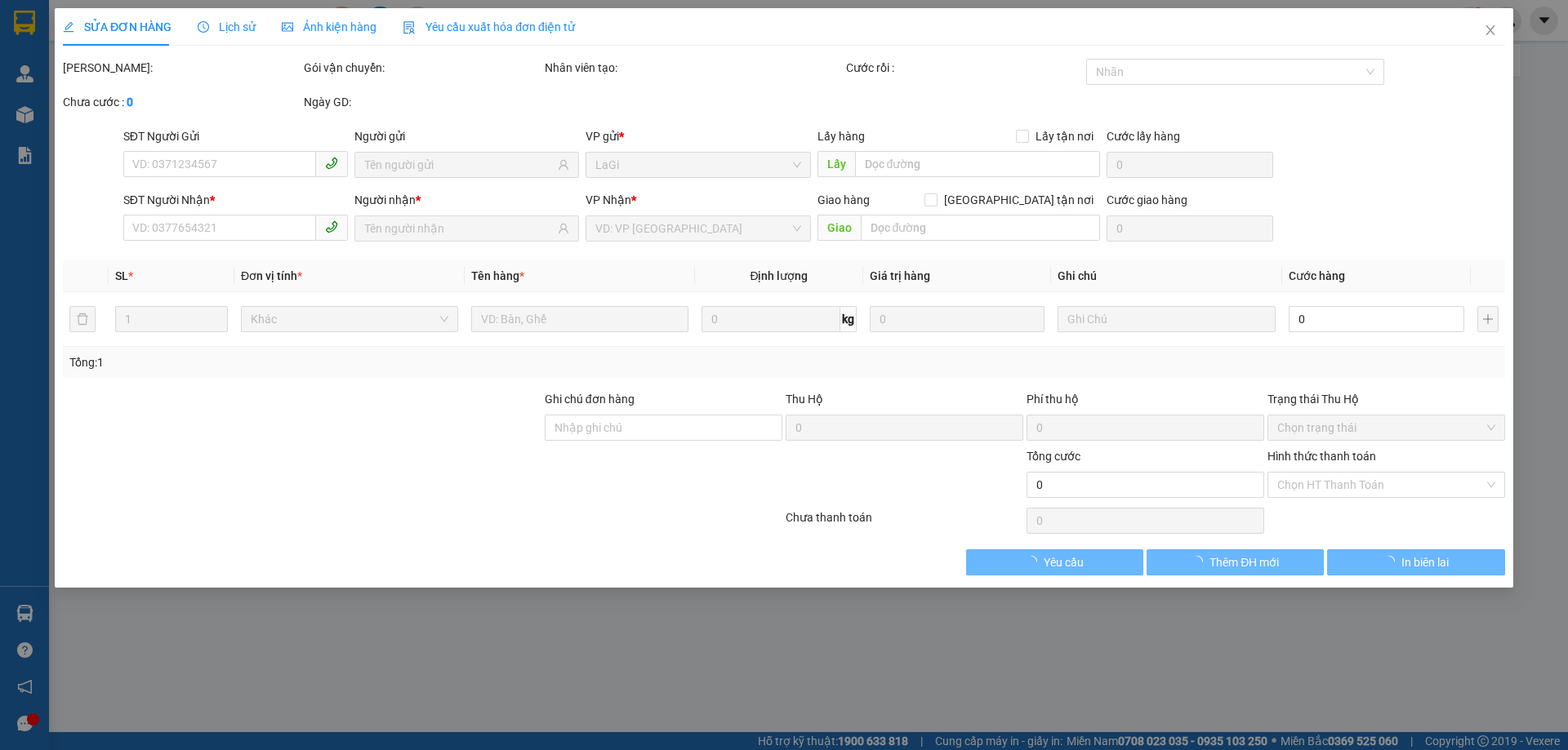
type input "0981859291"
type input "nhi"
type input "0397748874"
type input "Trí"
type input "50.000"
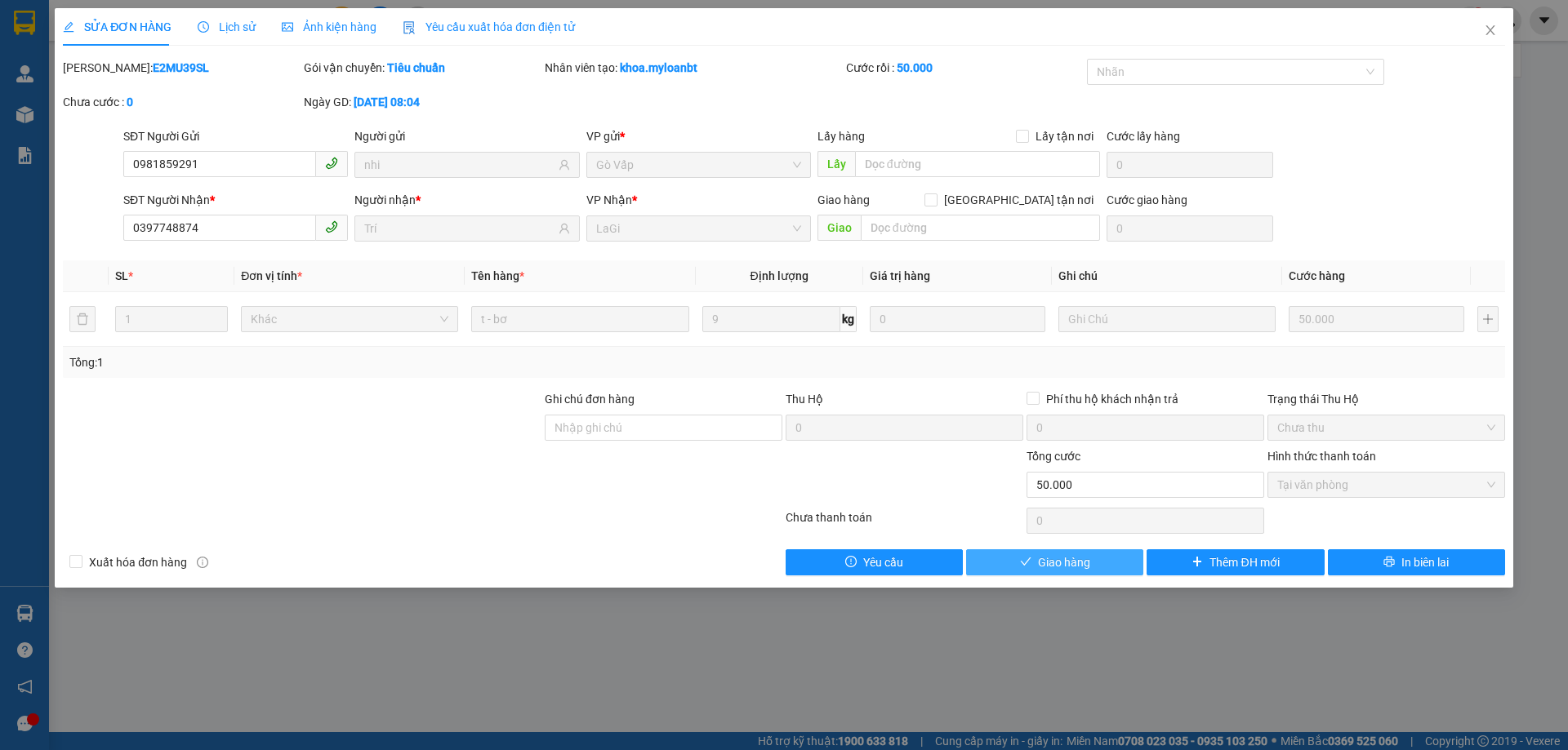
click at [1012, 563] on button "Giao hàng" at bounding box center [1054, 562] width 177 height 26
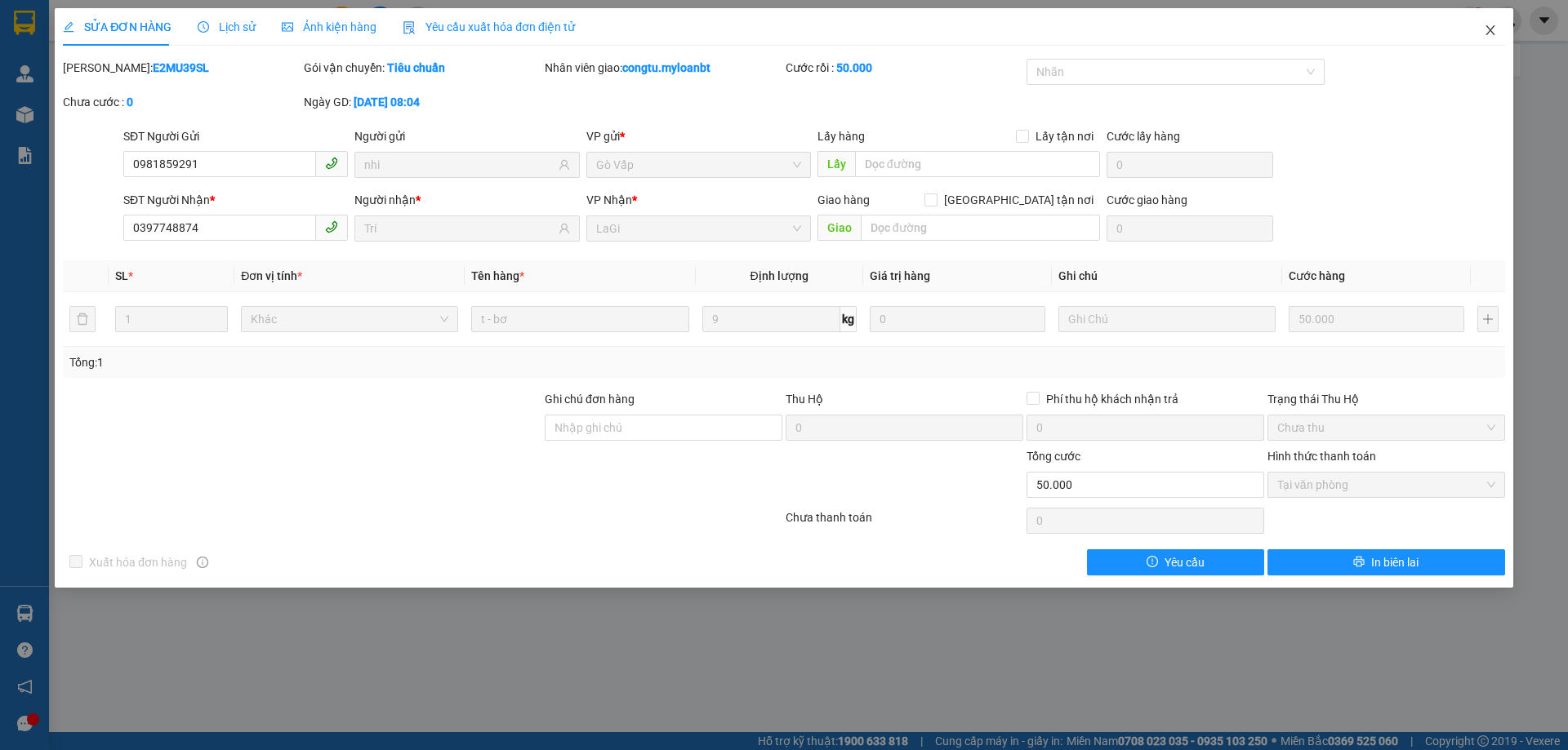
drag, startPoint x: 1488, startPoint y: 10, endPoint x: 1495, endPoint y: 35, distance: 26.0
click at [1488, 18] on span "Close" at bounding box center [1490, 32] width 46 height 46
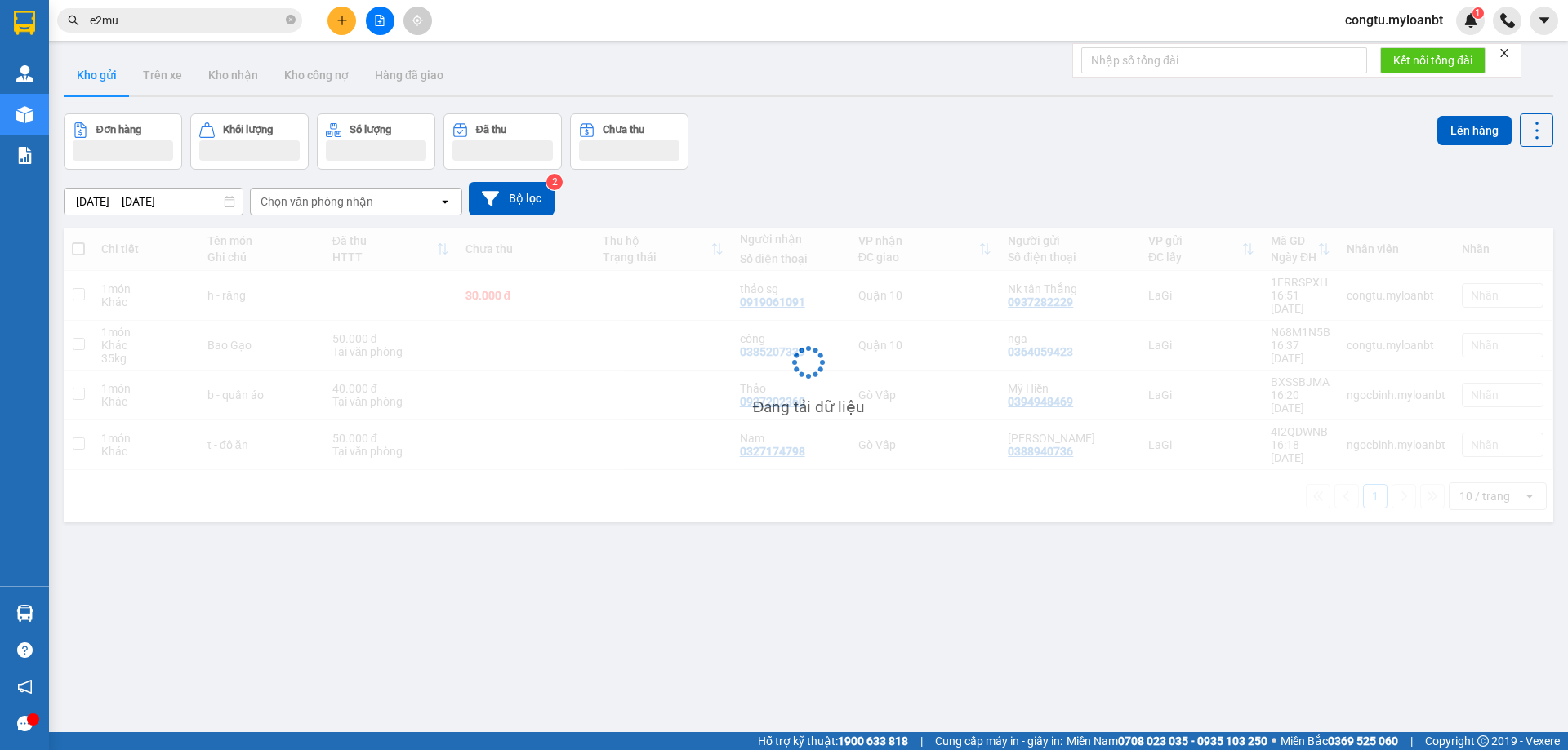
click at [1496, 35] on div at bounding box center [1507, 21] width 29 height 29
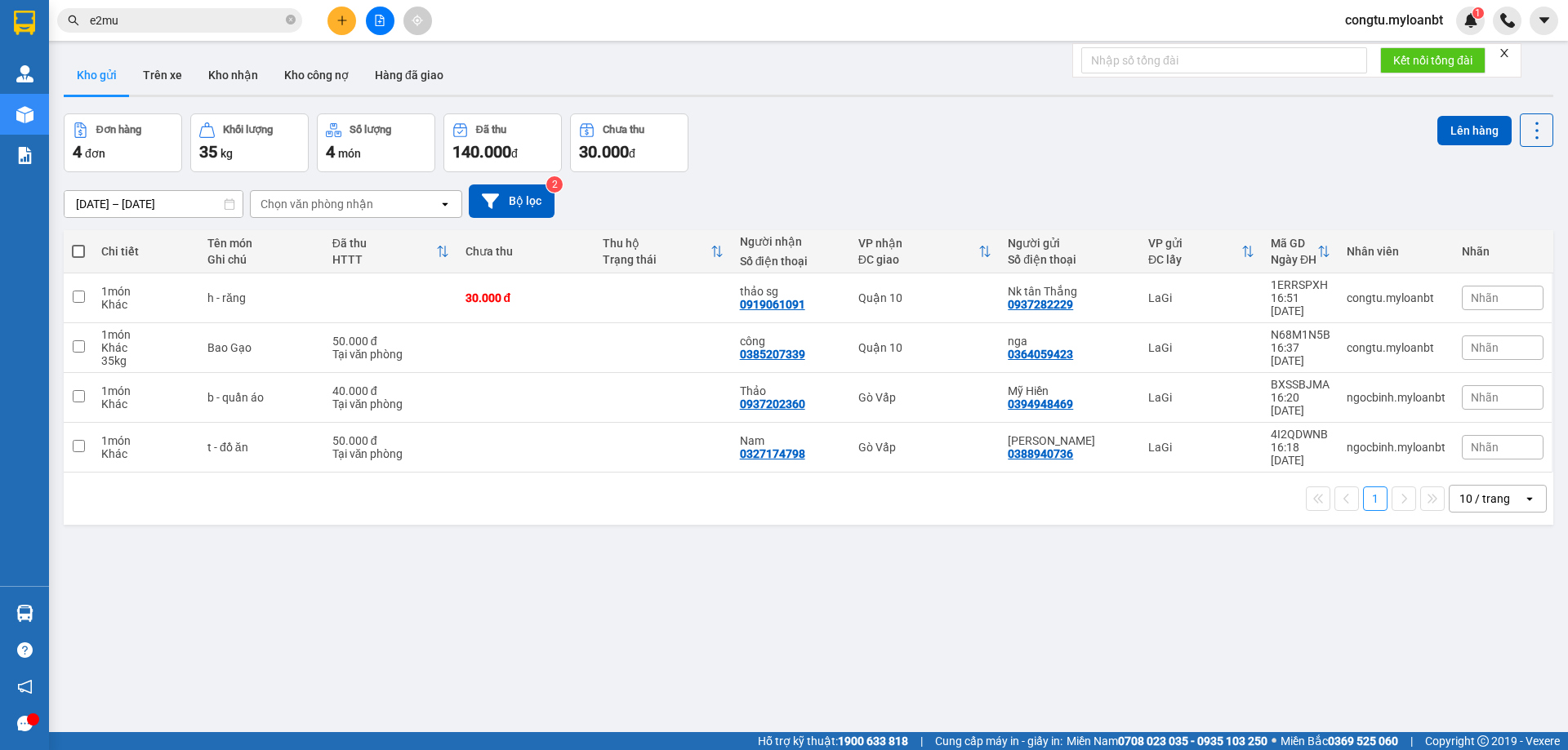
click at [194, 9] on span "e2mu" at bounding box center [179, 21] width 245 height 25
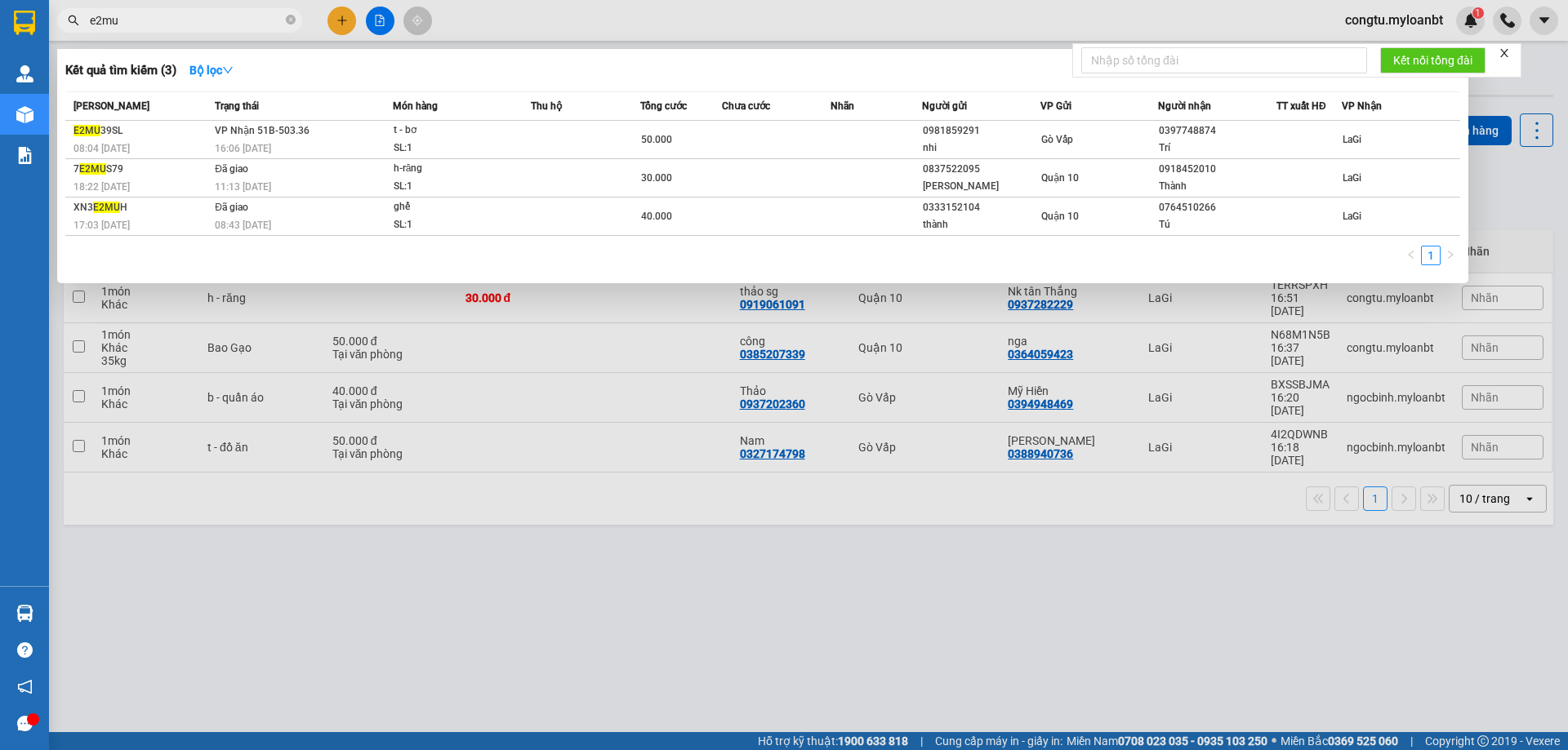
click at [195, 12] on span "e2mu" at bounding box center [179, 21] width 245 height 25
click at [197, 19] on input "e2mu" at bounding box center [186, 20] width 193 height 18
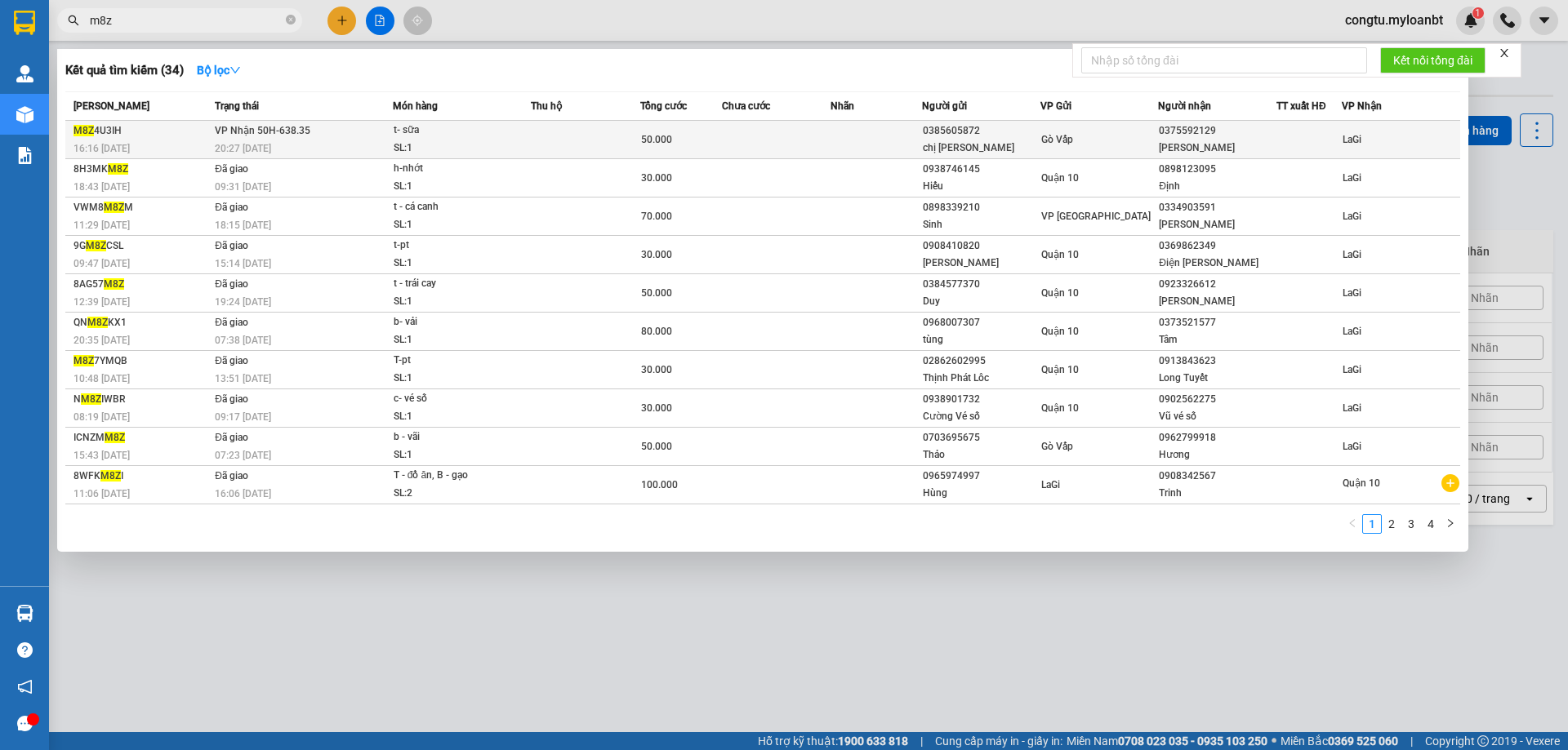
type input "m8z"
click at [382, 148] on div "20:27 [DATE]" at bounding box center [303, 149] width 177 height 18
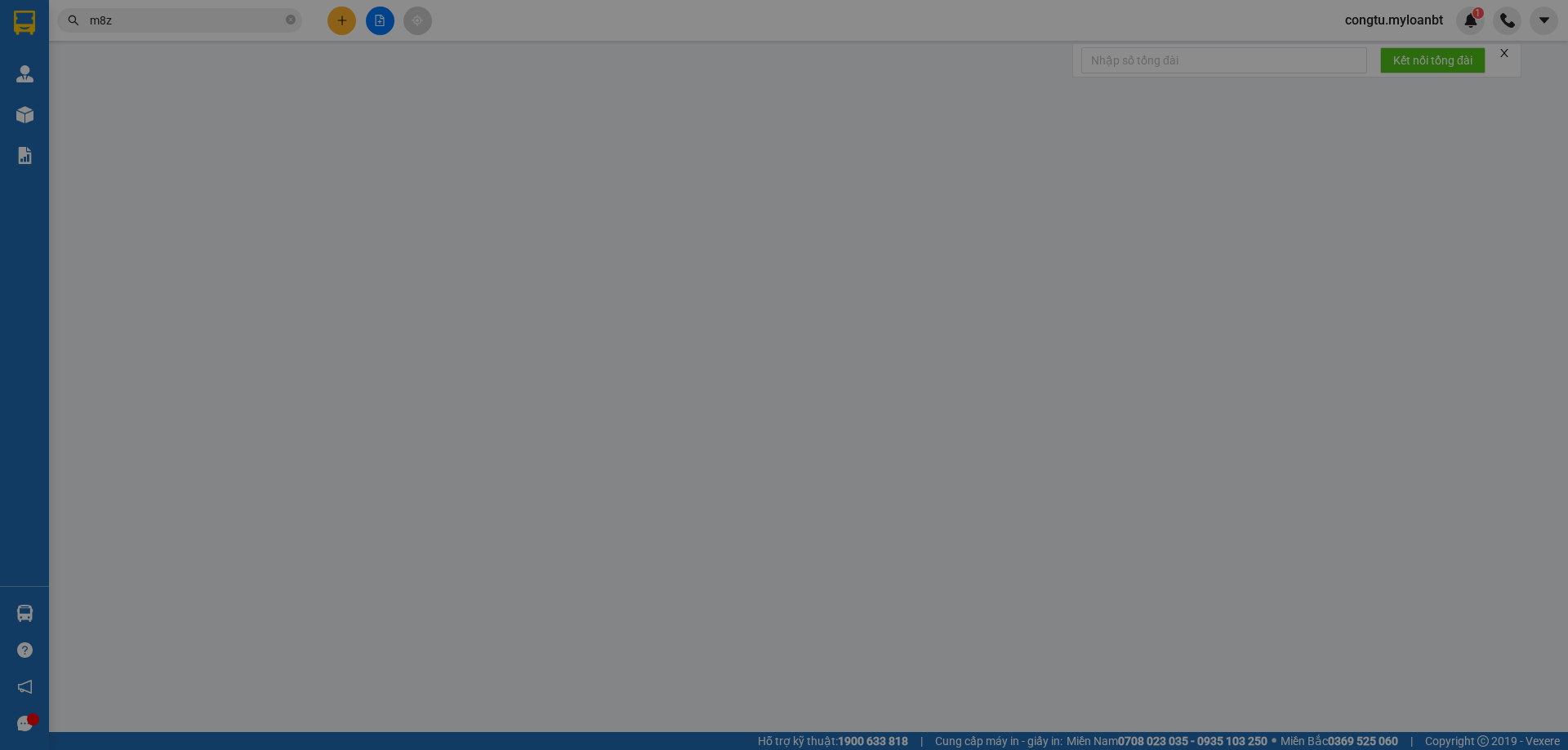
type input "0385605872"
type input "chị [PERSON_NAME]"
type input "0375592129"
type input "[PERSON_NAME]"
type input "50.000"
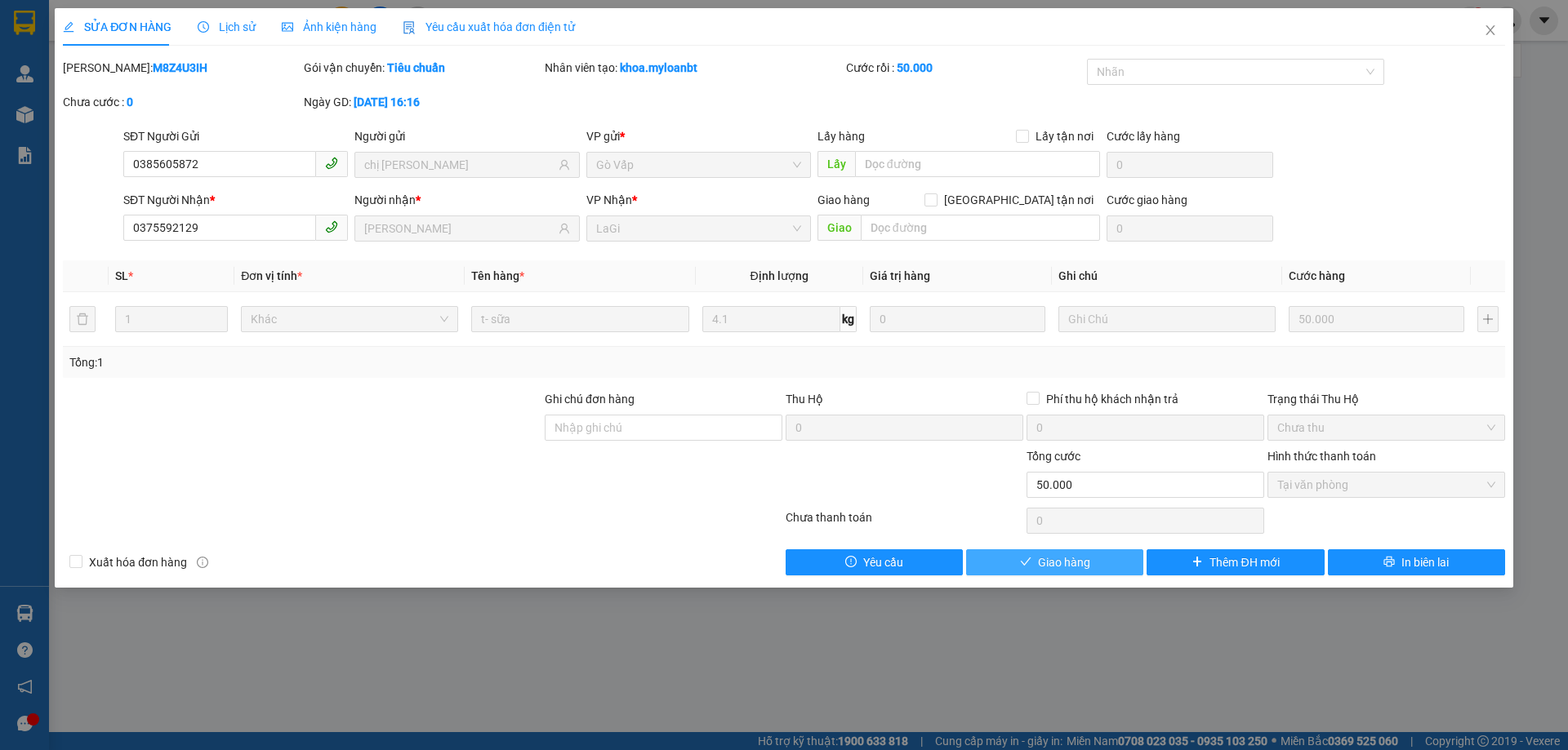
click at [1104, 563] on button "Giao hàng" at bounding box center [1054, 562] width 177 height 26
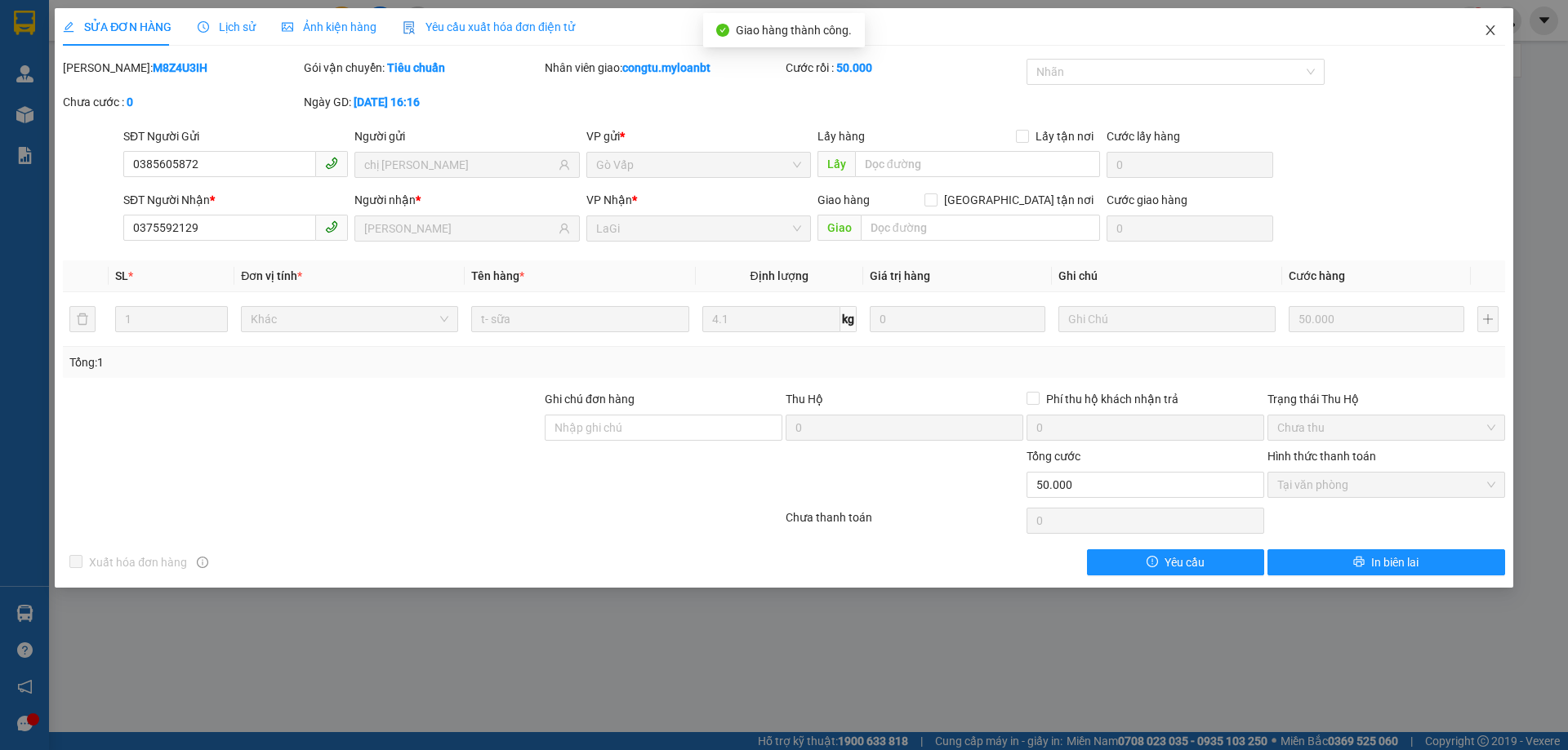
click at [1484, 25] on icon "close" at bounding box center [1490, 31] width 13 height 13
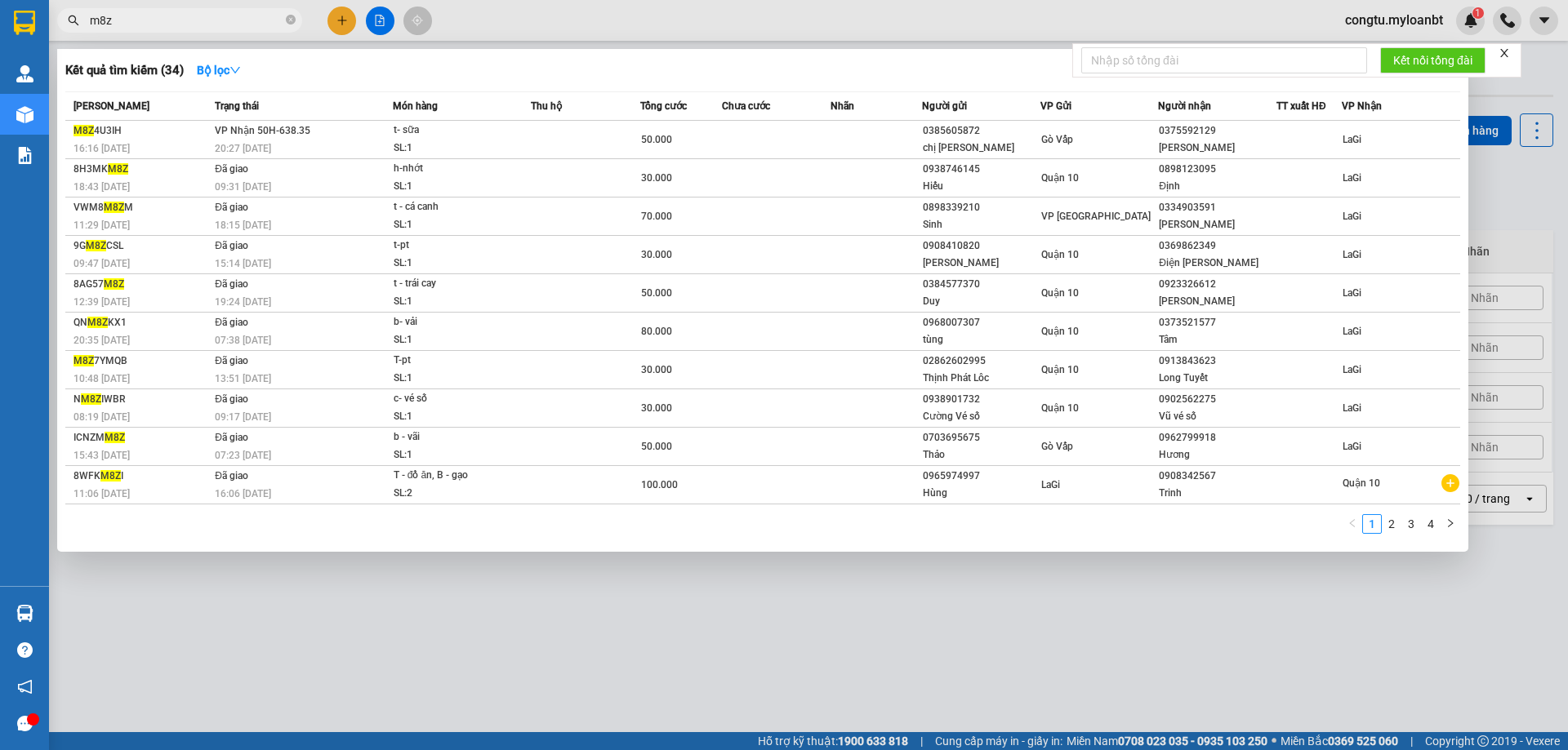
click at [245, 14] on input "m8z" at bounding box center [186, 20] width 193 height 18
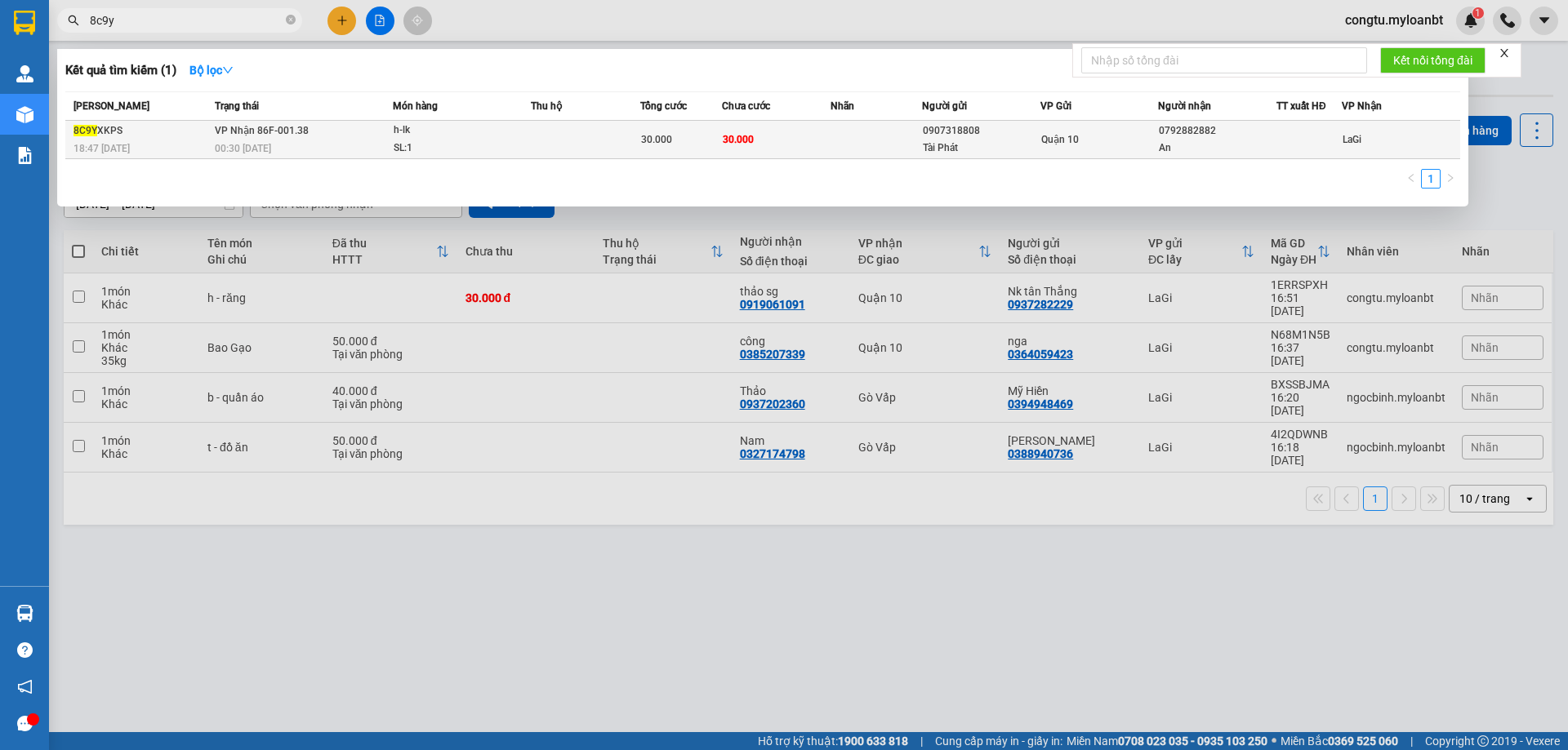
type input "8c9y"
click at [658, 138] on span "30.000" at bounding box center [656, 140] width 31 height 12
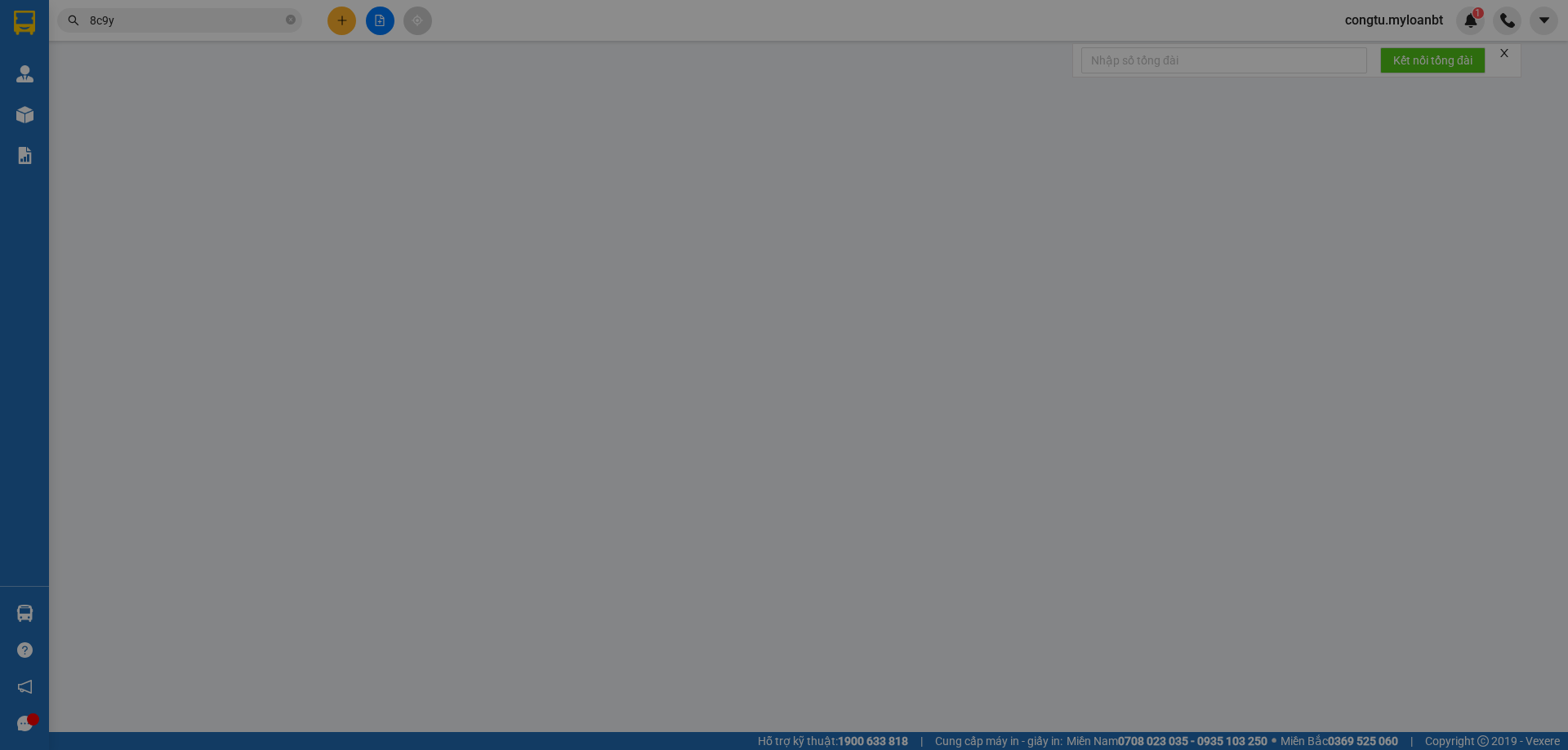
type input "0907318808"
type input "Tài Phát"
type input "0792882882"
type input "An"
type input "30.000"
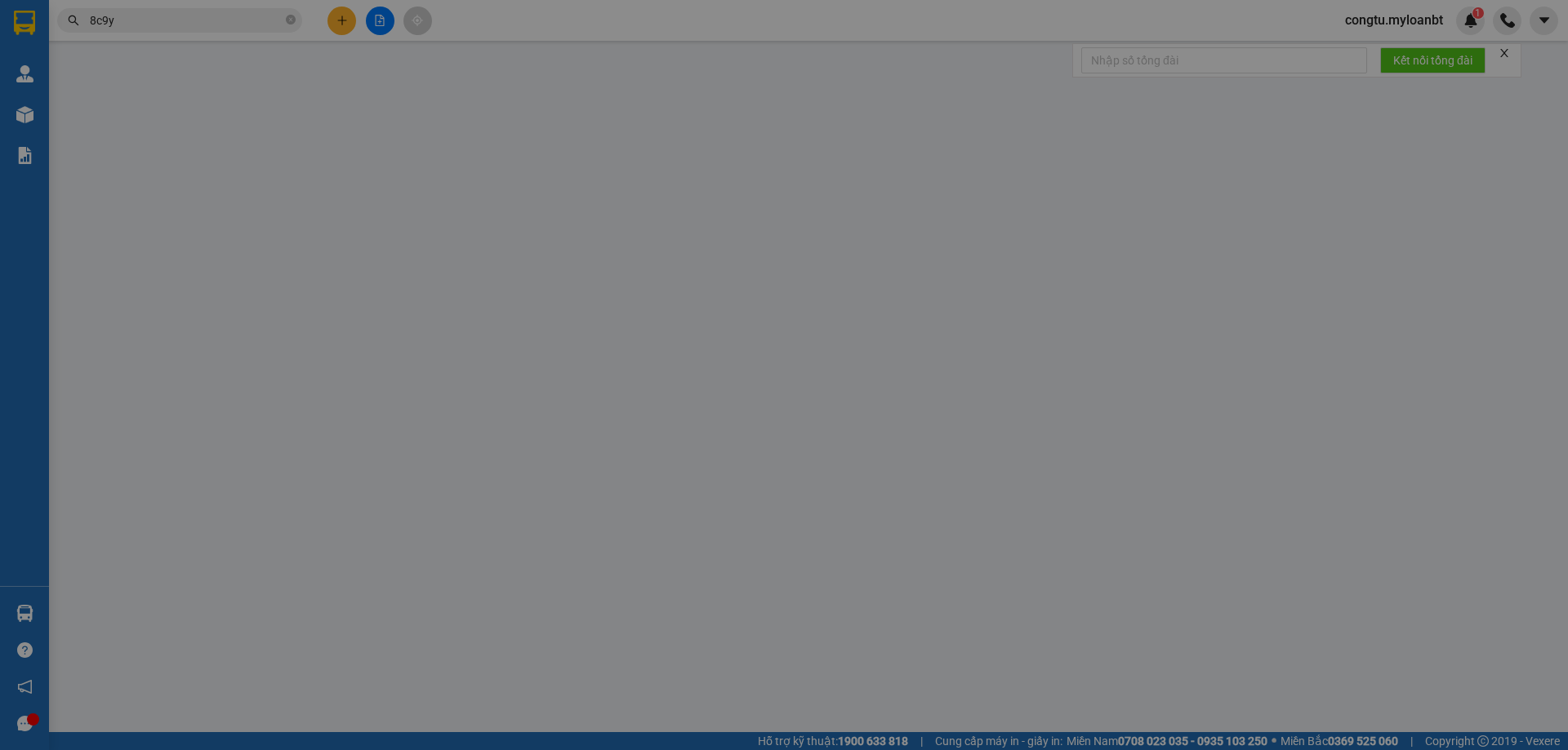
type input "30.000"
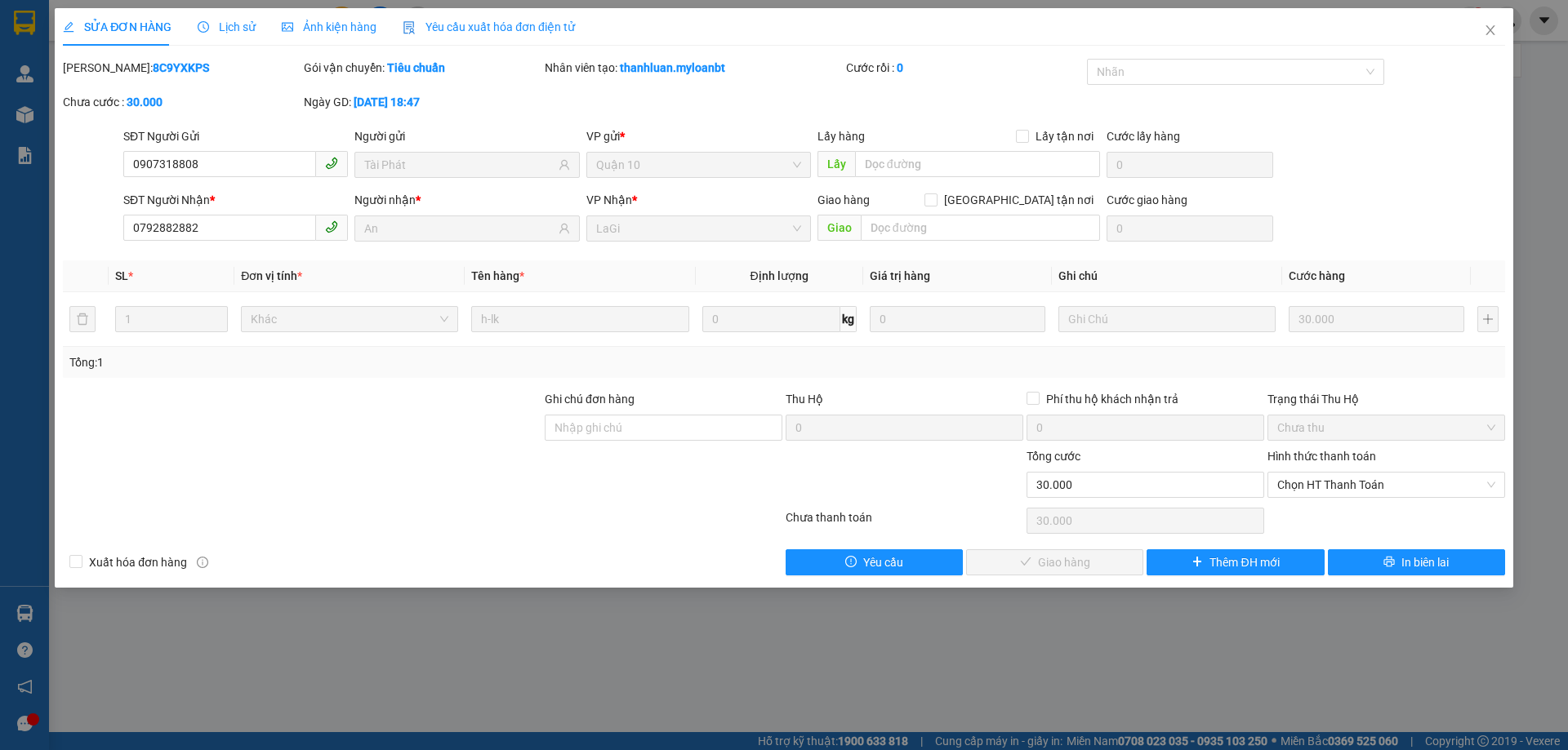
click at [252, 36] on div "SỬA ĐƠN HÀNG Lịch sử Ảnh kiện hàng Yêu cầu xuất hóa đơn điện tử" at bounding box center [319, 27] width 512 height 37
click at [253, 33] on div "SỬA ĐƠN HÀNG Lịch sử Ảnh kiện hàng Yêu cầu xuất hóa đơn điện tử" at bounding box center [319, 27] width 512 height 37
click at [251, 28] on div "SỬA ĐƠN HÀNG Lịch sử Ảnh kiện hàng Yêu cầu xuất hóa đơn điện tử" at bounding box center [319, 27] width 512 height 37
click at [250, 27] on span "Lịch sử" at bounding box center [226, 27] width 58 height 13
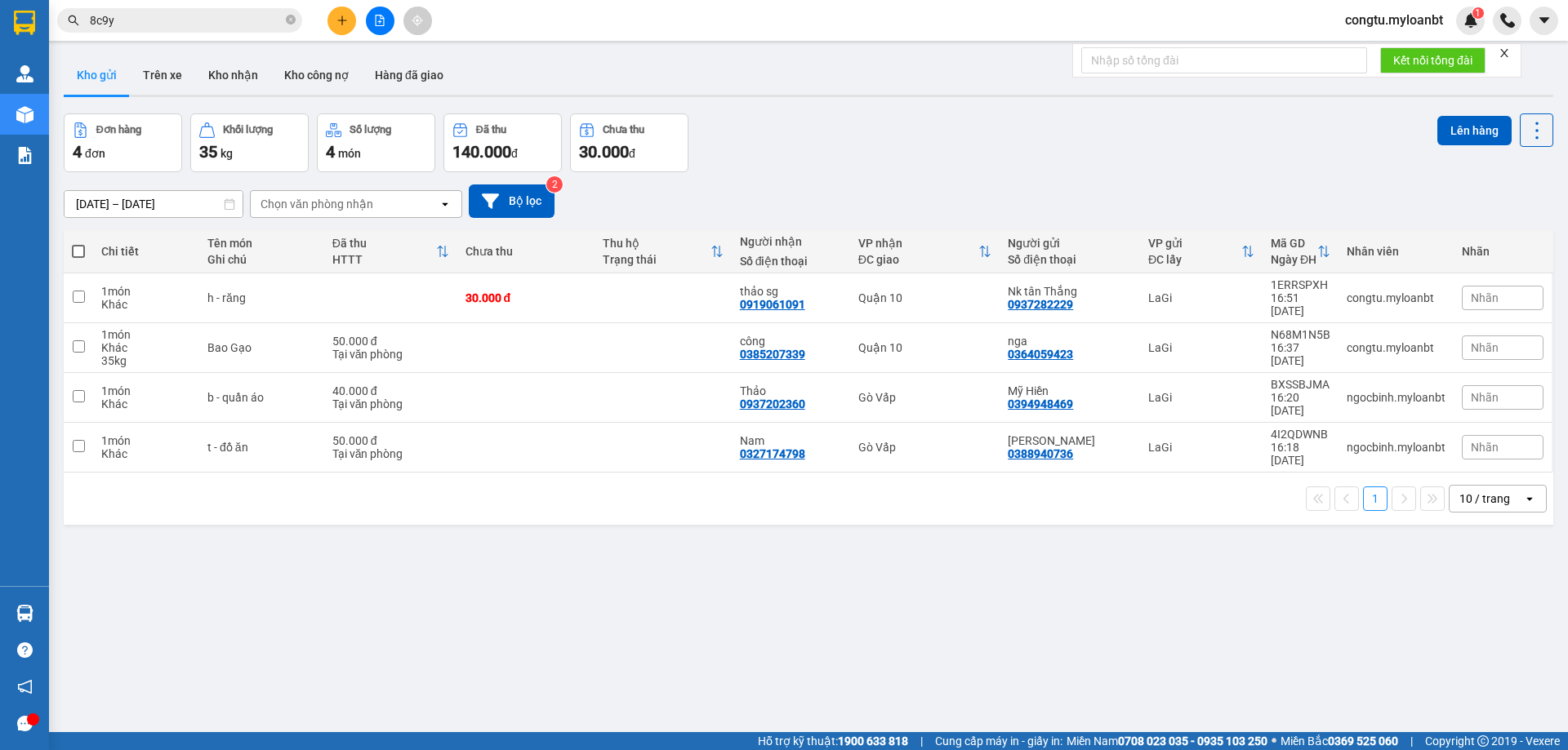
drag, startPoint x: 184, startPoint y: 12, endPoint x: 183, endPoint y: 19, distance: 7.1
click at [185, 12] on input "8c9y" at bounding box center [186, 20] width 193 height 18
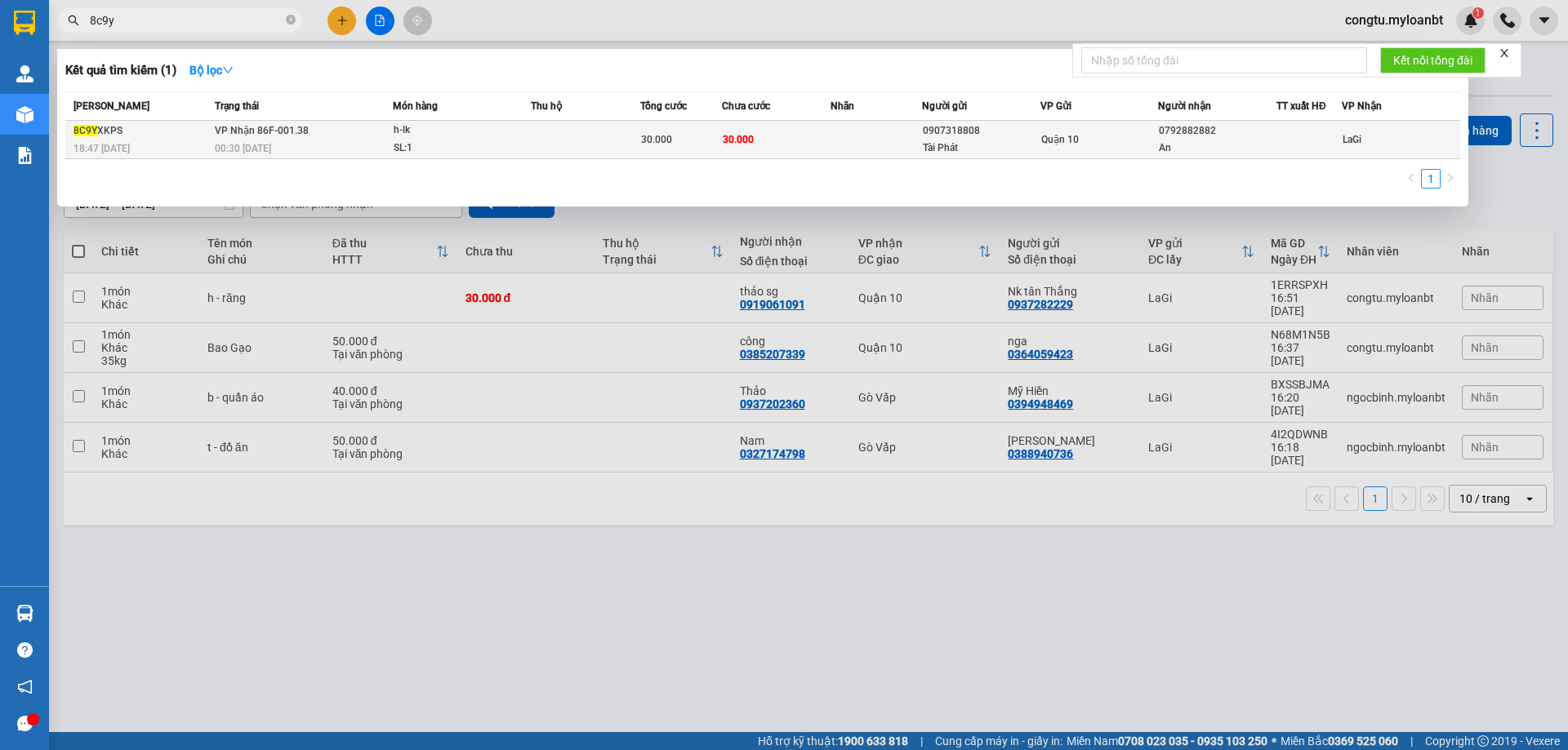
click at [404, 138] on div "h-lk" at bounding box center [455, 130] width 123 height 18
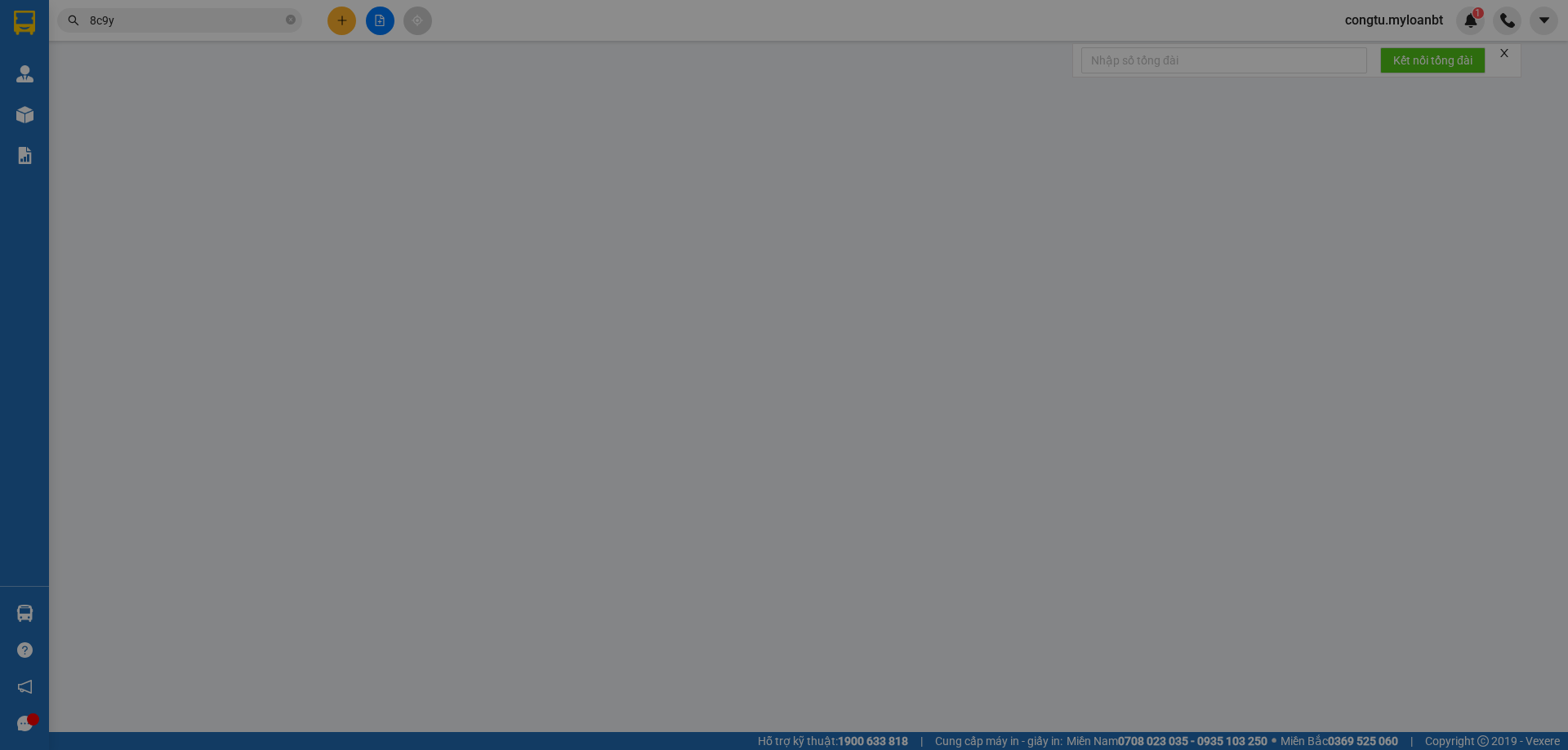
type input "0907318808"
type input "Tài Phát"
type input "0792882882"
type input "An"
type input "30.000"
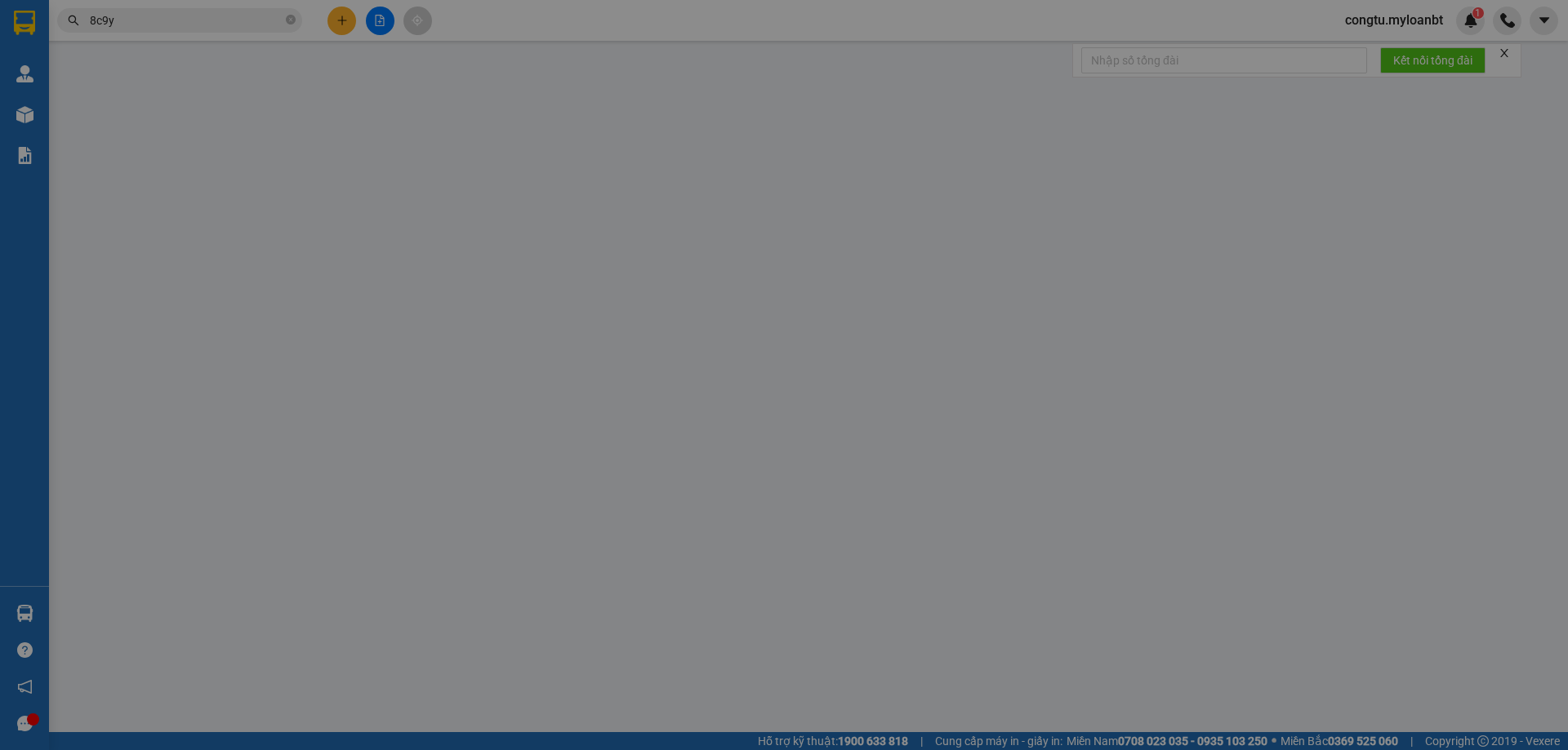
type input "30.000"
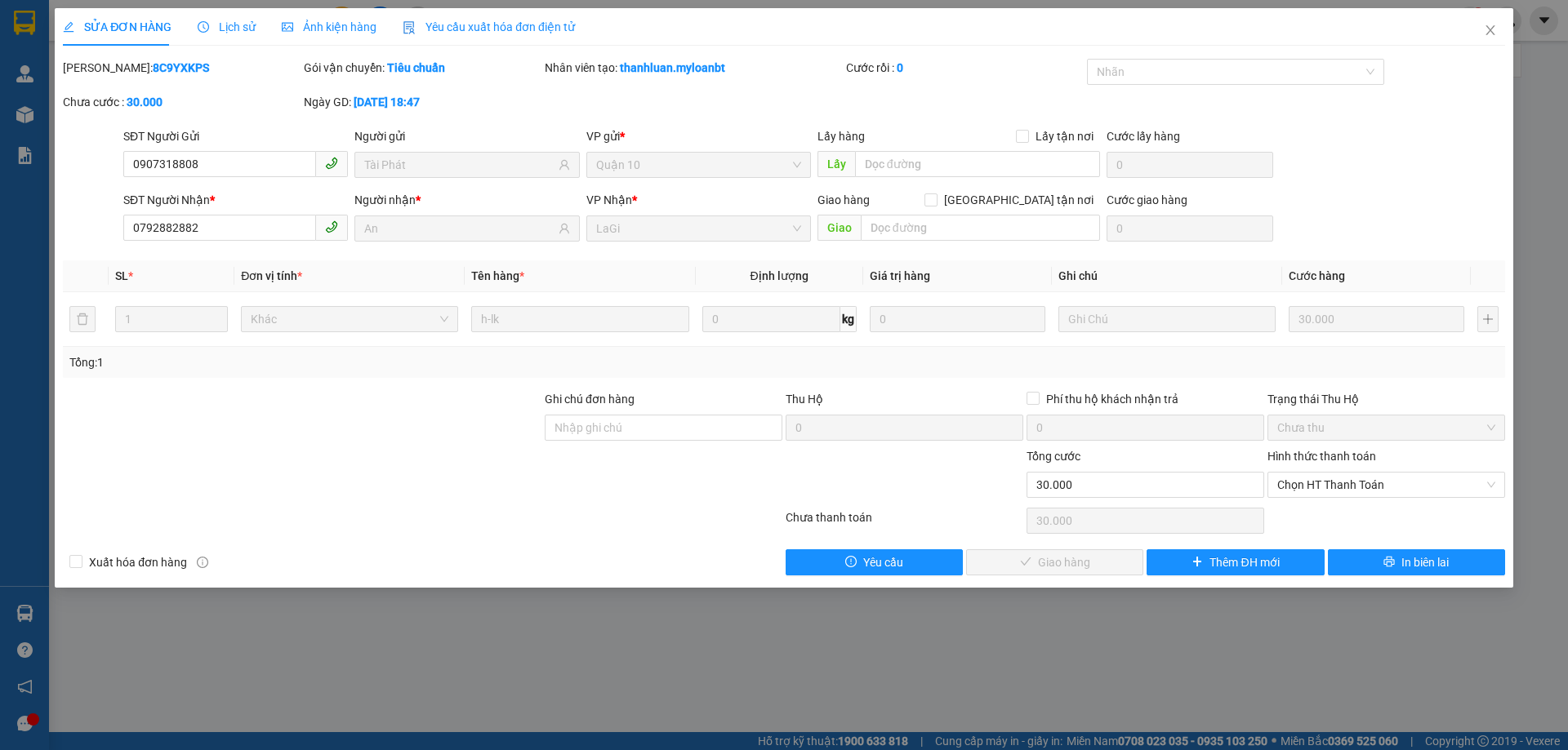
click at [238, 20] on span "Lịch sử" at bounding box center [226, 27] width 58 height 13
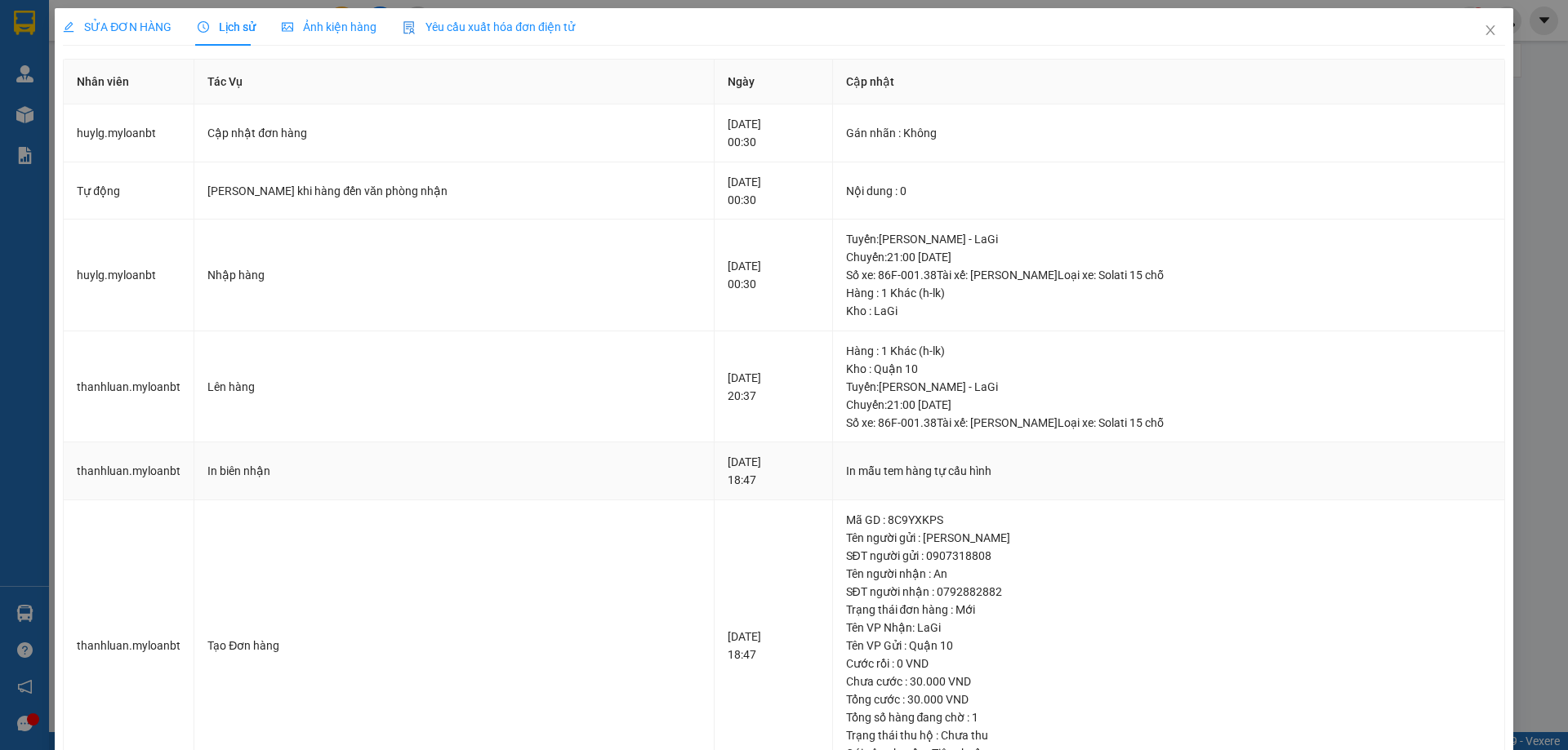
click at [515, 471] on div "In biên nhận" at bounding box center [454, 471] width 493 height 18
click at [917, 144] on td "Gán nhãn : Không" at bounding box center [1168, 133] width 672 height 58
click at [1310, 228] on td "Tuyến : [PERSON_NAME]: 21:00 [DATE] Số xe: 86F-001.38 Tài xế: [PERSON_NAME] Loạ…" at bounding box center [1168, 275] width 672 height 112
click at [1476, 19] on span "Close" at bounding box center [1490, 32] width 46 height 46
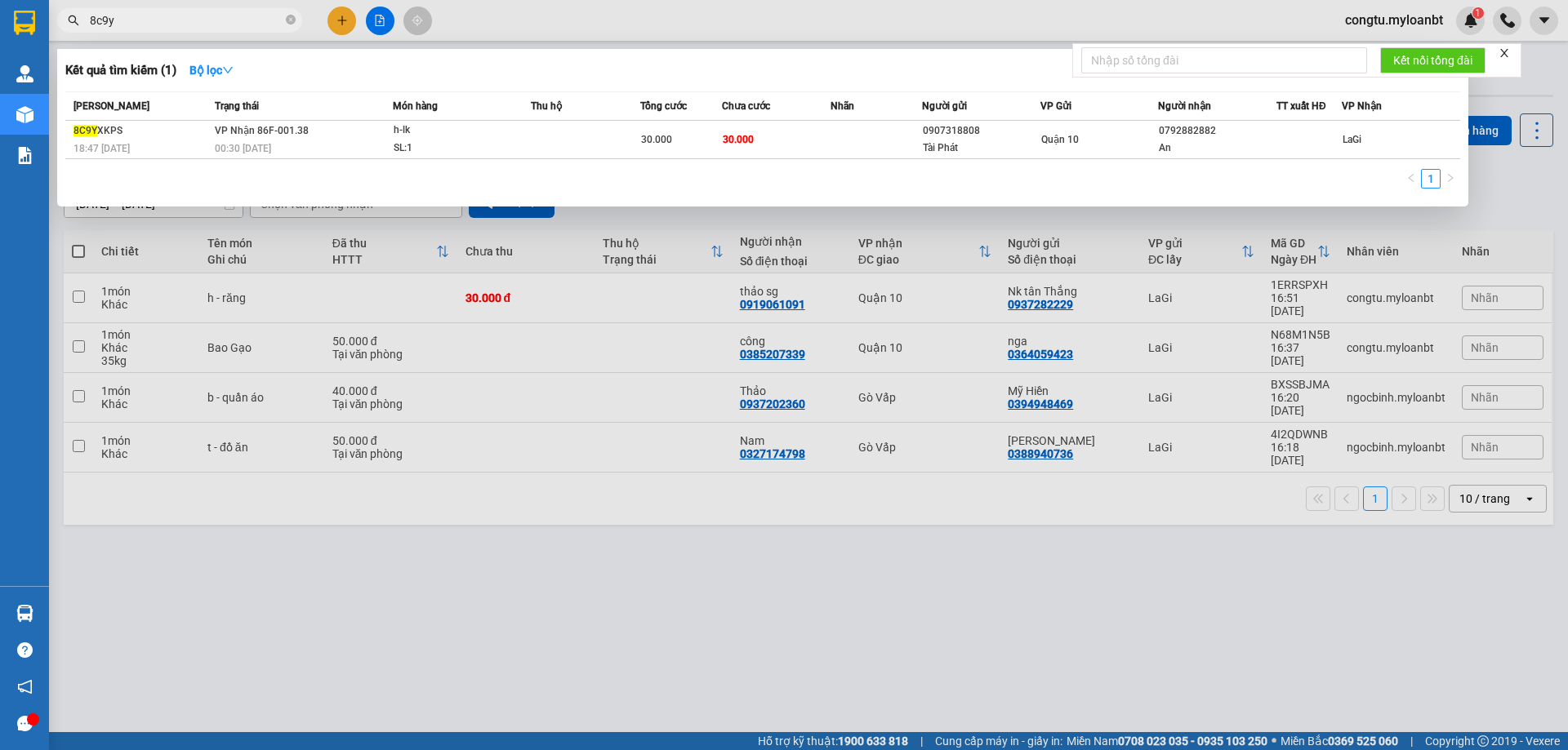
click at [245, 29] on input "8c9y" at bounding box center [186, 20] width 193 height 18
click at [656, 365] on div at bounding box center [784, 375] width 1568 height 750
click at [151, 12] on input "8c9y" at bounding box center [186, 20] width 193 height 18
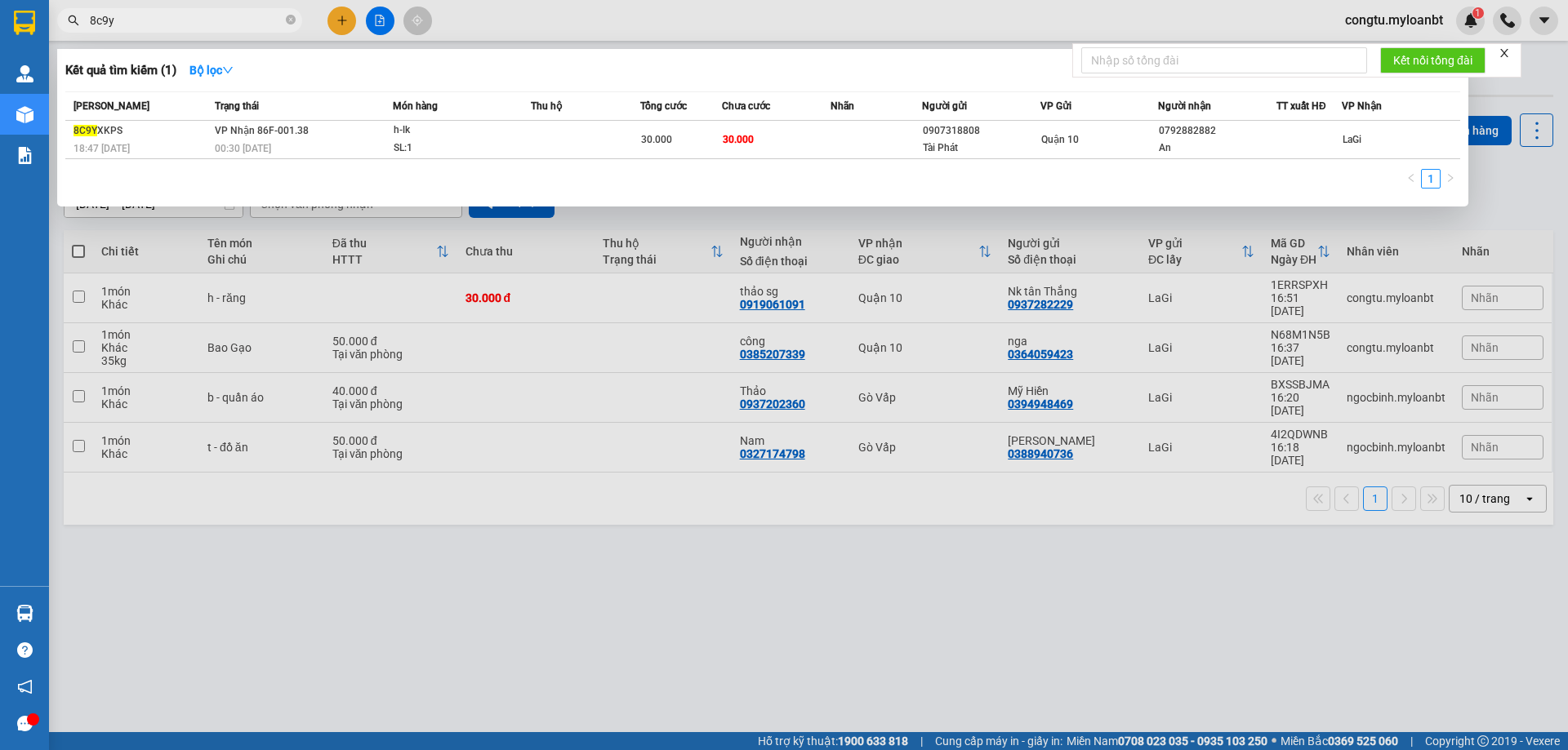
click at [151, 12] on input "8c9y" at bounding box center [186, 20] width 193 height 18
click at [180, 26] on input "d6pyy" at bounding box center [186, 20] width 193 height 18
click at [687, 410] on div at bounding box center [784, 375] width 1568 height 750
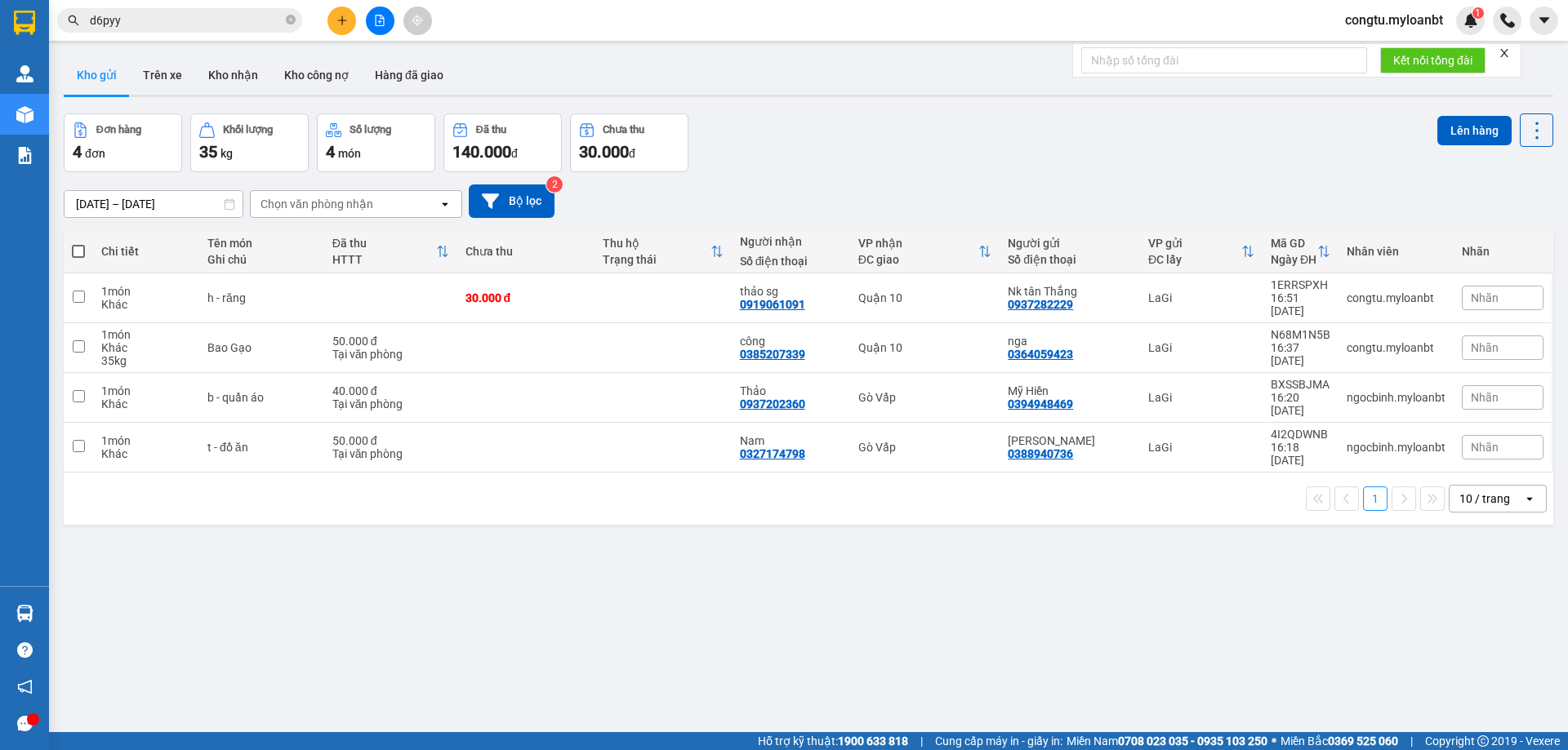
click at [206, 1] on div "Kết quả tìm kiếm ( 1 ) Bộ lọc Mã ĐH Trạng thái Món hàng Thu hộ Tổng cước Chưa c…" at bounding box center [784, 20] width 1568 height 41
click at [207, 13] on input "d6pyy" at bounding box center [186, 20] width 193 height 18
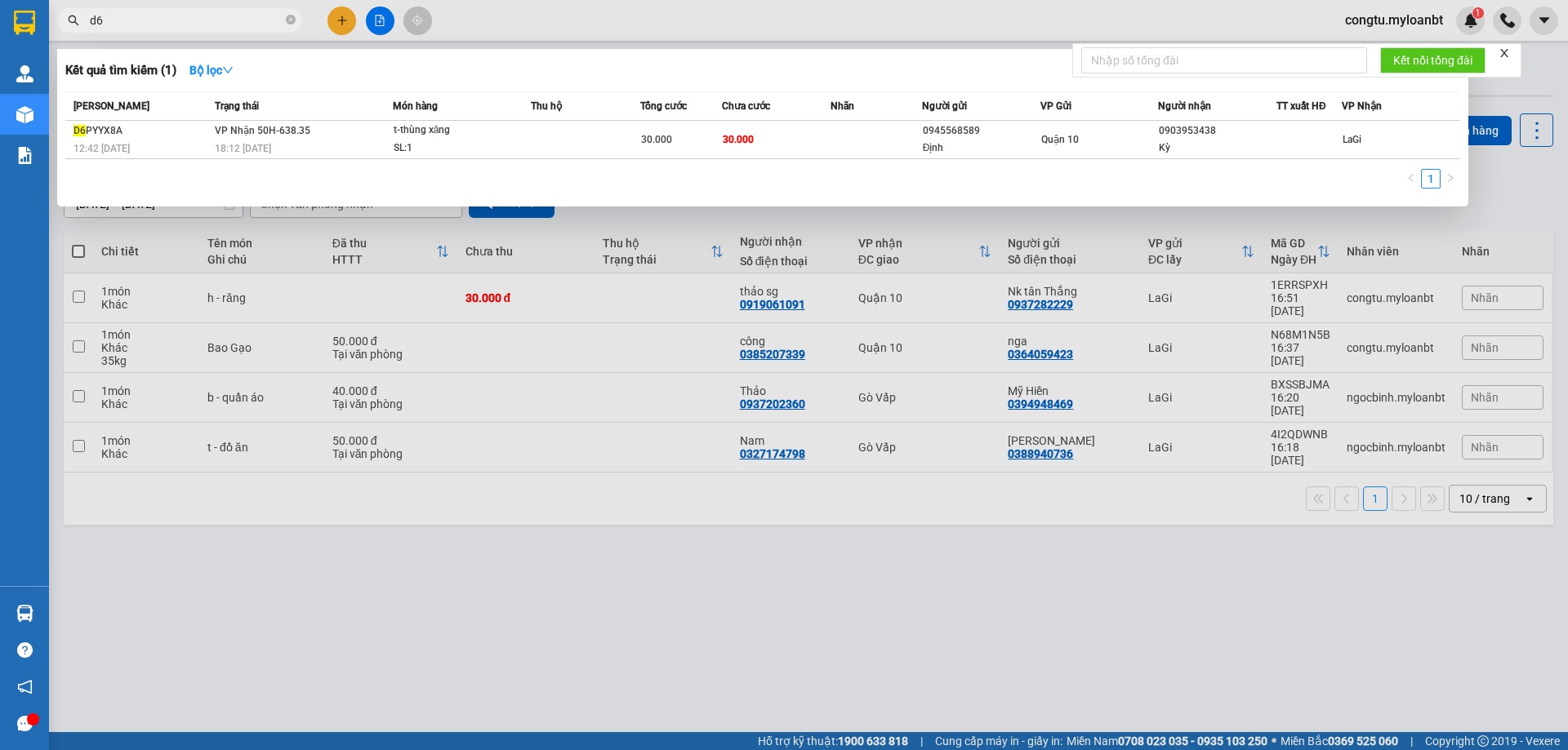
type input "d"
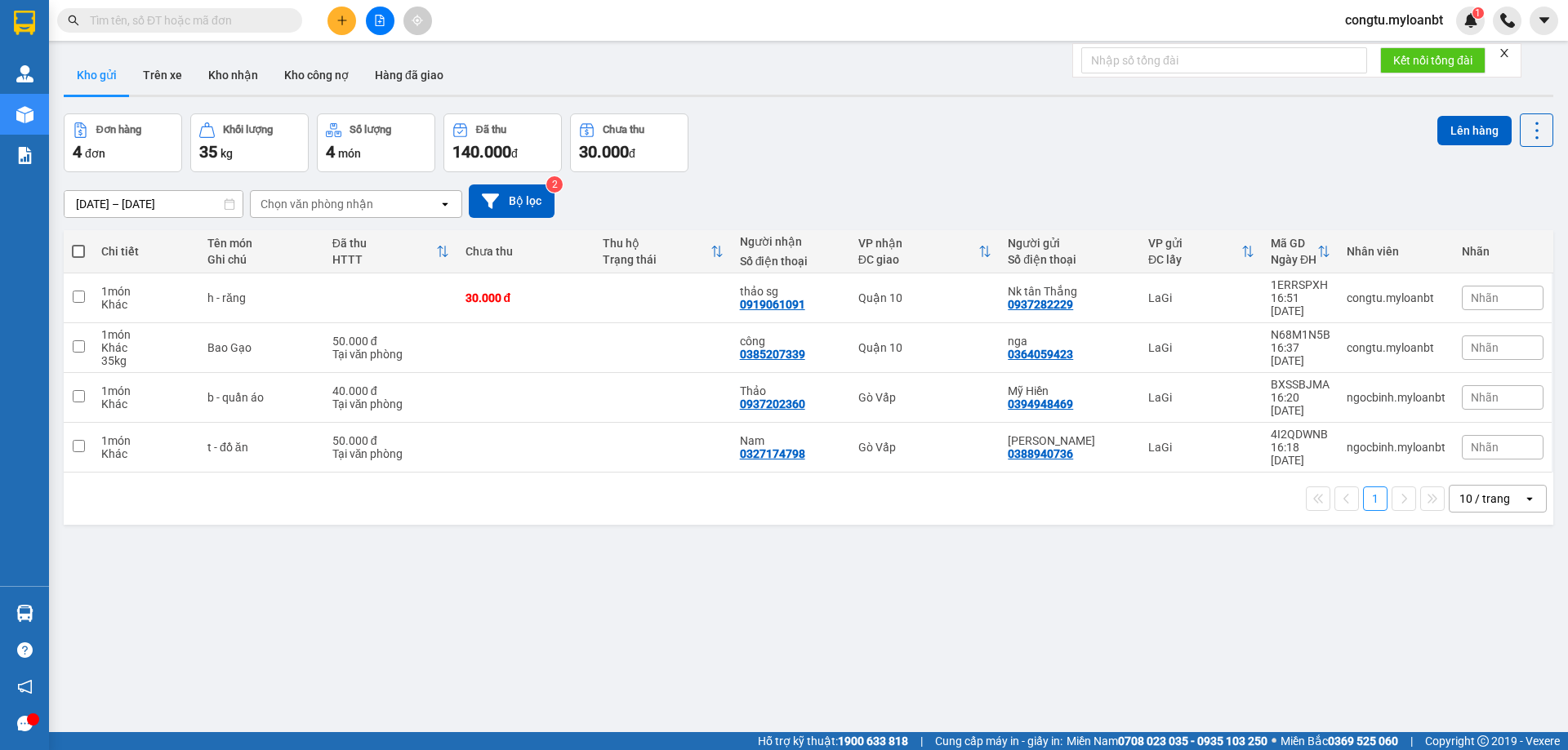
click at [182, 36] on div "Kết quả tìm kiếm ( 1 ) Bộ lọc Mã ĐH Trạng thái Món hàng Thu hộ Tổng cước Chưa c…" at bounding box center [784, 20] width 1568 height 41
click at [184, 25] on input "text" at bounding box center [186, 20] width 193 height 18
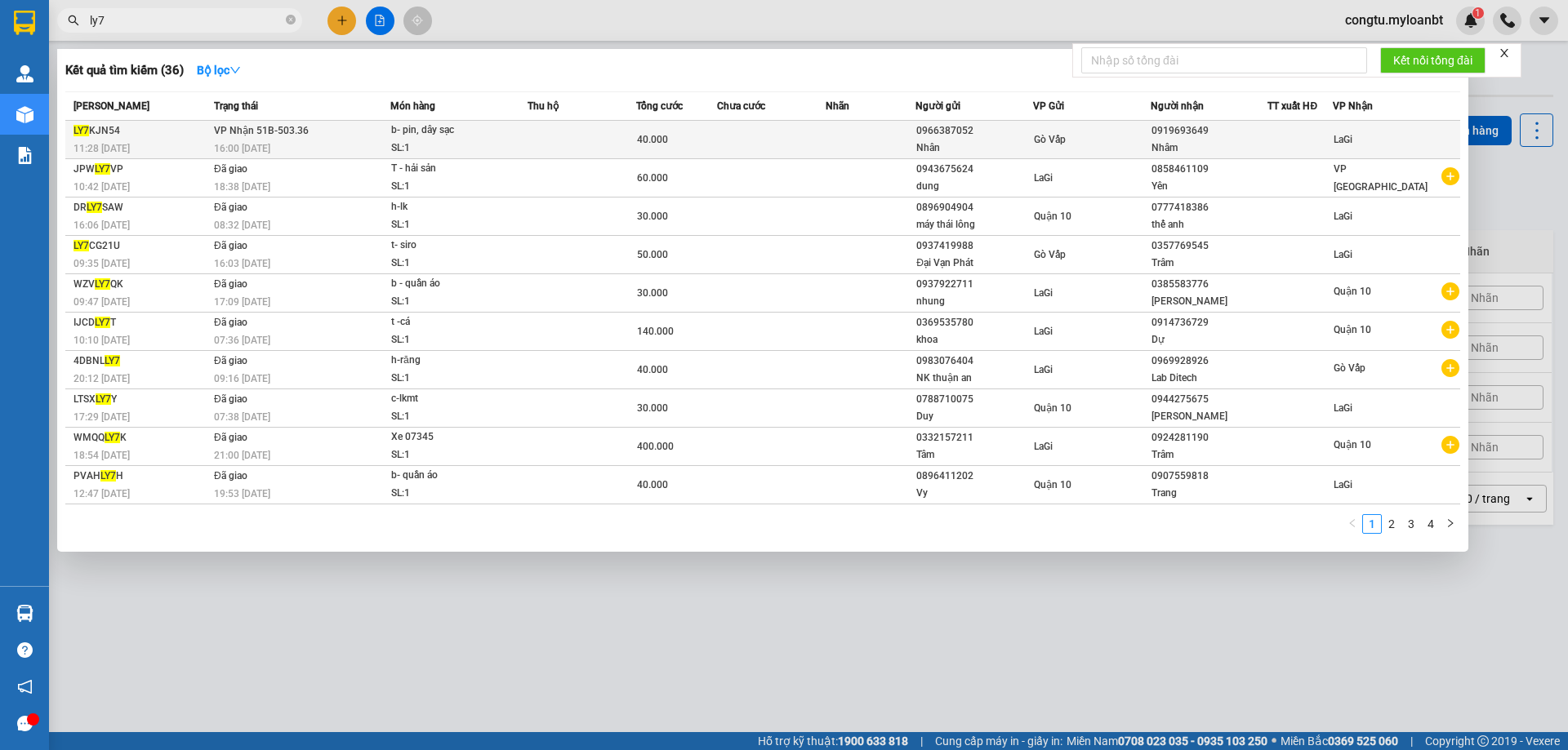
type input "ly7"
click at [440, 148] on div "SL: 1" at bounding box center [453, 149] width 123 height 18
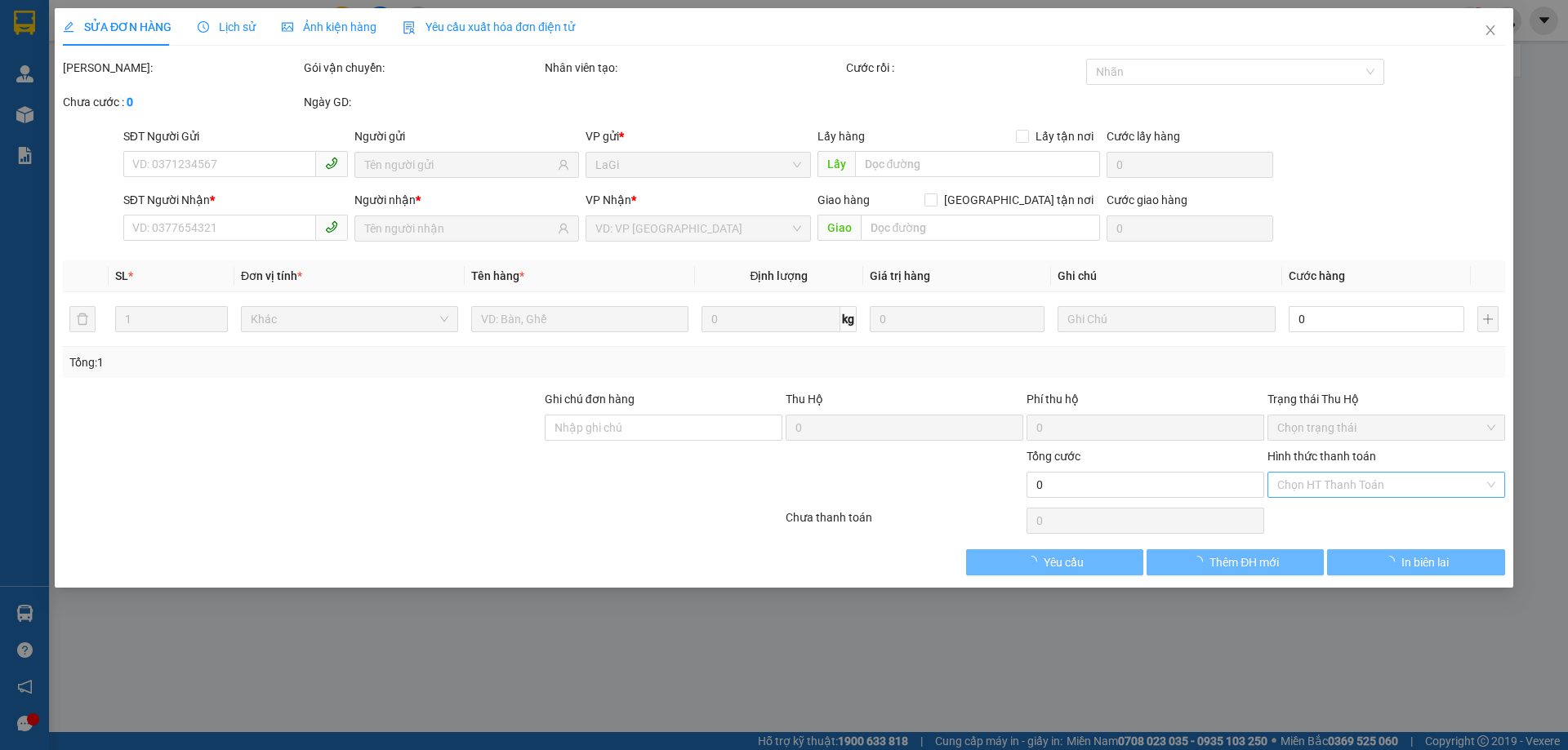
type input "0966387052"
type input "Nhân"
type input "0919693649"
type input "Nhâm"
type input "40.000"
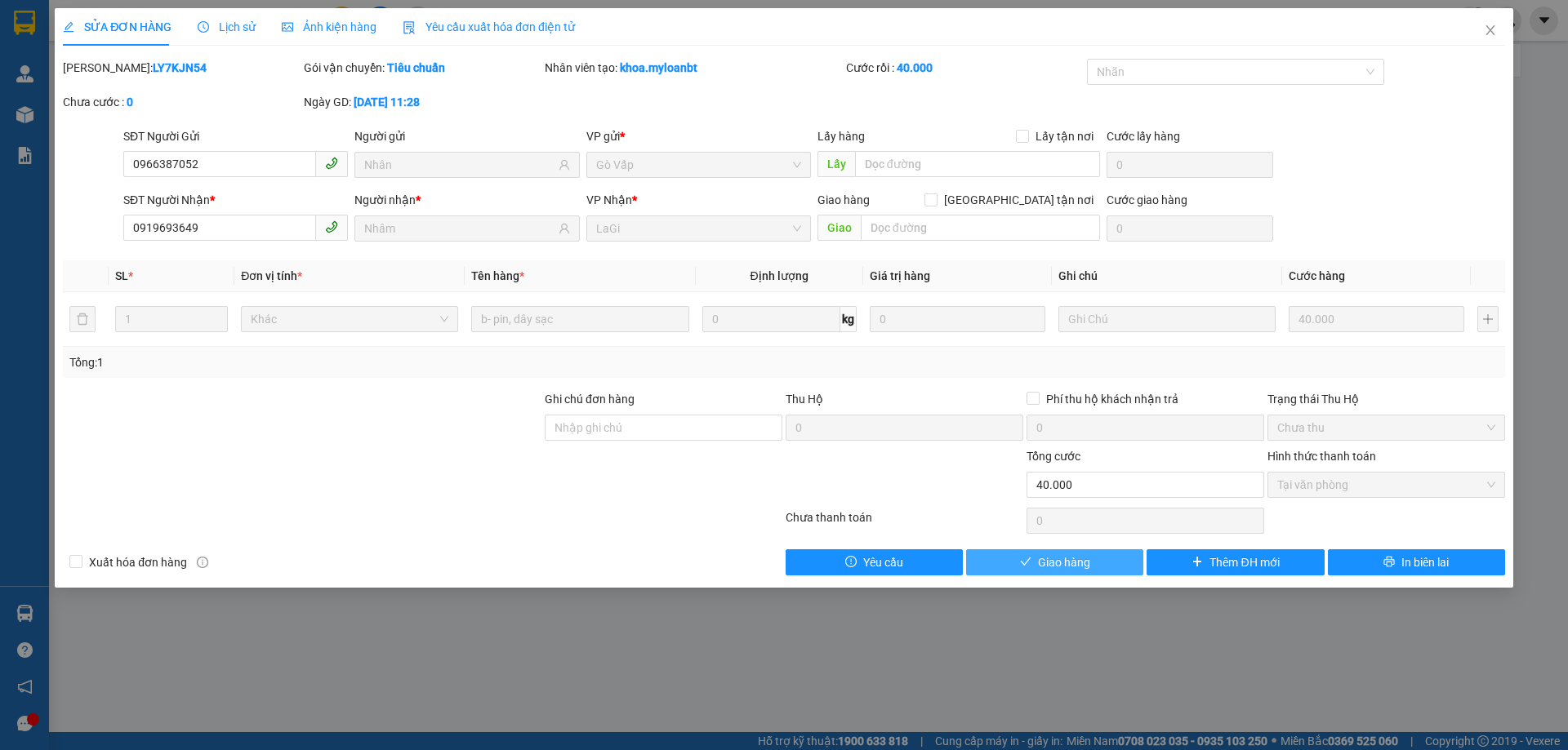
click at [1102, 555] on button "Giao hàng" at bounding box center [1054, 562] width 177 height 26
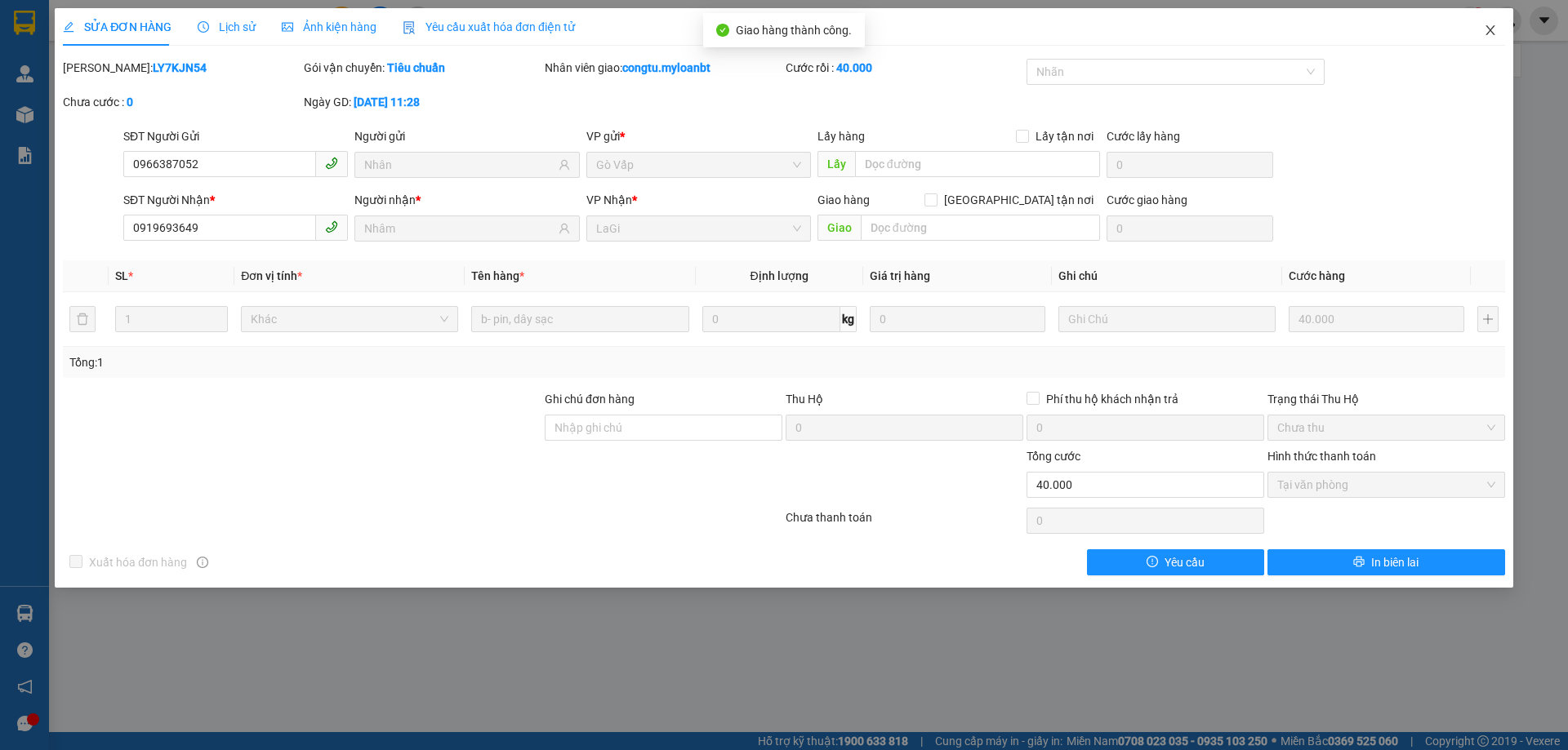
click at [1498, 35] on span "Close" at bounding box center [1490, 32] width 46 height 46
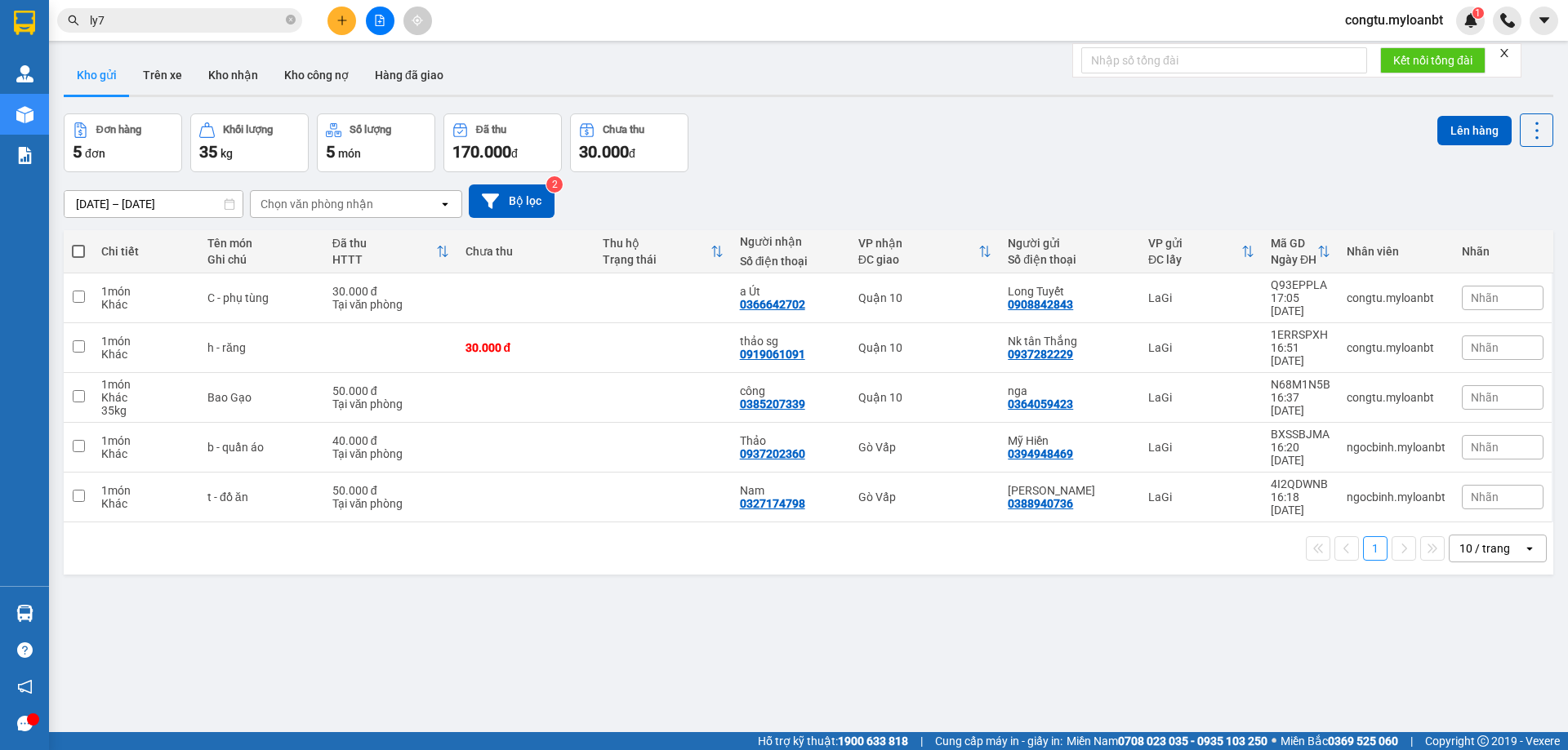
click at [200, 22] on input "ly7" at bounding box center [186, 20] width 193 height 18
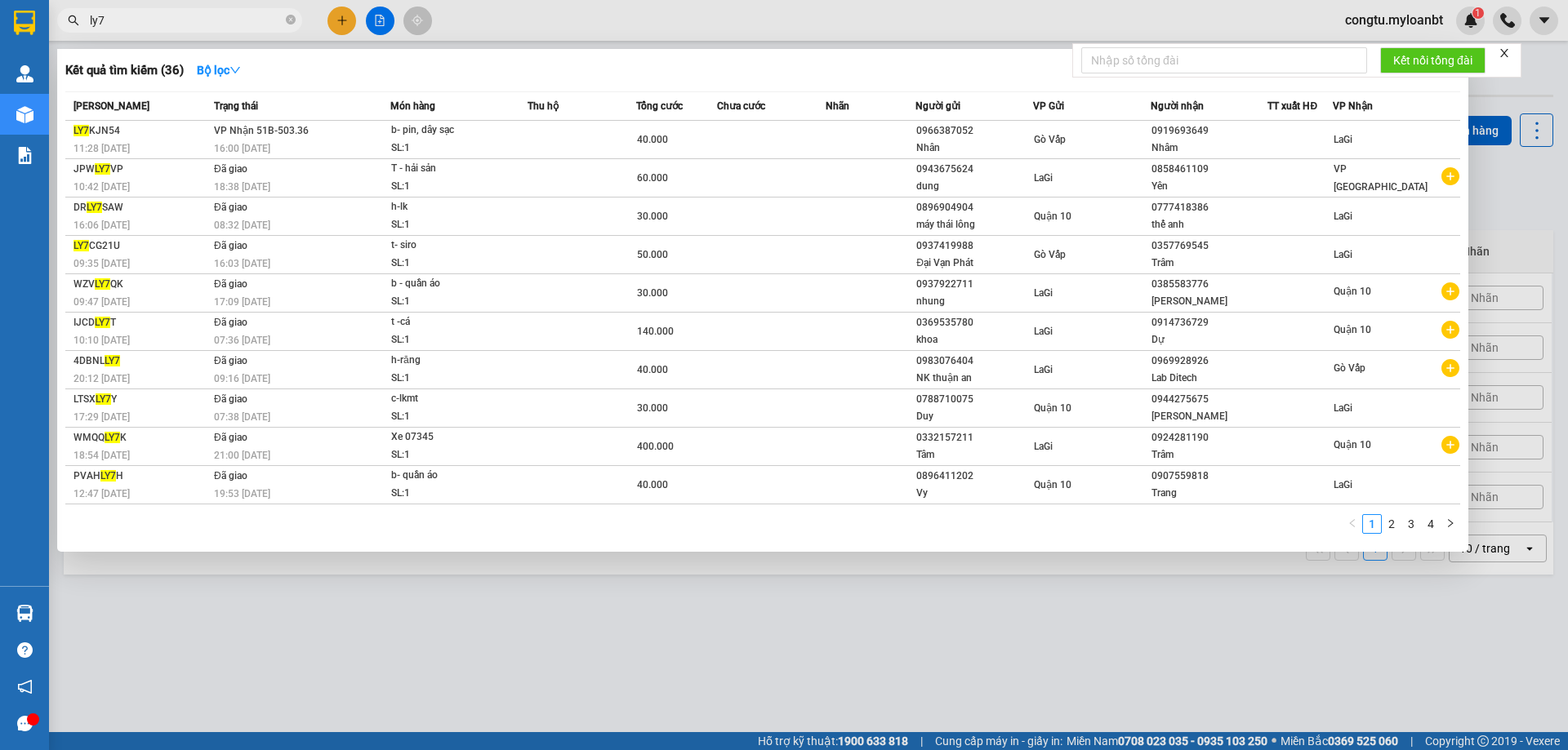
click at [200, 22] on input "ly7" at bounding box center [186, 20] width 193 height 18
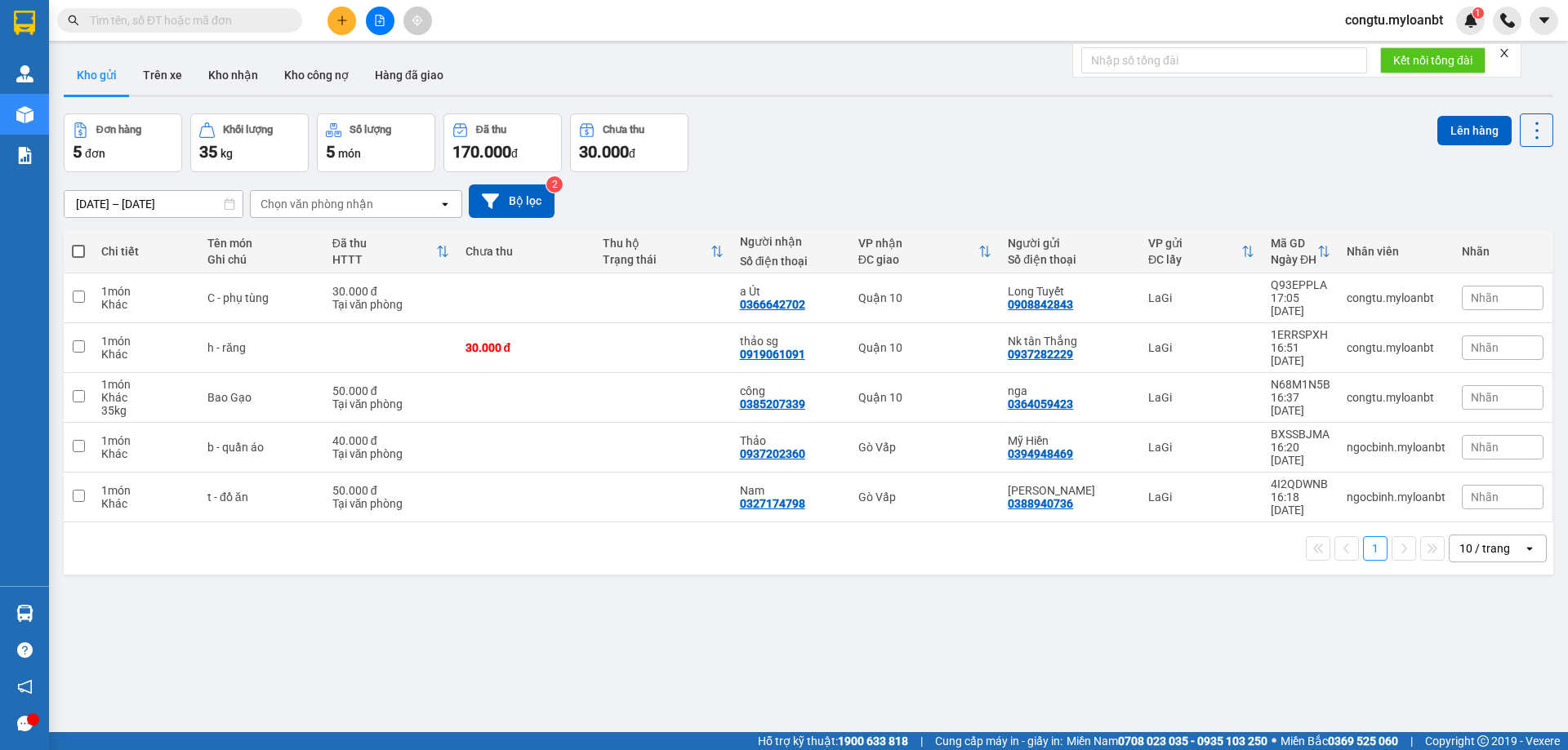
click at [246, 14] on input "text" at bounding box center [186, 20] width 193 height 18
click at [231, 18] on input "text" at bounding box center [186, 20] width 193 height 18
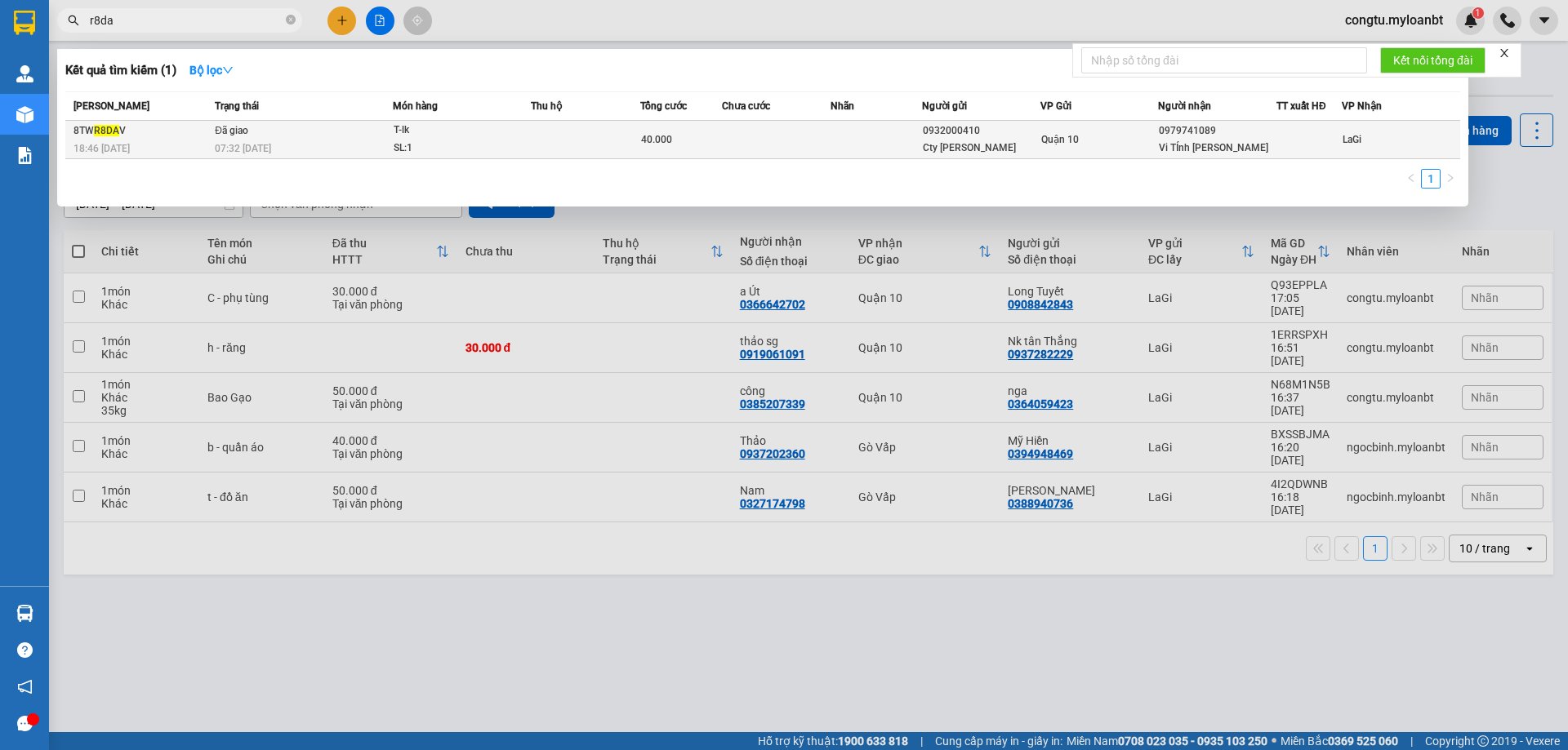
type input "r8da"
click at [1080, 148] on div "Quận 10" at bounding box center [1099, 139] width 117 height 18
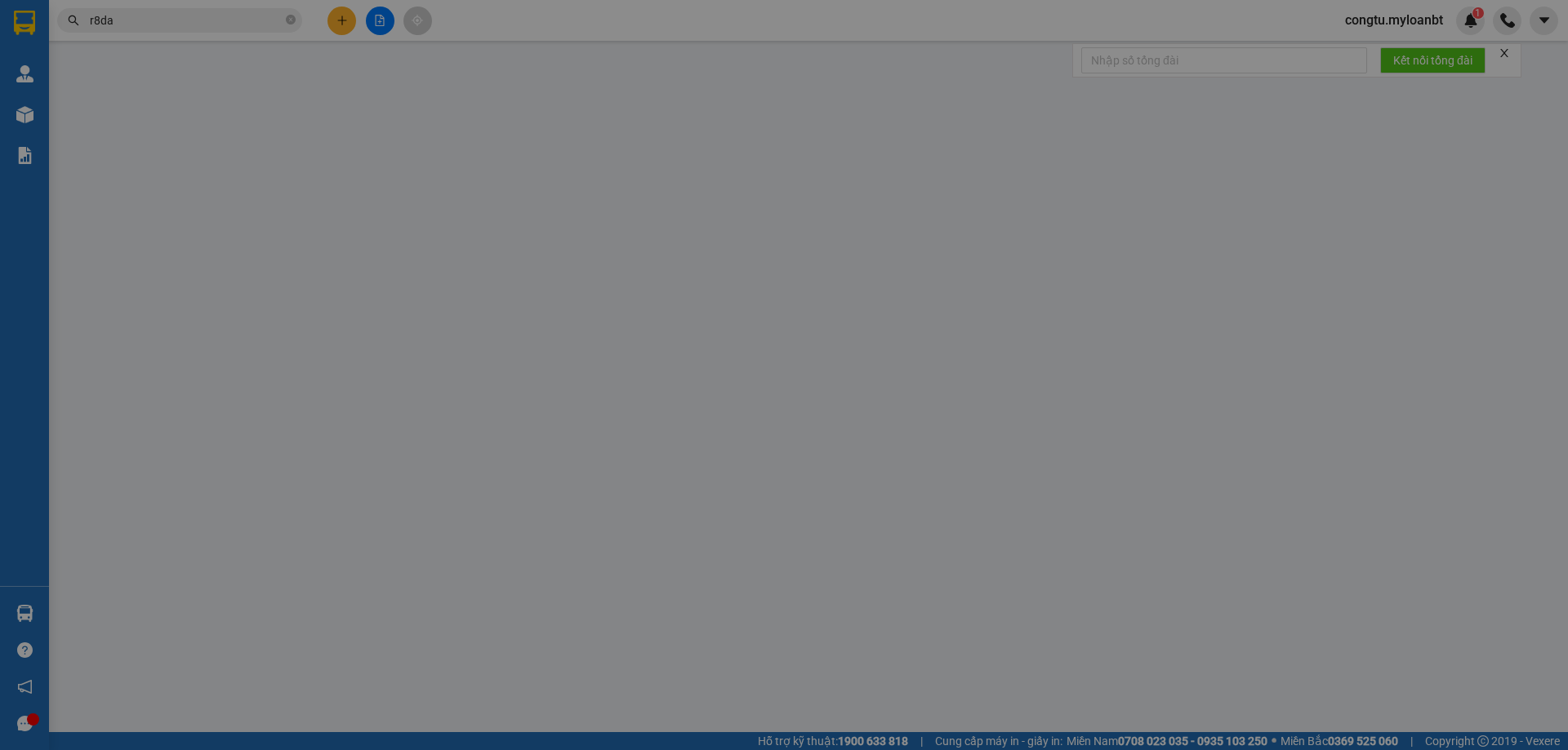
type input "0932000410"
type input "Cty [PERSON_NAME]"
type input "0979741089"
type input "Vi TÍnh [PERSON_NAME]"
type input "40.000"
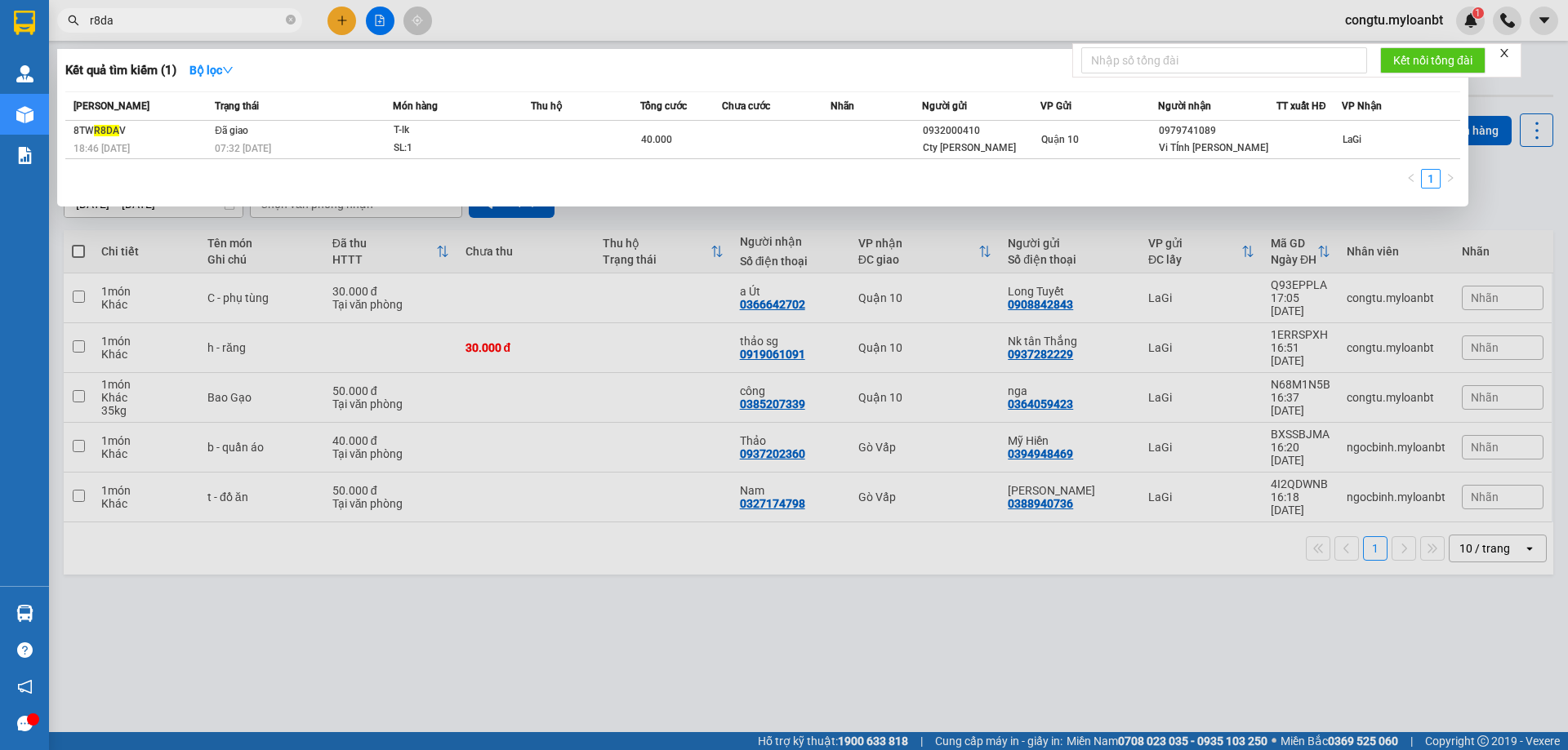
click at [207, 16] on input "r8da" at bounding box center [186, 20] width 193 height 18
type input "r"
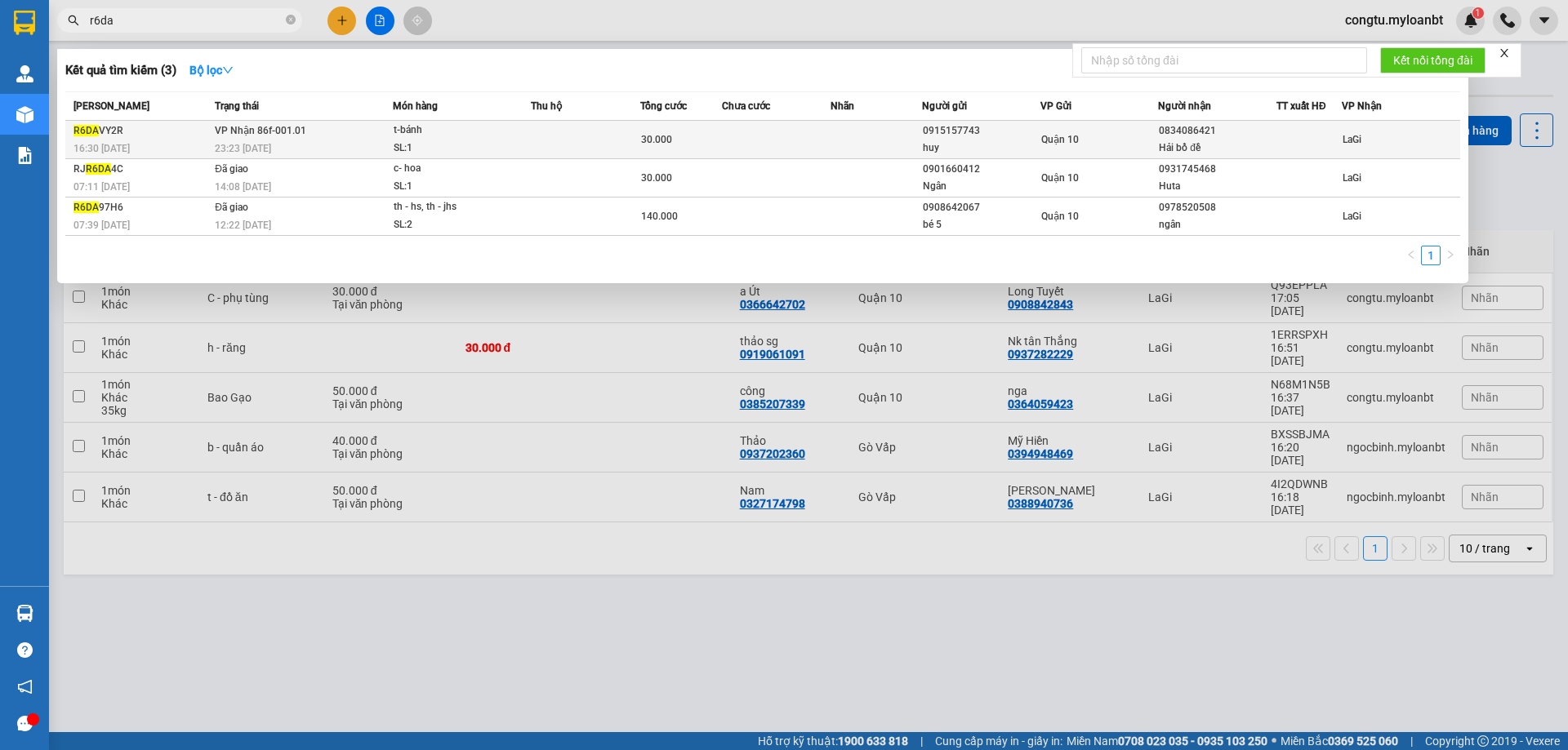
type input "r6da"
click at [618, 136] on td at bounding box center [585, 140] width 109 height 38
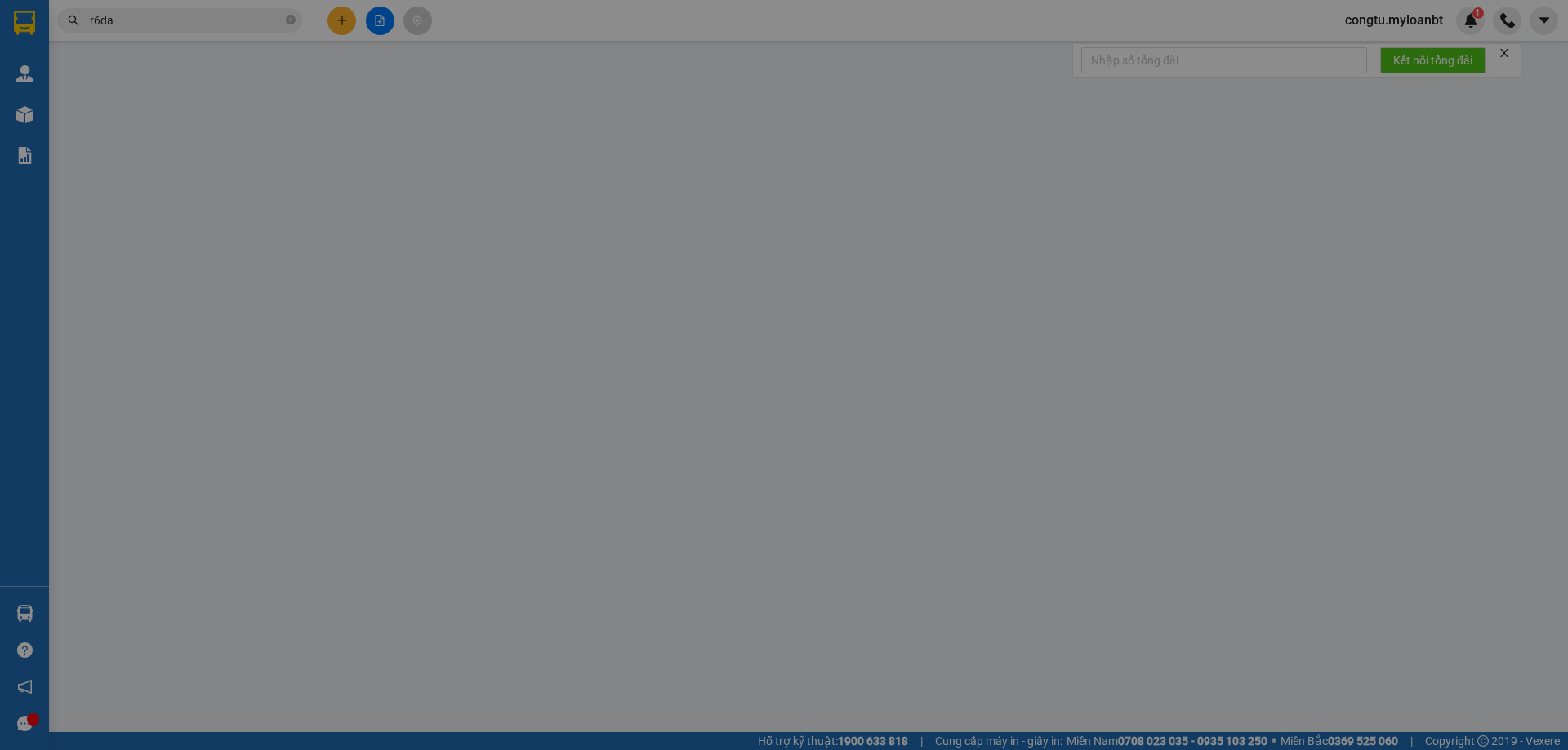
type input "0915157743"
type input "huy"
type input "0834086421"
type input "Hải bồ đề"
type input "30.000"
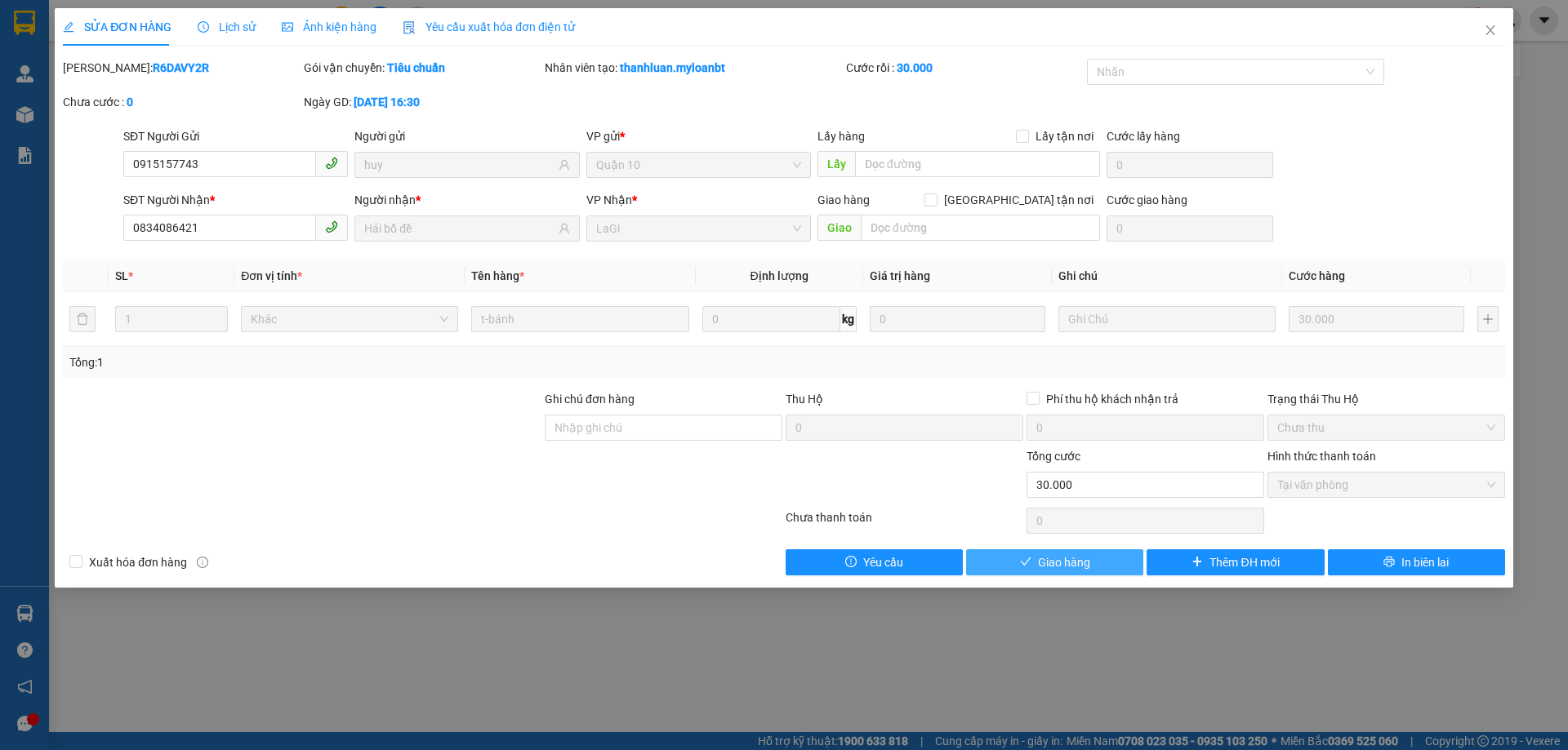
click at [1112, 566] on button "Giao hàng" at bounding box center [1054, 562] width 177 height 26
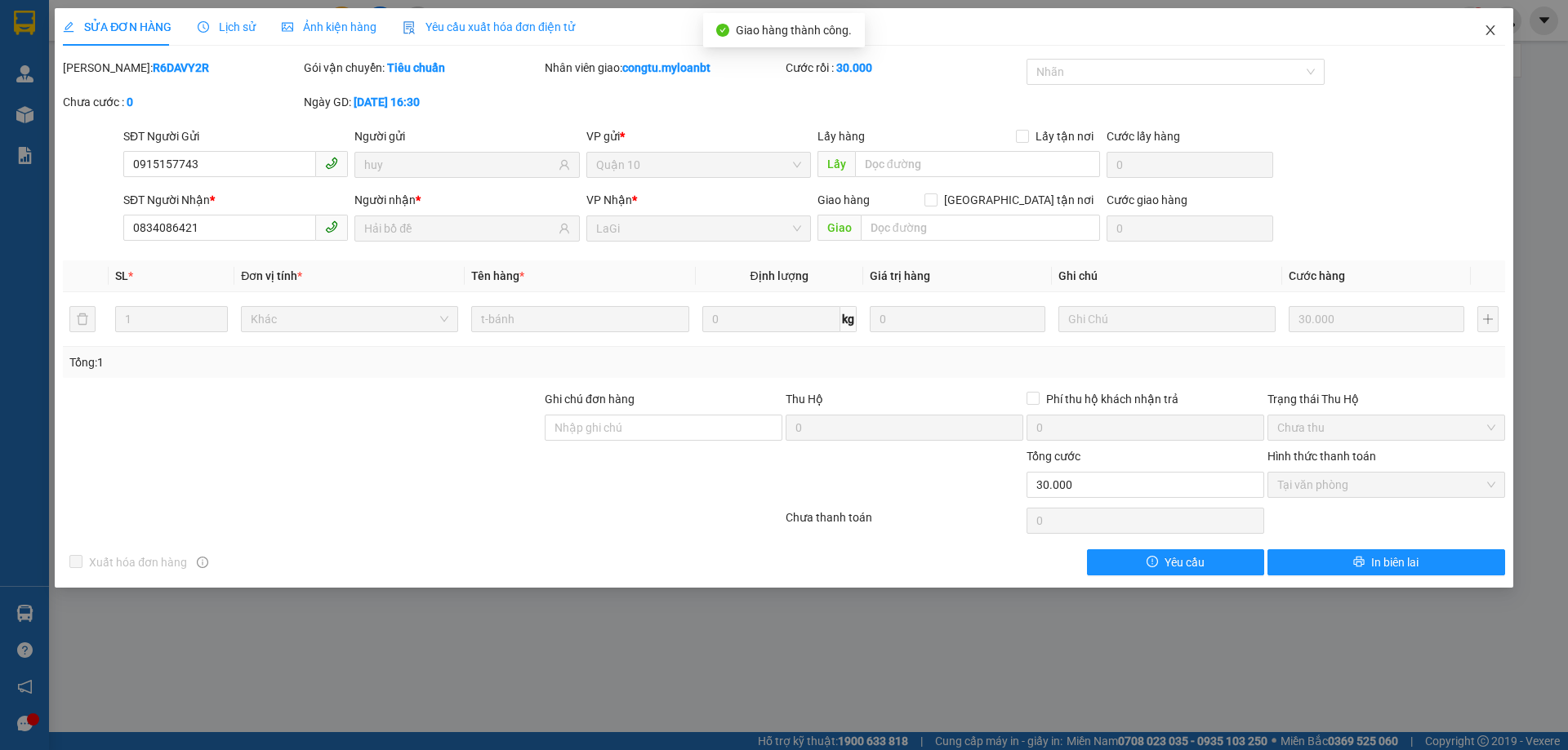
click at [1500, 40] on span "Close" at bounding box center [1490, 32] width 46 height 46
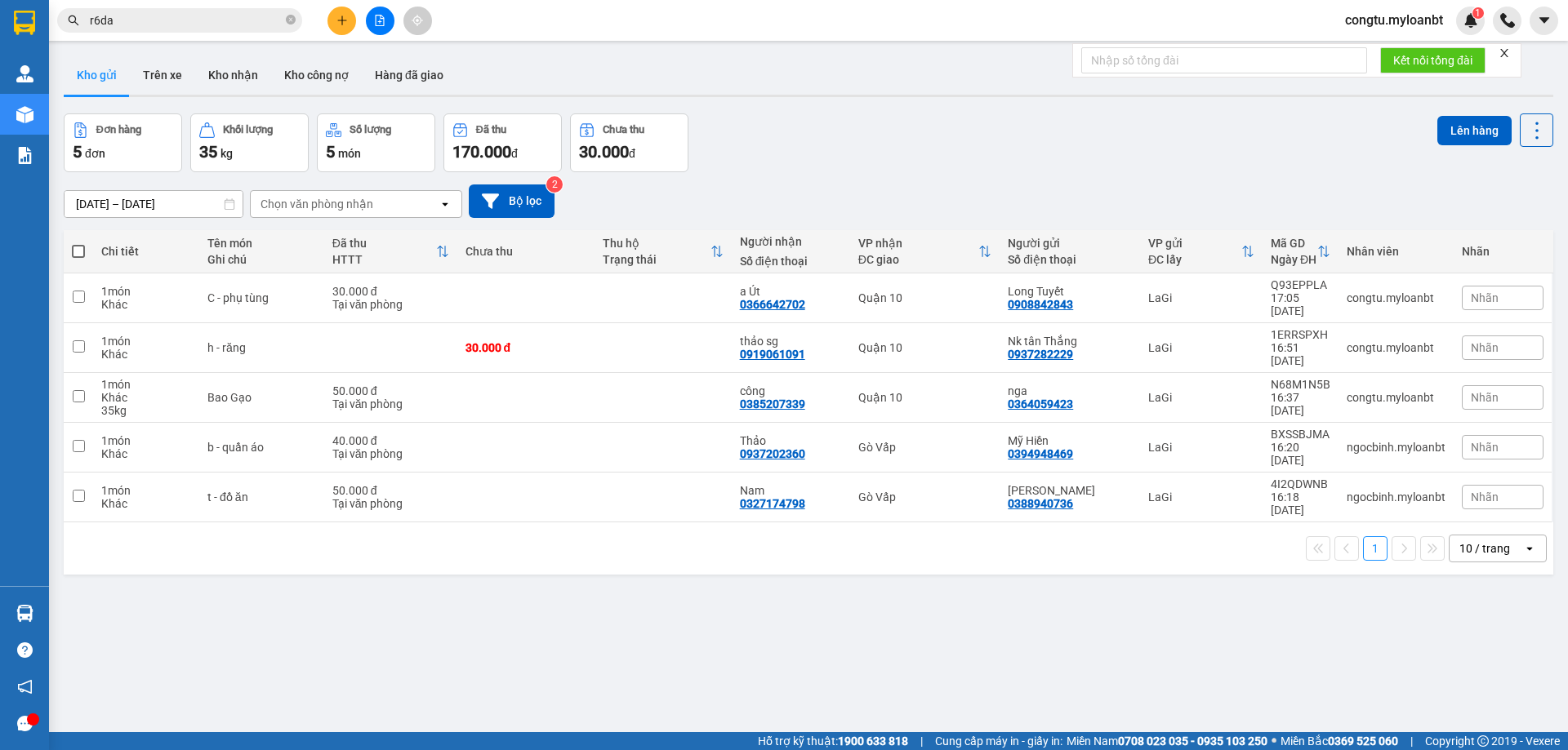
click at [126, 24] on input "r6da" at bounding box center [186, 20] width 193 height 18
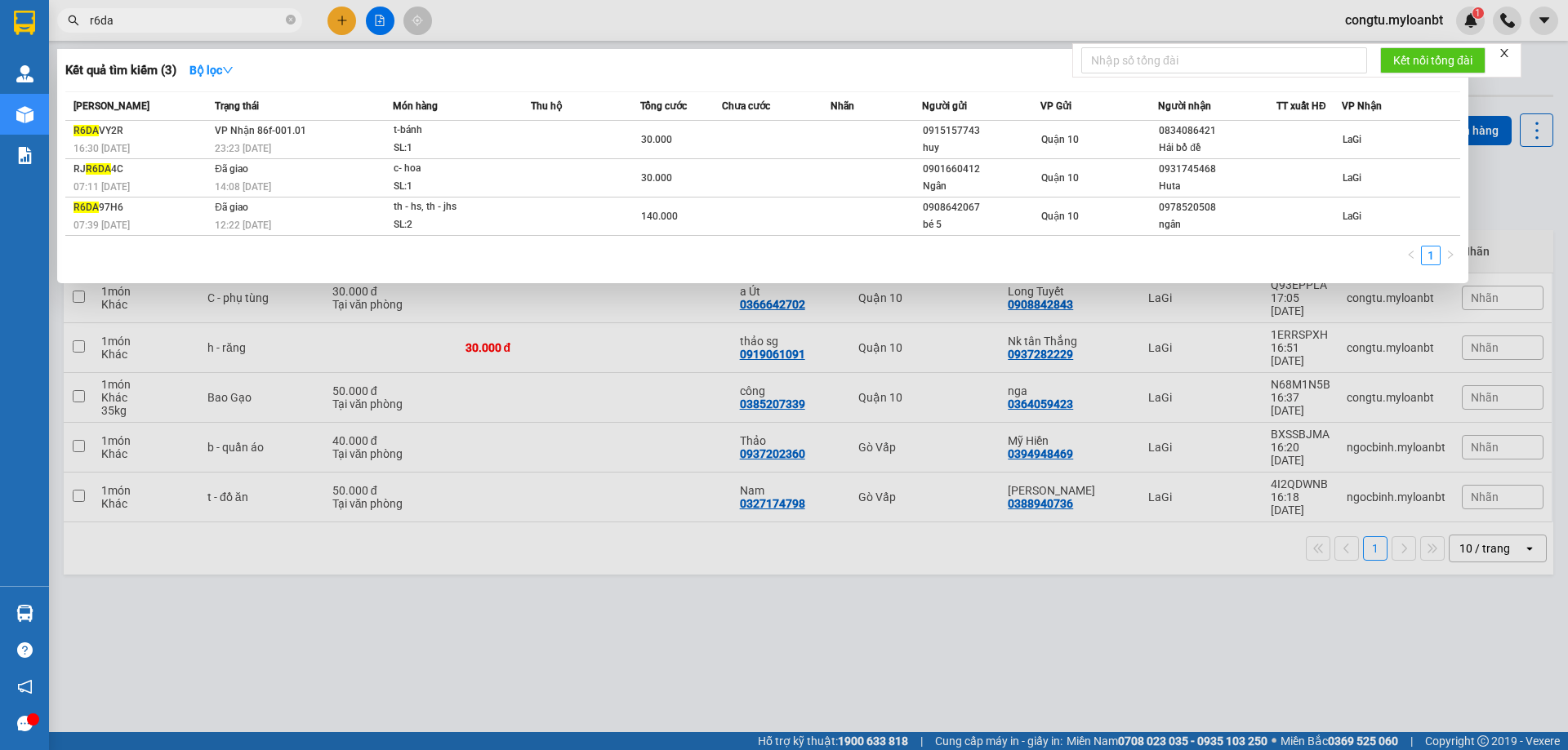
click at [126, 24] on input "r6da" at bounding box center [186, 20] width 193 height 18
type input "z9ik"
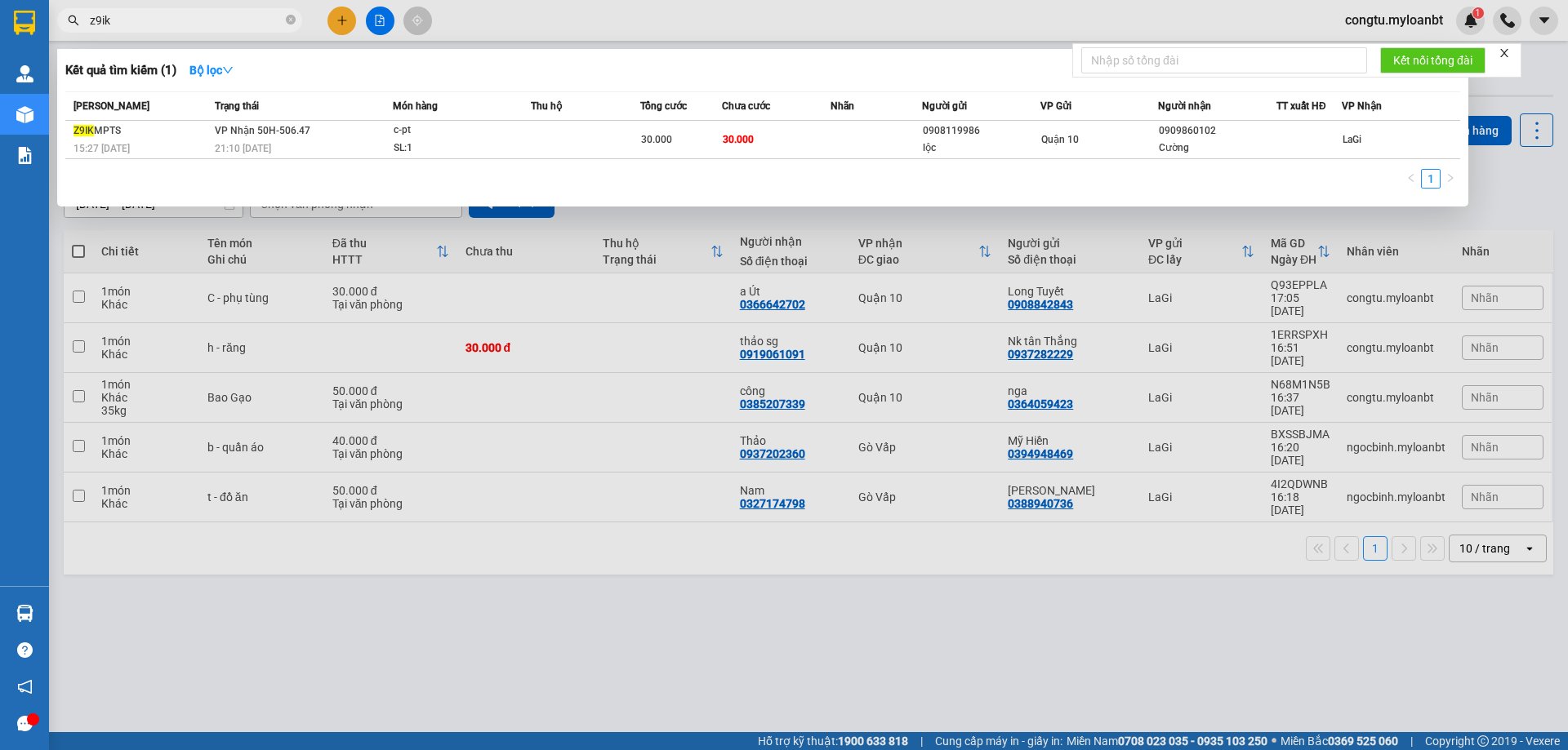
click at [290, 23] on icon "close-circle" at bounding box center [291, 19] width 10 height 10
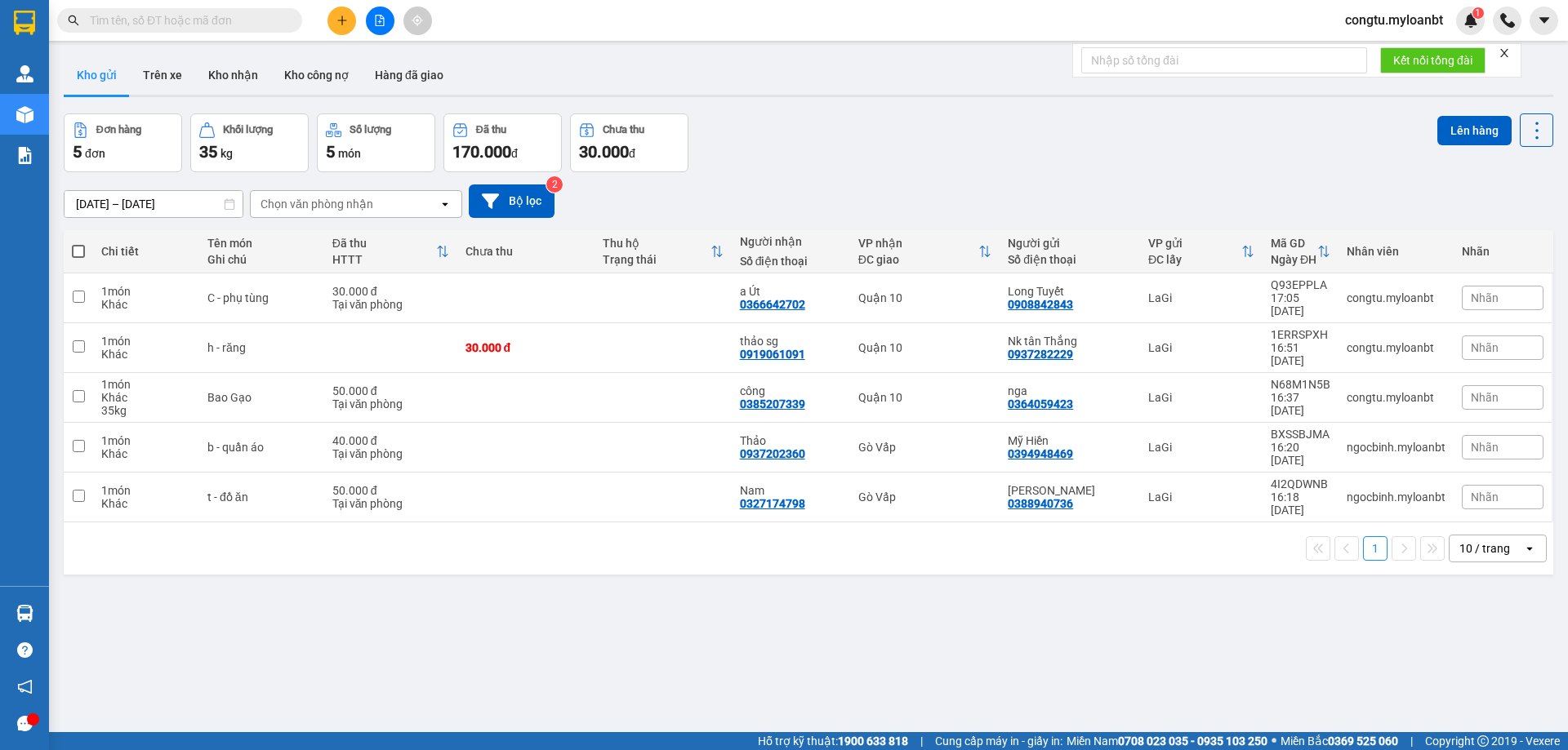
click at [160, 21] on input "text" at bounding box center [186, 20] width 193 height 18
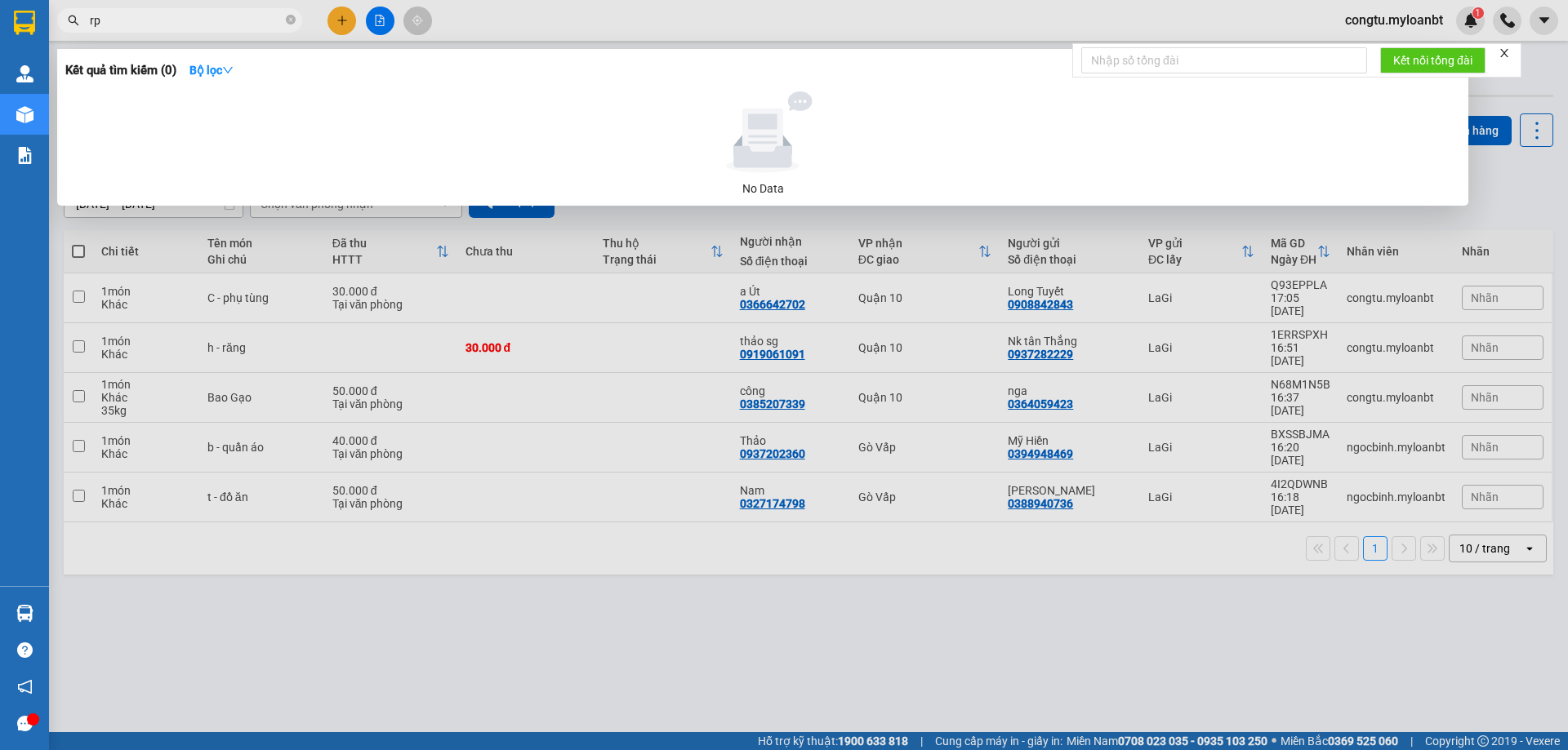
type input "r"
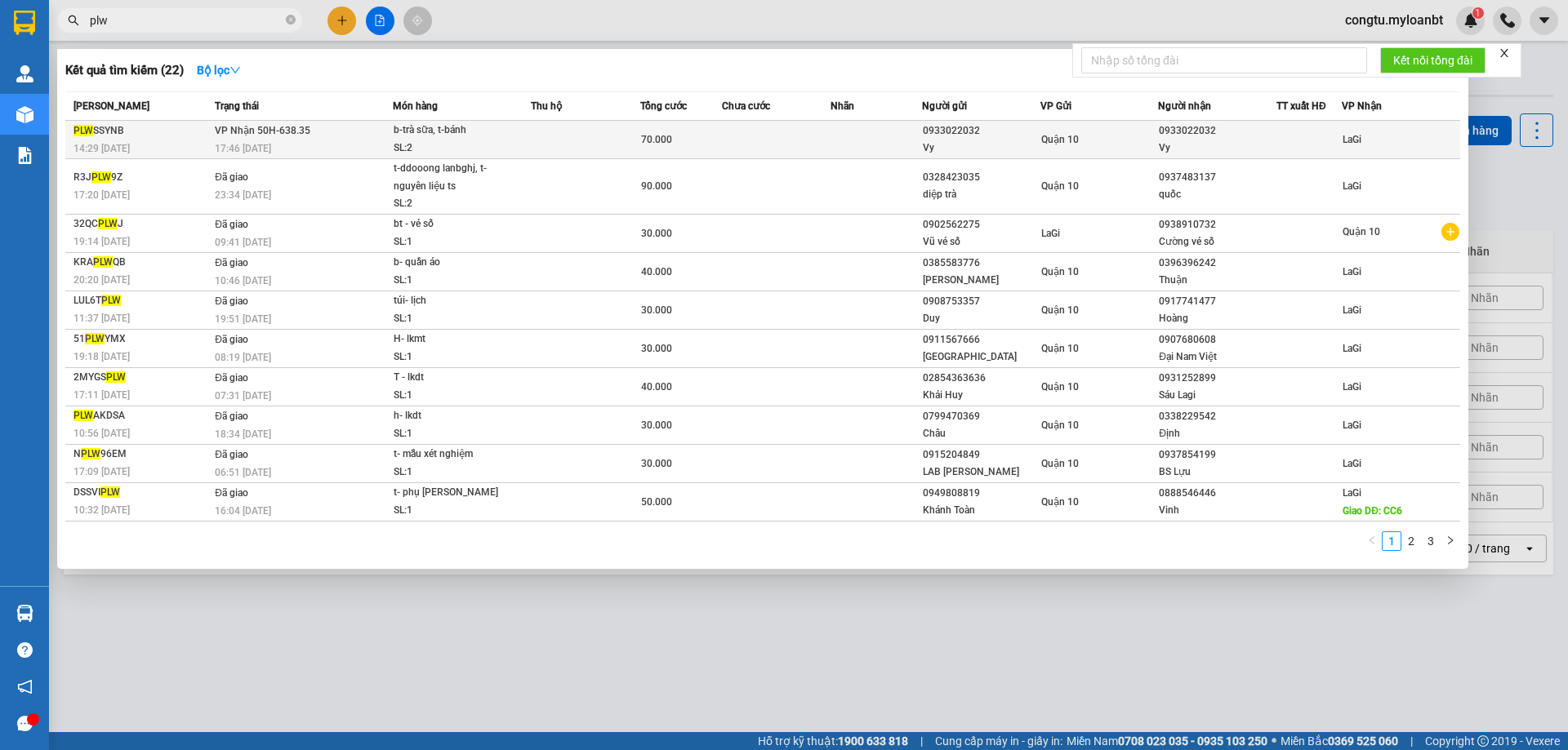
type input "plw"
click at [656, 143] on span "70.000" at bounding box center [656, 140] width 31 height 12
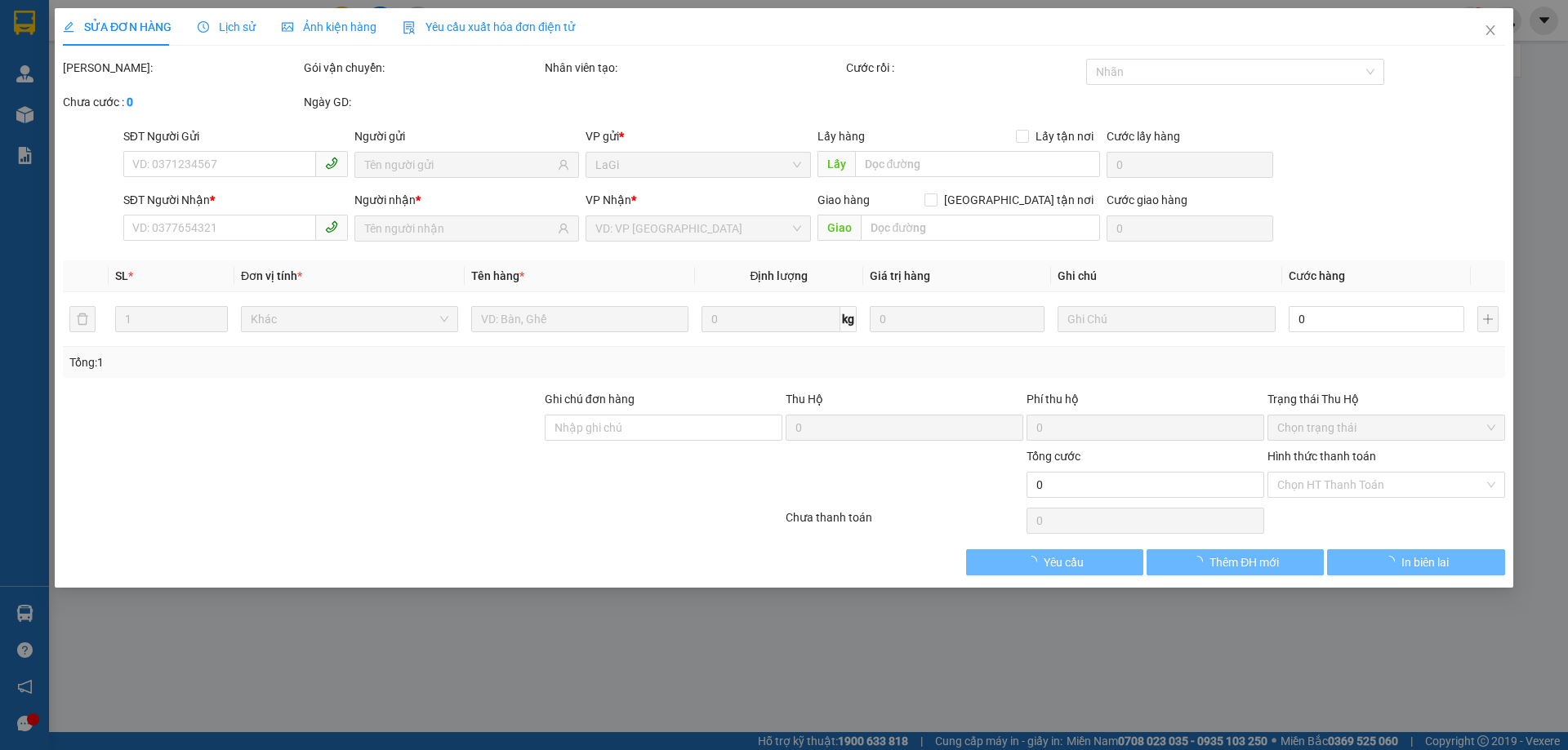
type input "0933022032"
type input "Vy"
type input "0933022032"
type input "Vy"
type input "70.000"
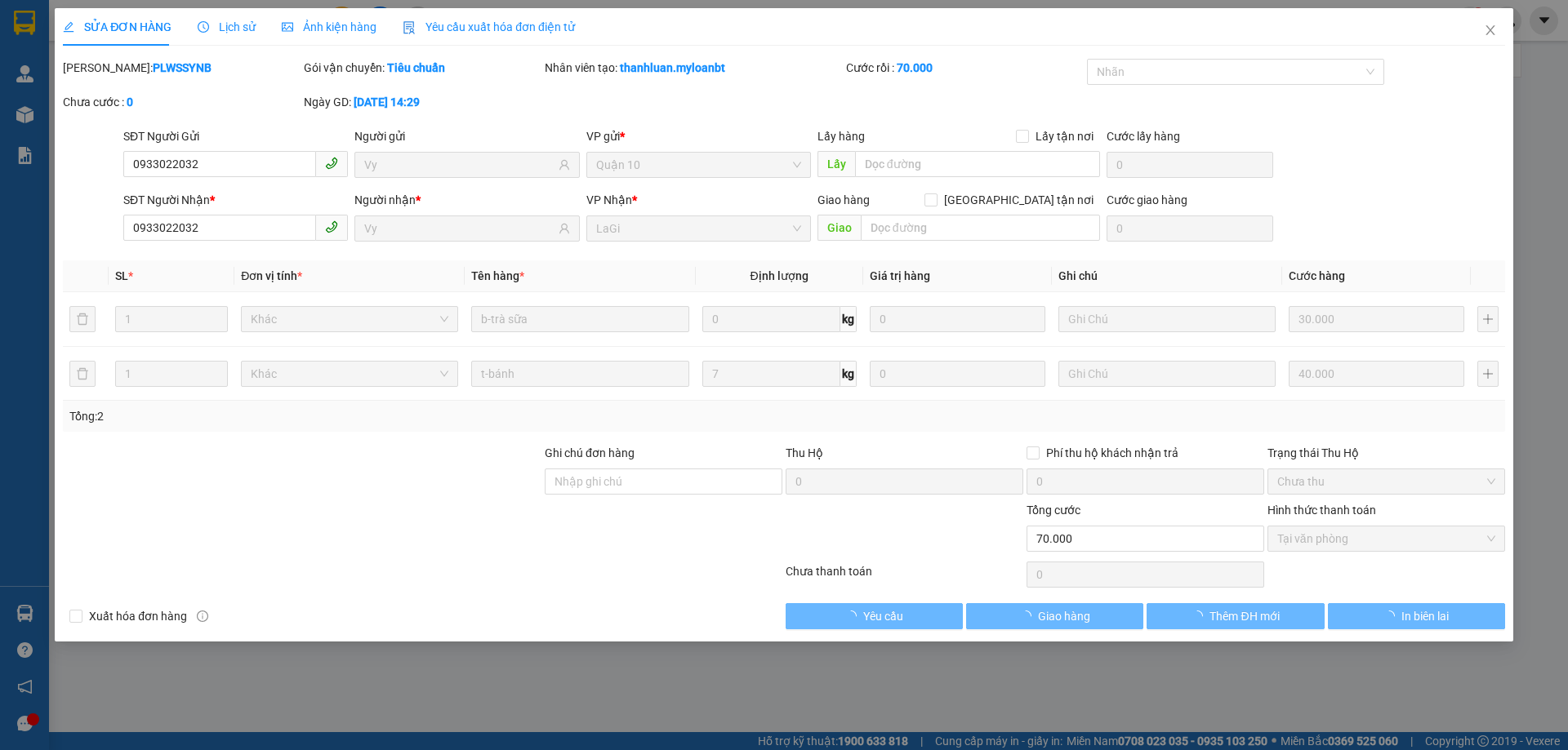
click at [1088, 560] on div "0" at bounding box center [1145, 574] width 238 height 33
click at [1064, 624] on span "Giao hàng" at bounding box center [1064, 616] width 52 height 18
click at [1065, 624] on span "Giao hàng" at bounding box center [1064, 616] width 52 height 18
click at [843, 547] on div at bounding box center [903, 530] width 241 height 58
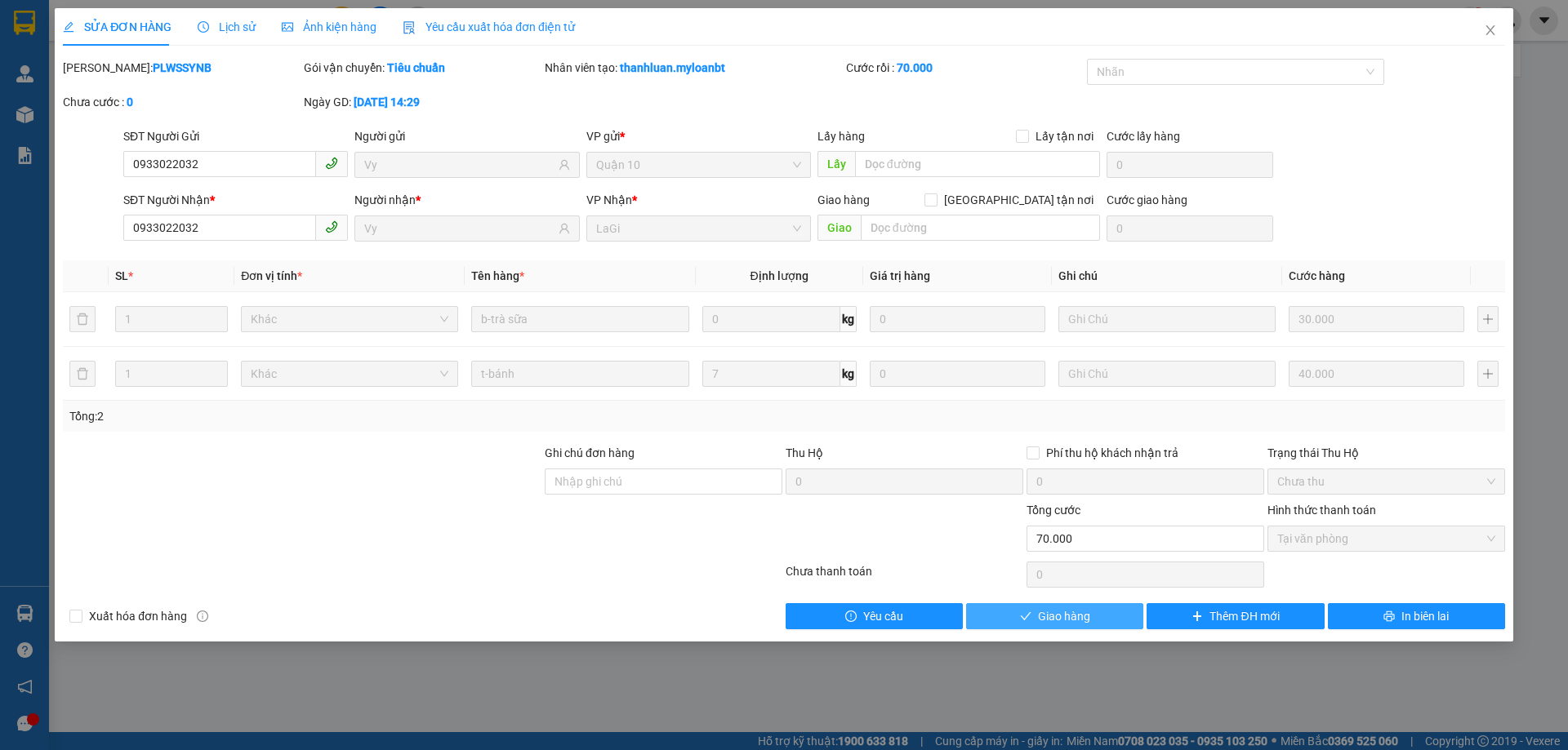
click at [1067, 626] on button "Giao hàng" at bounding box center [1054, 616] width 177 height 26
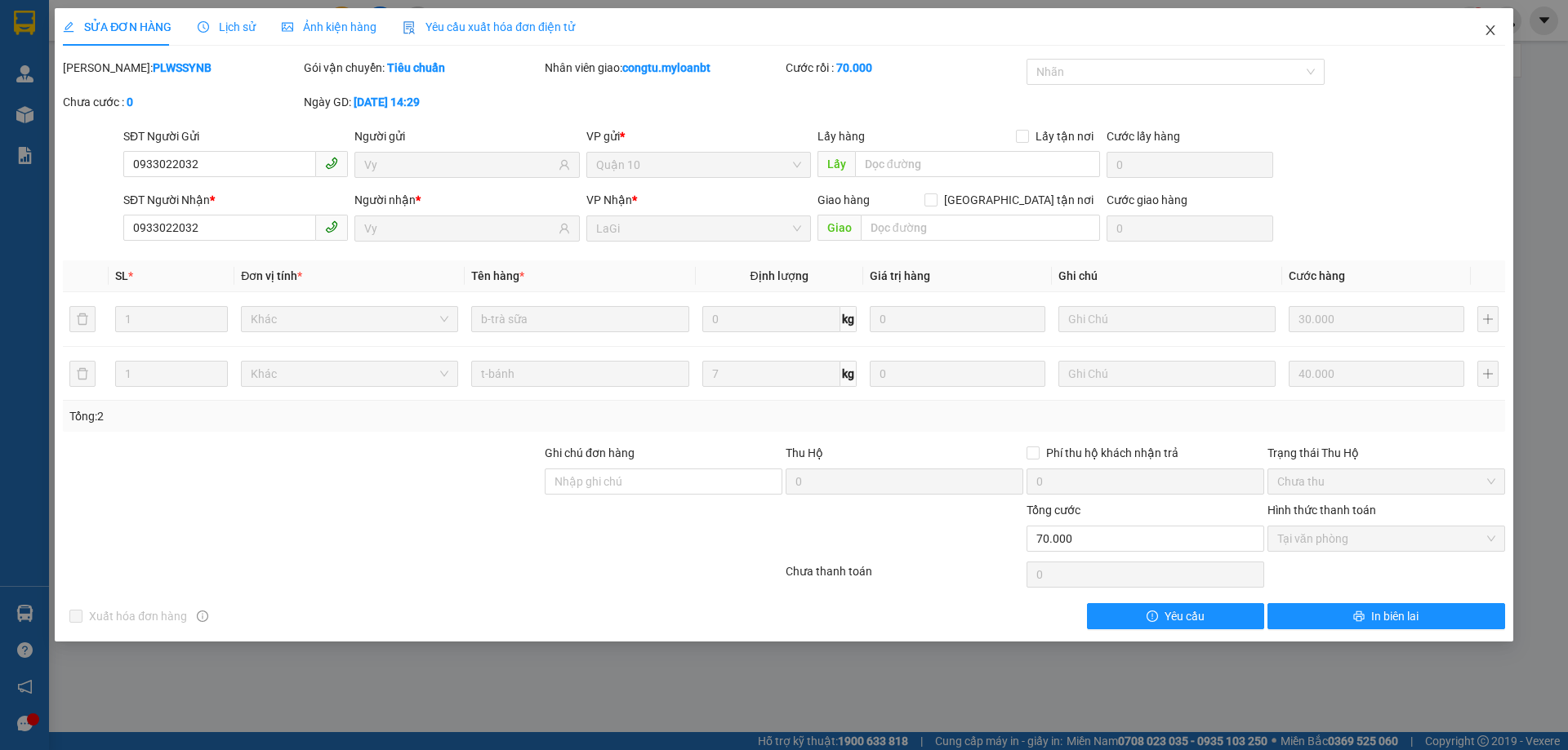
click at [1505, 45] on span "Close" at bounding box center [1490, 32] width 46 height 46
click at [1497, 34] on div at bounding box center [1507, 21] width 29 height 29
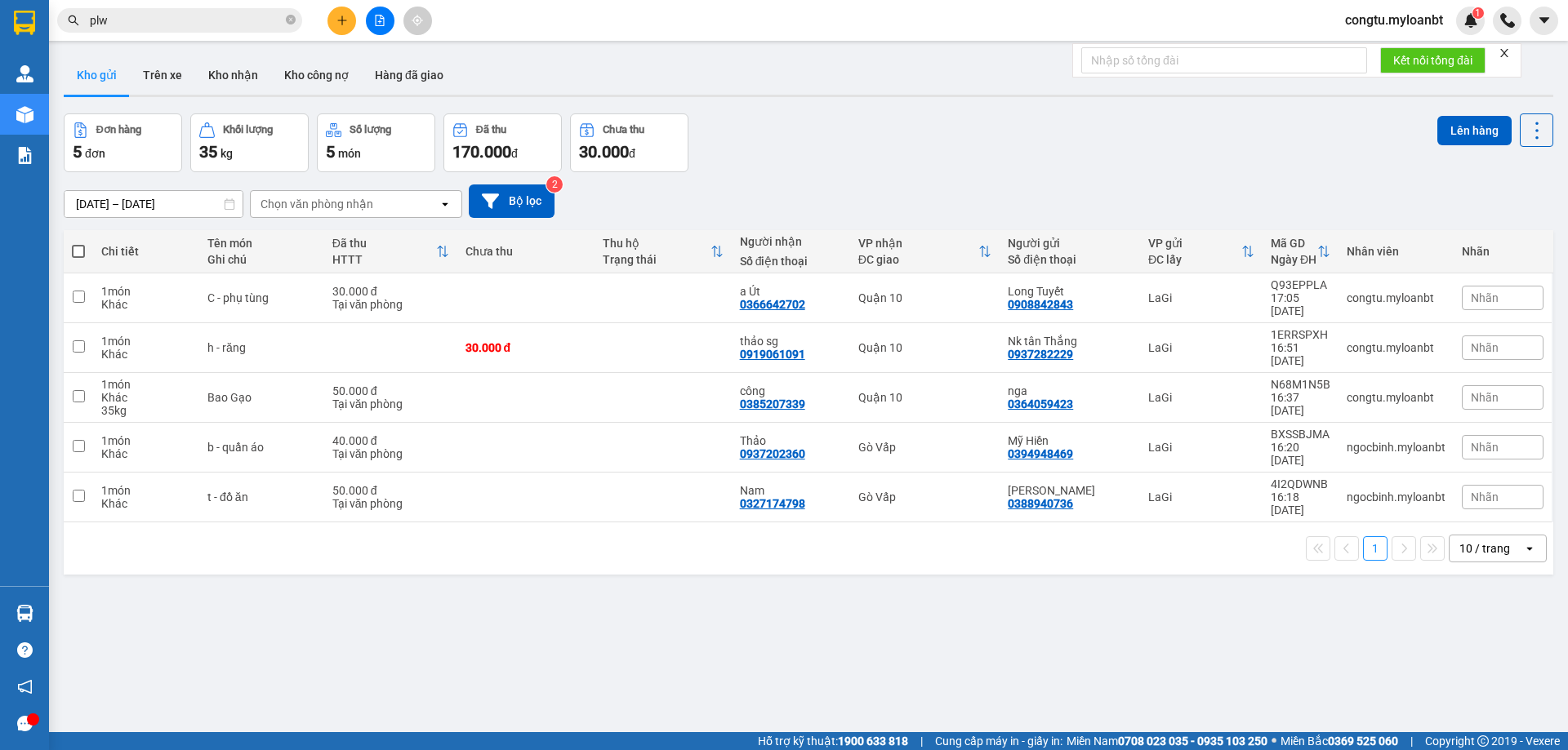
click at [231, 14] on input "plw" at bounding box center [186, 20] width 193 height 18
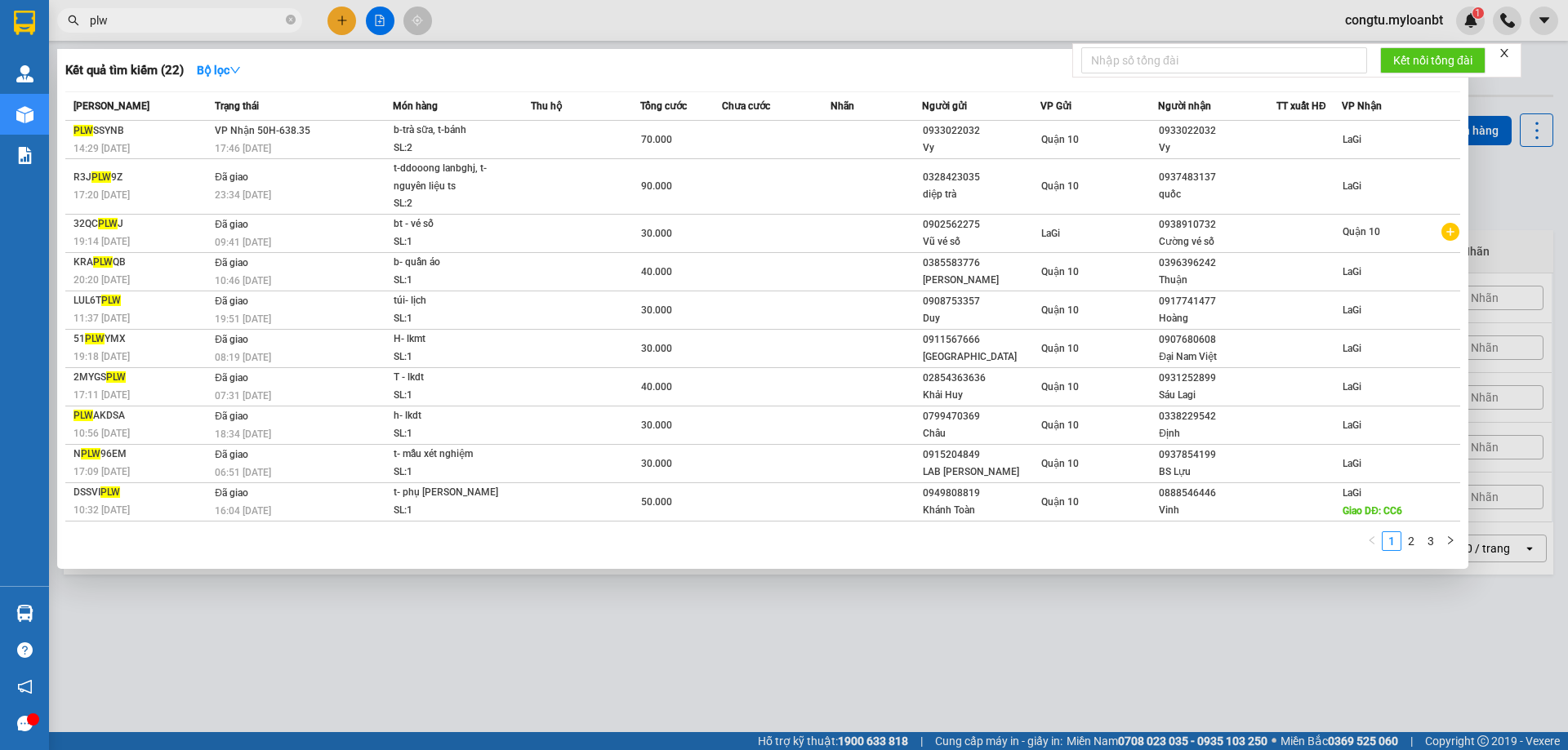
click at [231, 17] on input "plw" at bounding box center [186, 20] width 193 height 18
type input "73a"
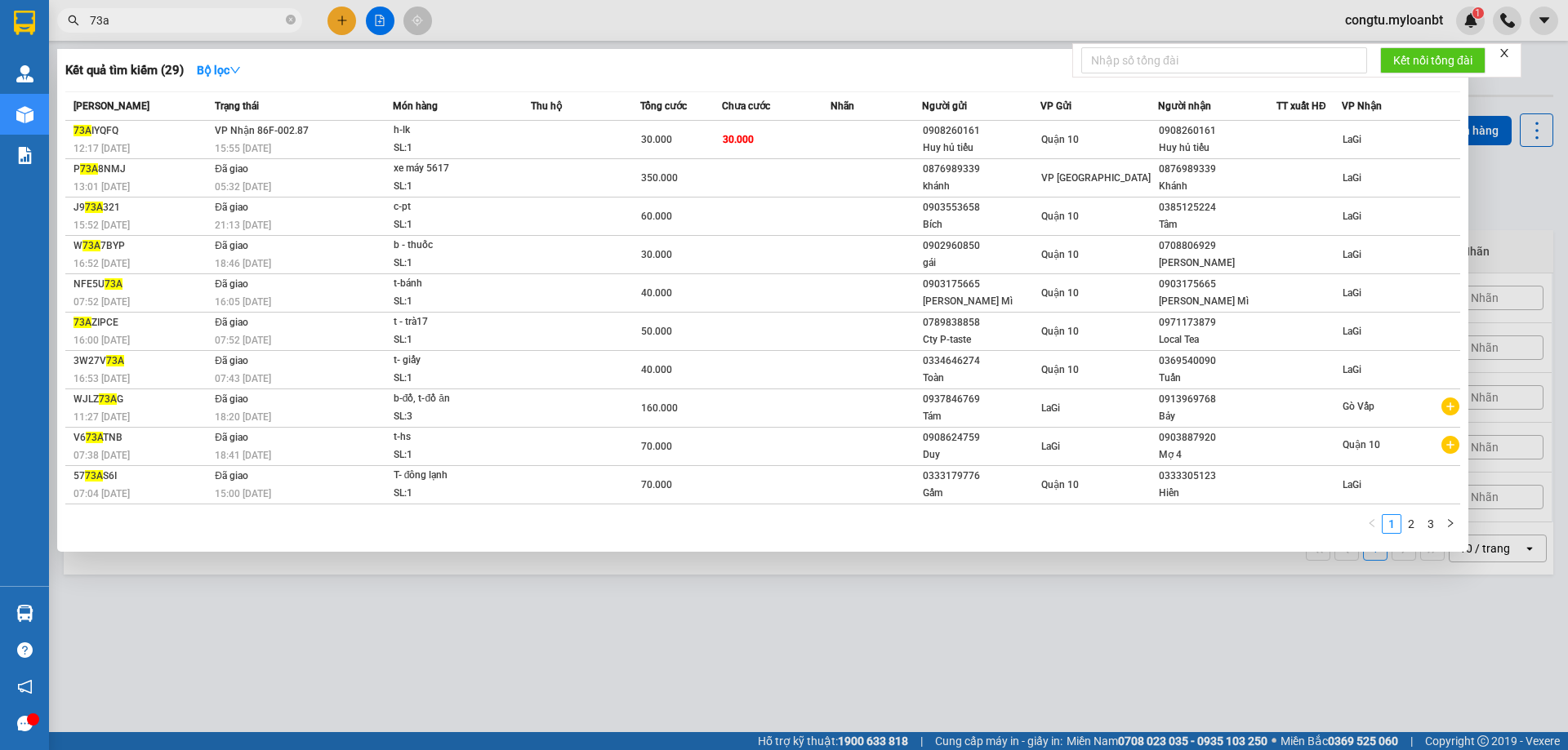
click at [165, 18] on input "73a" at bounding box center [186, 20] width 193 height 18
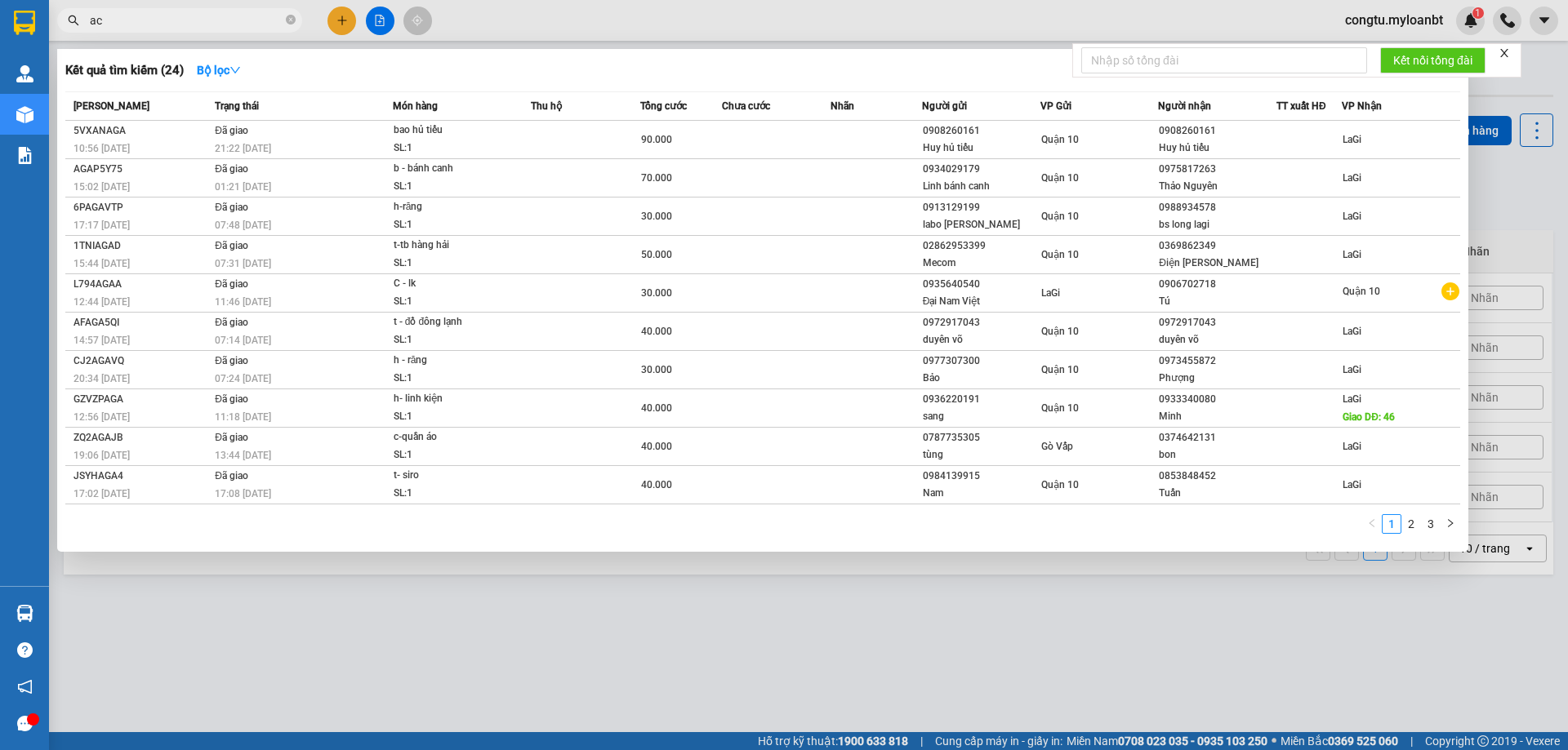
type input "a"
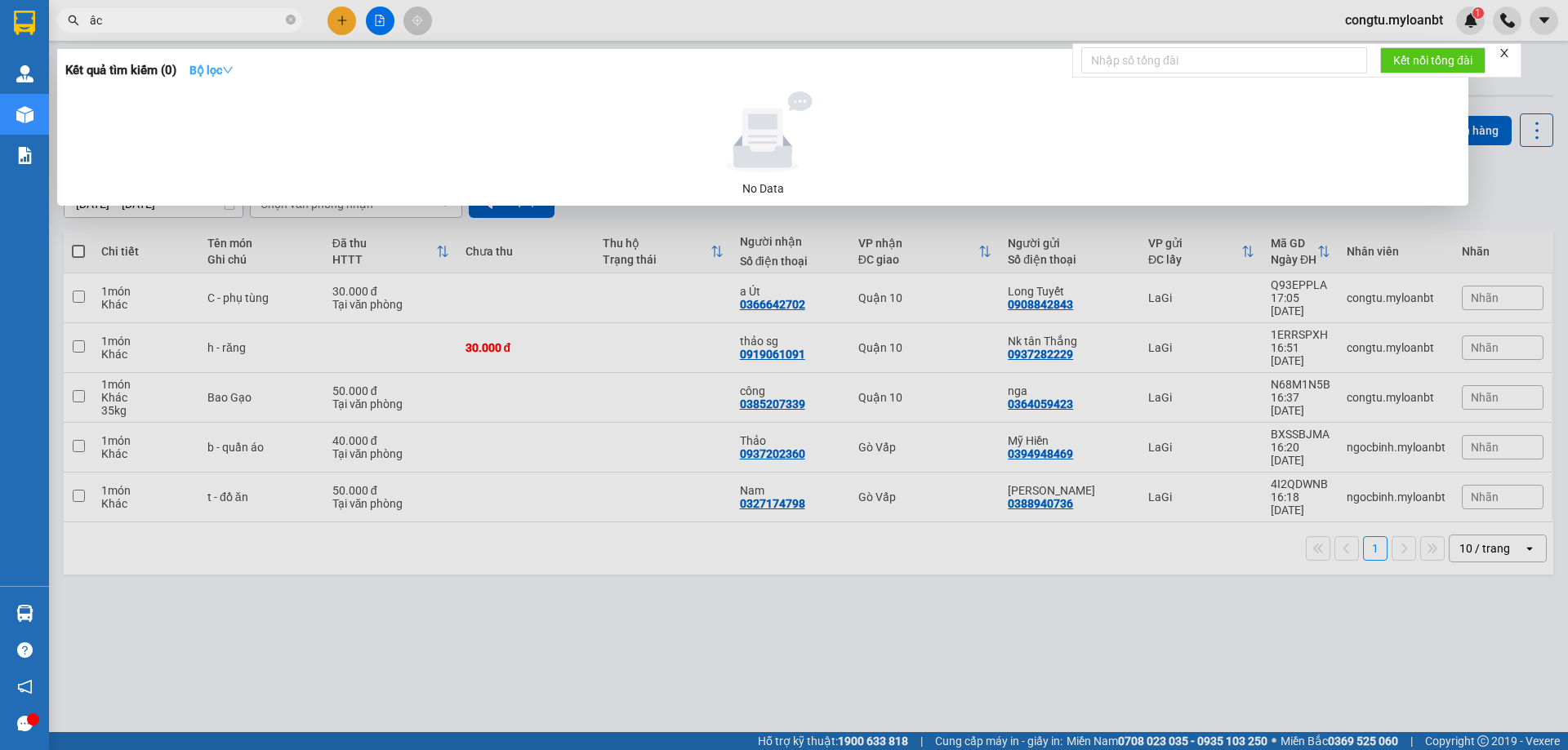
type input "â"
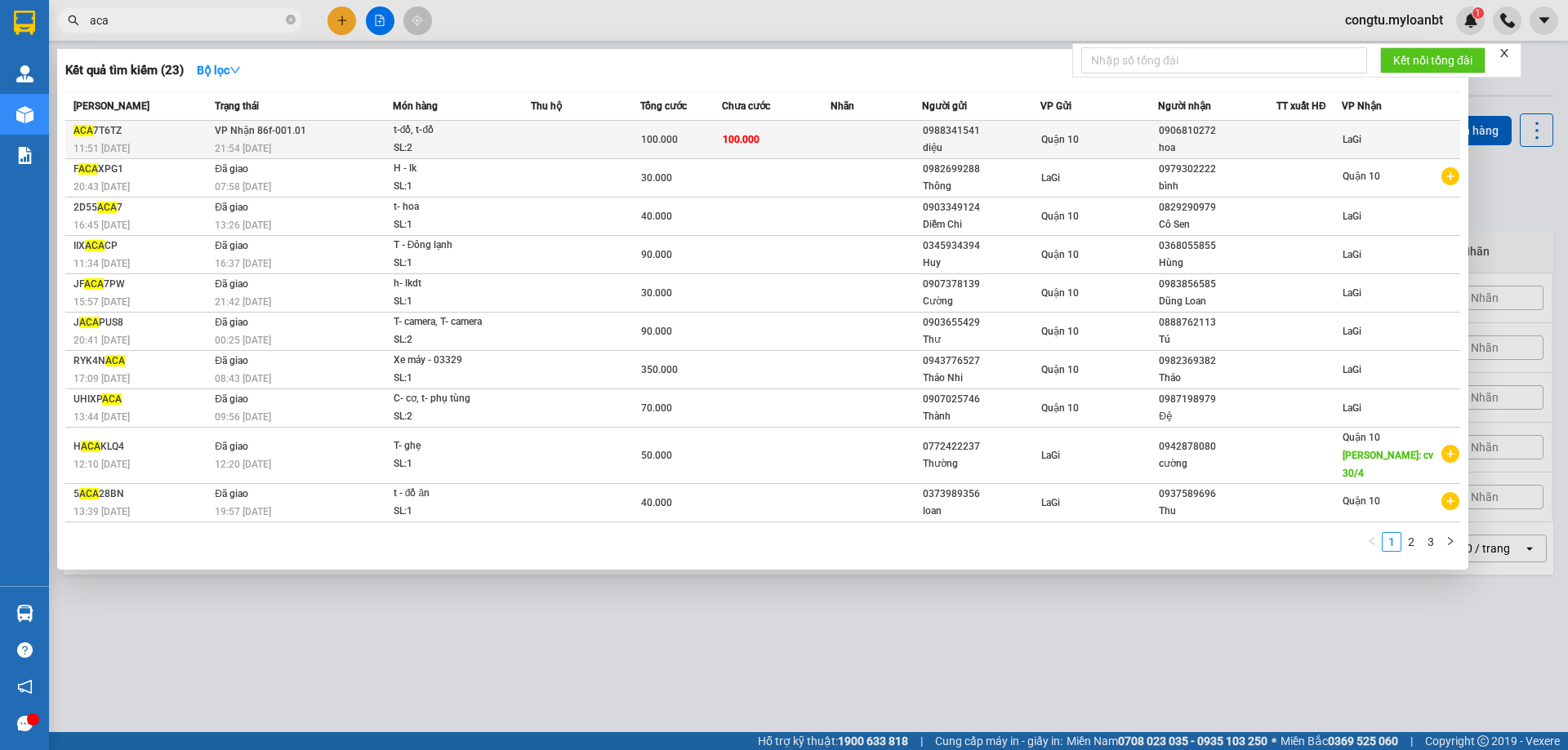
type input "aca"
click at [380, 146] on div "21:54 [DATE]" at bounding box center [303, 149] width 177 height 18
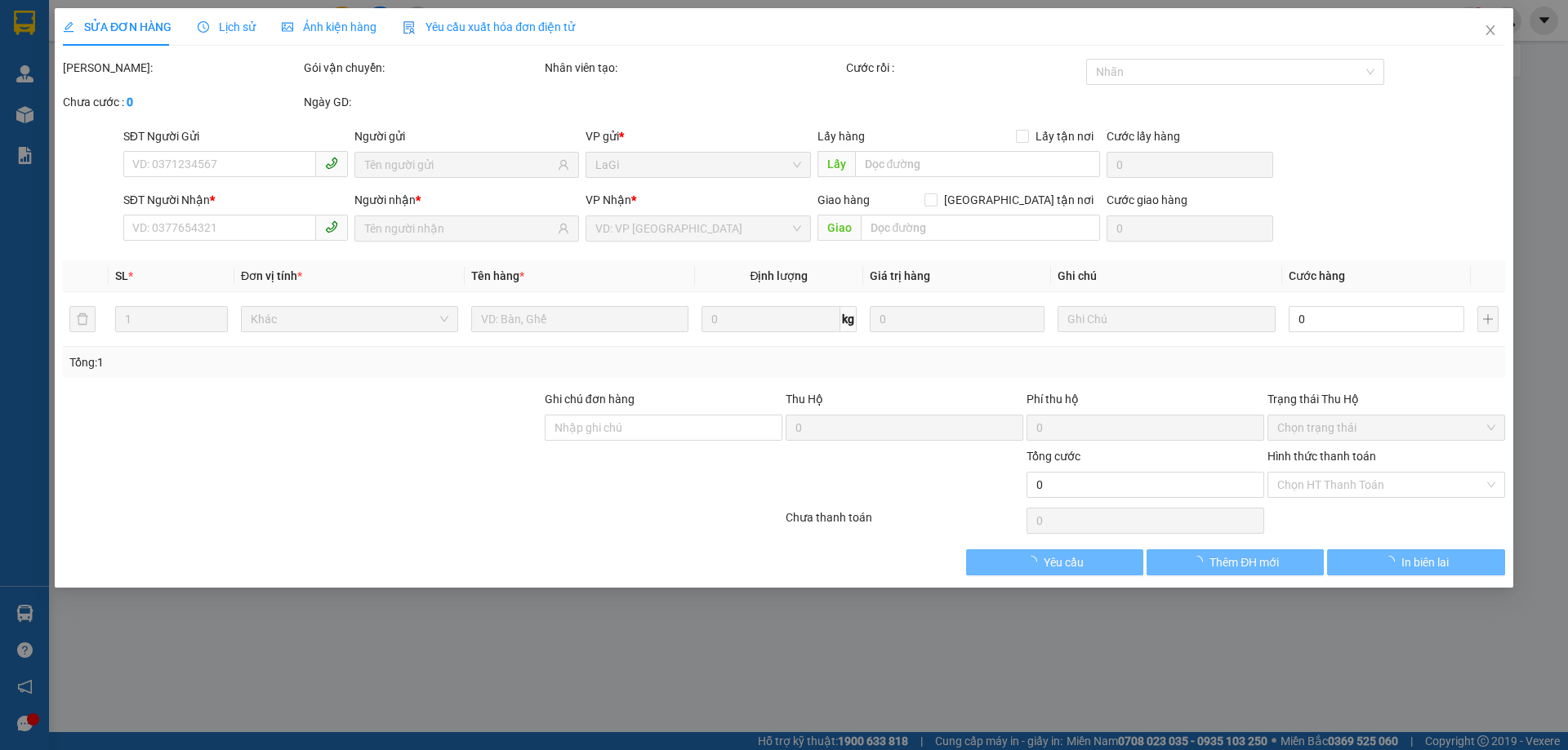
type input "0988341541"
type input "diệu"
type input "0906810272"
type input "hoa"
type input "100.000"
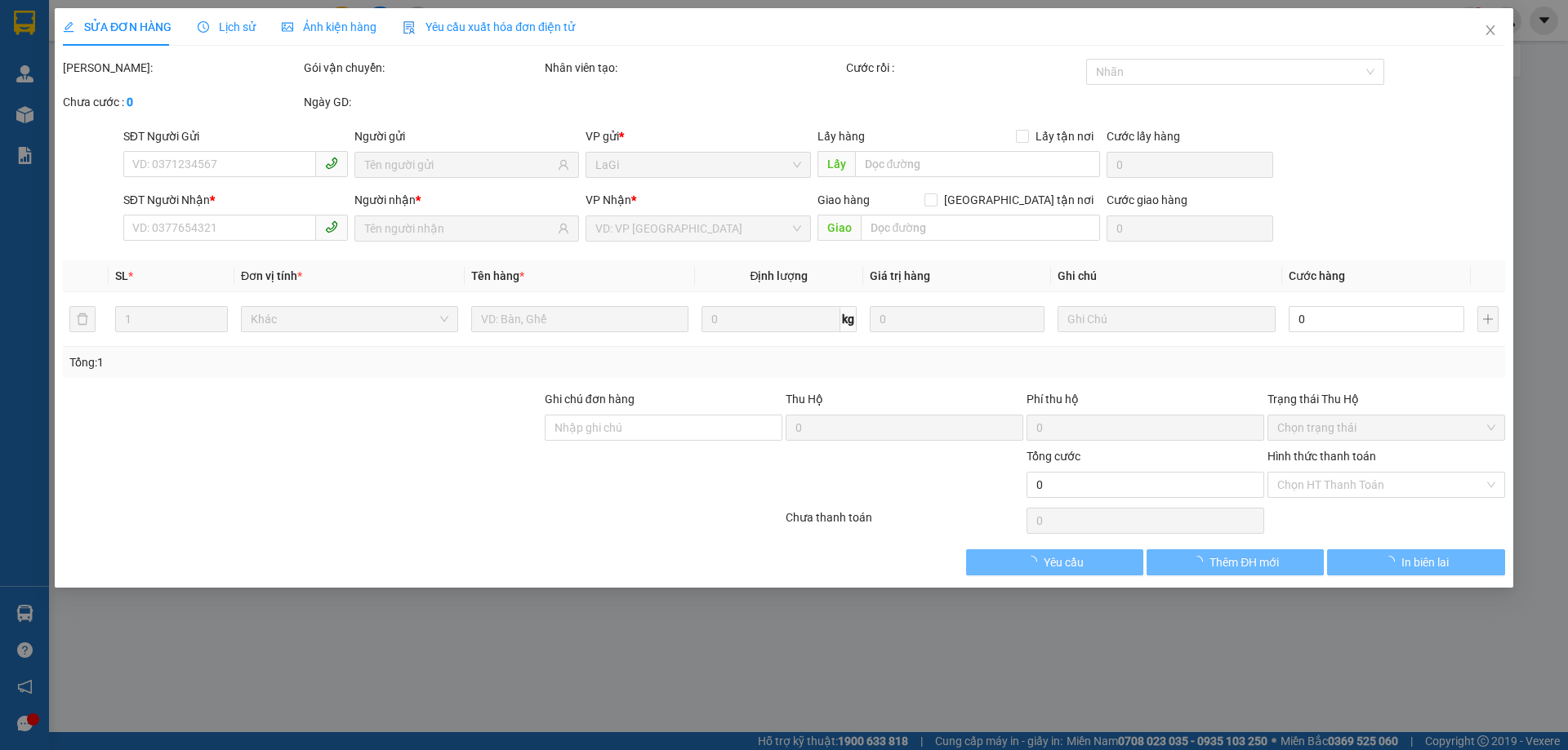
type input "100.000"
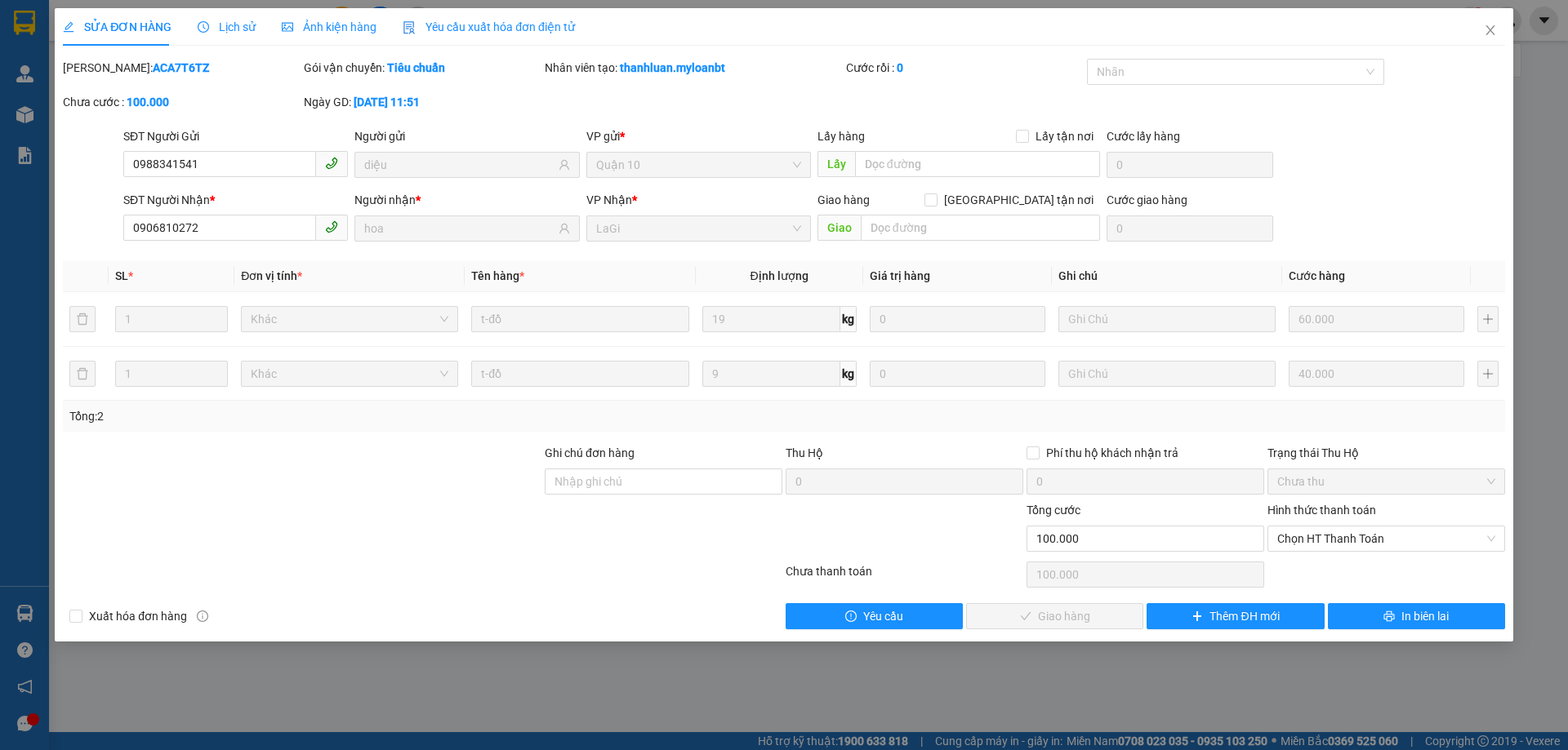
click at [887, 69] on div "Cước rồi : 0" at bounding box center [965, 67] width 238 height 18
click at [865, 86] on div "Cước rồi : 0" at bounding box center [964, 76] width 241 height 35
click at [980, 109] on div "[PERSON_NAME]: ACA7T6TZ Gói vận chuyển: Tiêu chuẩn Nhân viên tạo: thanhluan.myl…" at bounding box center [784, 93] width 1445 height 69
click at [1407, 195] on div "SĐT Người Nhận * 0906810272 Người nhận * hoa VP Nhận * LaGi Giao hàng [GEOGRAPH…" at bounding box center [813, 220] width 1388 height 58
click at [989, 122] on div "[PERSON_NAME]: ACA7T6TZ Gói vận chuyển: Tiêu chuẩn Nhân viên tạo: thanhluan.myl…" at bounding box center [784, 93] width 1445 height 69
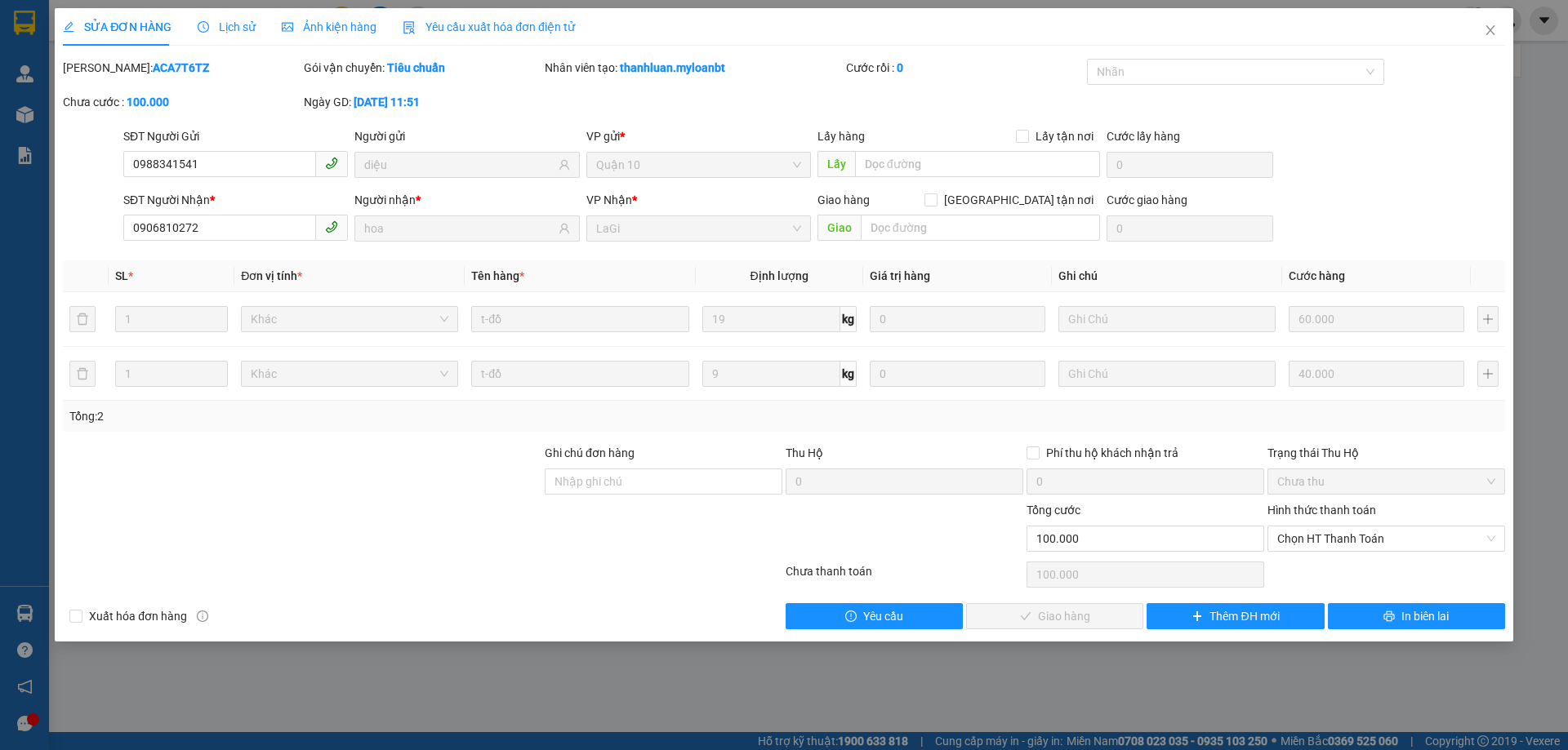
click at [720, 133] on div "VP gửi *" at bounding box center [698, 136] width 224 height 18
click at [1457, 142] on div "SĐT Người Gửi 0988341541 Người gửi diệu VP gửi * Quận 10 Lấy hàng Lấy tận nơi L…" at bounding box center [813, 156] width 1388 height 58
click at [1500, 25] on span "Close" at bounding box center [1490, 32] width 46 height 46
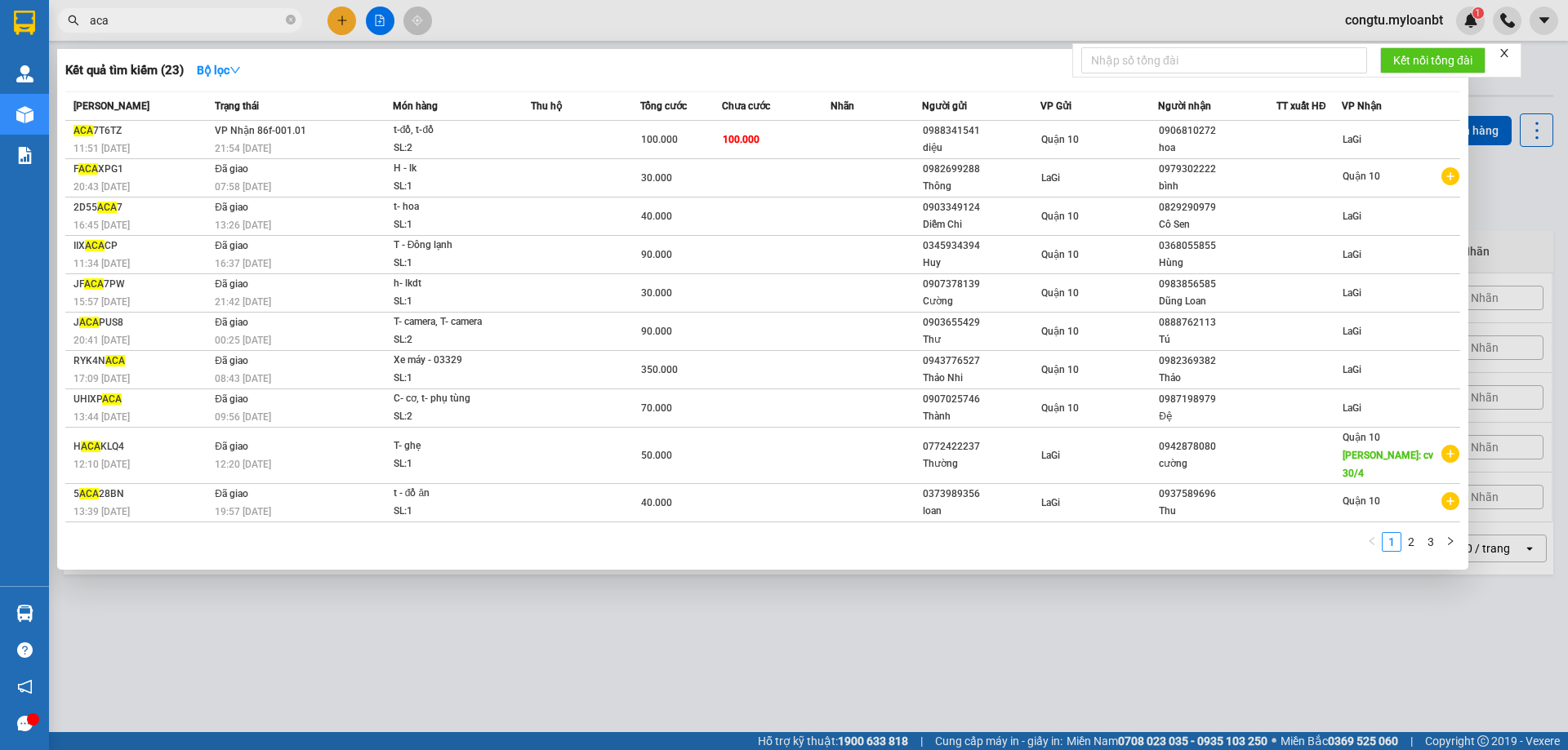
click at [199, 11] on span "aca" at bounding box center [179, 21] width 245 height 25
click at [200, 12] on input "aca" at bounding box center [186, 20] width 193 height 18
click at [199, 19] on input "aca" at bounding box center [186, 20] width 193 height 18
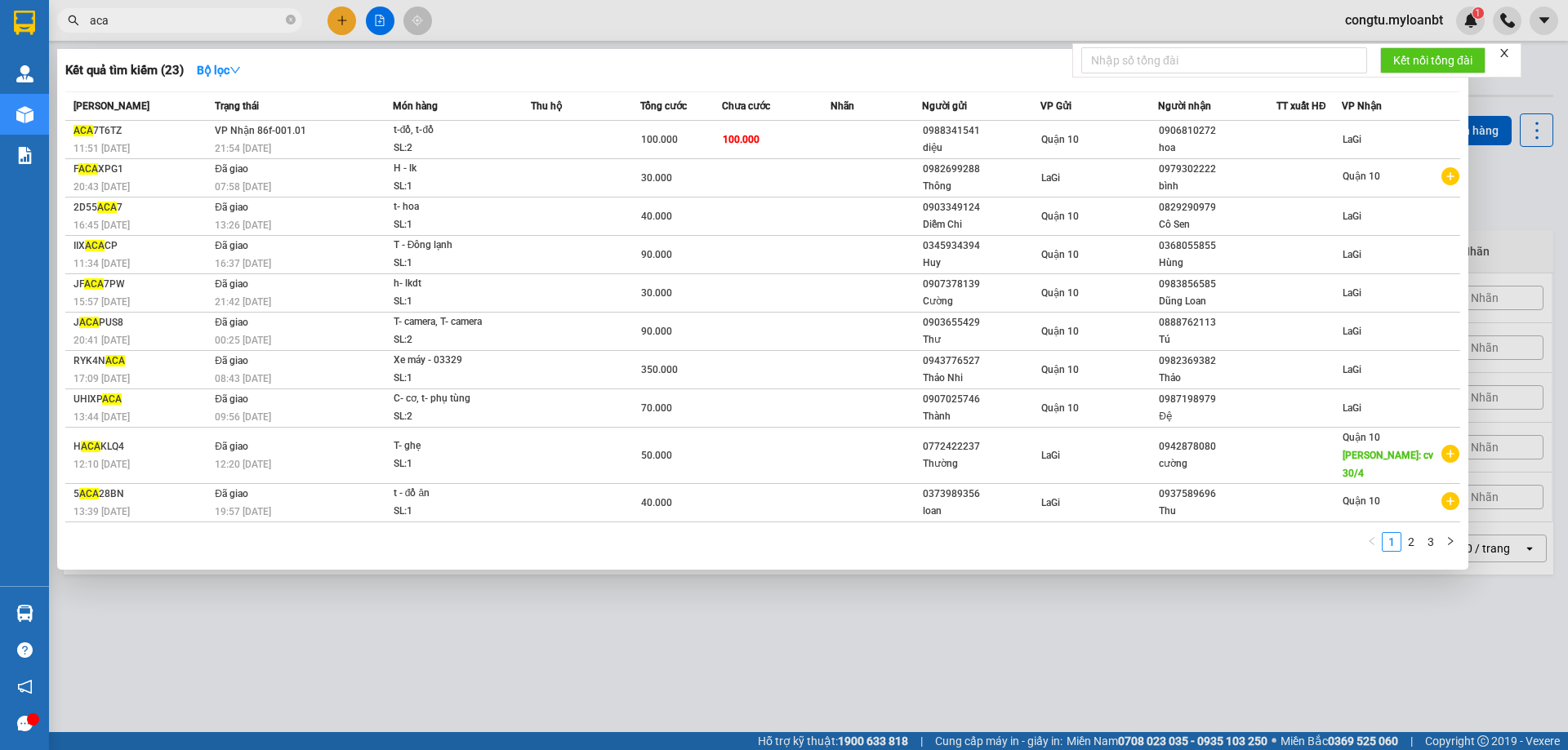
click at [199, 19] on input "aca" at bounding box center [186, 20] width 193 height 18
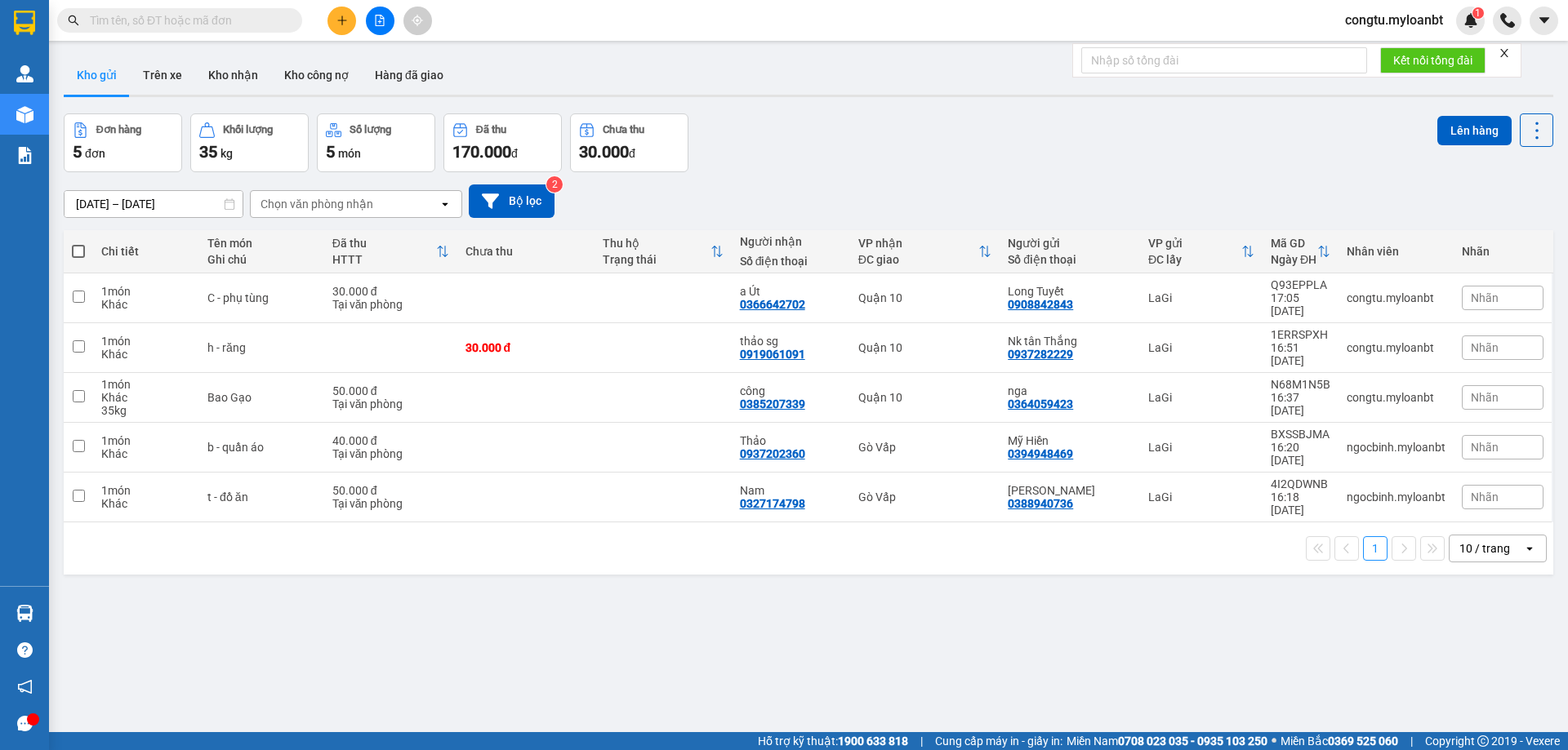
type input "a"
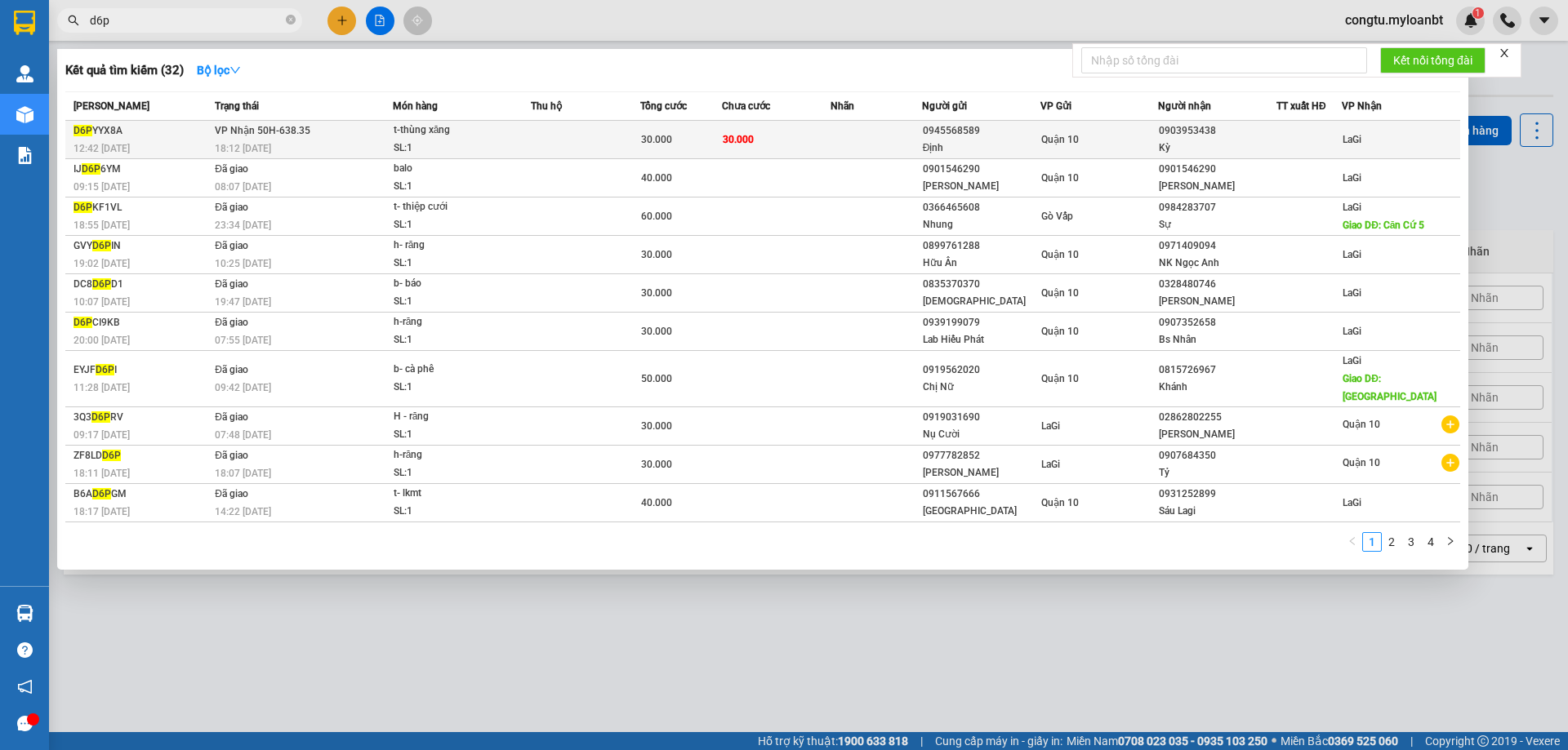
type input "d6p"
click at [647, 142] on span "30.000" at bounding box center [656, 140] width 31 height 12
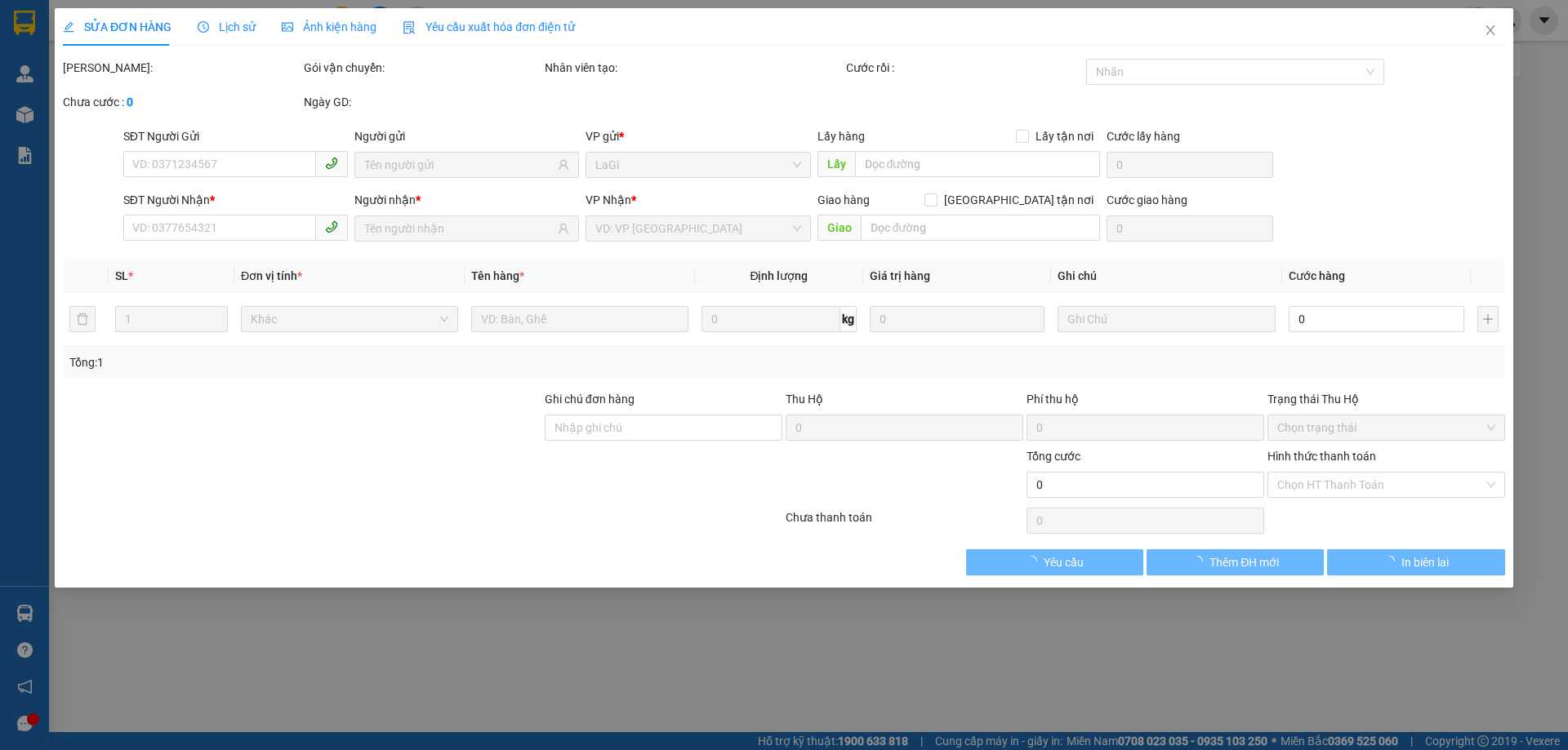
type input "0945568589"
type input "Định"
type input "0903953438"
type input "Kỳ"
type input "30.000"
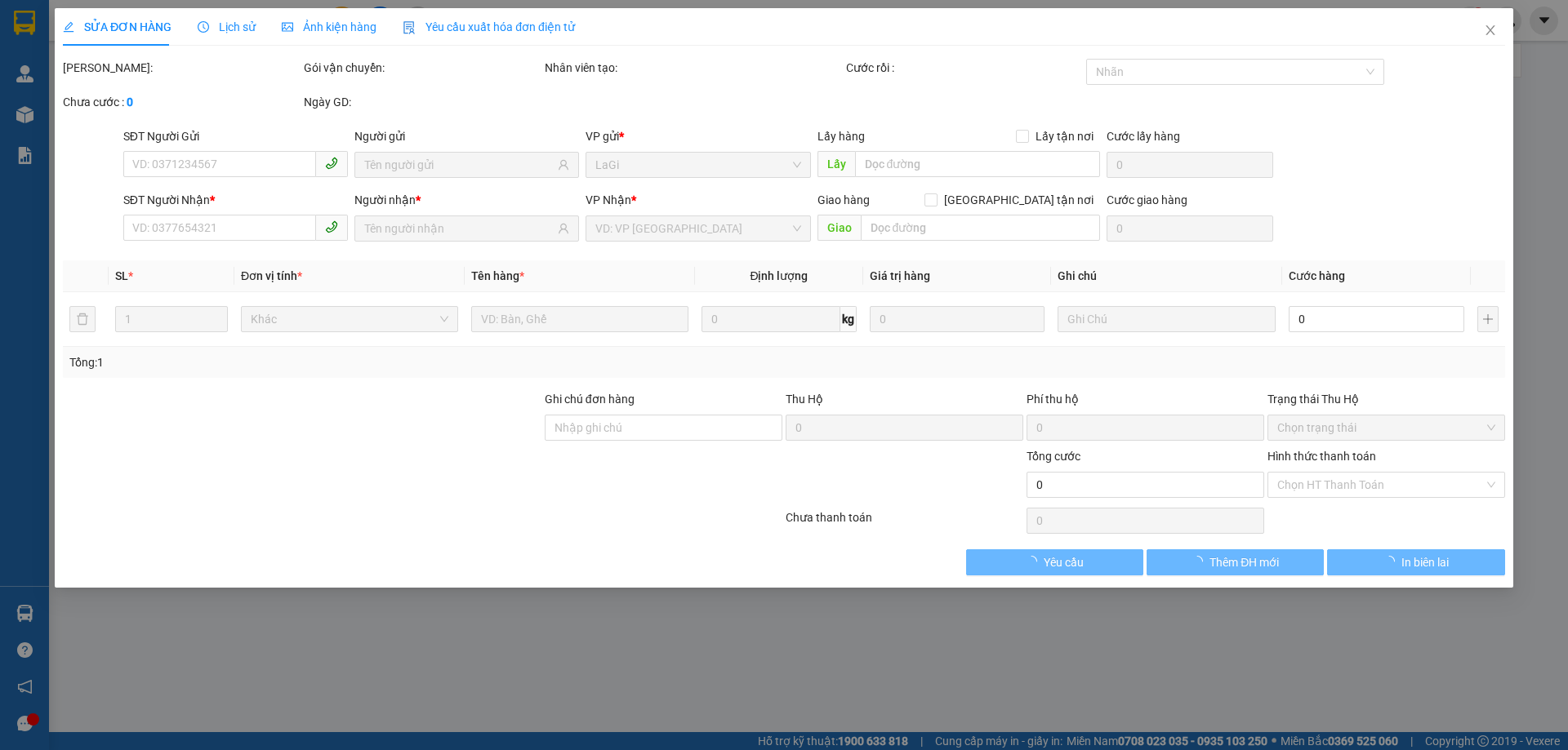
type input "30.000"
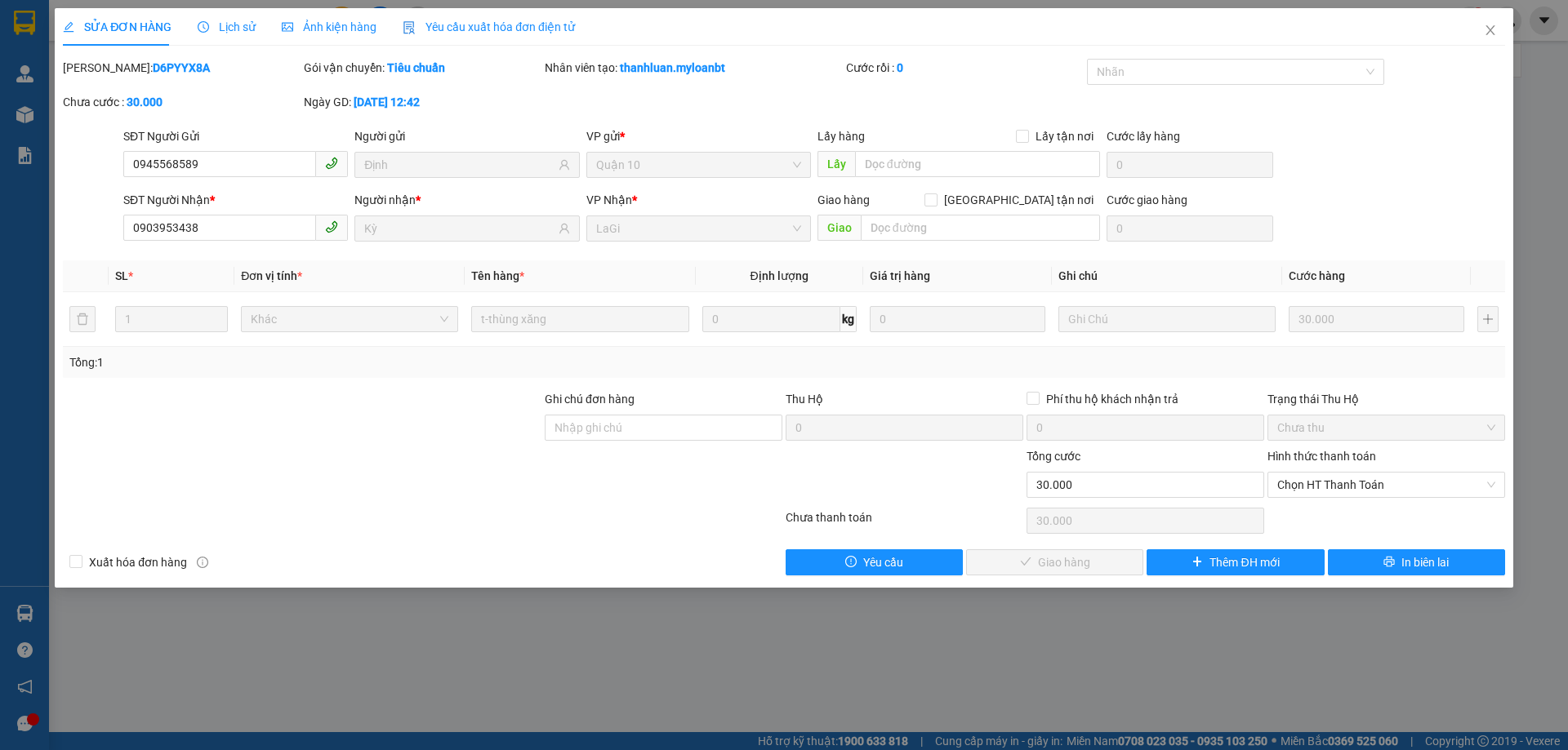
click at [248, 16] on div "Lịch sử" at bounding box center [226, 27] width 58 height 37
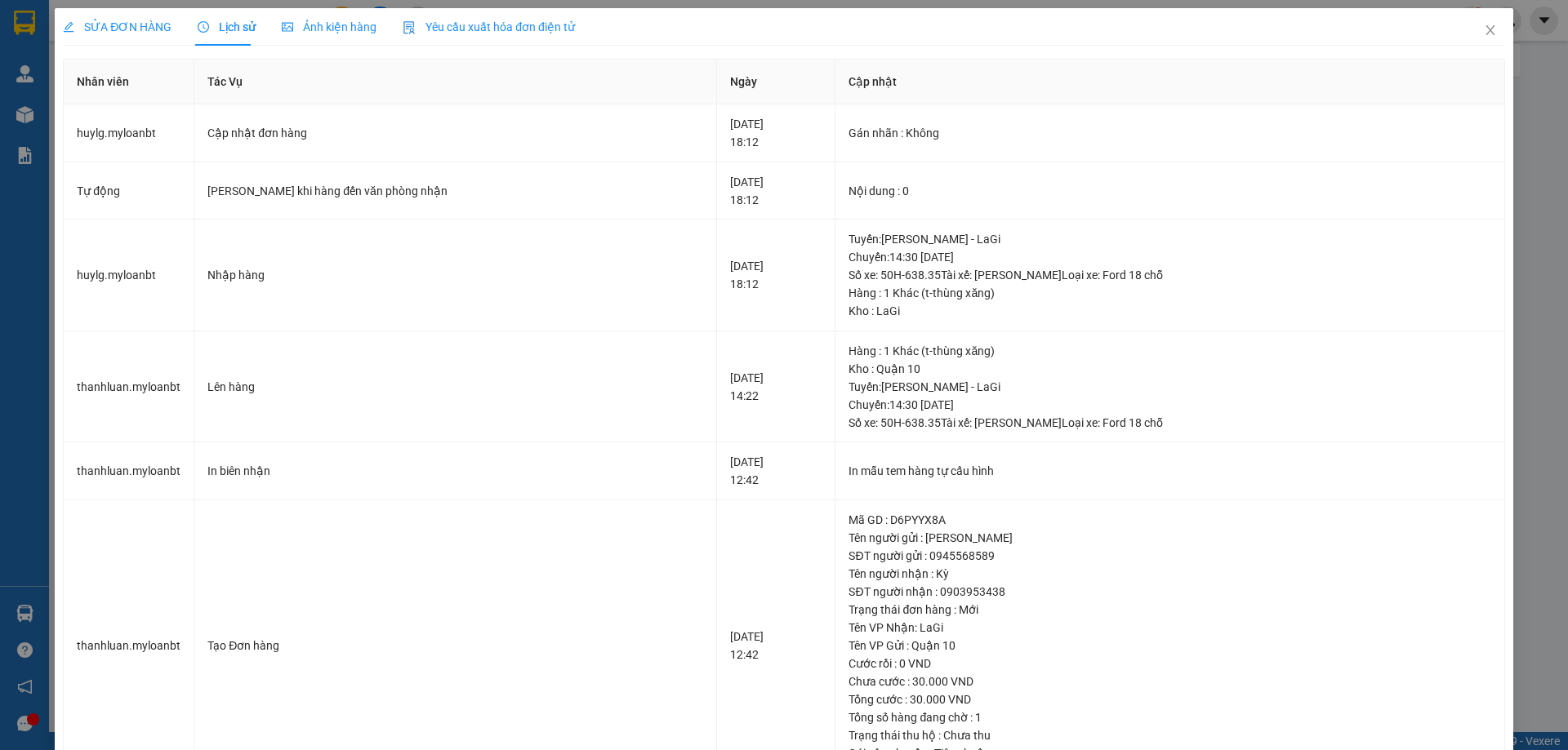
click at [1448, 12] on div "SỬA ĐƠN HÀNG Lịch sử Ảnh kiện hàng Yêu cầu xuất hóa đơn điện tử" at bounding box center [784, 27] width 1441 height 37
click at [1470, 34] on span "Close" at bounding box center [1490, 32] width 46 height 46
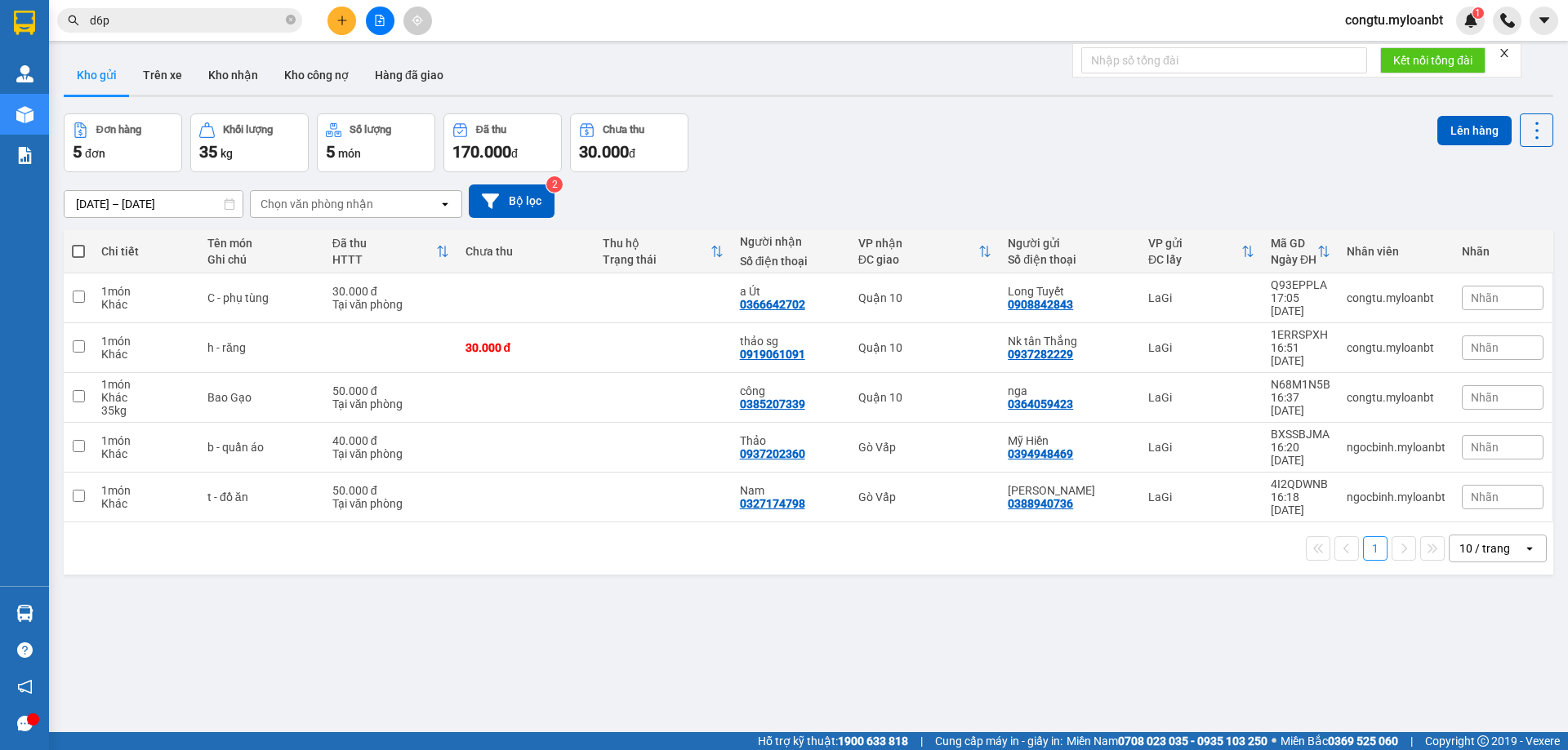
click at [221, 3] on div "Kết quả tìm kiếm ( 32 ) Bộ lọc Mã ĐH Trạng thái Món hàng Thu hộ Tổng cước Chưa …" at bounding box center [784, 20] width 1568 height 41
click at [222, 19] on input "d6p" at bounding box center [186, 20] width 193 height 18
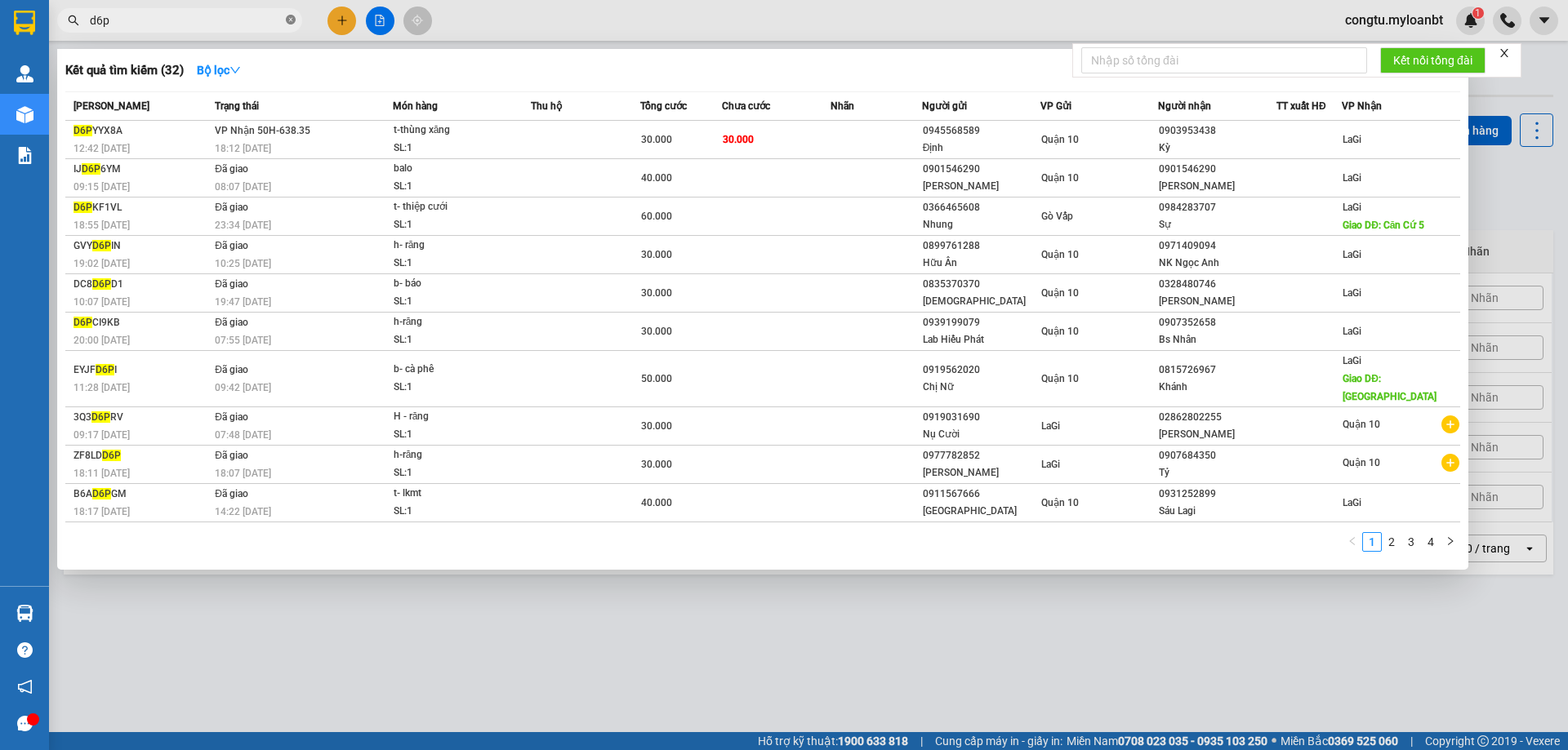
click at [293, 17] on icon "close-circle" at bounding box center [291, 19] width 10 height 10
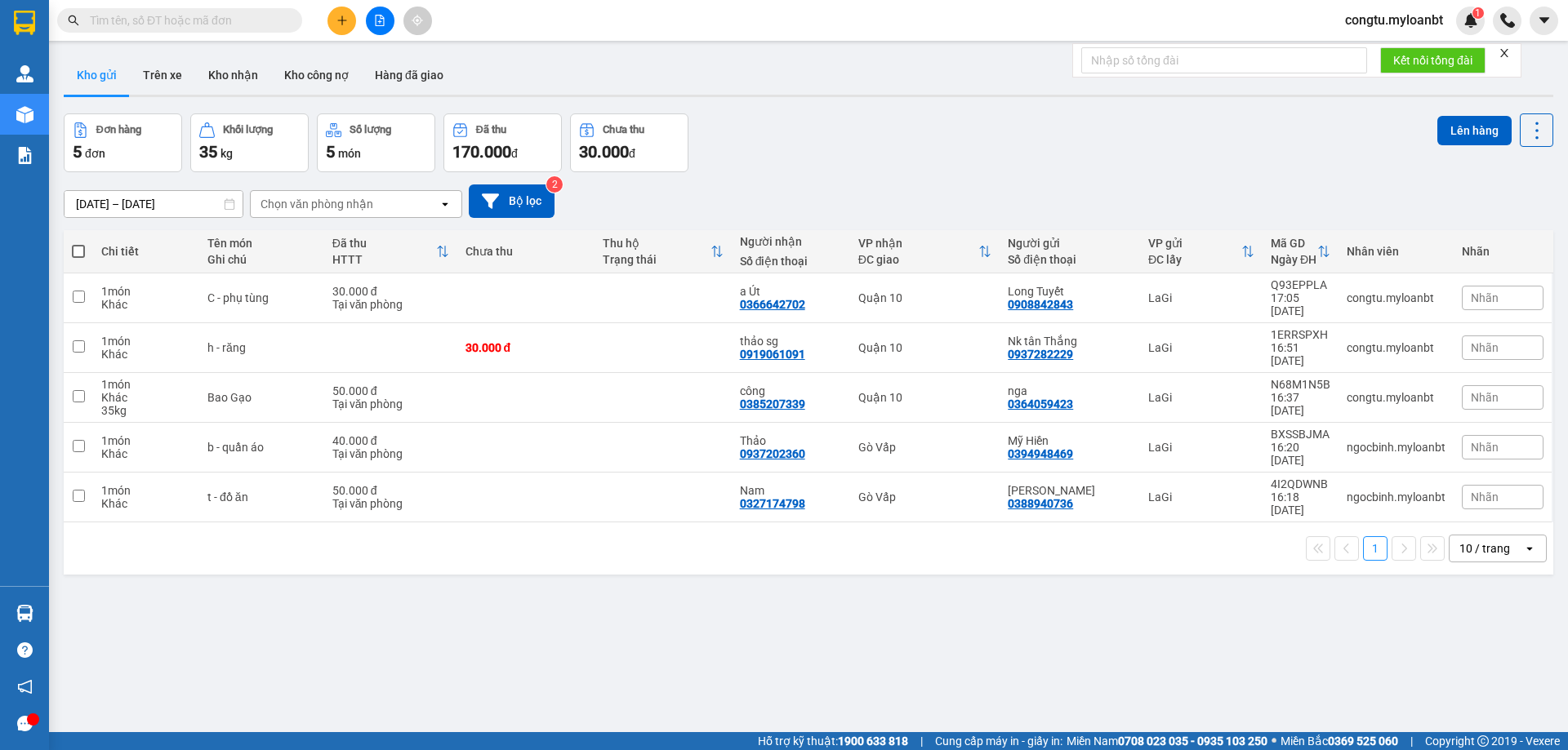
click at [213, 24] on input "text" at bounding box center [186, 20] width 193 height 18
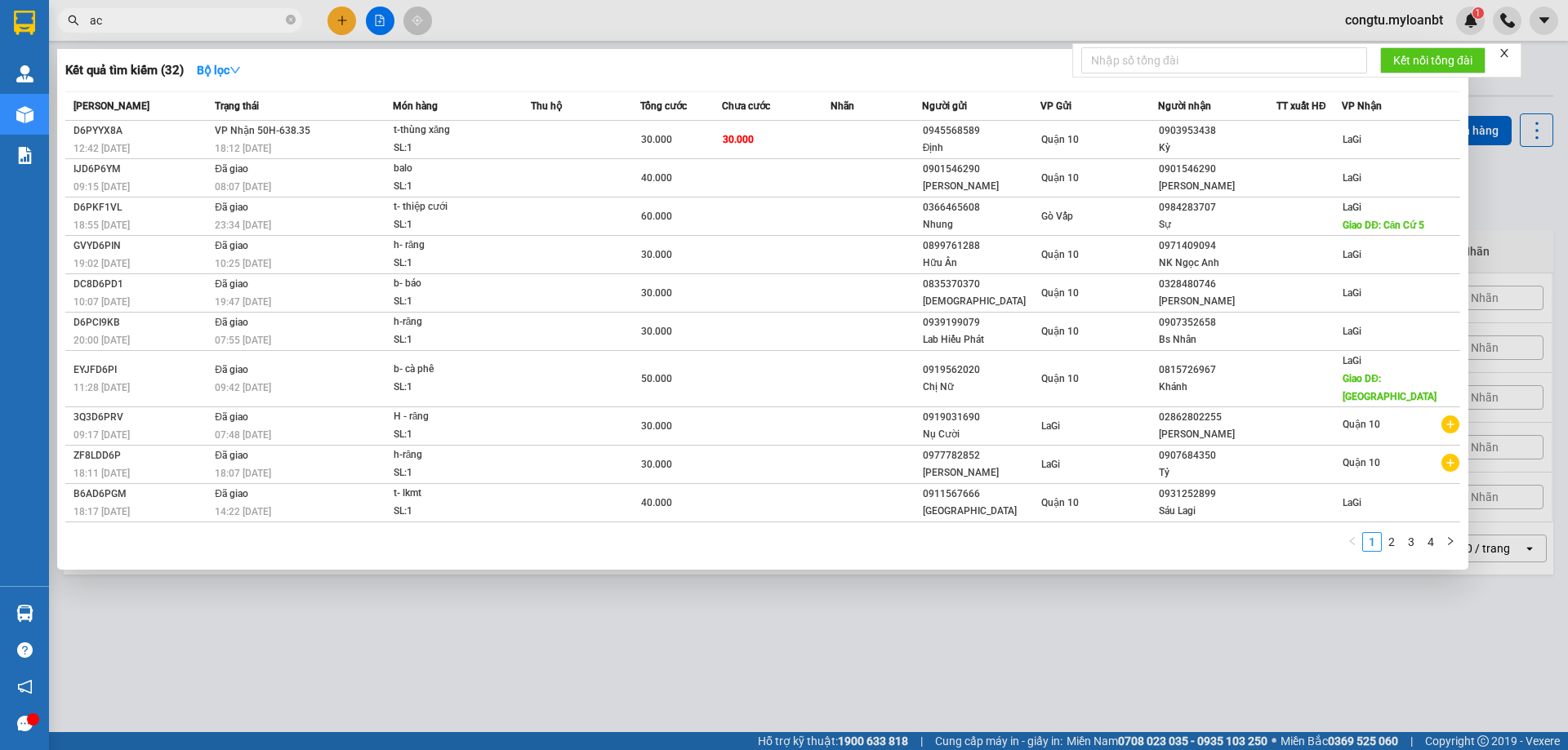
type input "a"
type input "â"
type input "aca"
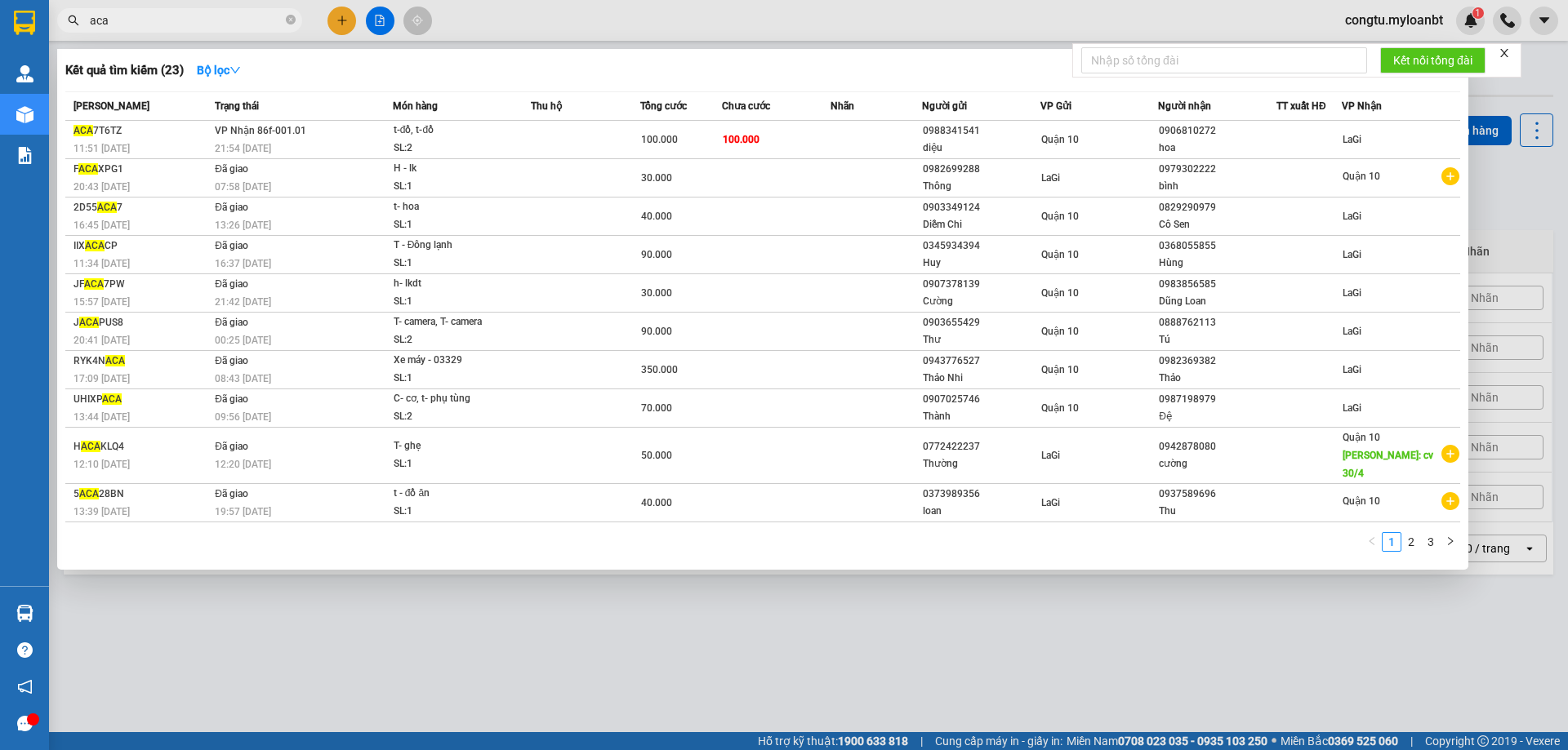
click at [289, 17] on icon "close-circle" at bounding box center [291, 19] width 10 height 10
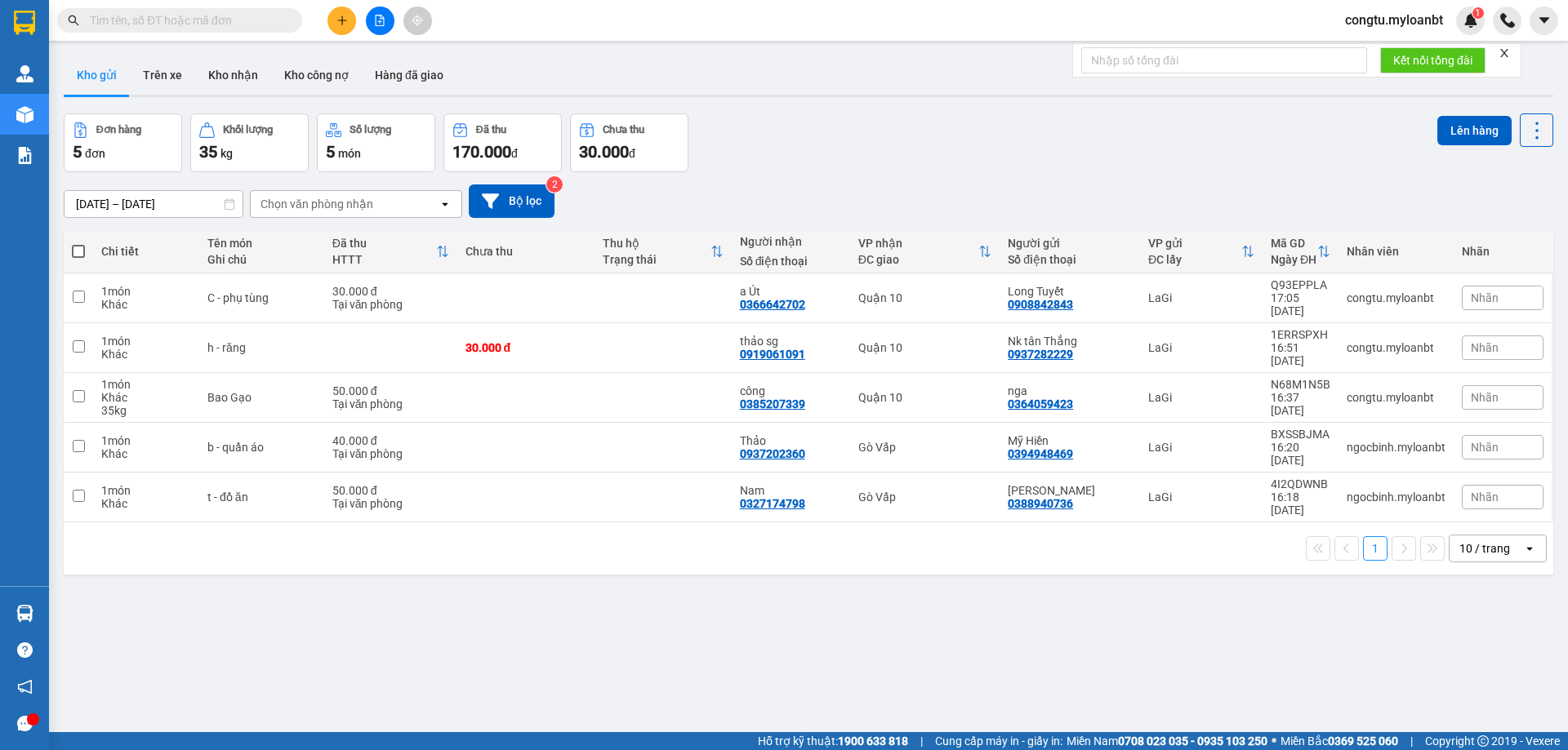
click at [942, 173] on div "[DATE] – [DATE] Press the down arrow key to interact with the calendar and sele…" at bounding box center [807, 201] width 1489 height 58
click at [808, 145] on div "Đơn hàng 5 đơn Khối lượng 35 kg Số lượng 5 món Đã thu 170.000 đ Chưa thu 30.000…" at bounding box center [807, 142] width 1489 height 59
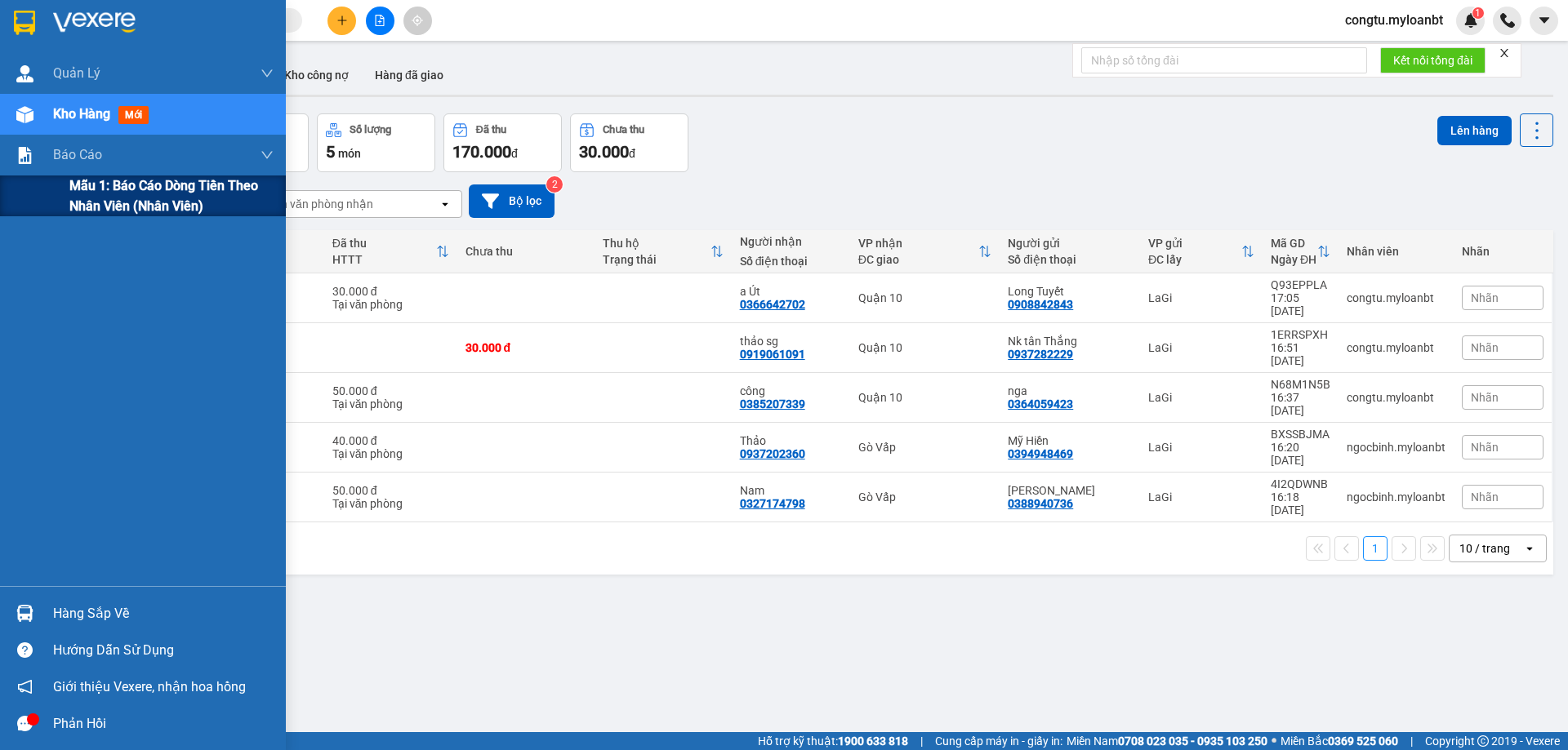
click at [90, 184] on span "Mẫu 1: Báo cáo dòng tiền theo nhân viên (Nhân viên)" at bounding box center [171, 196] width 204 height 41
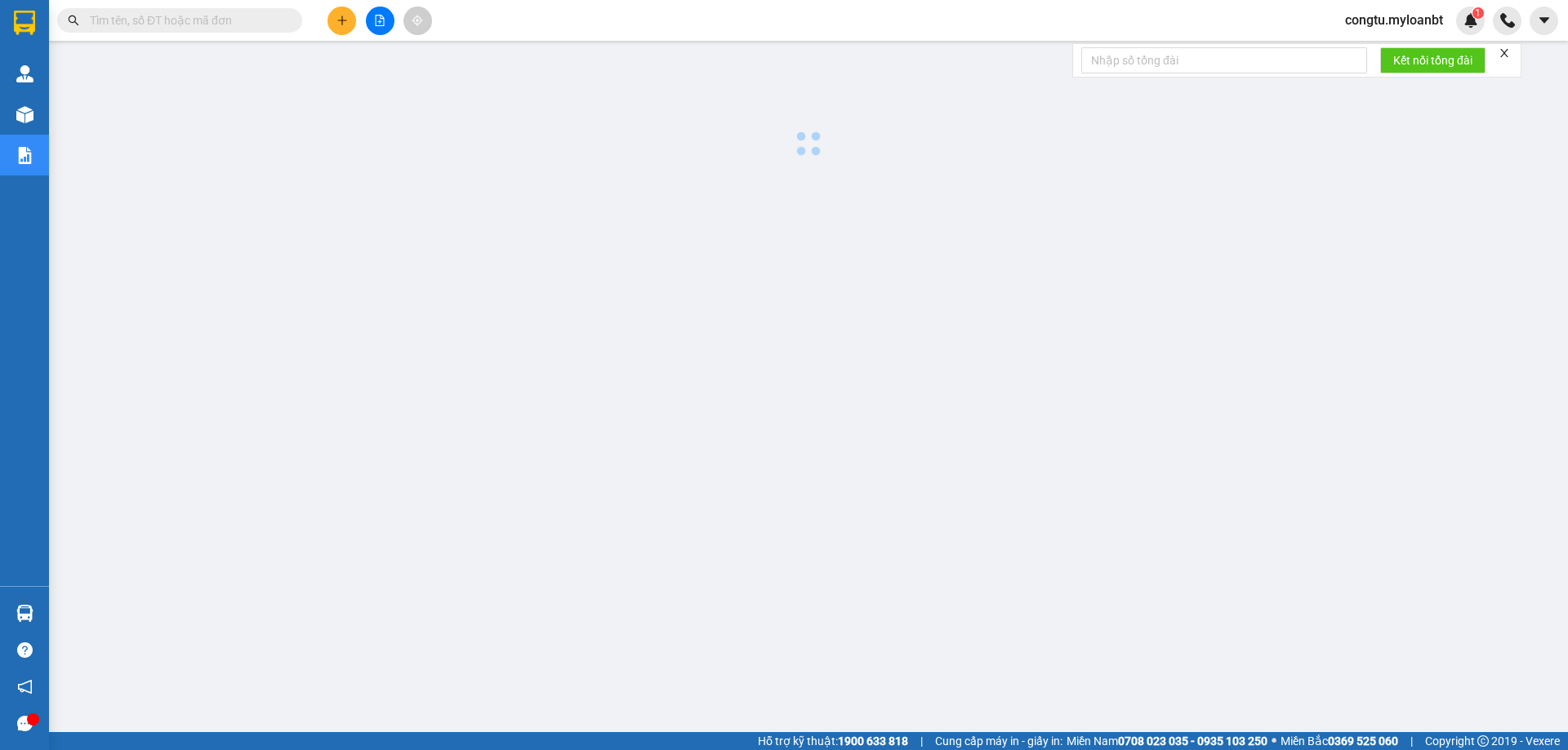
click at [513, 342] on div at bounding box center [808, 416] width 1502 height 735
click at [204, 12] on input "text" at bounding box center [186, 20] width 193 height 18
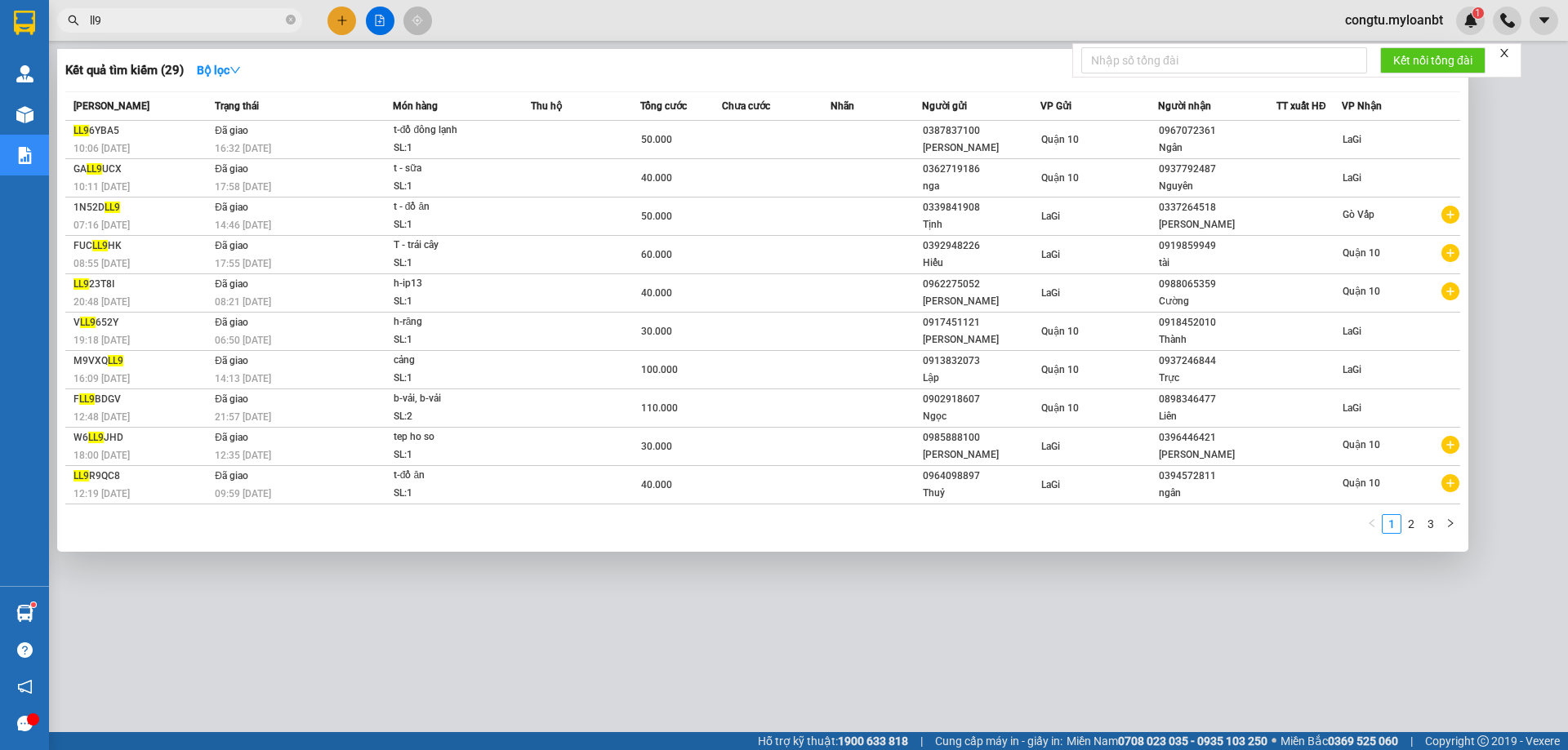
type input "ll9"
click at [299, 24] on span "ll9" at bounding box center [179, 21] width 245 height 25
click at [294, 19] on icon "close-circle" at bounding box center [291, 19] width 10 height 10
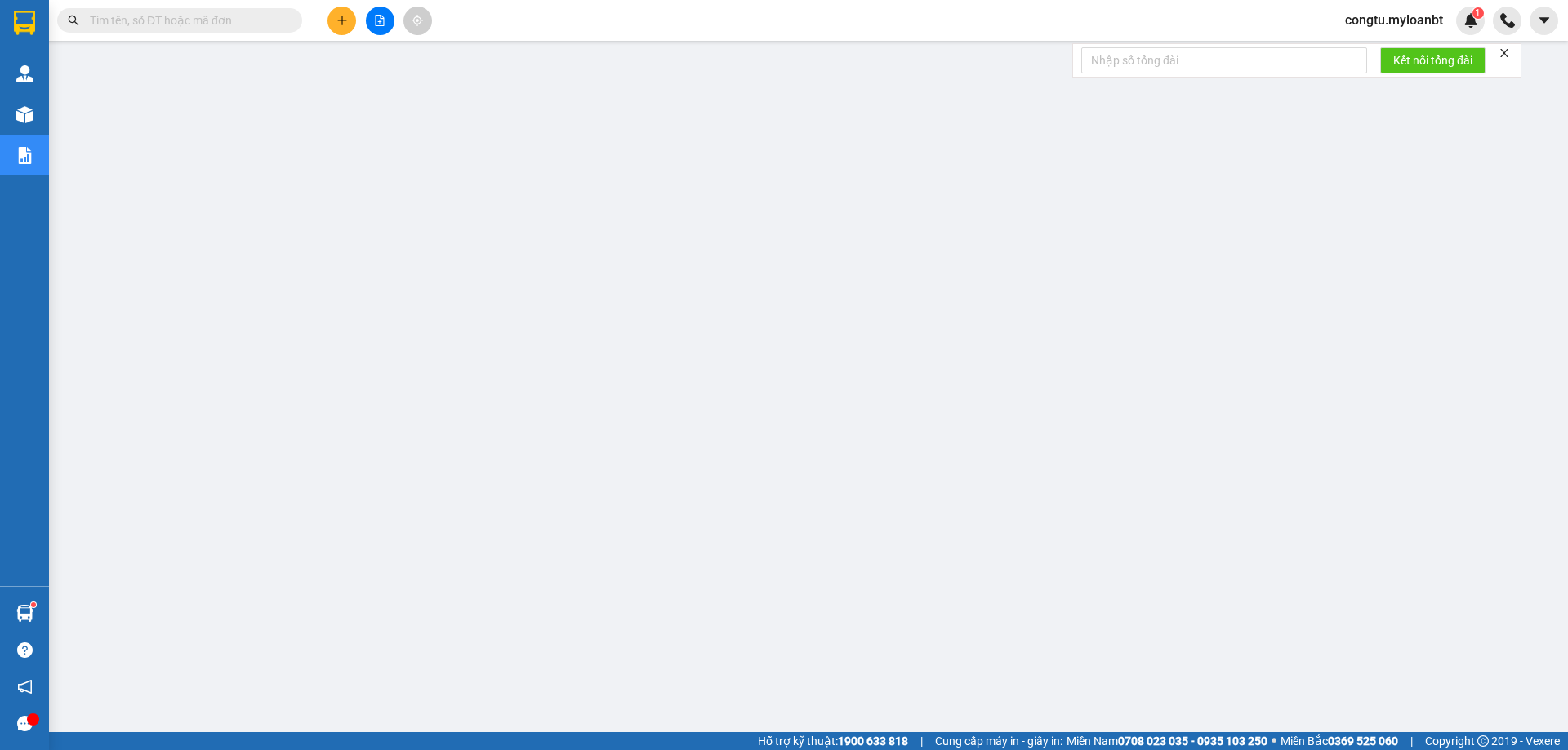
click at [221, 12] on input "text" at bounding box center [186, 20] width 193 height 18
paste input "LL96YBA5"
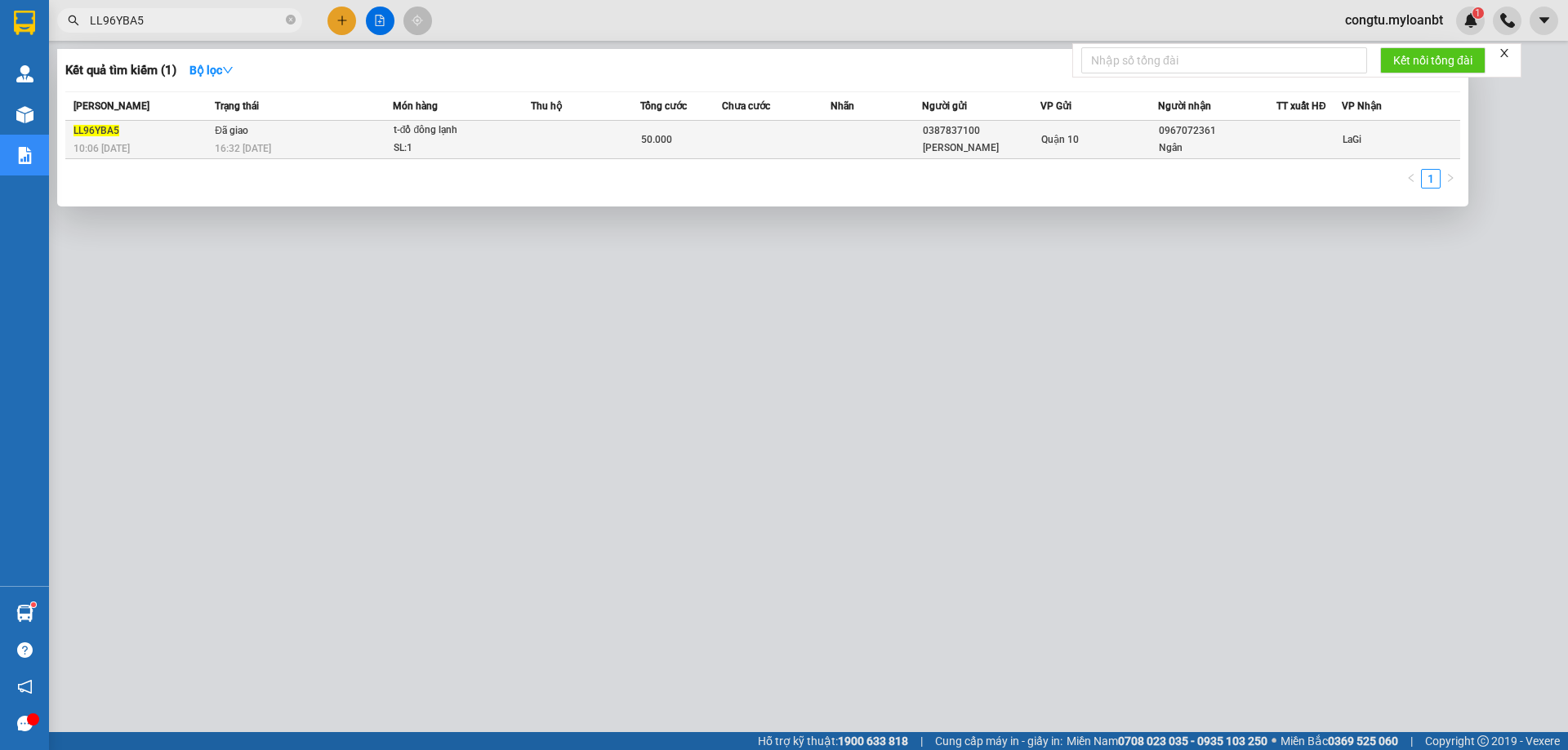
type input "LL96YBA5"
click at [393, 132] on div "t-đồ đông lạnh" at bounding box center [455, 130] width 123 height 18
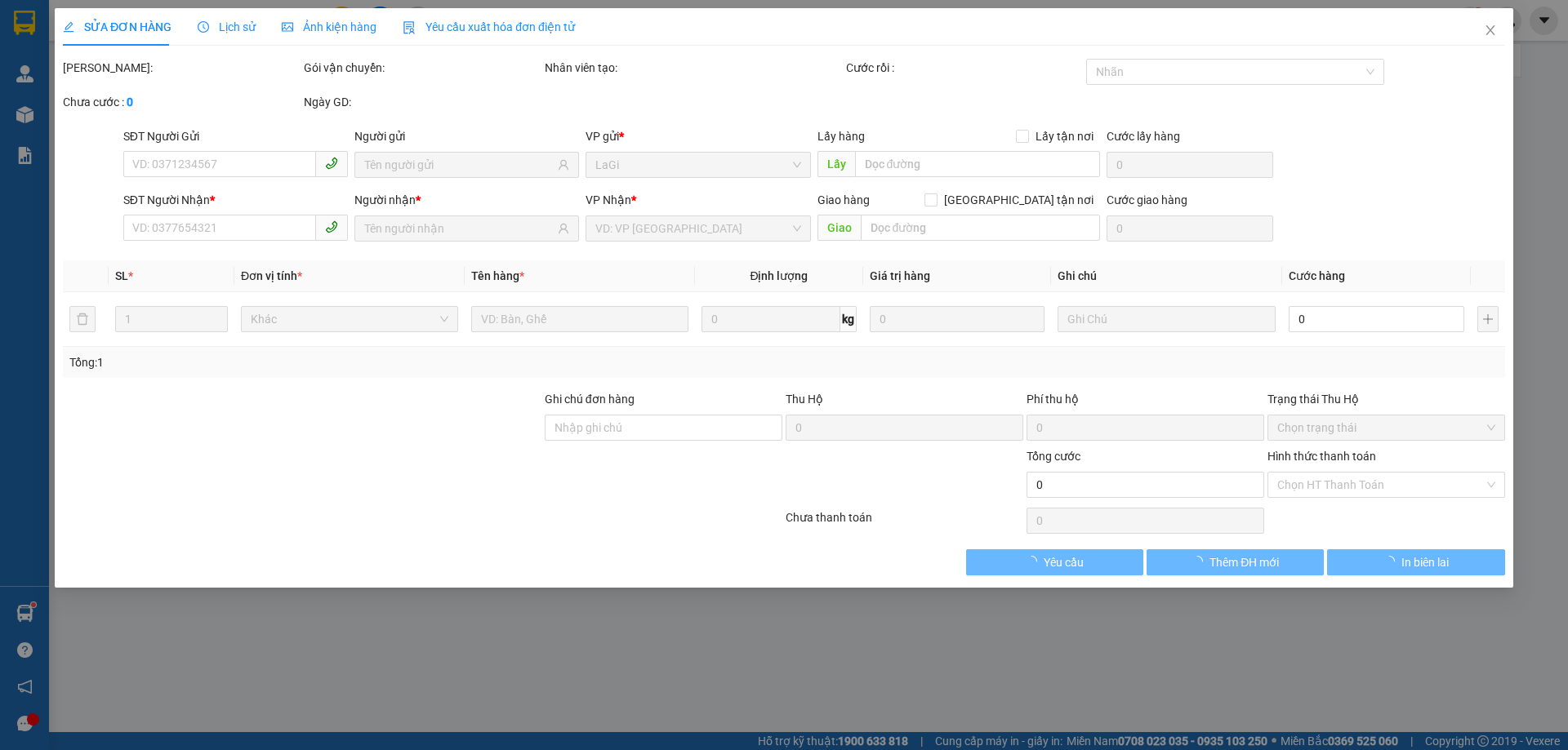
type input "0387837100"
type input "[PERSON_NAME]"
type input "0967072361"
type input "Ngân"
type input "50.000"
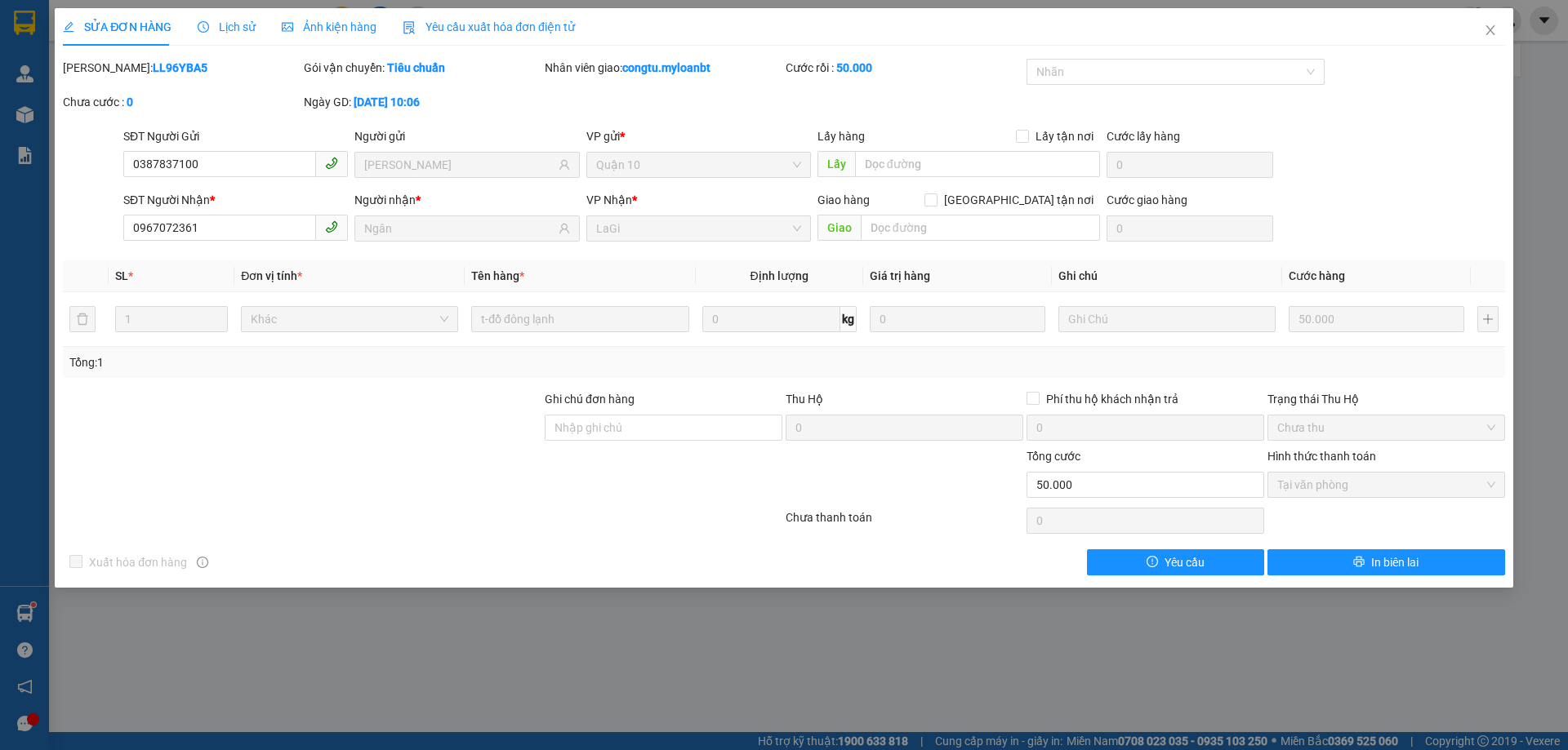
click at [265, 12] on div "SỬA ĐƠN HÀNG Lịch sử Ảnh kiện hàng Yêu cầu xuất hóa đơn điện tử" at bounding box center [319, 27] width 512 height 37
click at [226, 35] on div "Lịch sử" at bounding box center [226, 27] width 58 height 37
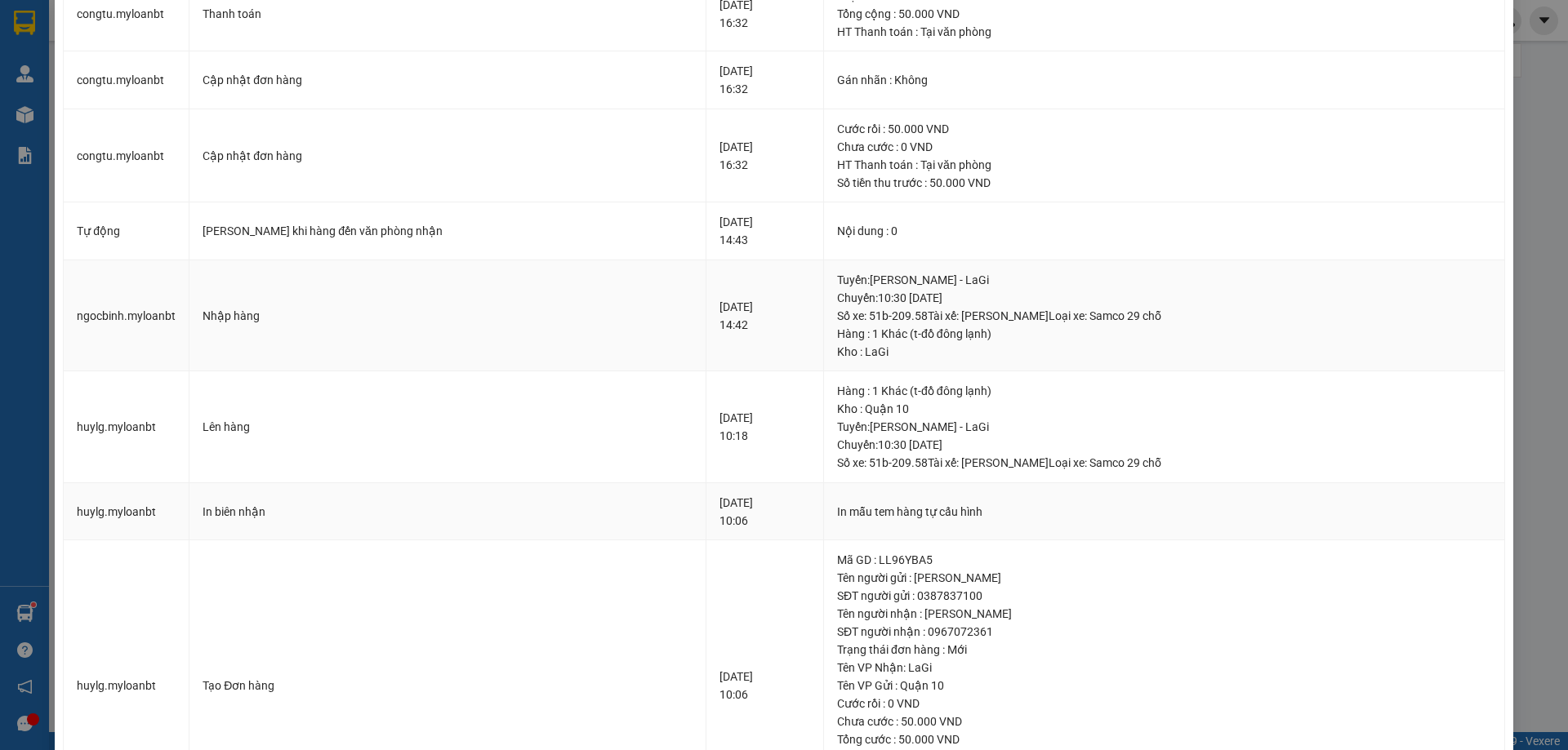
scroll to position [299, 0]
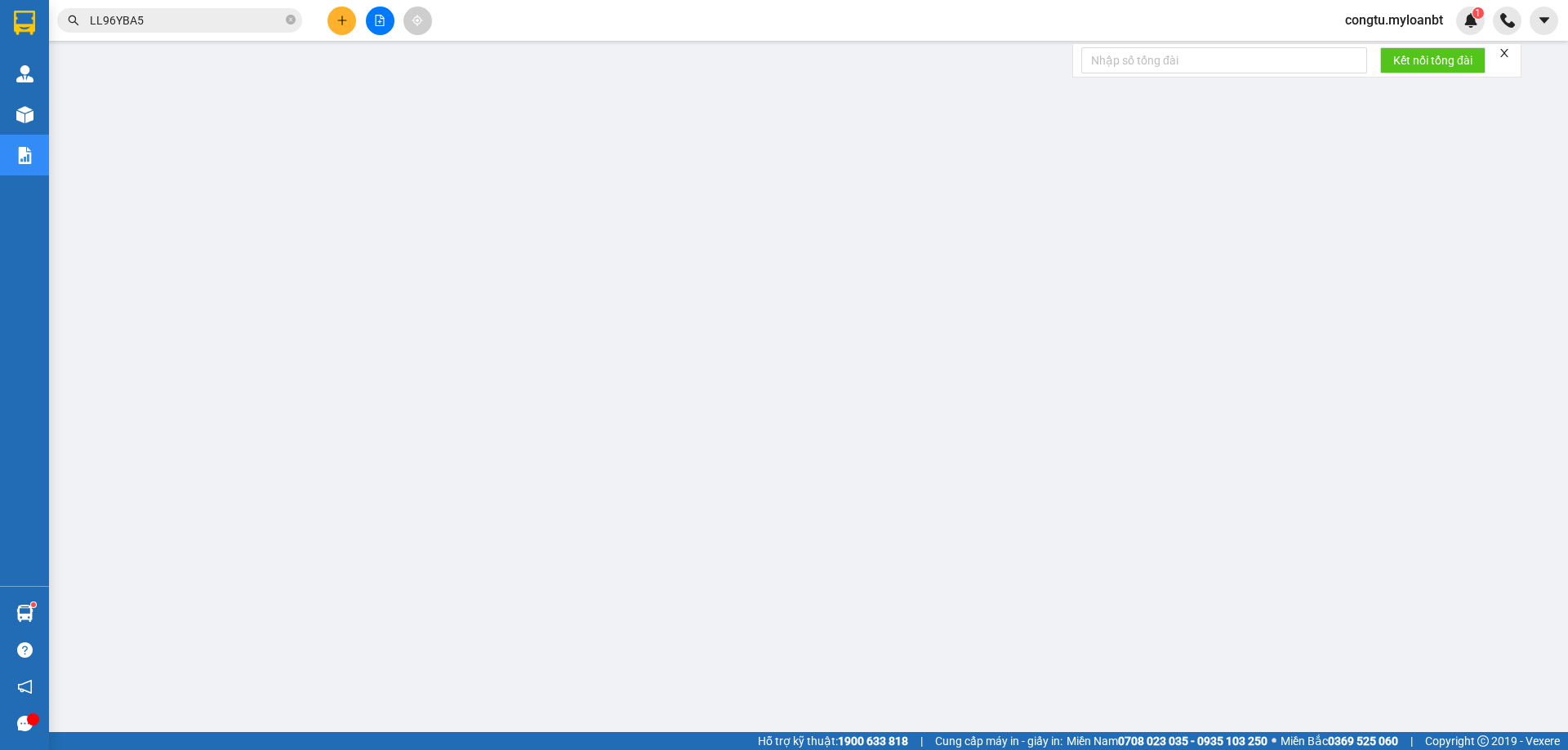
scroll to position [59, 0]
click at [203, 14] on input "LL96YBA5" at bounding box center [186, 20] width 193 height 18
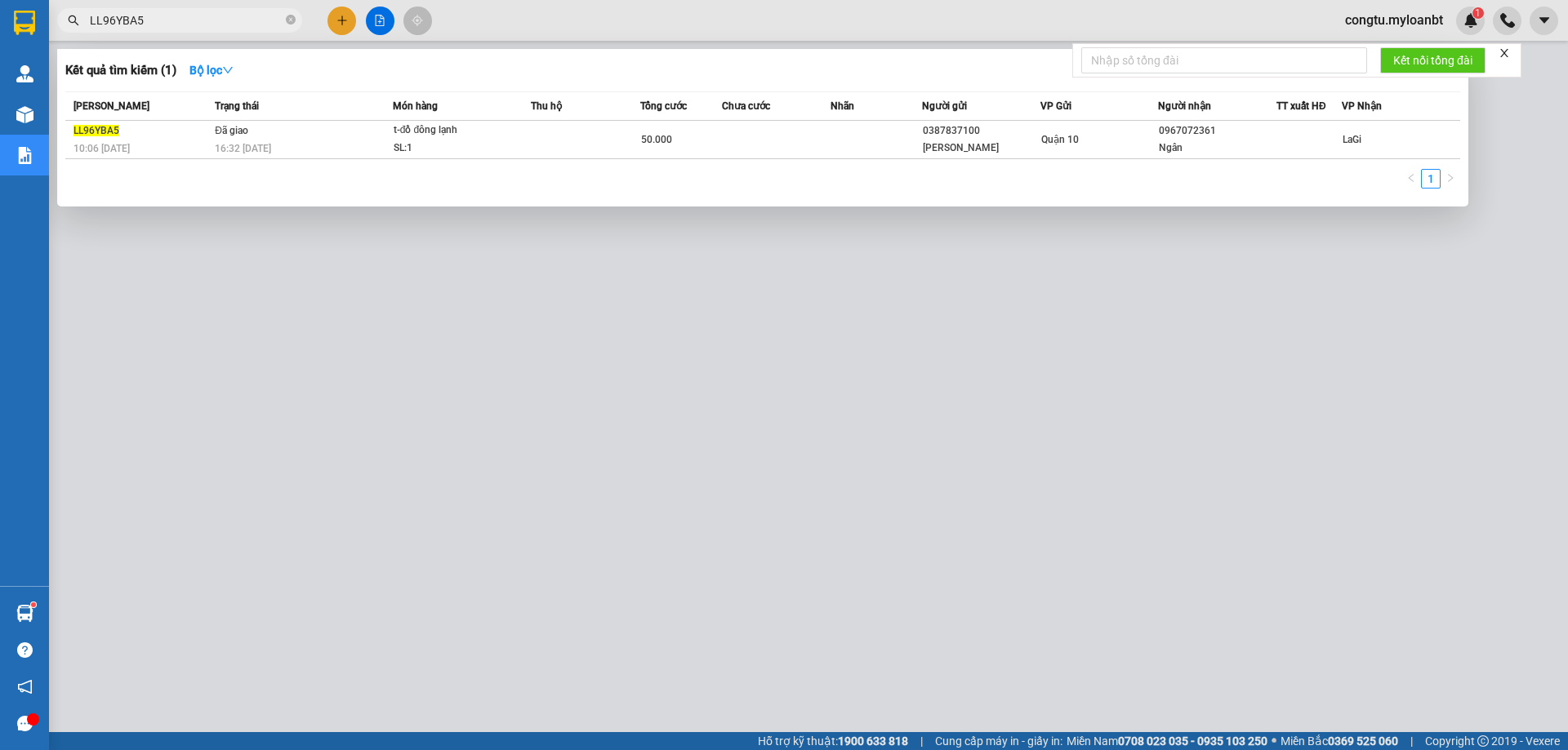
click at [203, 15] on input "LL96YBA5" at bounding box center [186, 20] width 193 height 18
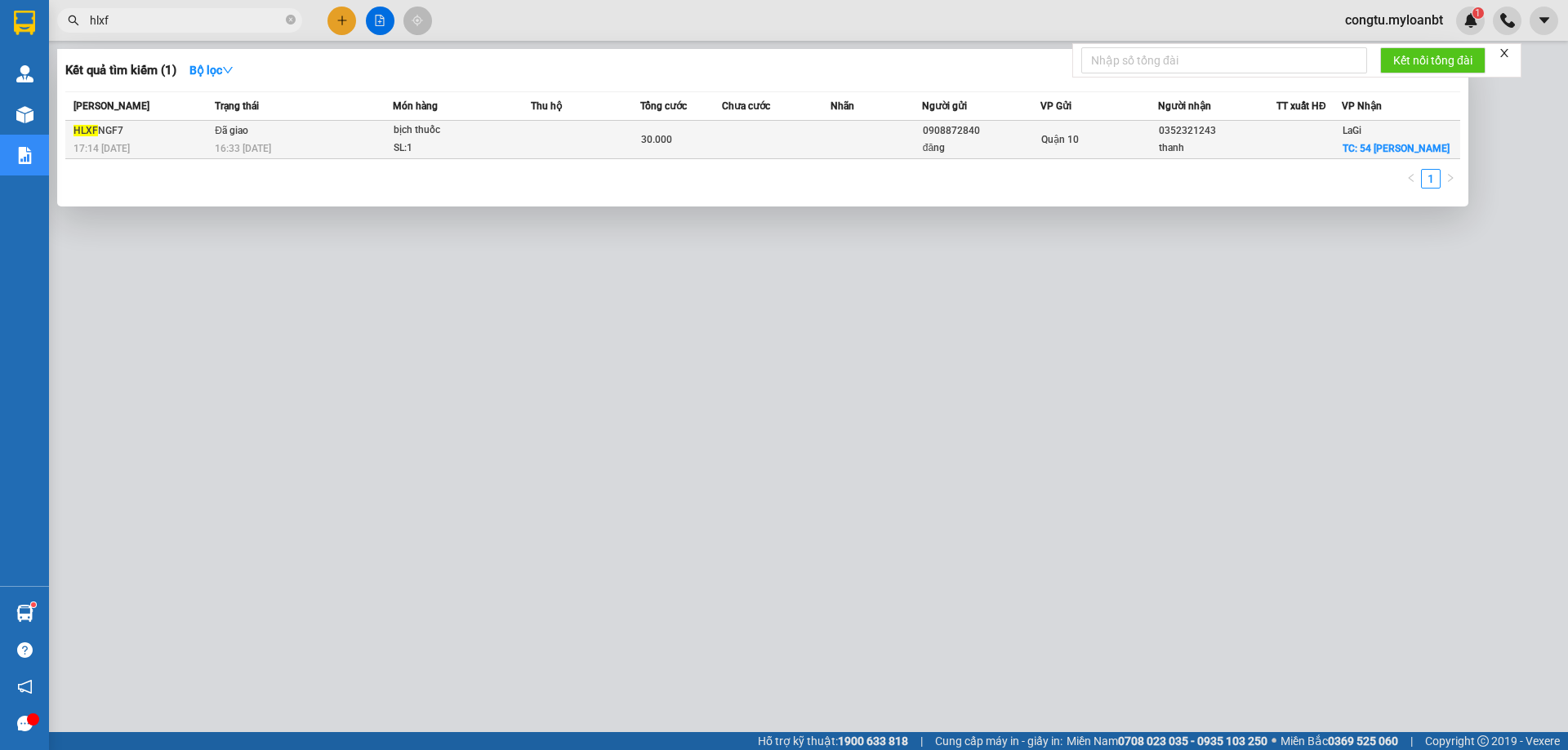
type input "hlxf"
click at [755, 148] on td at bounding box center [777, 140] width 109 height 38
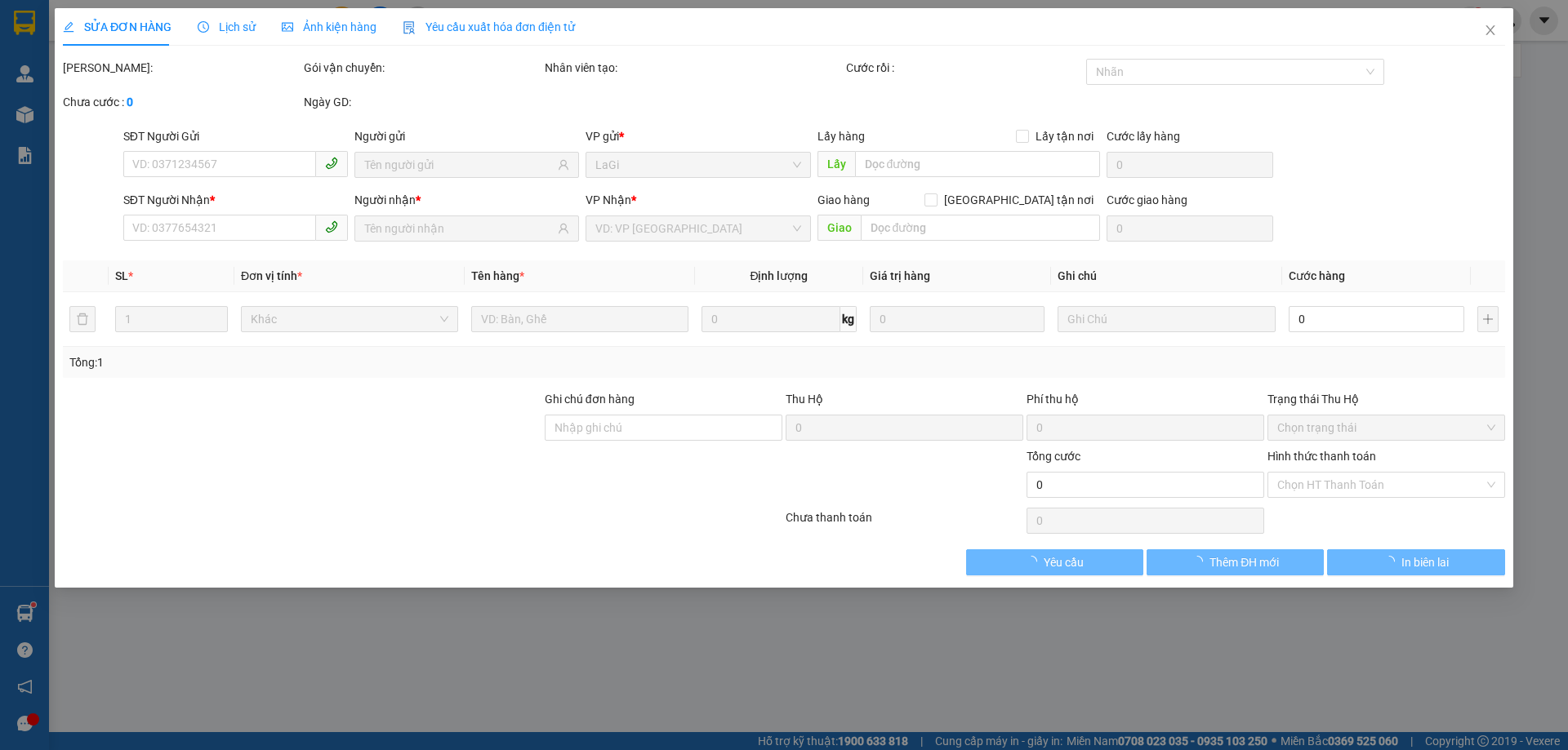
type input "0908872840"
type input "đăng"
type input "0352321243"
type input "thanh"
checkbox input "true"
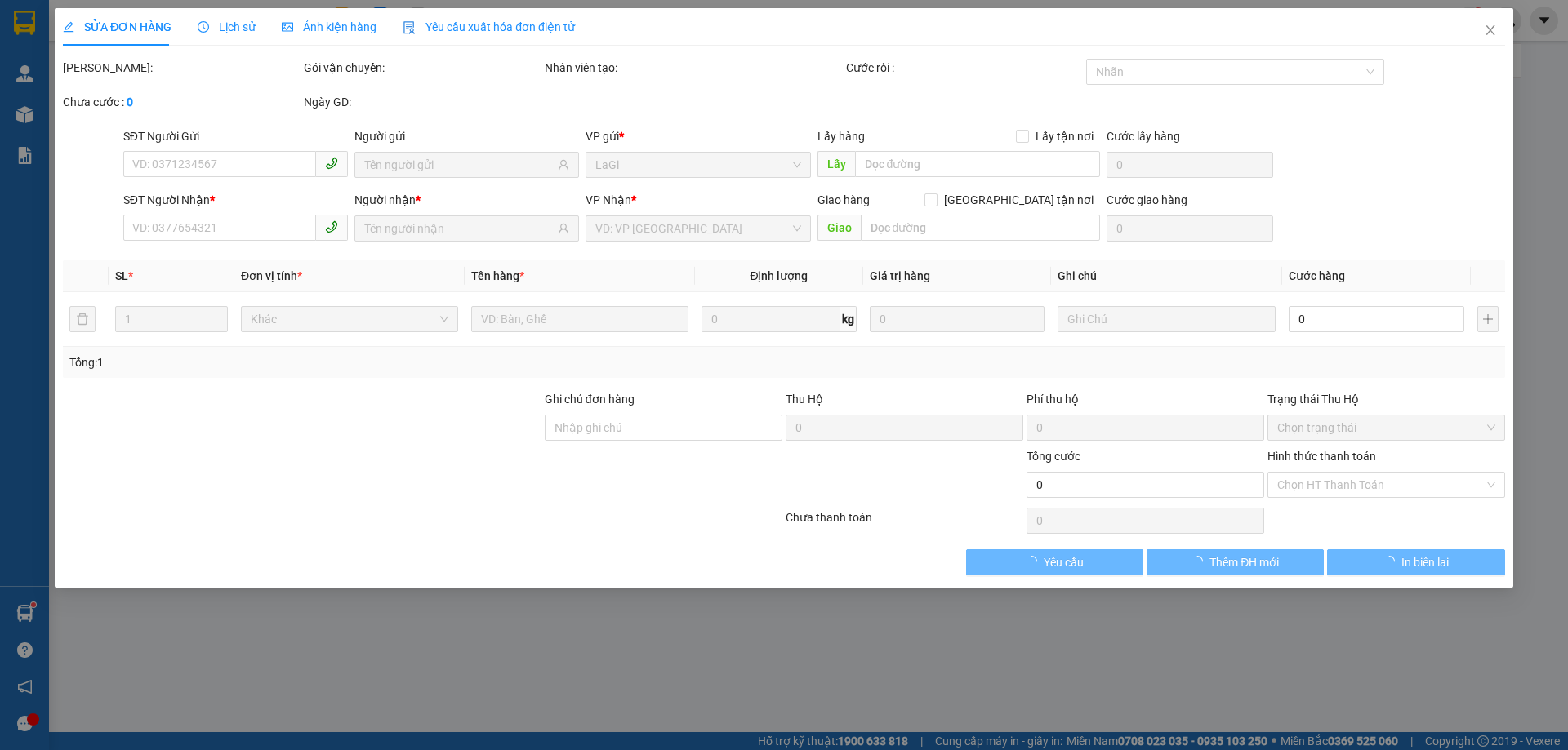
type input "54 [PERSON_NAME]"
type input "30.000"
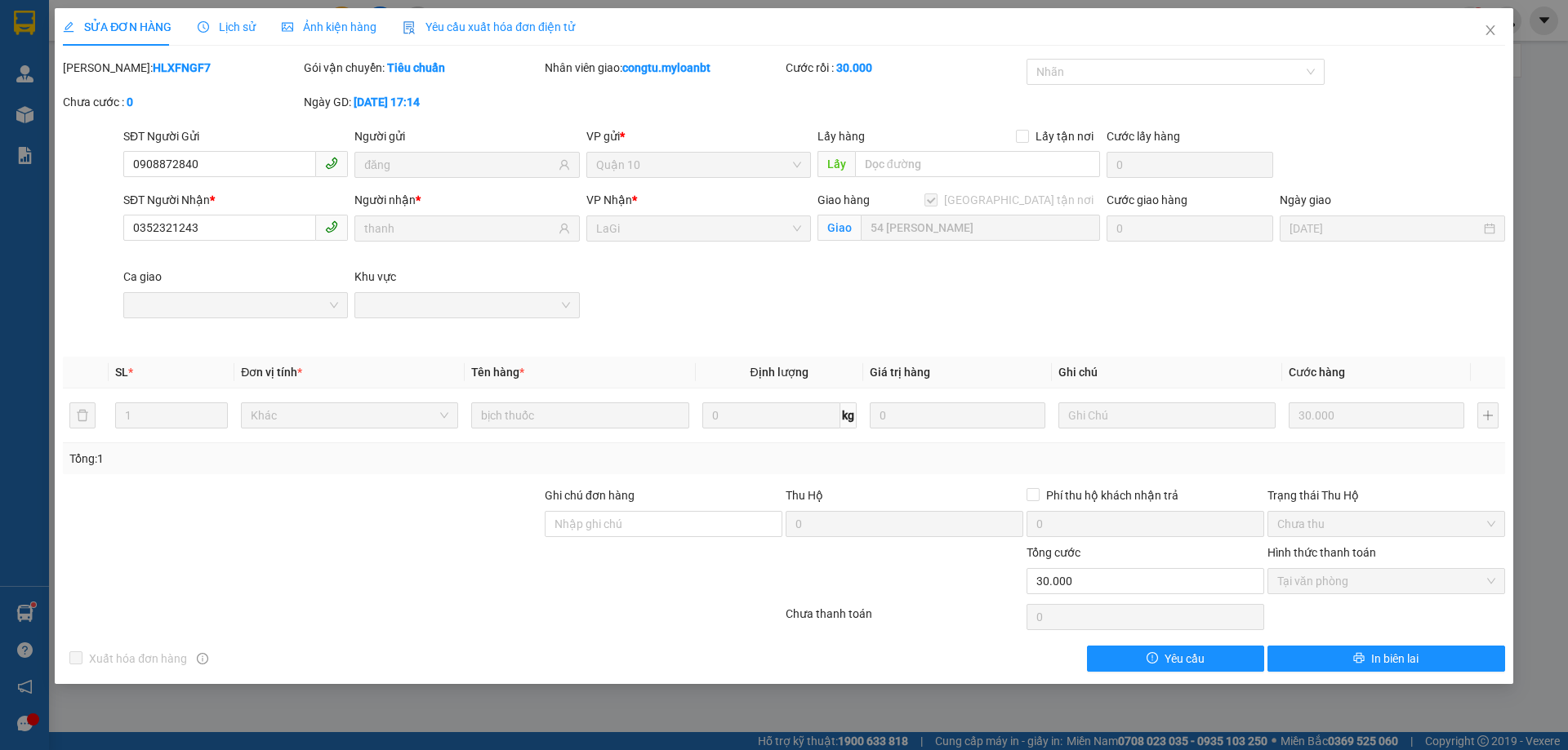
click at [817, 309] on div "SĐT Người Nhận * 0352321243 Người nhận * thanh VP Nhận * LaGi Giao hàng [GEOGRA…" at bounding box center [813, 268] width 1388 height 153
click at [768, 272] on div "SĐT Người Nhận * 0352321243 Người nhận * thanh VP Nhận * LaGi Giao hàng [GEOGRA…" at bounding box center [813, 268] width 1388 height 153
click at [673, 349] on div "Total Paid Fee 30.000 Total UnPaid Fee 0 Cash Collection Total Fee Mã ĐH: HLXFN…" at bounding box center [784, 364] width 1441 height 613
click at [1507, 33] on span "Close" at bounding box center [1490, 32] width 46 height 46
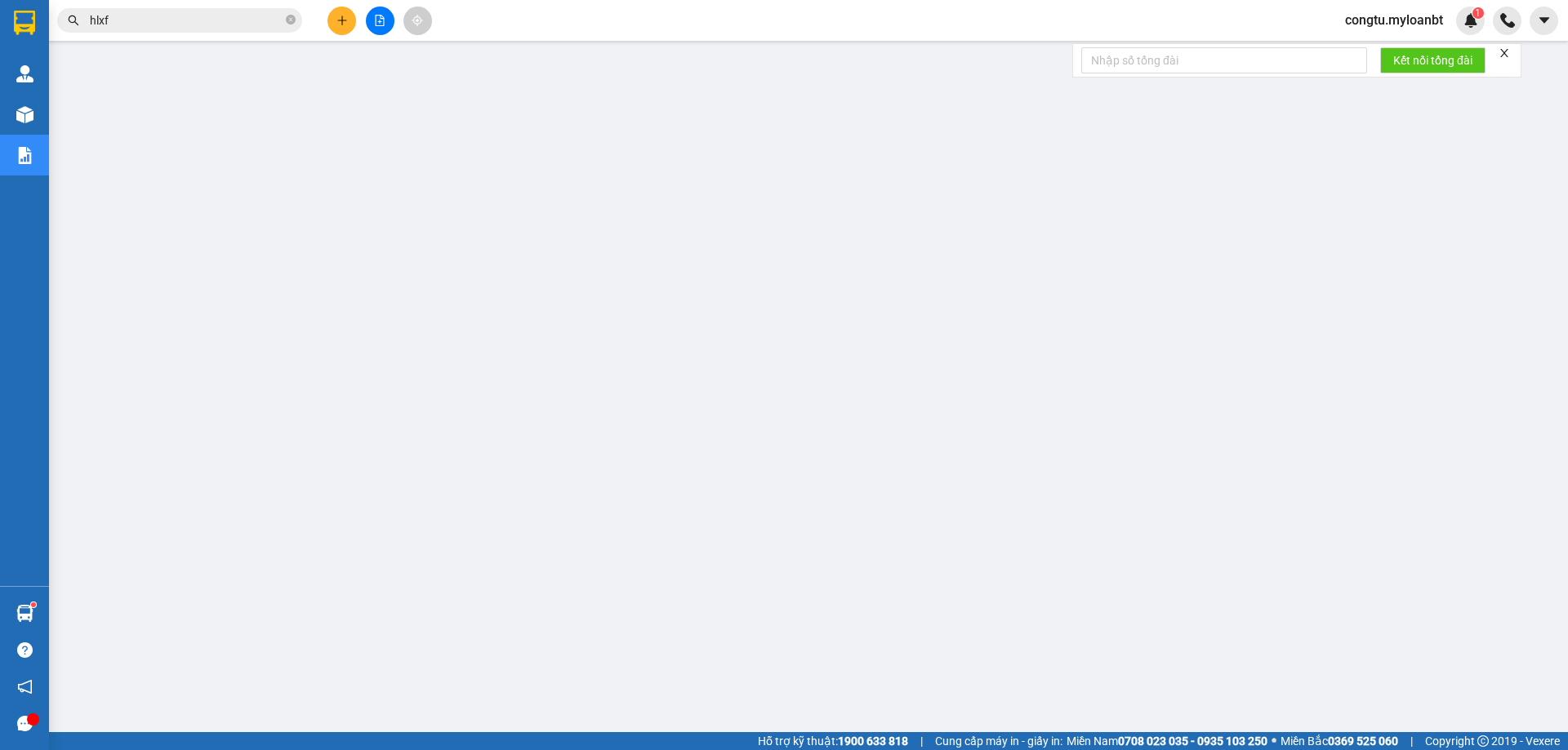
click at [207, 7] on div "Kết quả tìm kiếm ( 1 ) Bộ lọc Mã ĐH Trạng thái Món hàng Thu hộ Tổng cước Chưa c…" at bounding box center [159, 21] width 318 height 29
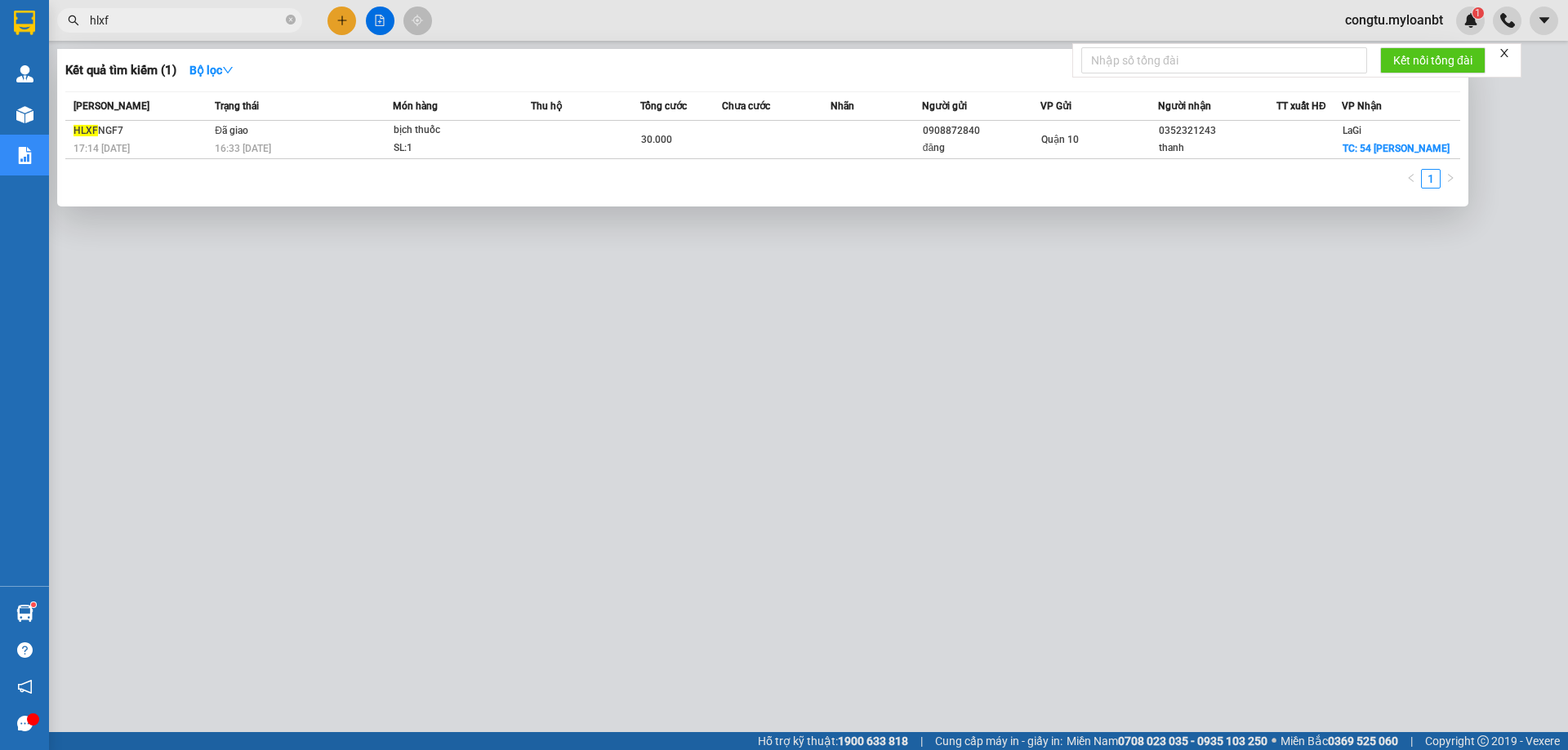
click at [222, 13] on span "hlxf" at bounding box center [179, 21] width 245 height 25
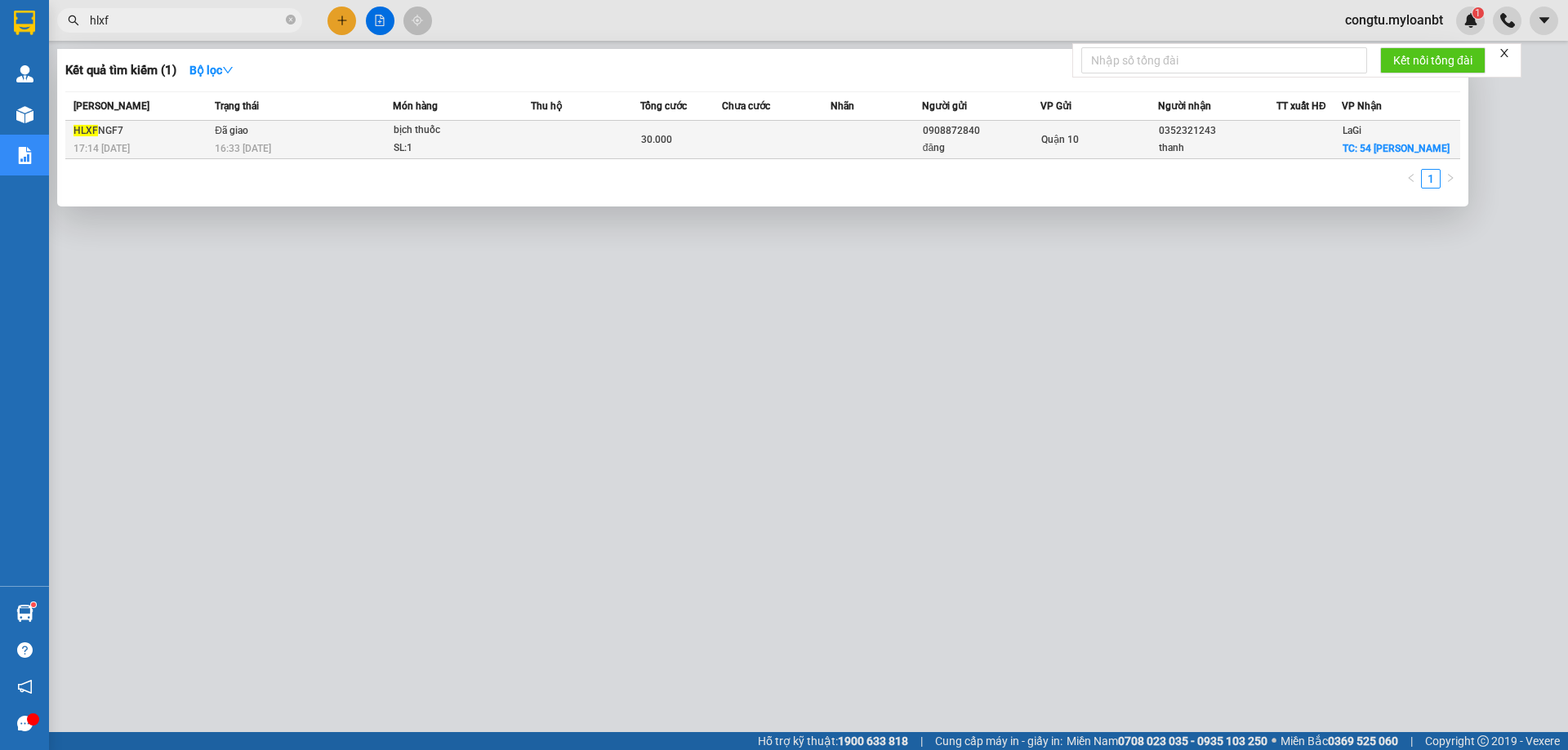
click at [636, 134] on td at bounding box center [585, 140] width 109 height 38
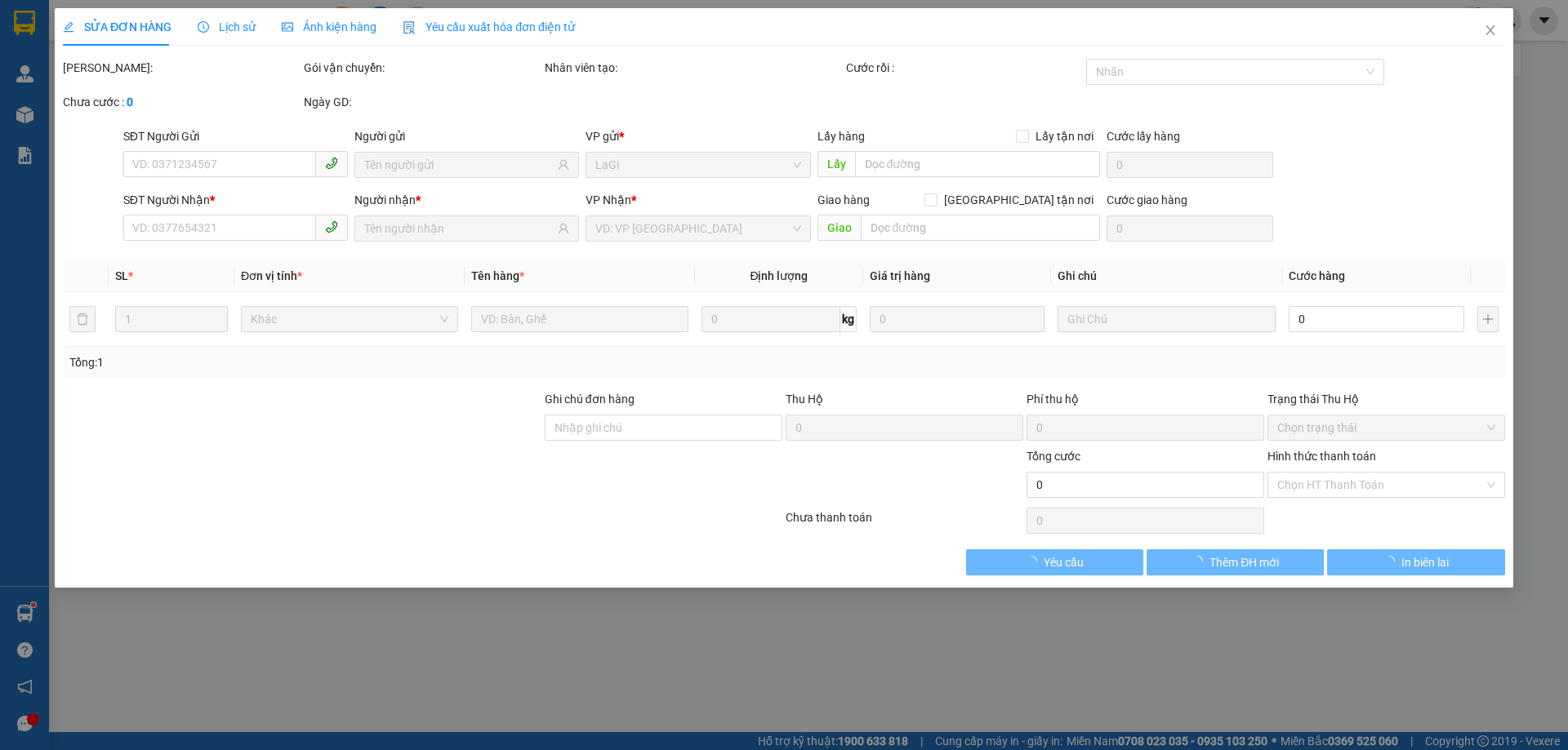
type input "0908872840"
type input "đăng"
type input "0352321243"
type input "thanh"
checkbox input "true"
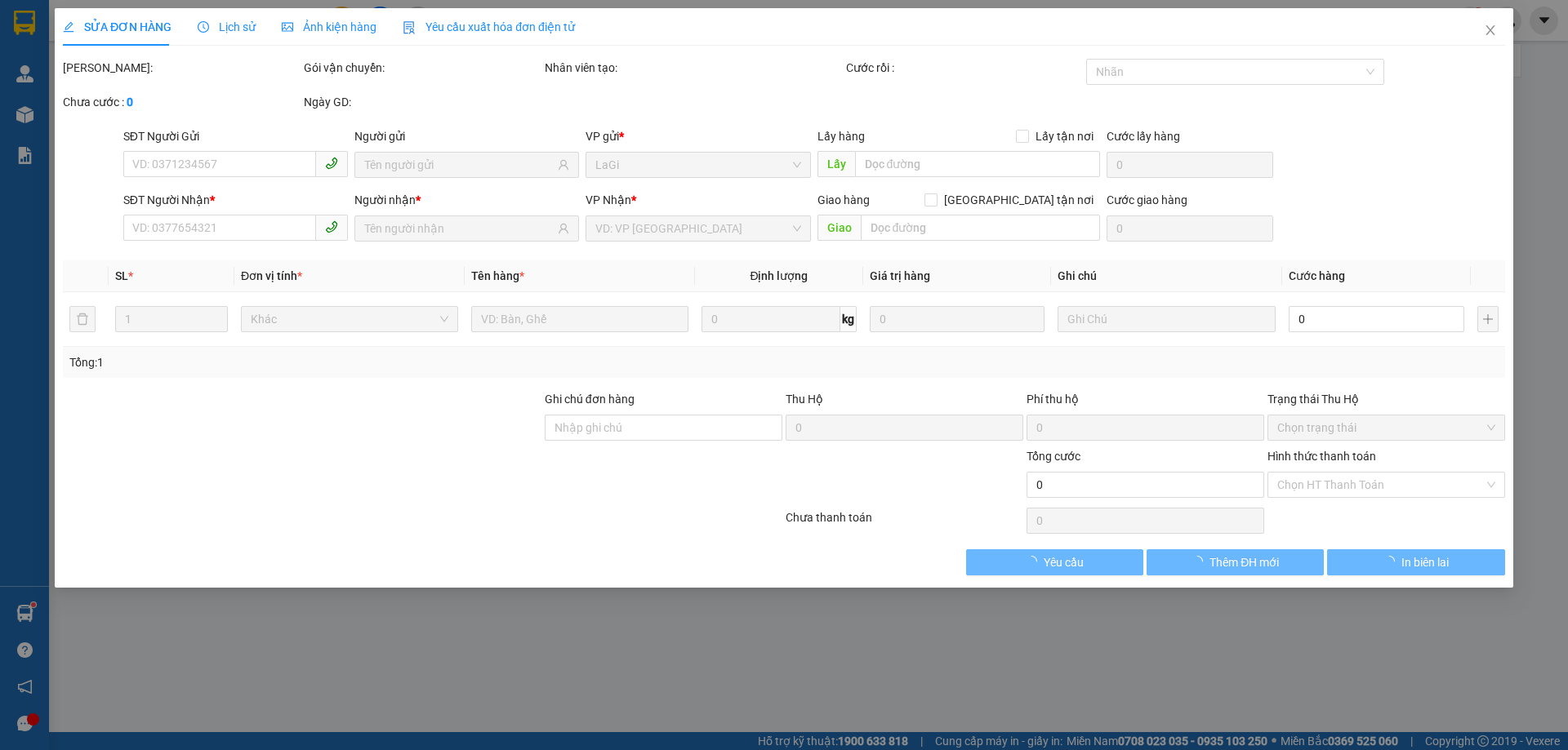
type input "54 [PERSON_NAME]"
type input "30.000"
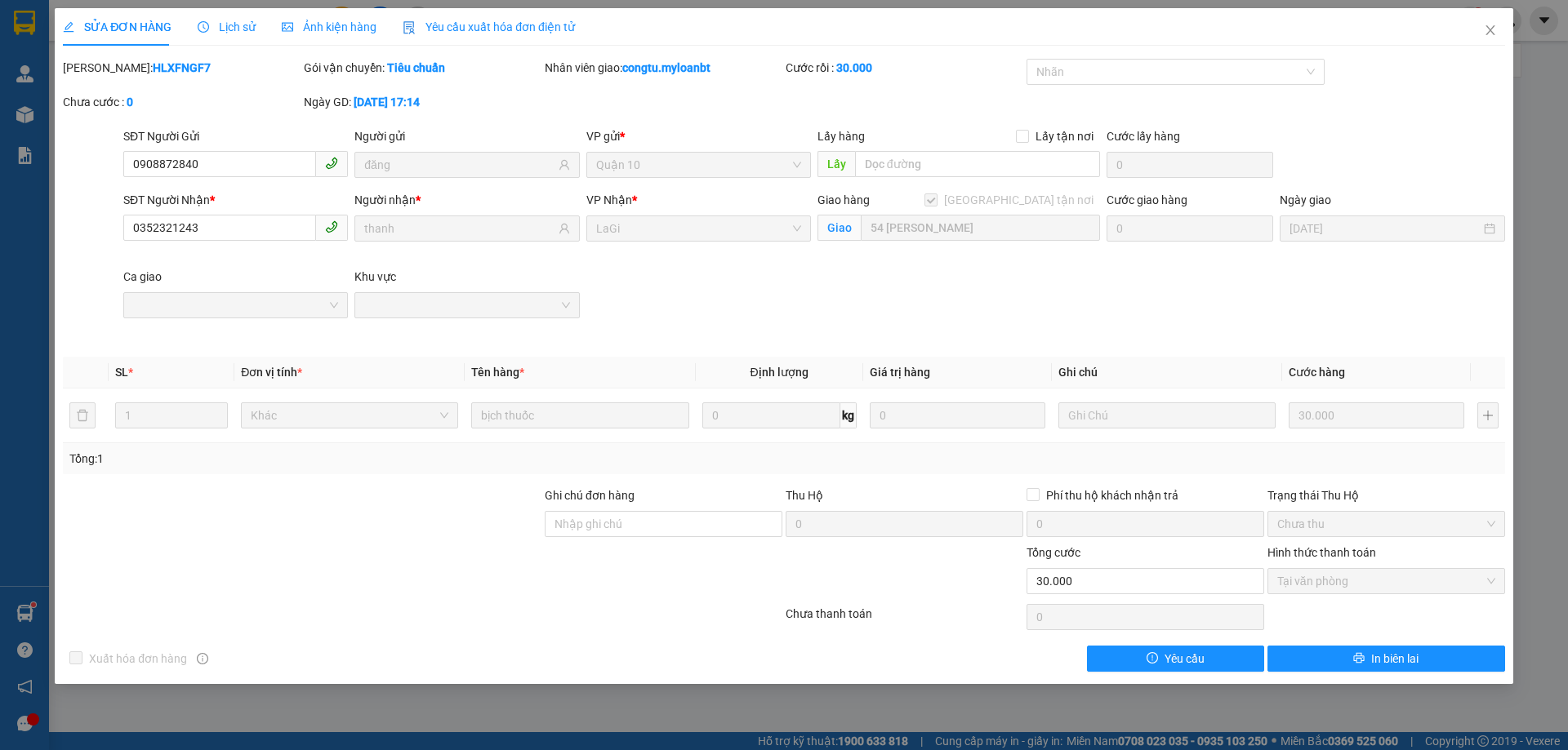
click at [239, 22] on span "Lịch sử" at bounding box center [226, 27] width 58 height 13
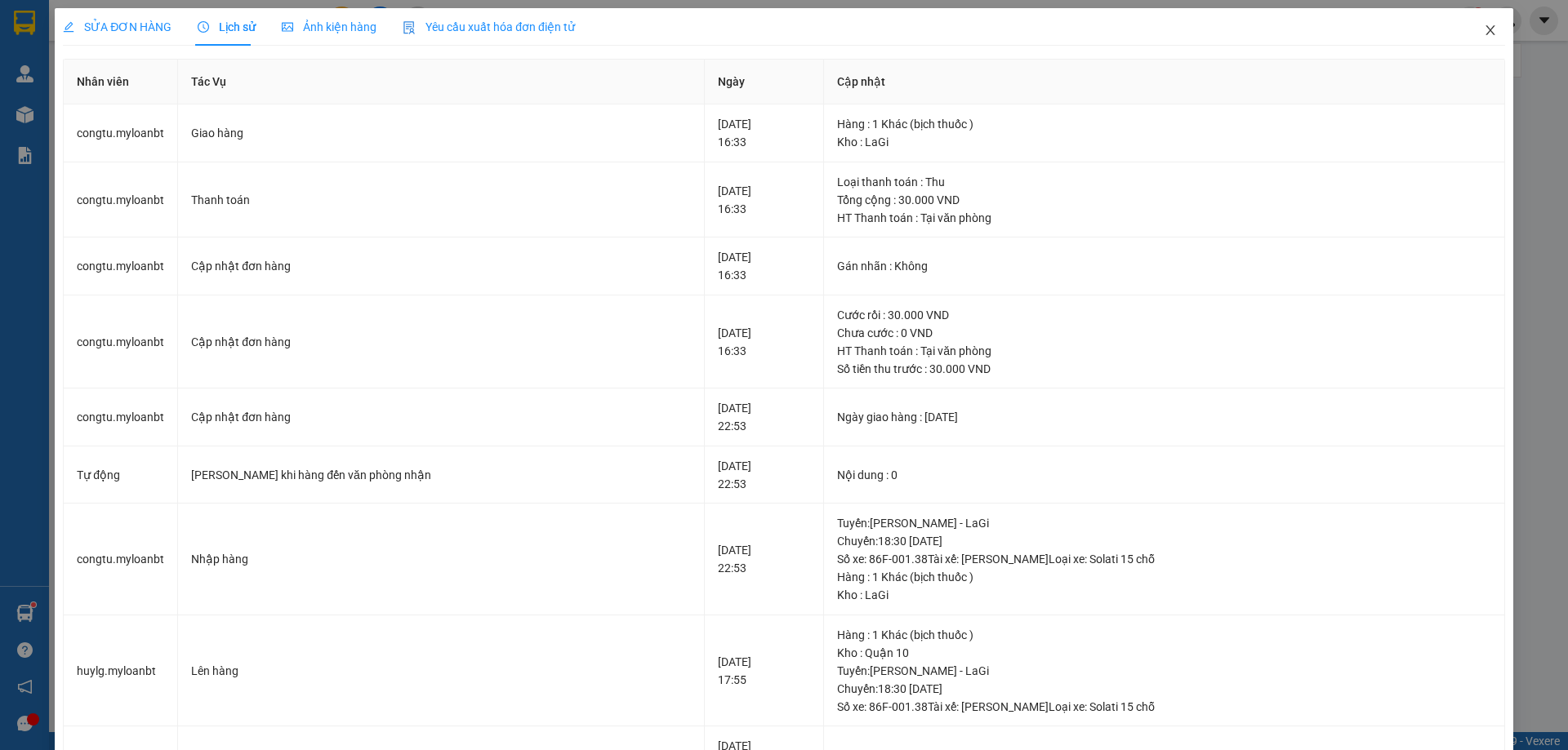
click at [1484, 26] on icon "close" at bounding box center [1490, 31] width 13 height 13
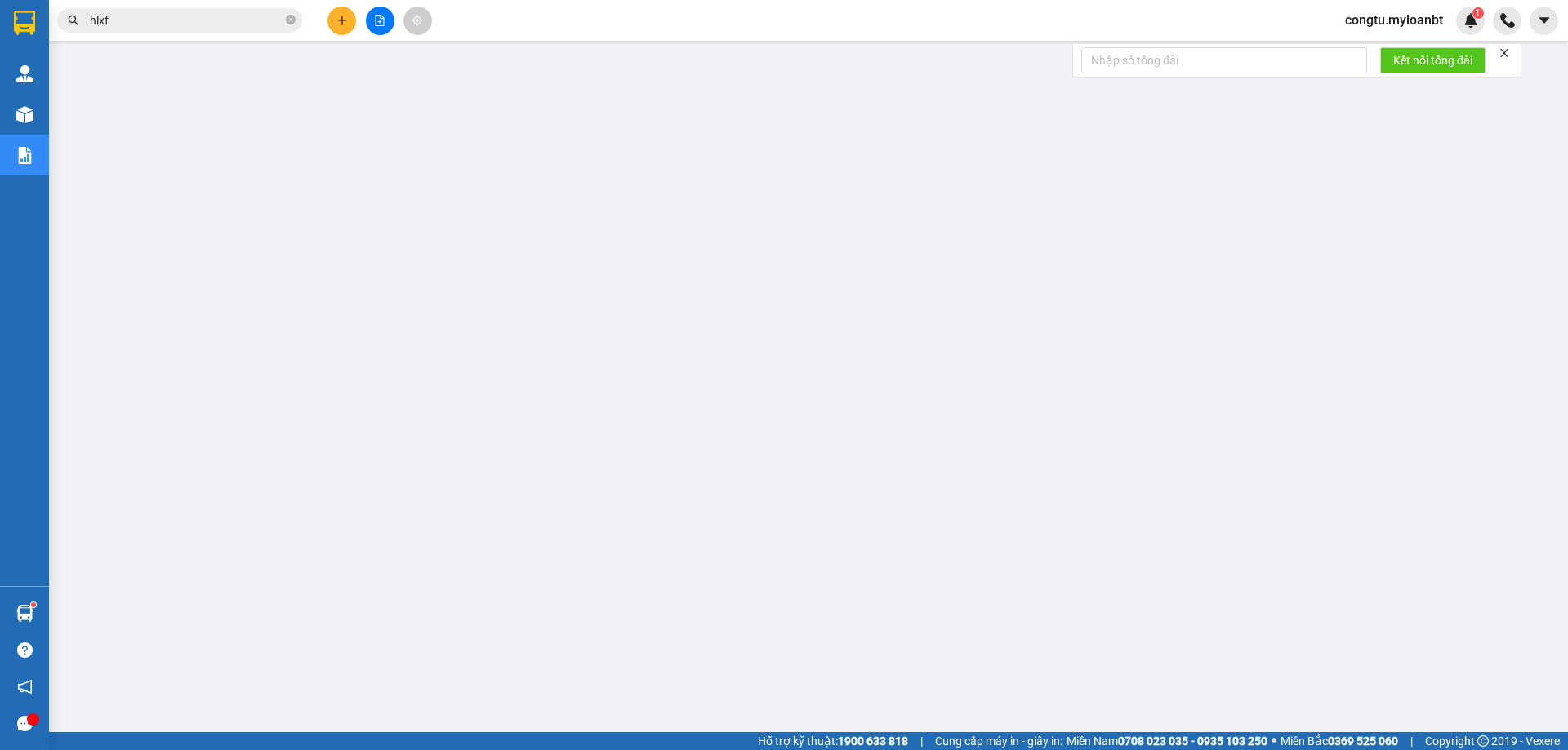
click at [180, 29] on input "hlxf" at bounding box center [186, 20] width 193 height 18
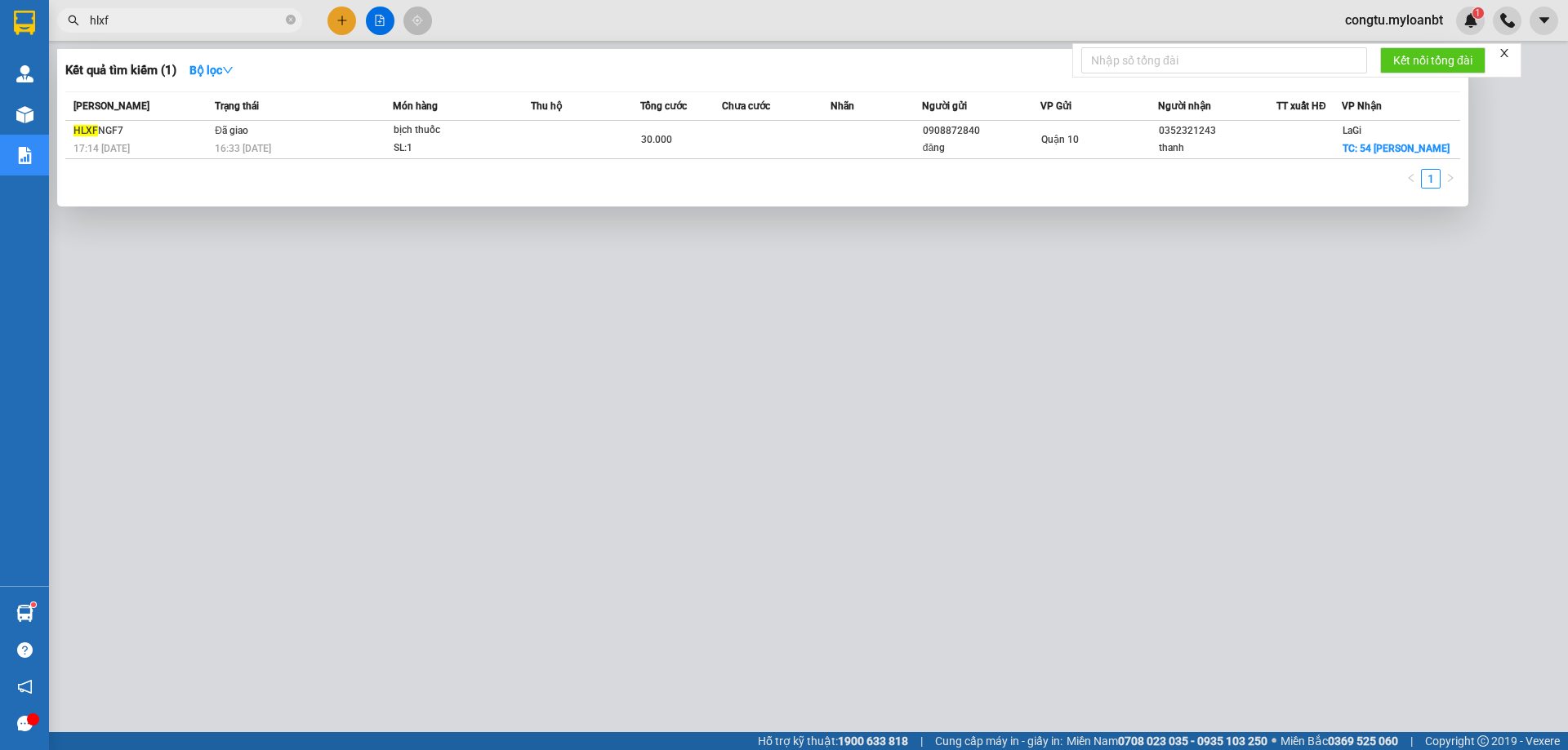
click at [180, 29] on input "hlxf" at bounding box center [186, 20] width 193 height 18
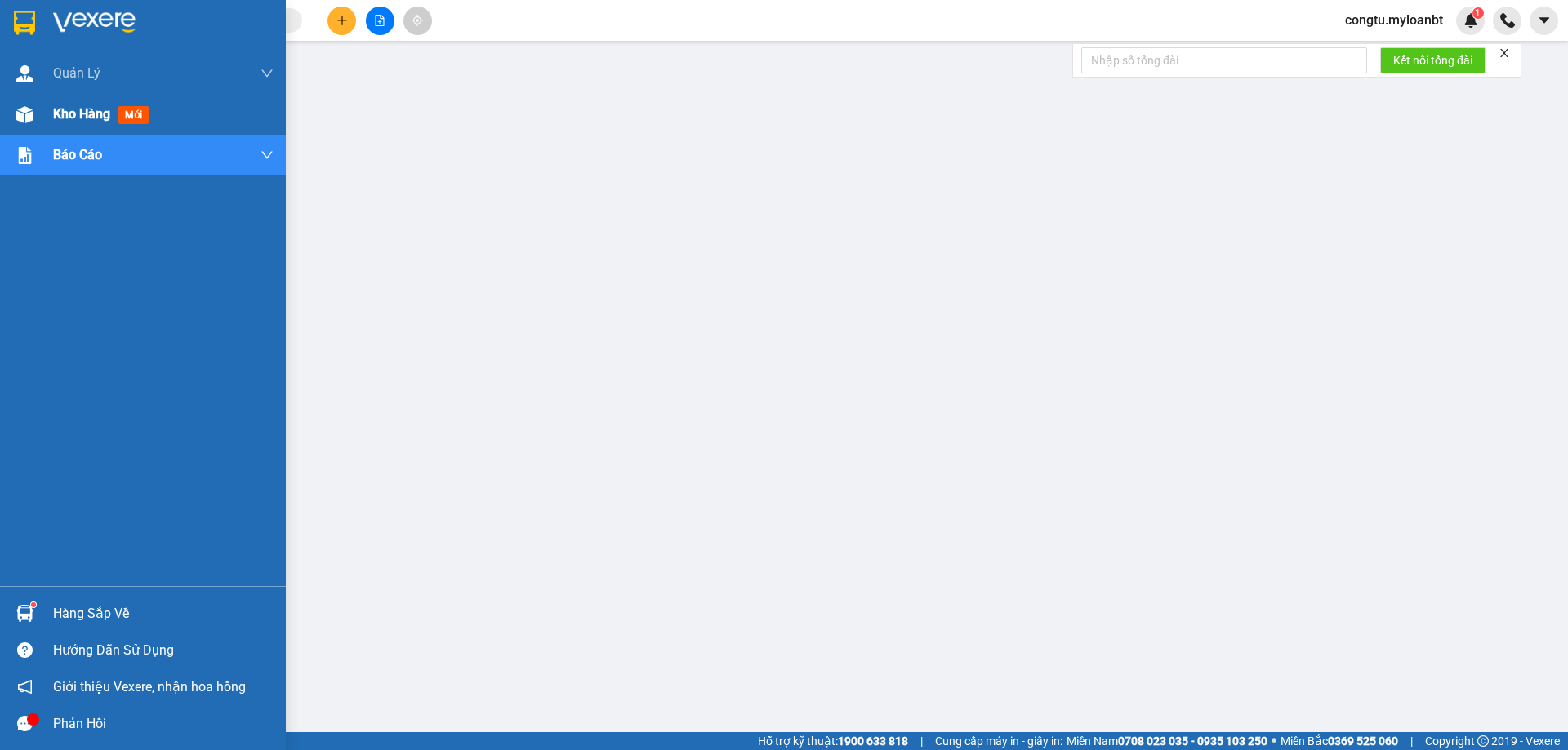
click at [63, 106] on span "Kho hàng" at bounding box center [82, 114] width 58 height 15
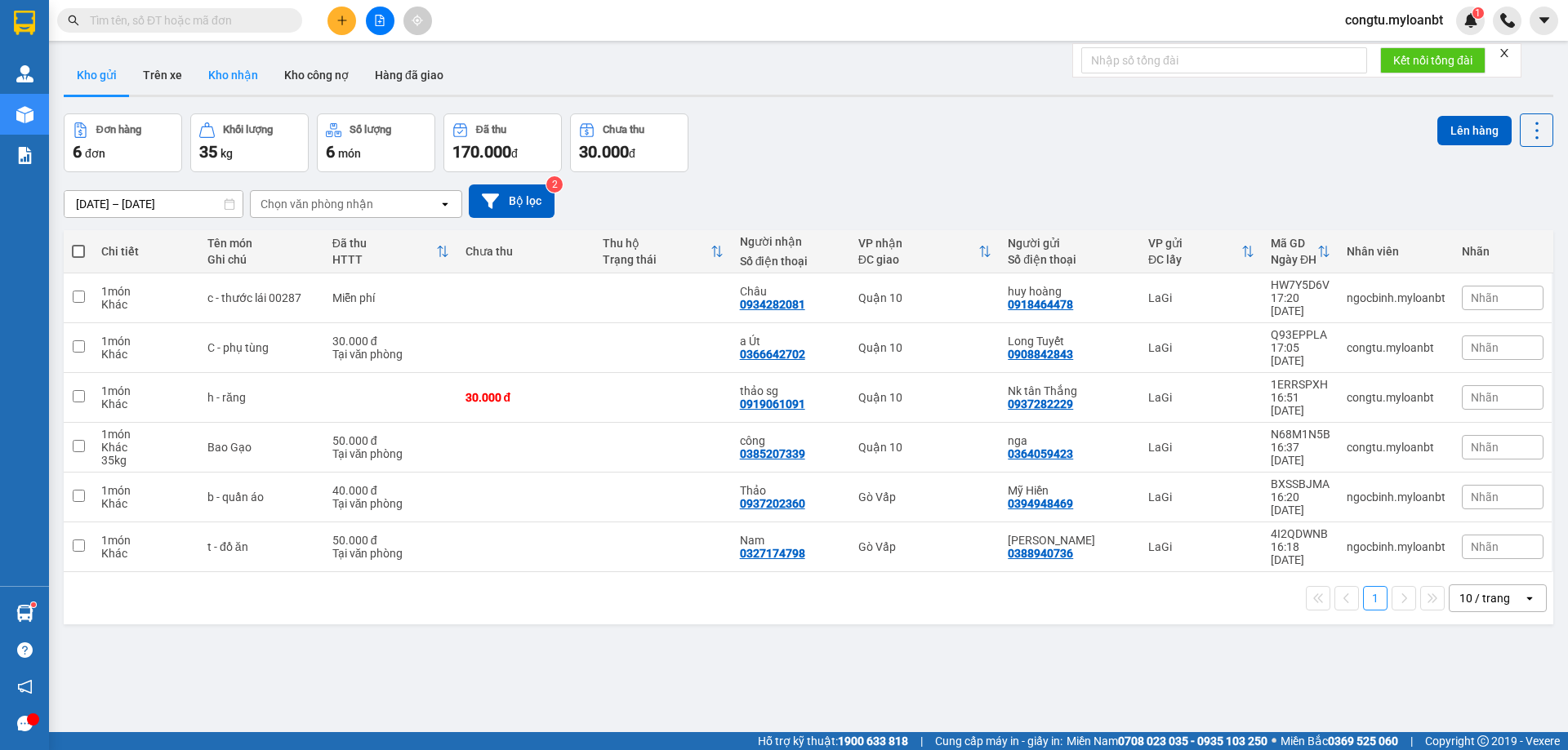
click at [250, 59] on button "Kho nhận" at bounding box center [232, 75] width 76 height 39
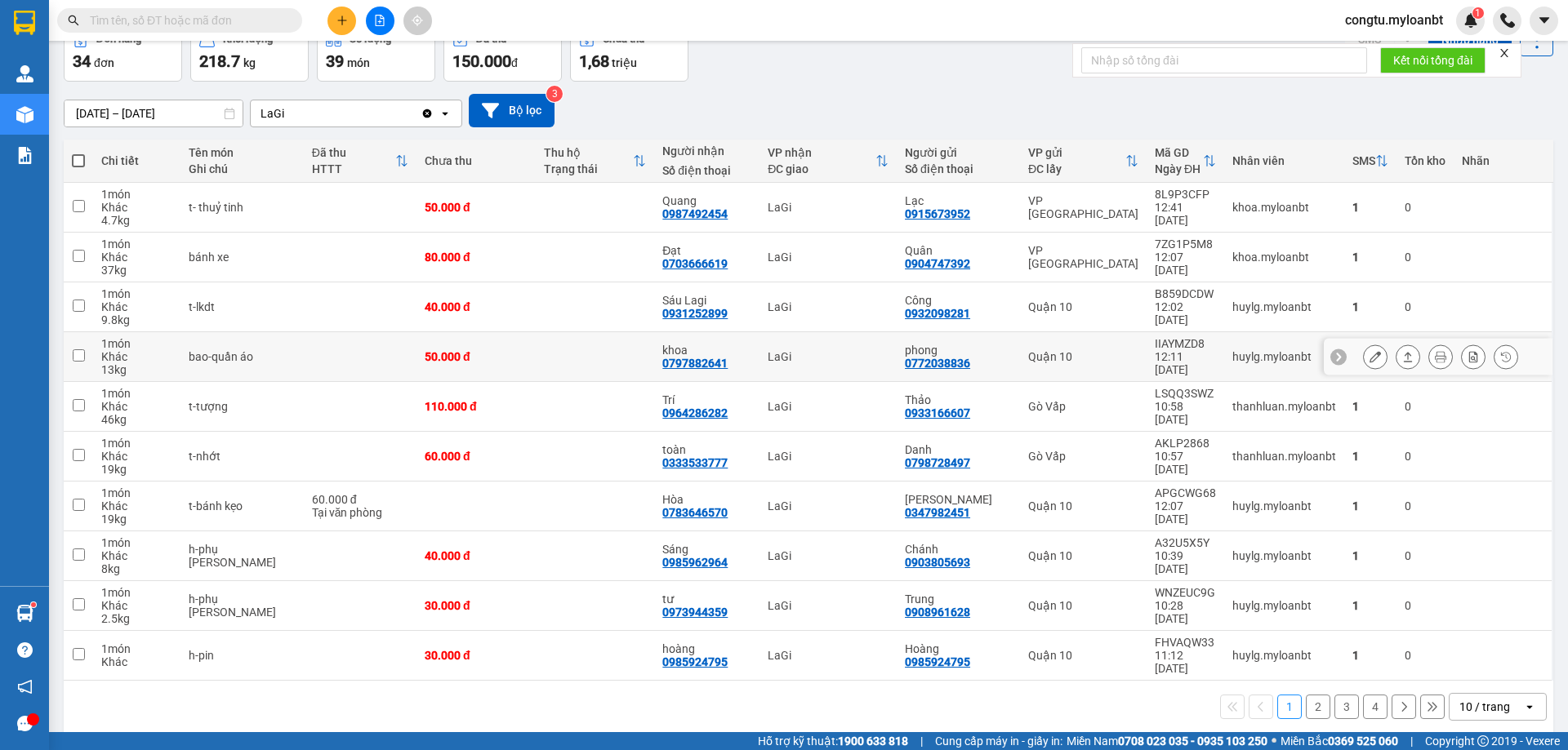
scroll to position [93, 0]
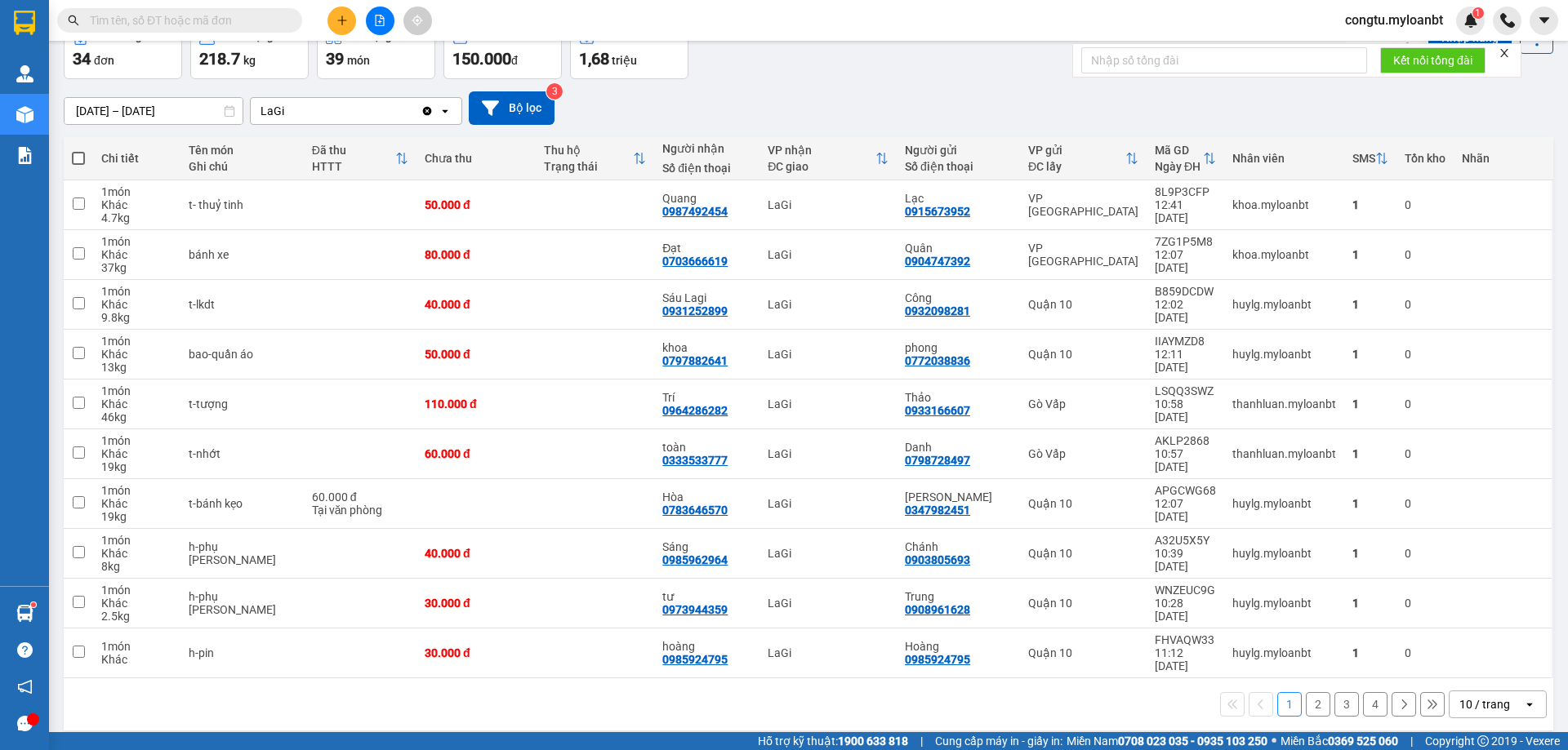
click at [1479, 697] on div "10 / trang" at bounding box center [1484, 704] width 51 height 16
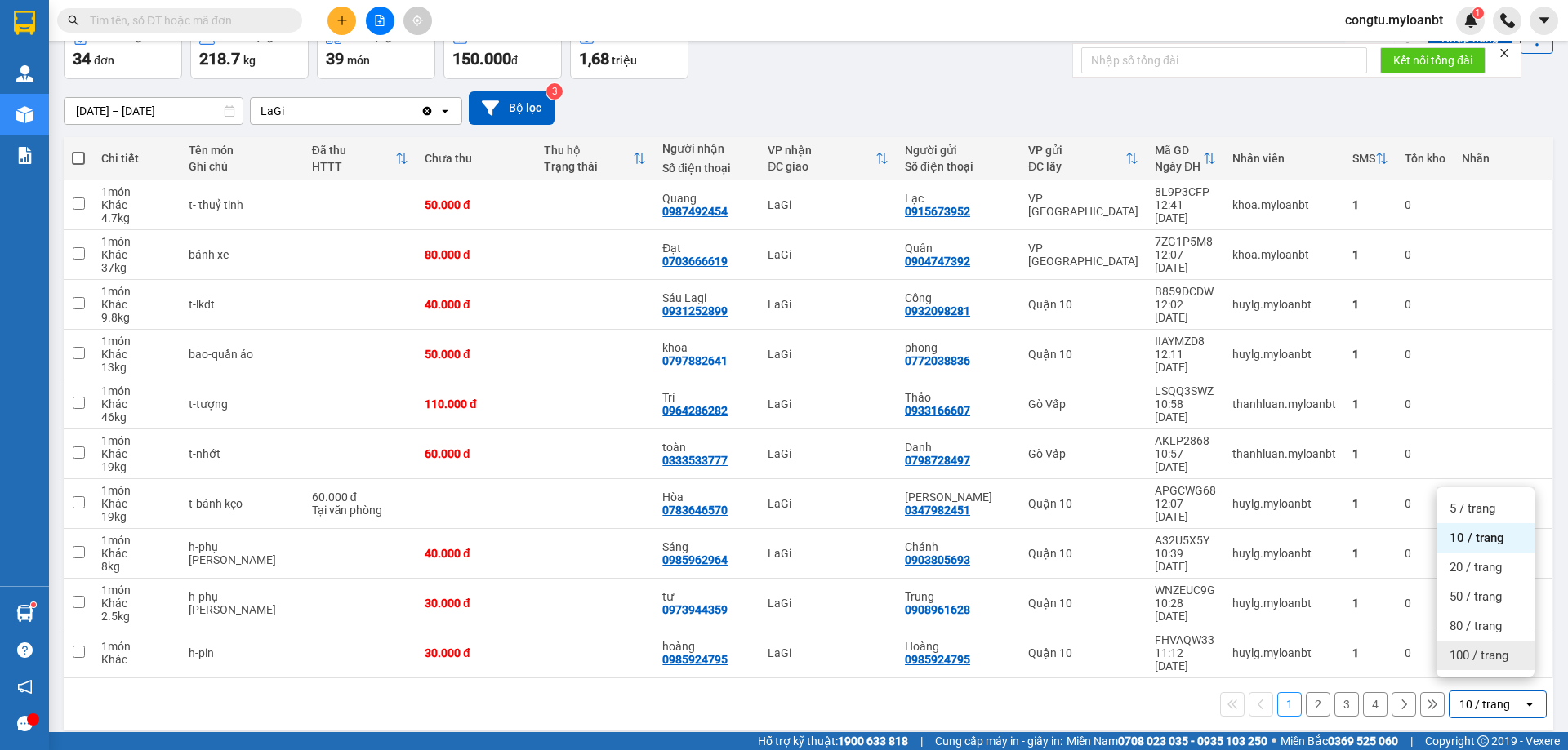
click at [1491, 664] on div "100 / trang" at bounding box center [1485, 655] width 98 height 30
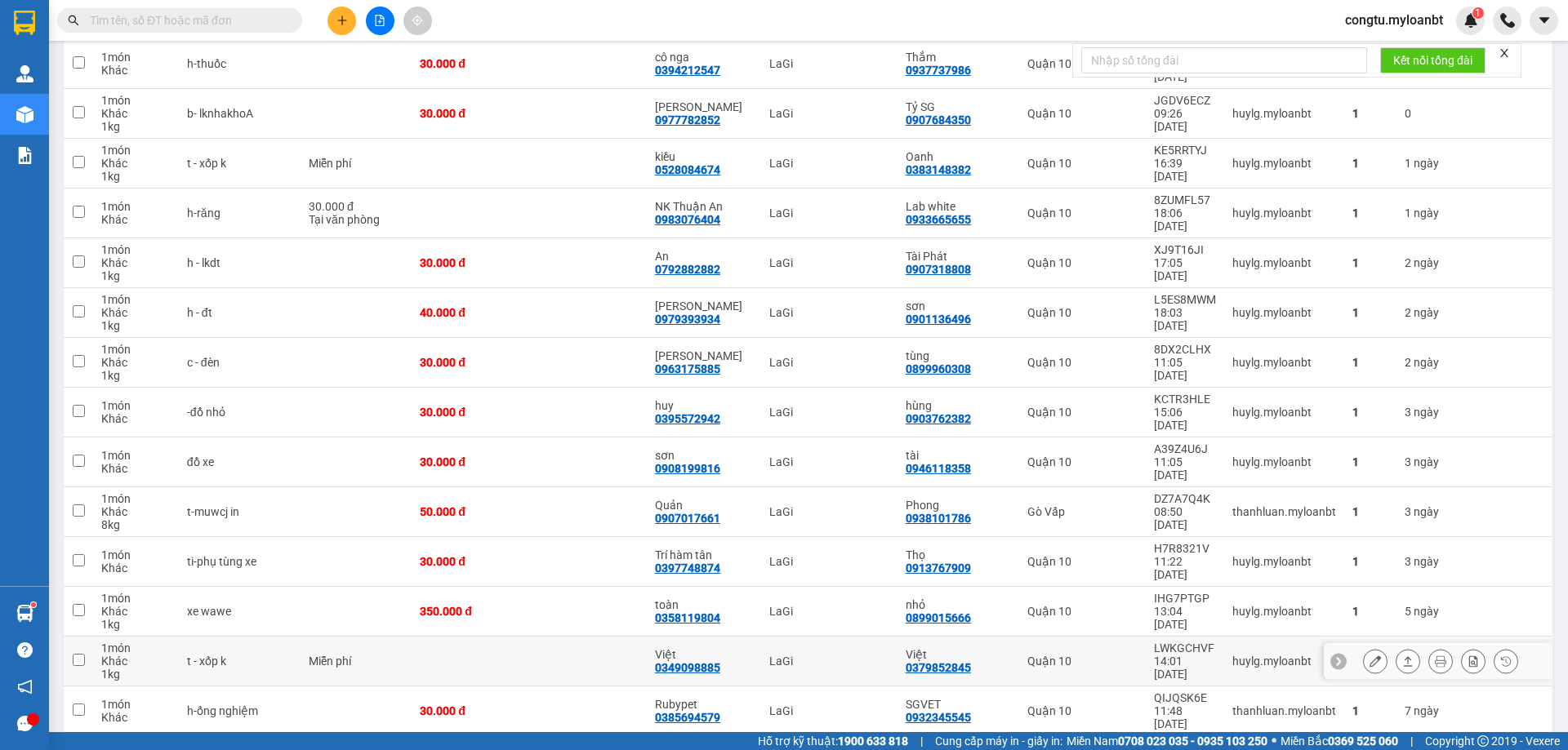
scroll to position [1145, 0]
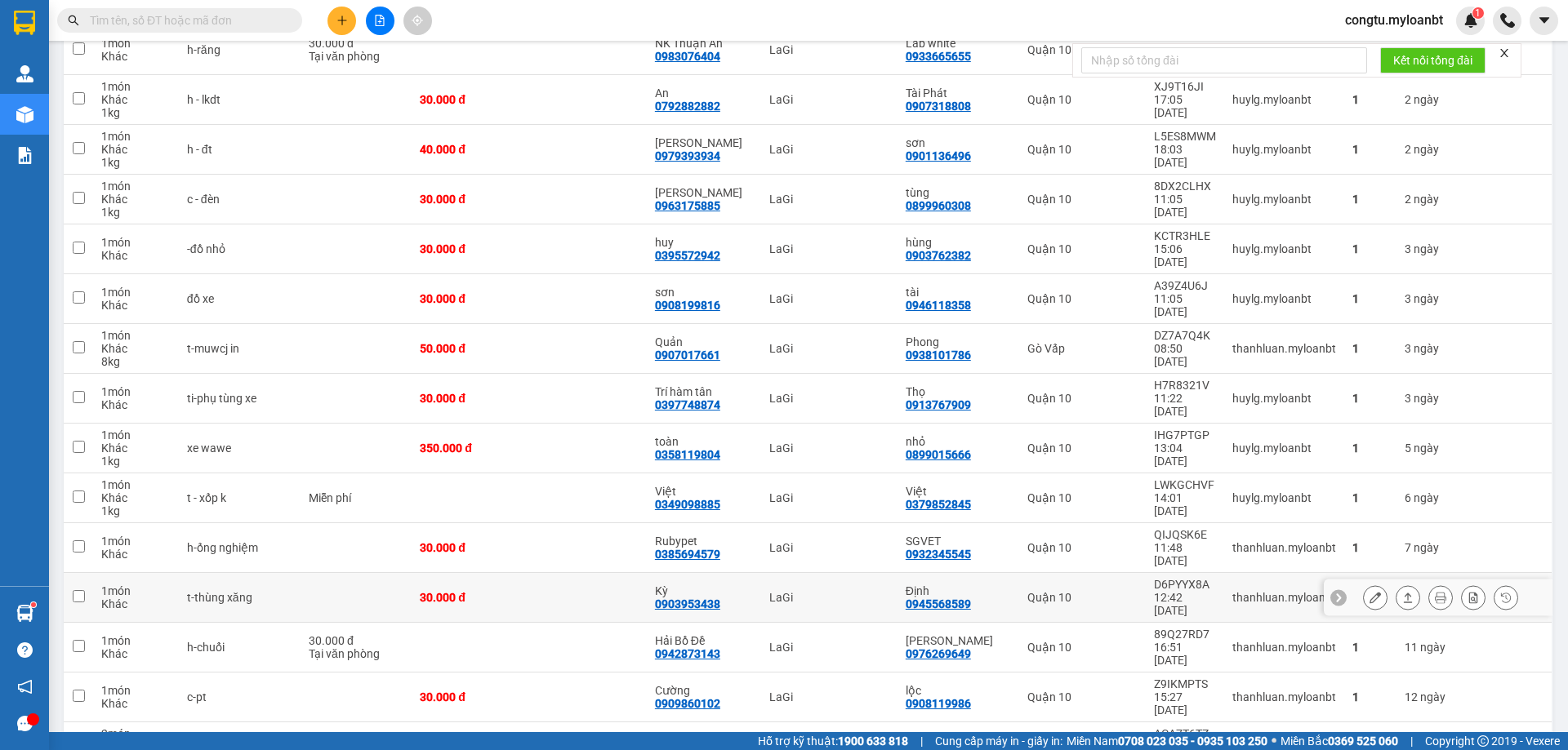
click at [1402, 592] on icon at bounding box center [1408, 598] width 12 height 12
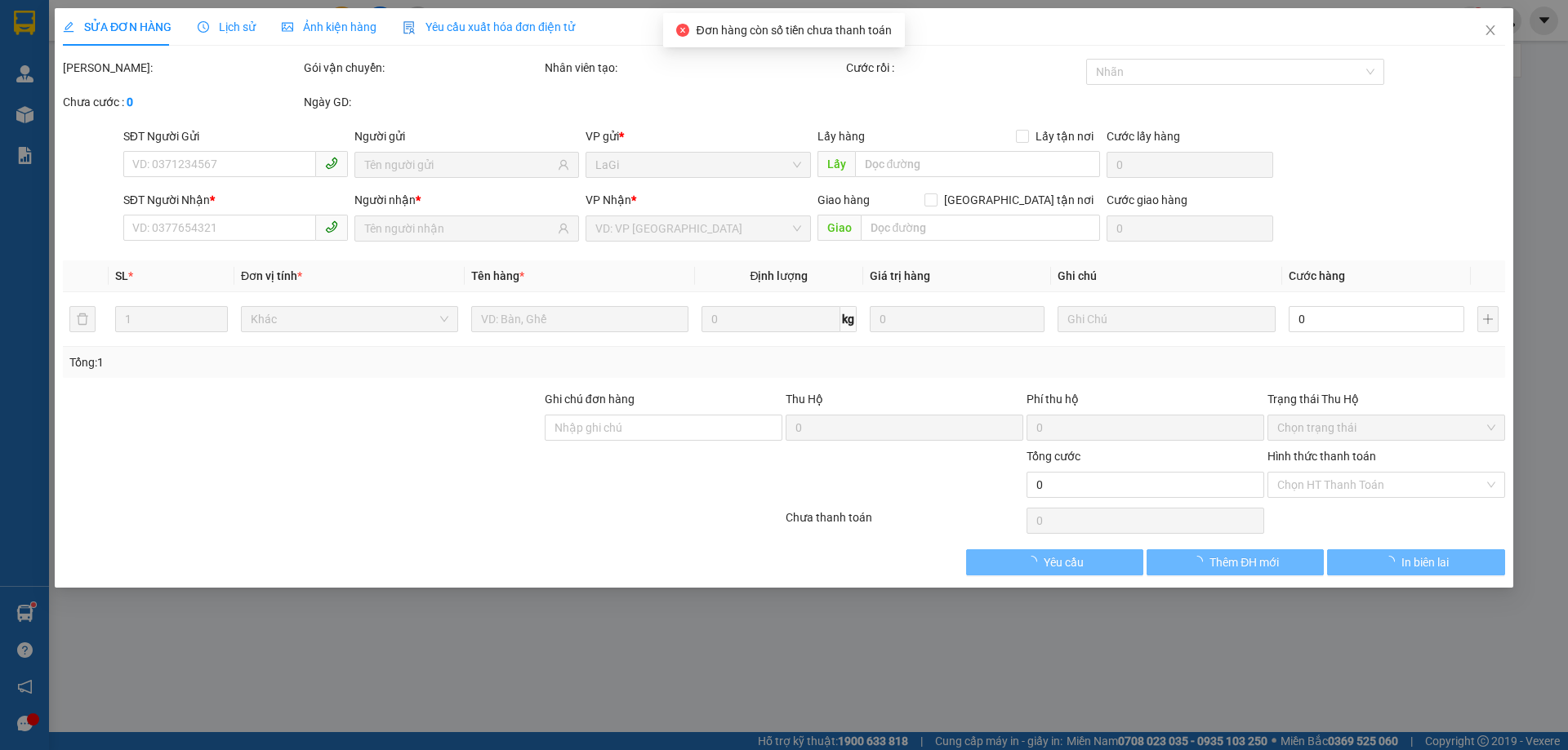
type input "0945568589"
type input "Định"
type input "0903953438"
type input "Kỳ"
type input "30.000"
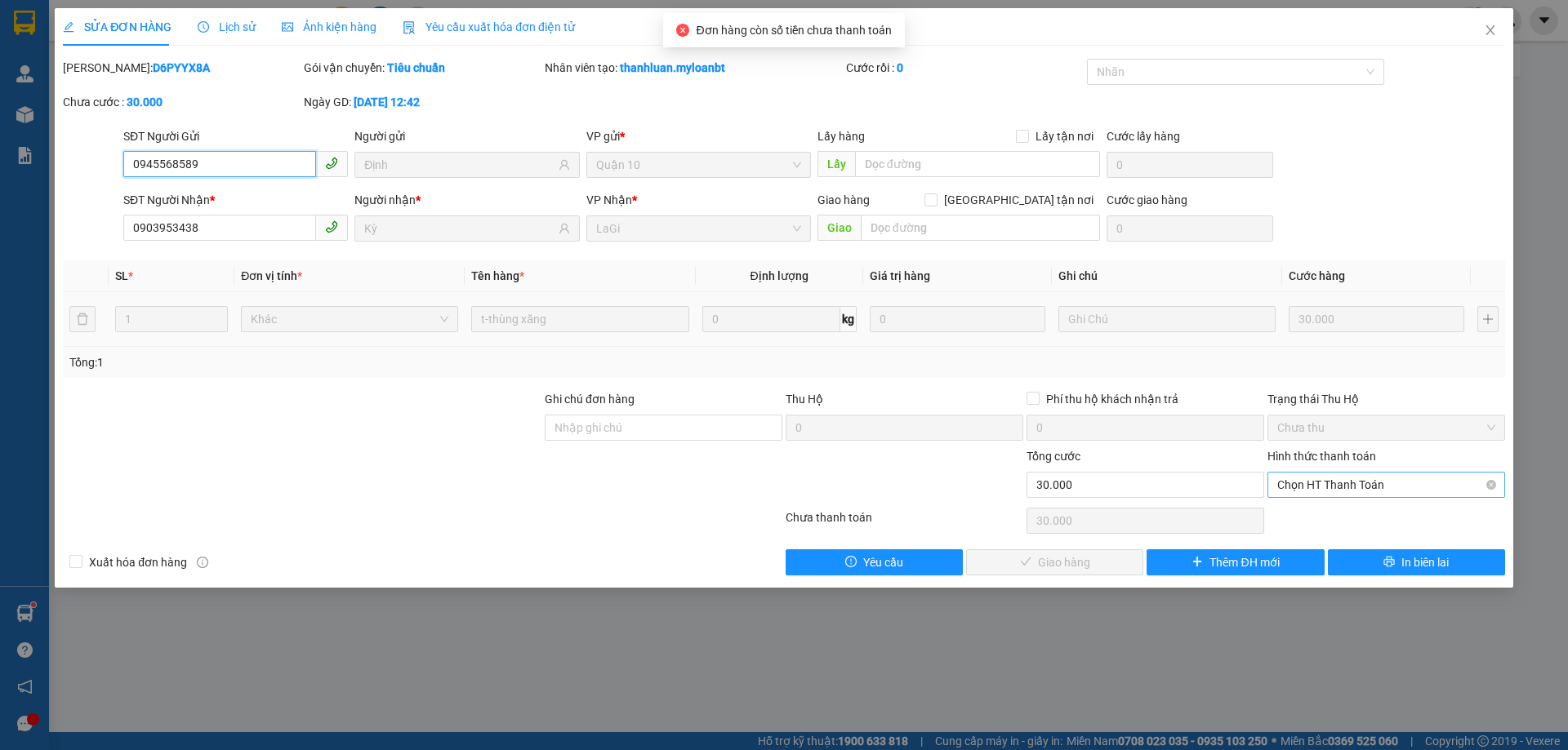
click at [1420, 483] on span "Chọn HT Thanh Toán" at bounding box center [1385, 485] width 218 height 25
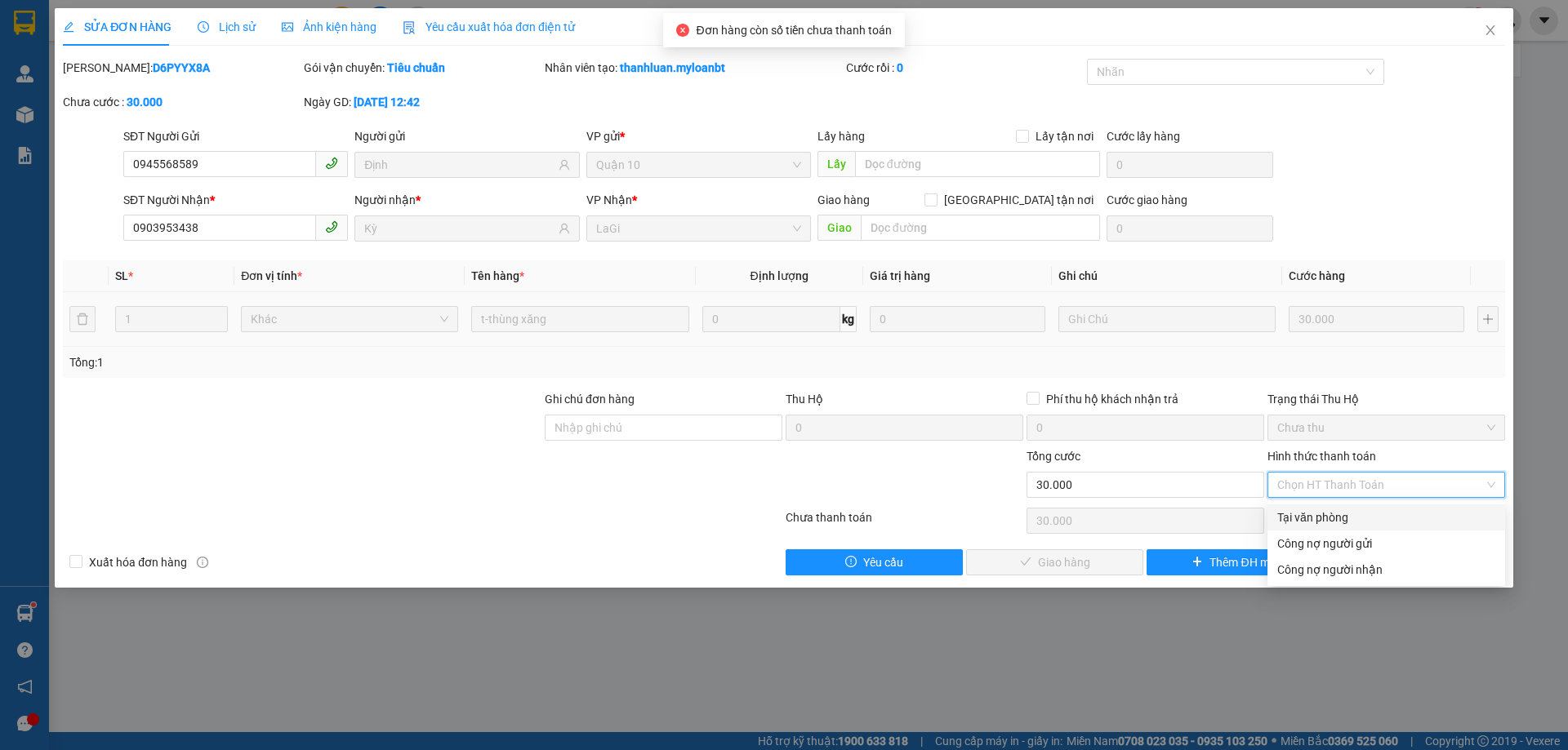
click at [1353, 514] on div "Tại văn phòng" at bounding box center [1385, 517] width 218 height 18
type input "0"
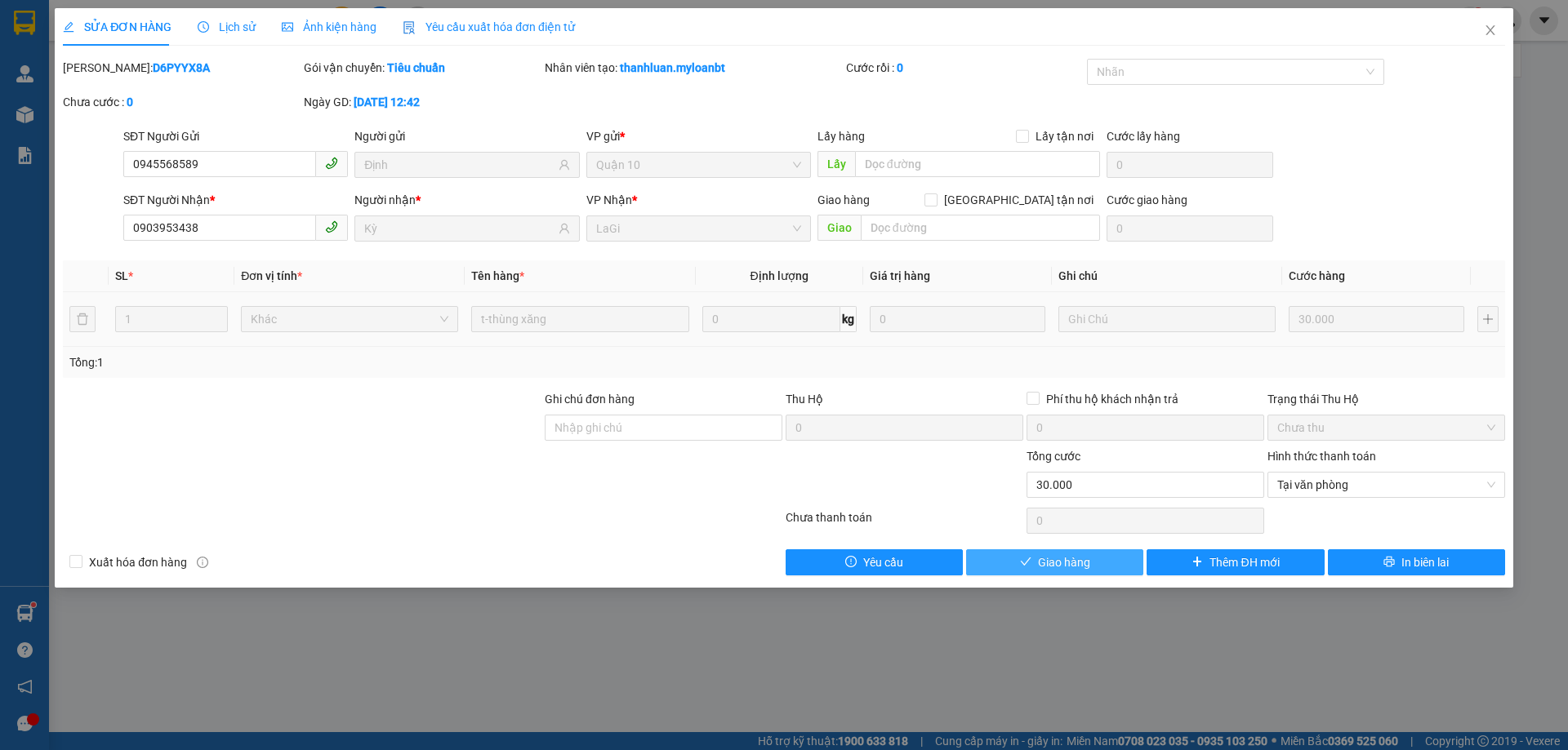
click at [1058, 555] on span "Giao hàng" at bounding box center [1064, 562] width 52 height 18
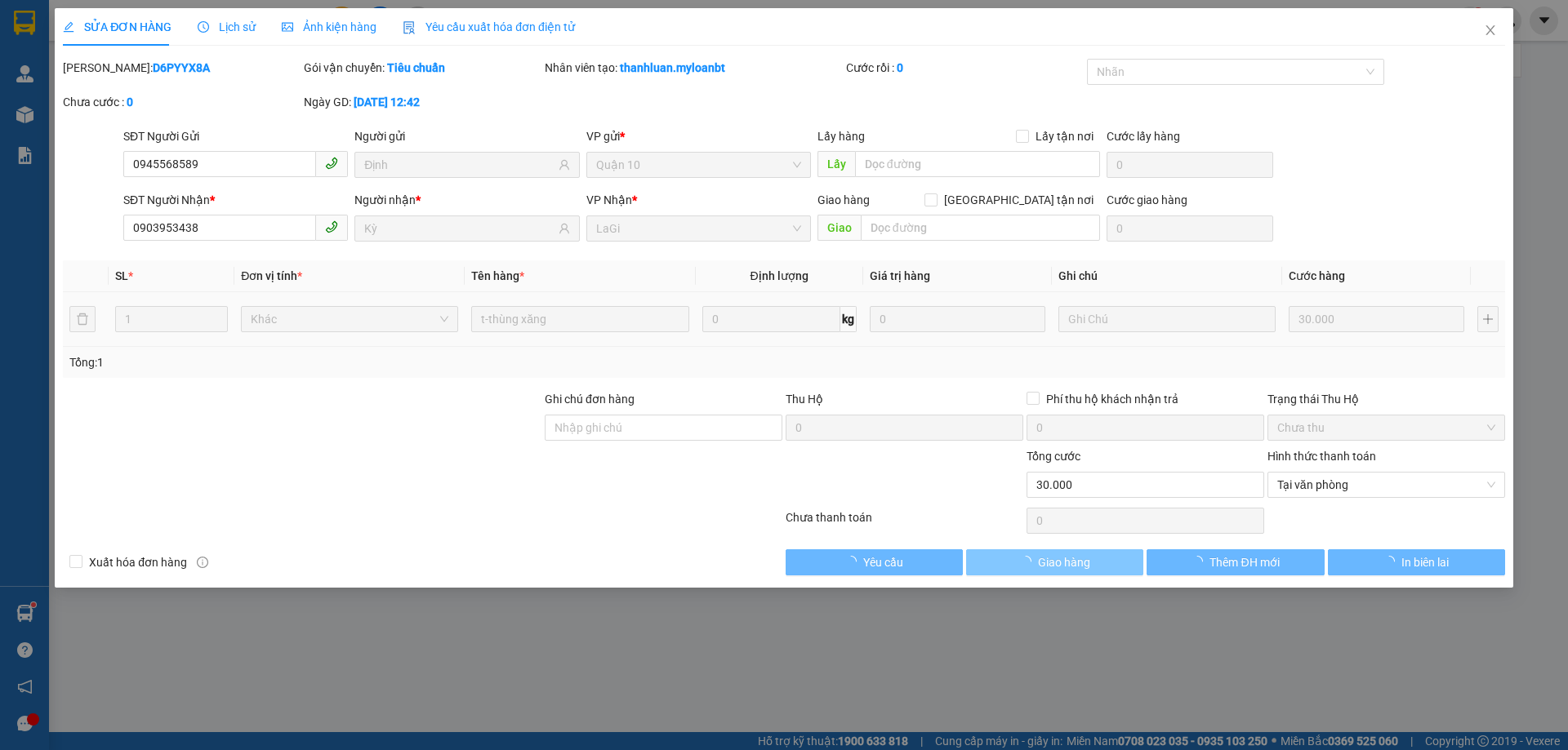
click at [1106, 568] on button "Giao hàng" at bounding box center [1054, 562] width 177 height 26
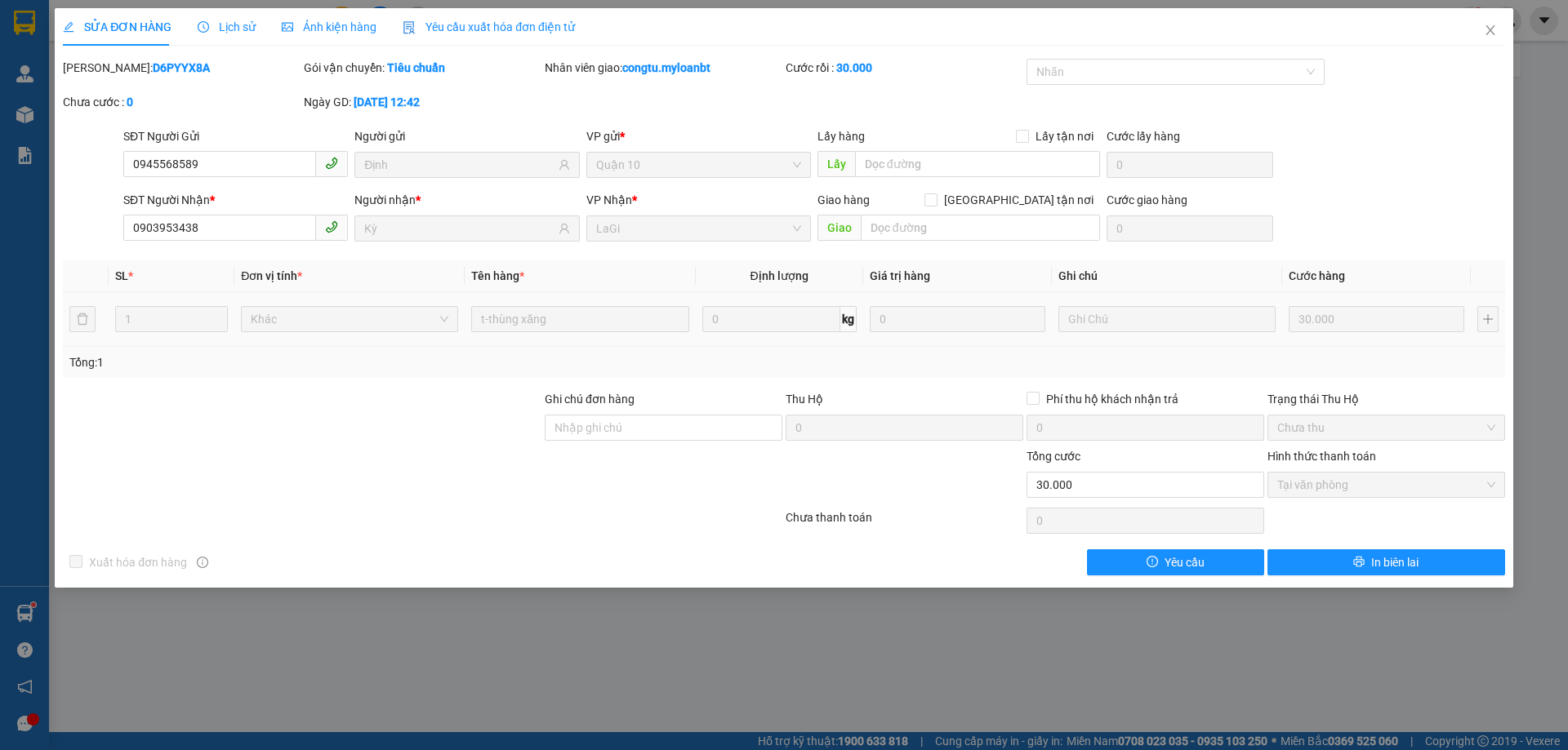
click at [1458, 5] on div "SỬA ĐƠN HÀNG Lịch sử Ảnh kiện hàng Yêu cầu xuất hóa đơn điện tử Total Paid Fee …" at bounding box center [784, 375] width 1568 height 750
drag, startPoint x: 1491, startPoint y: 37, endPoint x: 1439, endPoint y: 52, distance: 54.1
click at [1493, 38] on span "Close" at bounding box center [1490, 32] width 46 height 46
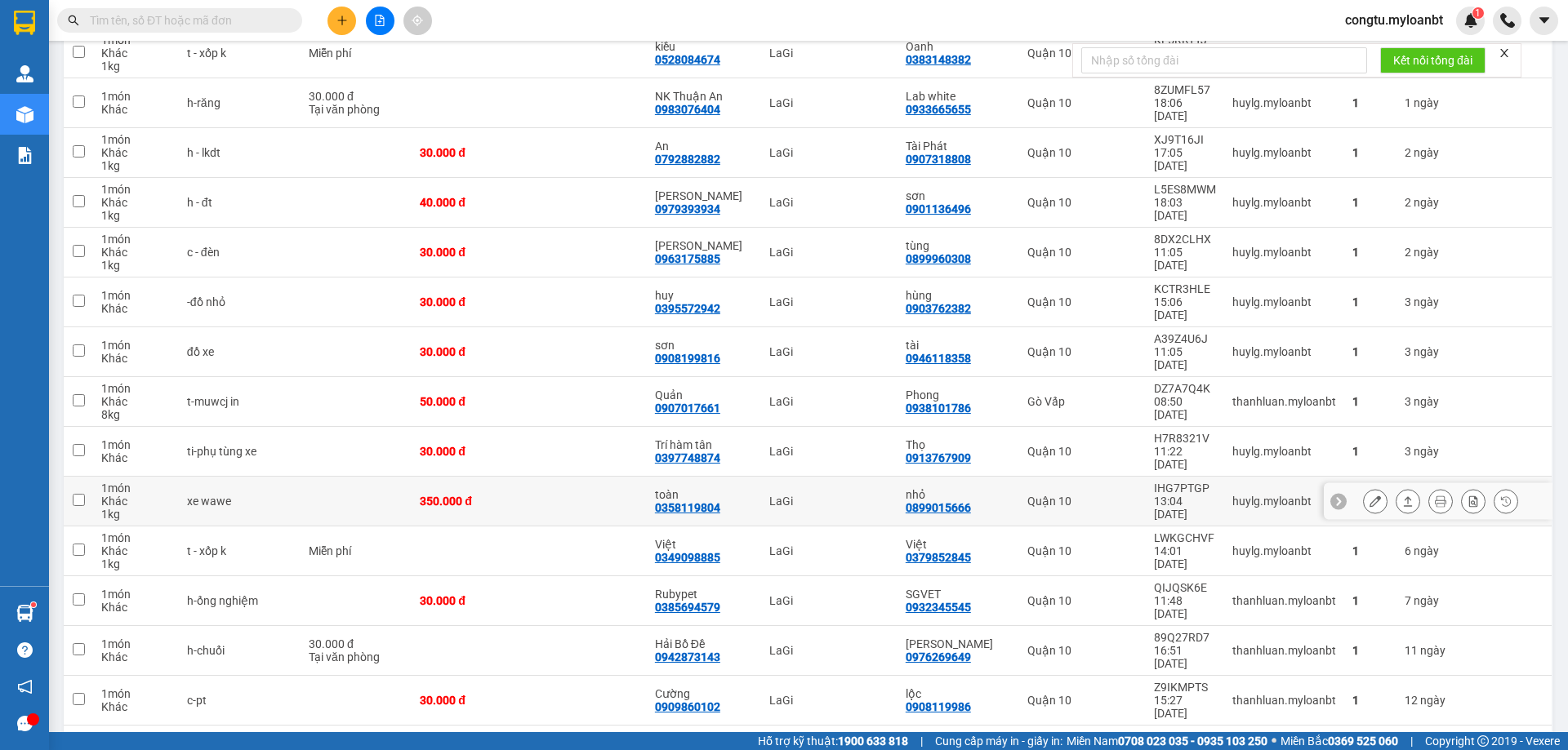
scroll to position [1108, 0]
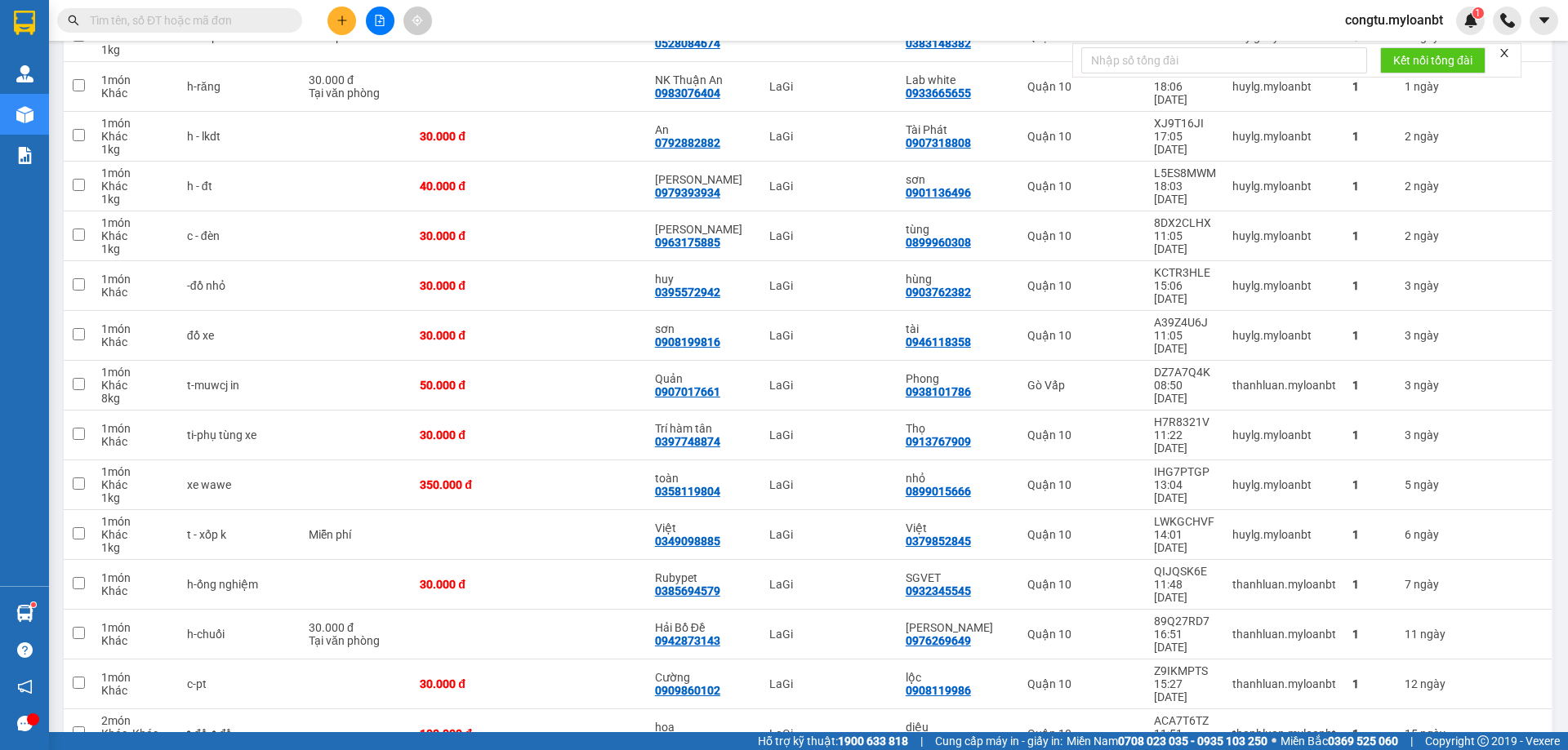
click at [128, 10] on span at bounding box center [179, 21] width 245 height 25
click at [137, 20] on input "text" at bounding box center [186, 20] width 193 height 18
type input "1"
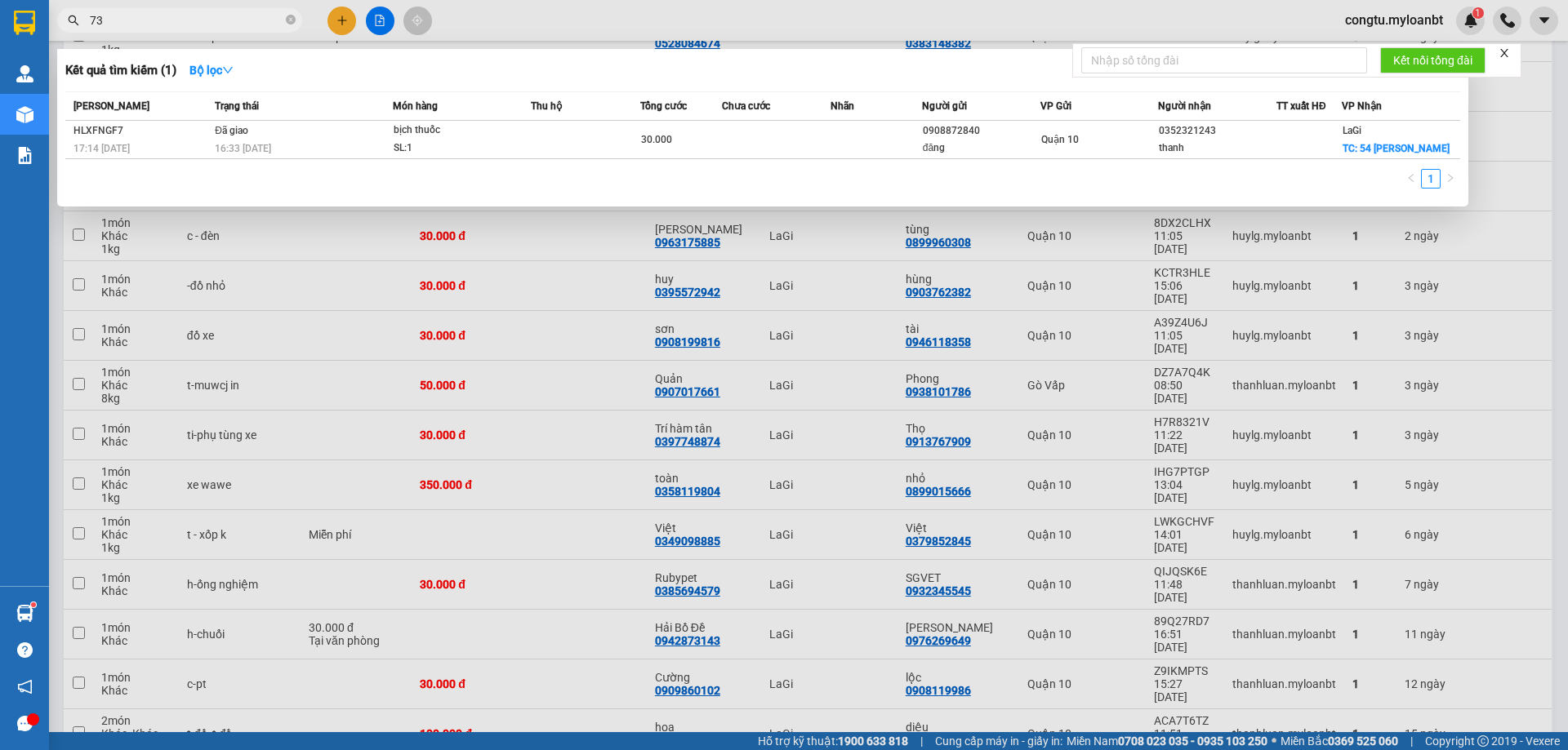
type input "73a"
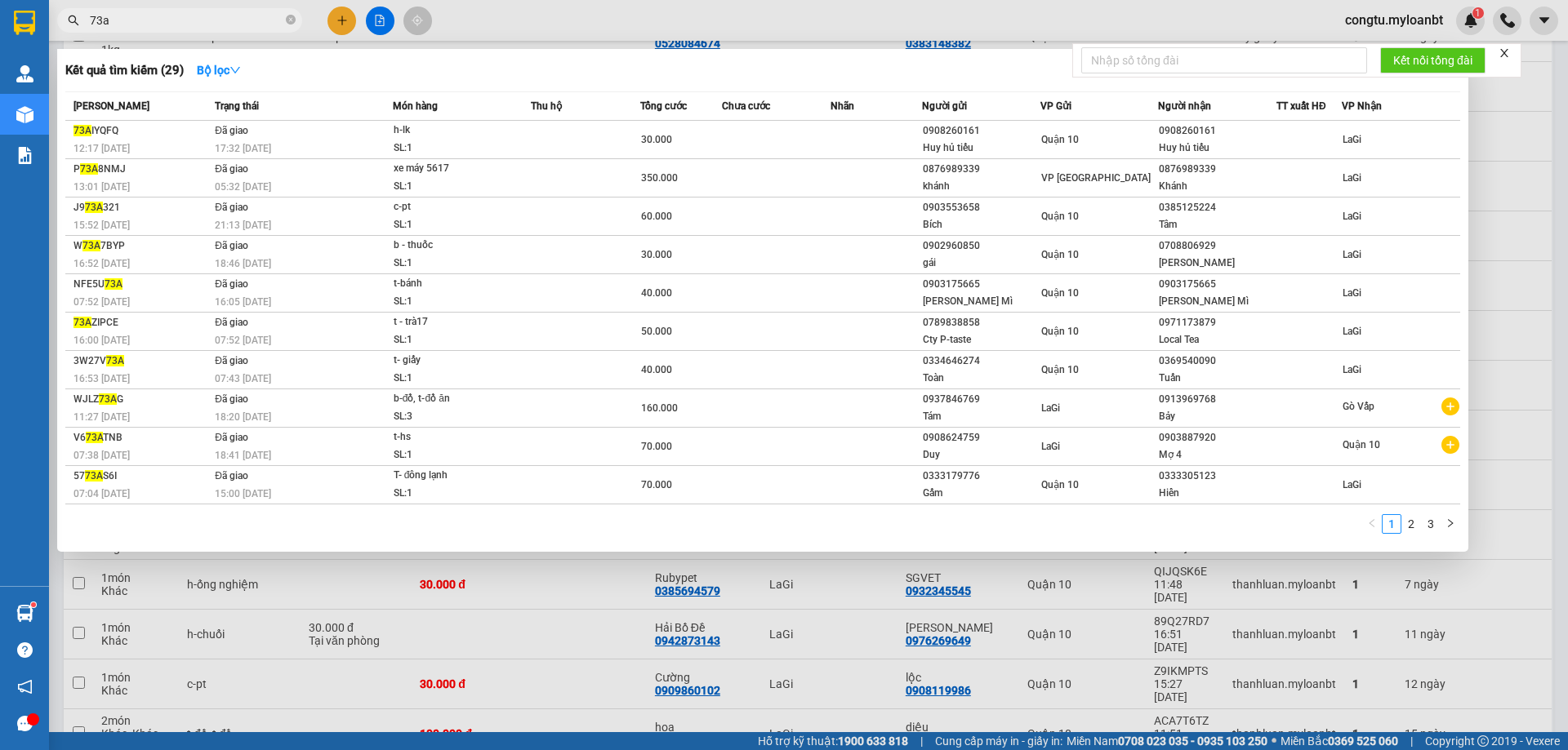
click at [279, 13] on input "73a" at bounding box center [186, 20] width 193 height 18
click at [289, 18] on icon "close-circle" at bounding box center [291, 19] width 10 height 10
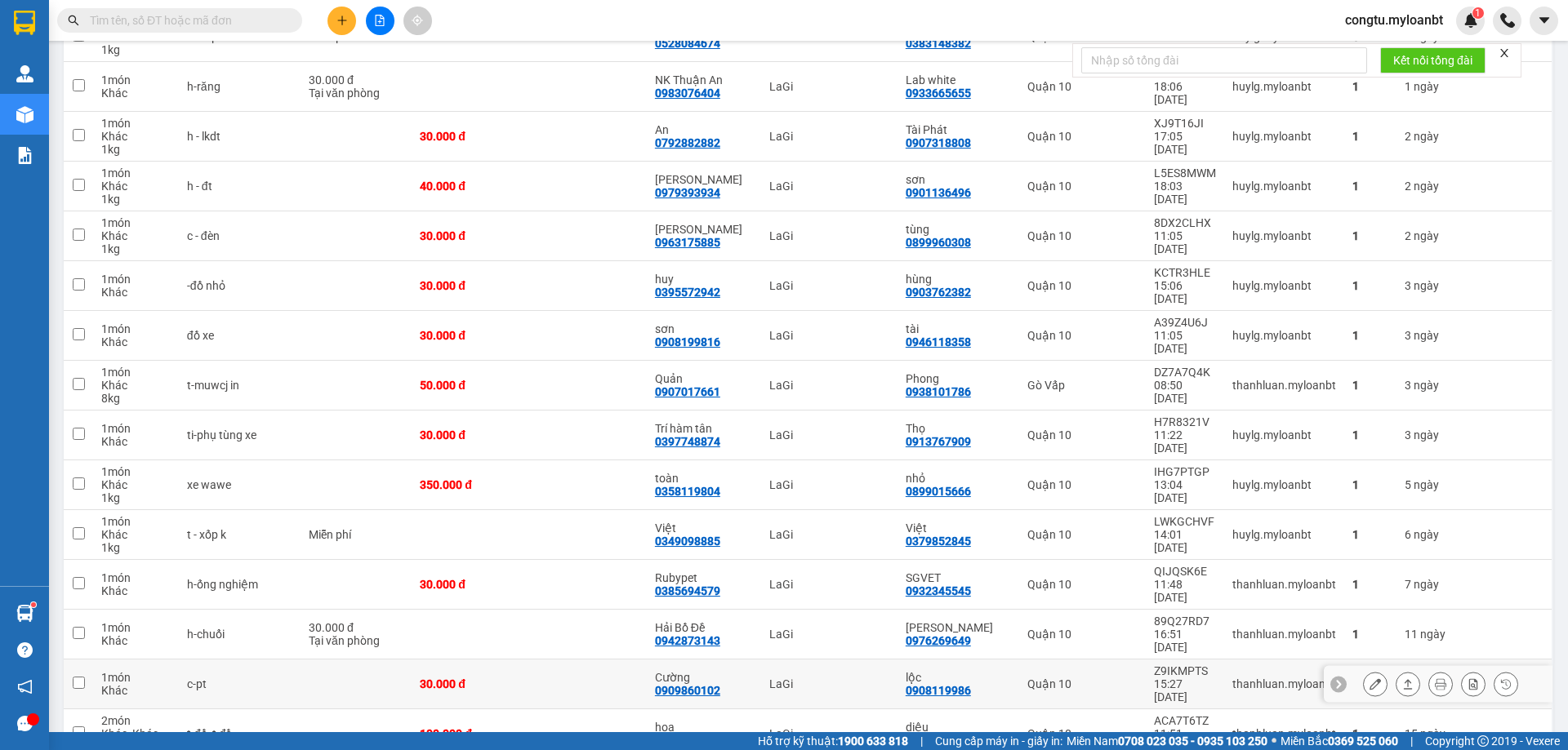
click at [1250, 678] on div "thanhluan.myloanbt" at bounding box center [1284, 685] width 104 height 13
checkbox input "true"
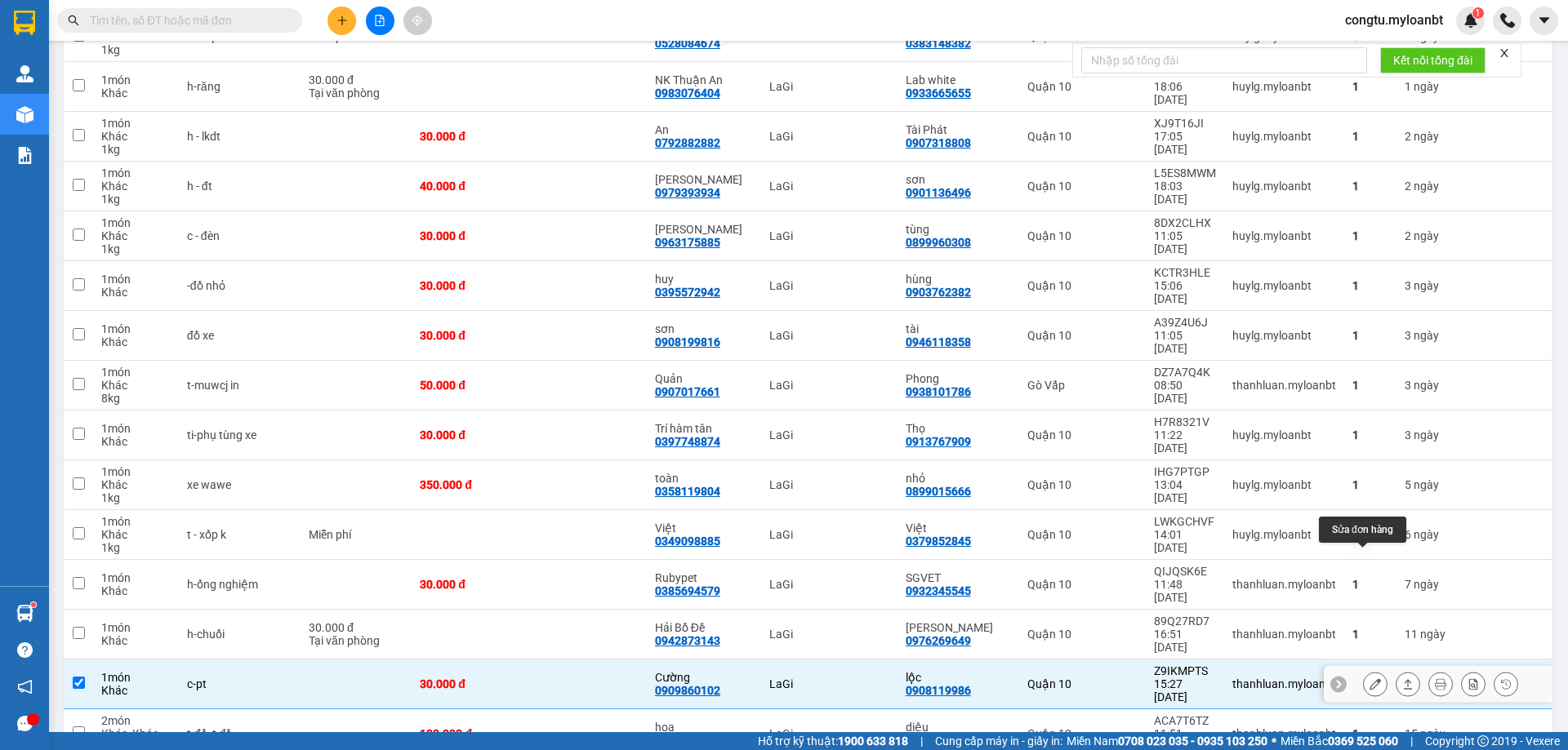
click at [1369, 678] on icon at bounding box center [1375, 684] width 12 height 12
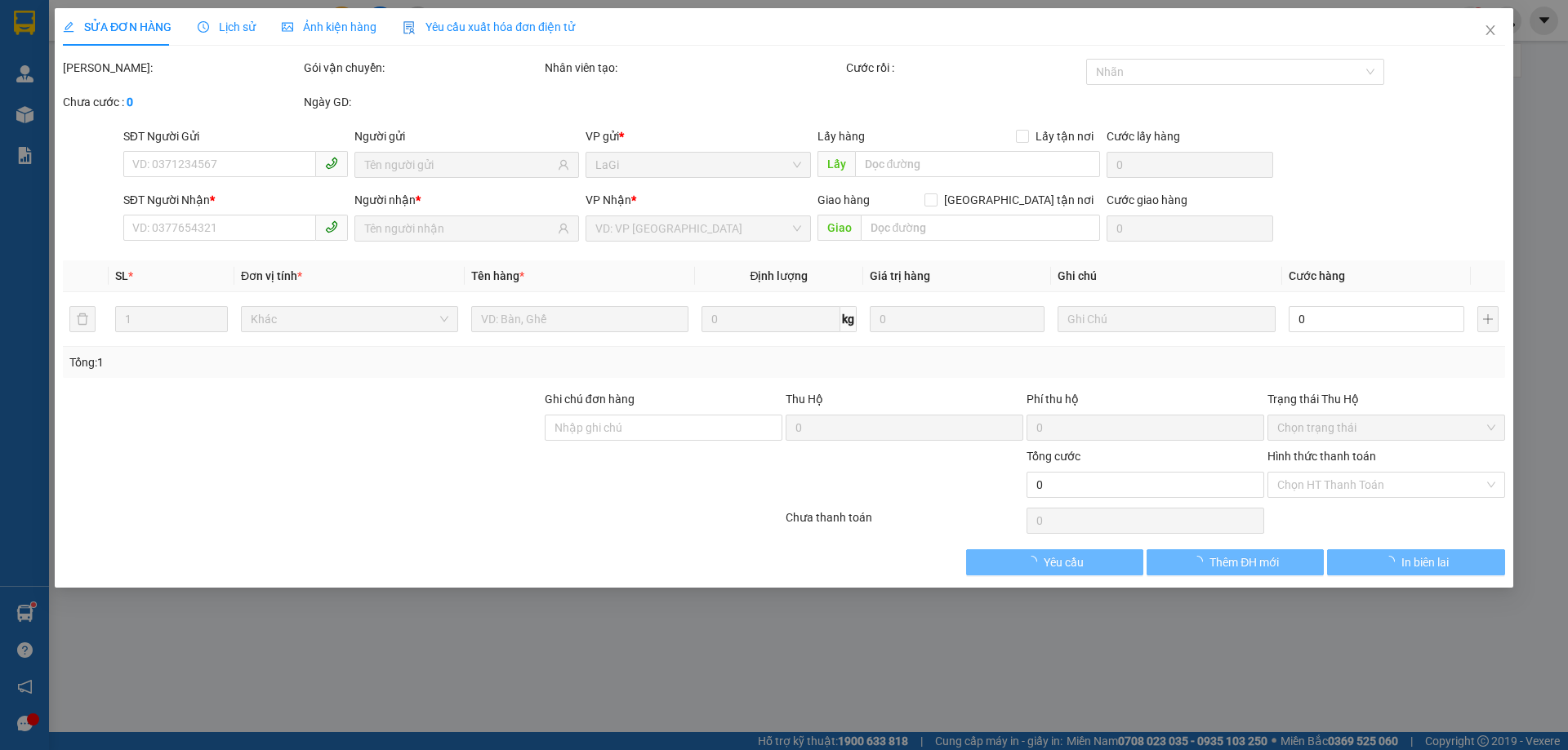
type input "0908119986"
type input "lộc"
type input "0909860102"
type input "Cường"
type input "30.000"
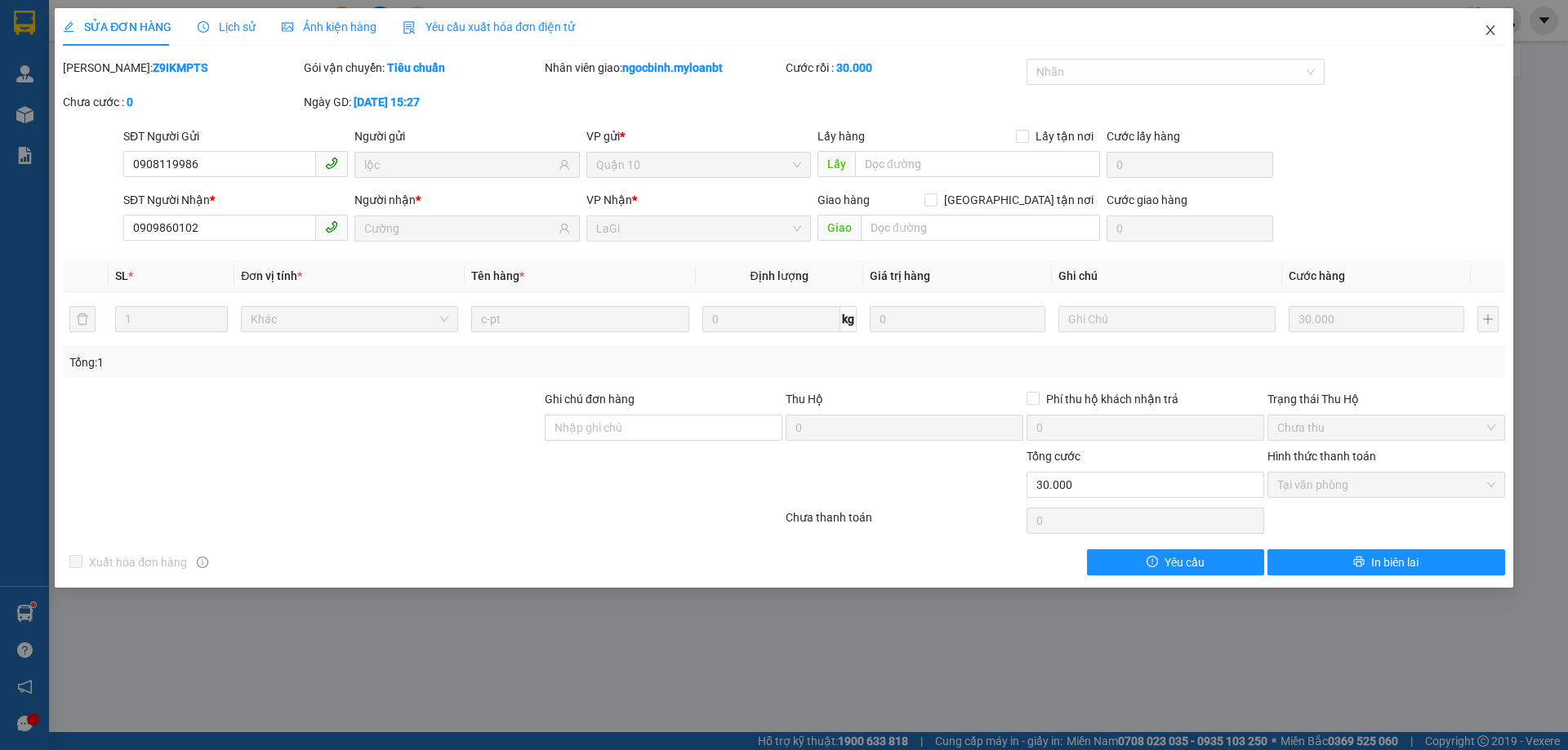
click at [1473, 41] on span "Close" at bounding box center [1490, 32] width 46 height 46
click at [1486, 25] on div "congtu.myloanbt 1" at bounding box center [1449, 21] width 236 height 29
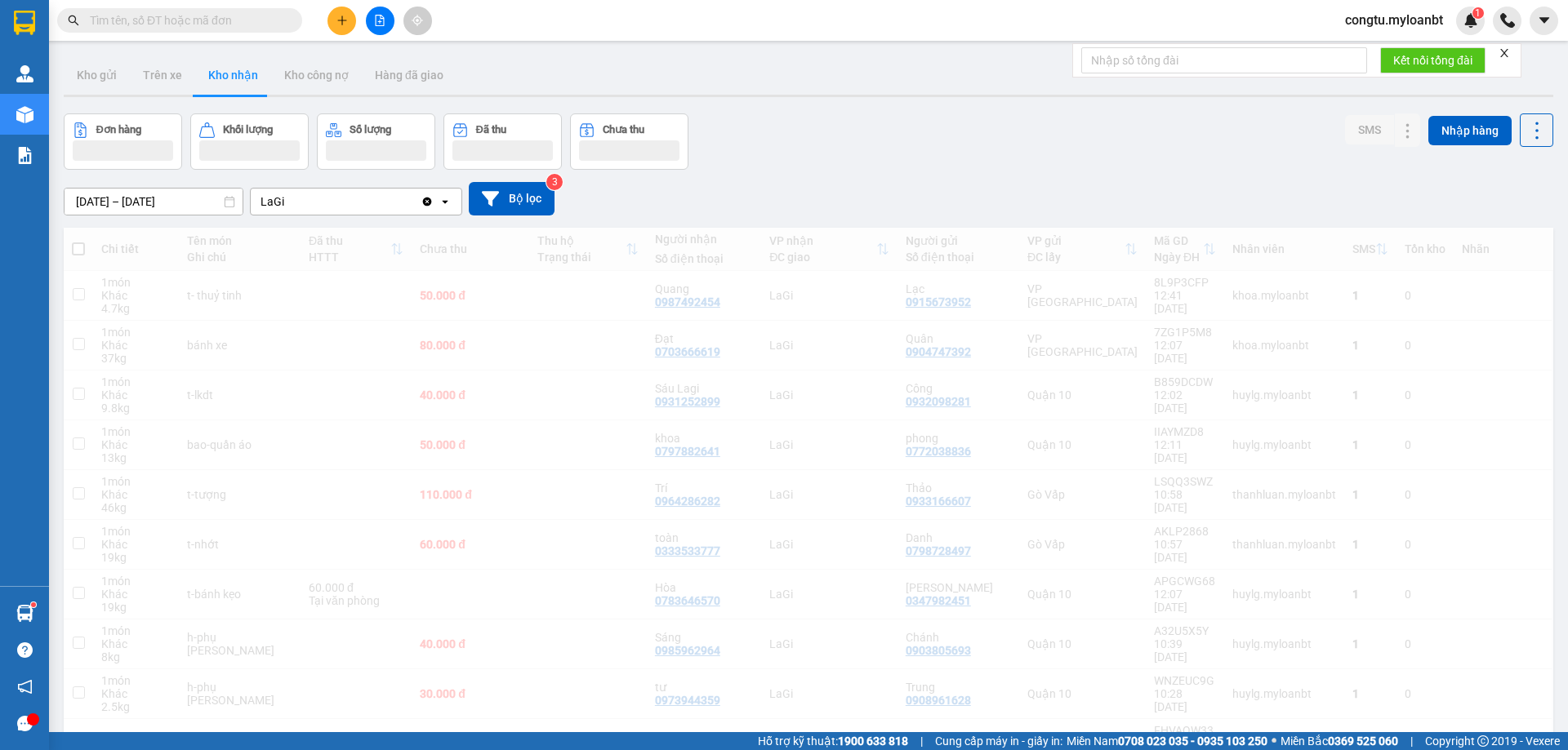
click at [1024, 96] on div at bounding box center [807, 96] width 1489 height 3
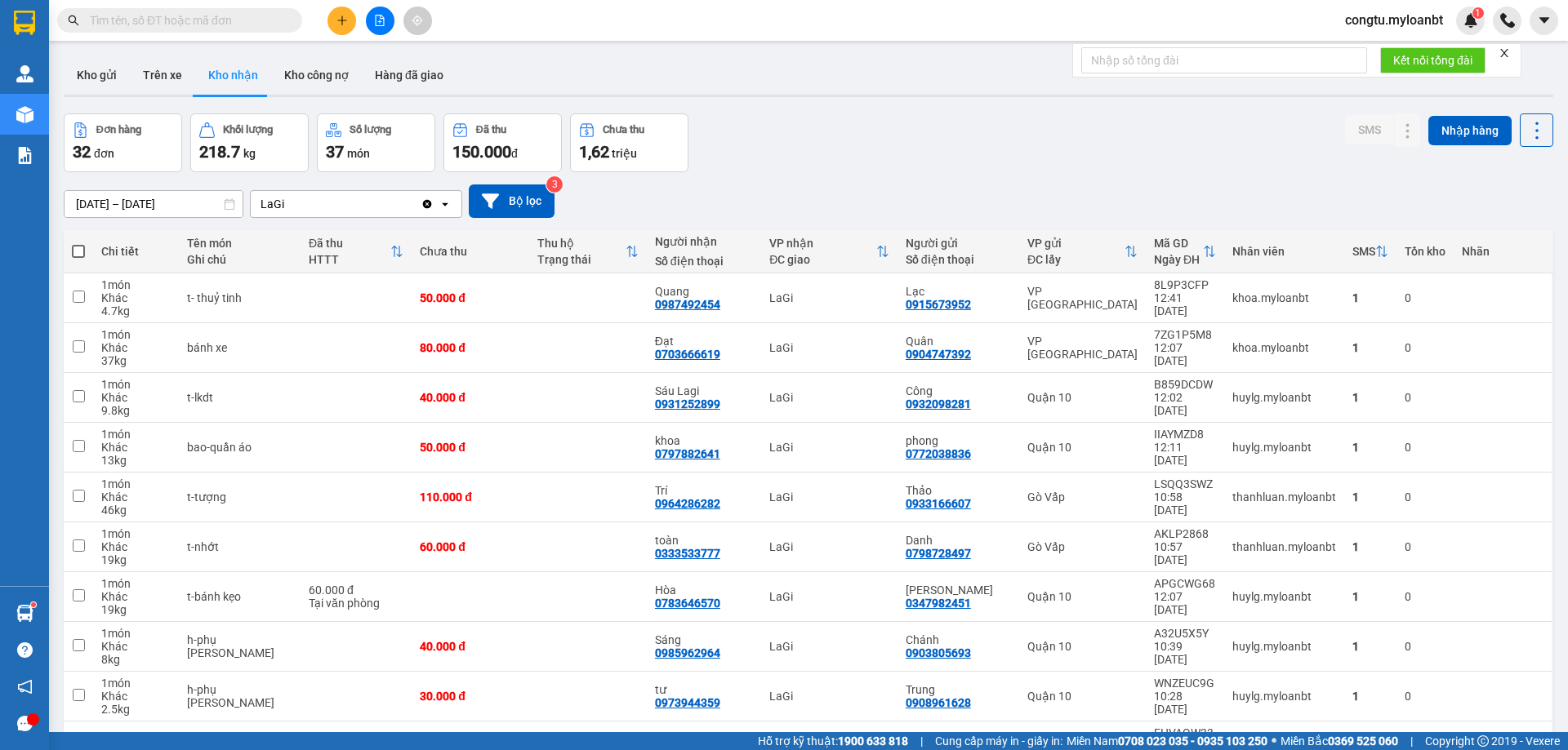
click at [903, 69] on div "Kho gửi Trên xe Kho nhận Kho công nợ Hàng đã giao" at bounding box center [807, 77] width 1489 height 43
click at [781, 96] on div at bounding box center [807, 96] width 1489 height 3
click at [926, 211] on div "[DATE] – [DATE] Press the down arrow key to interact with the calendar and sele…" at bounding box center [807, 200] width 1489 height 34
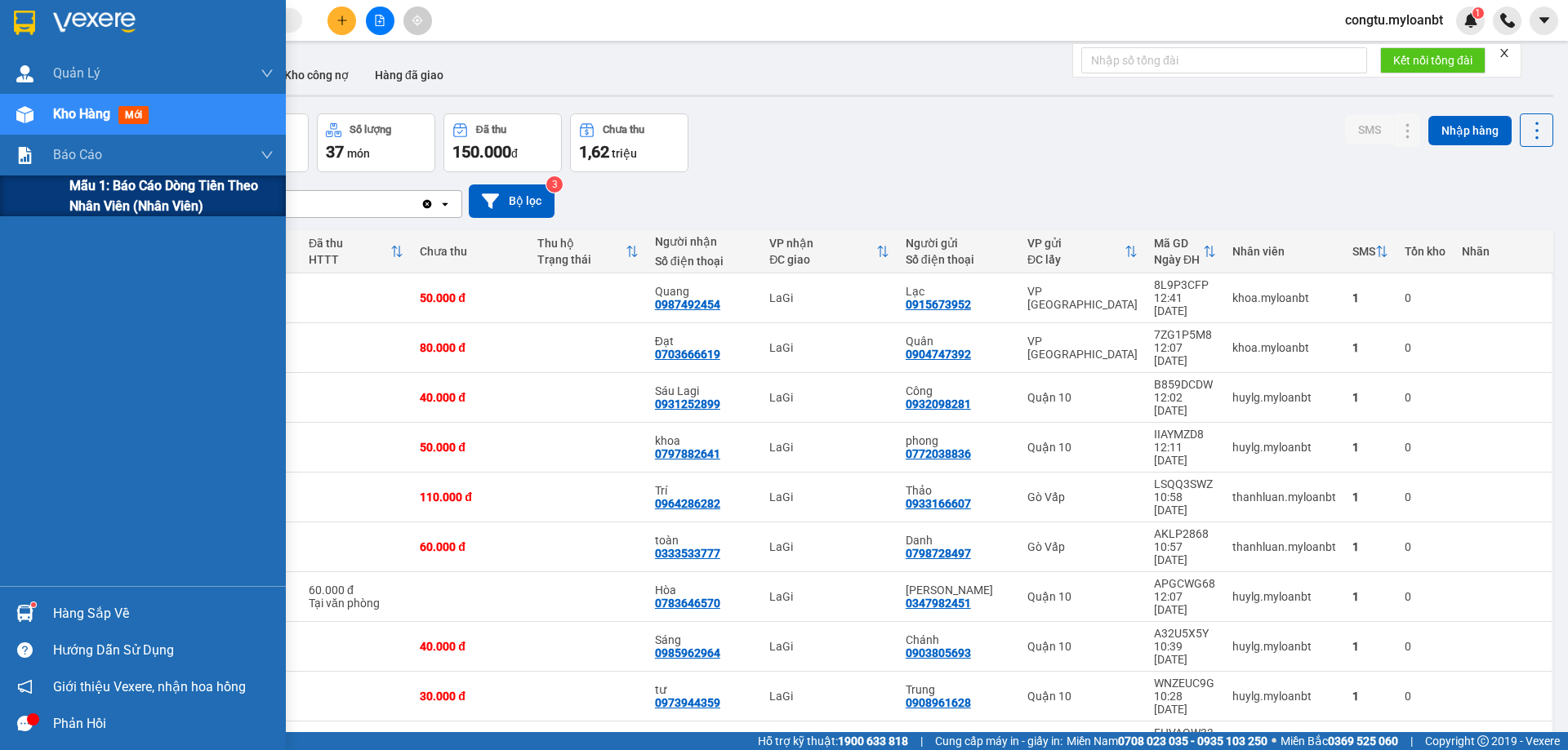
click at [138, 200] on span "Mẫu 1: Báo cáo dòng tiền theo nhân viên (Nhân viên)" at bounding box center [171, 196] width 204 height 41
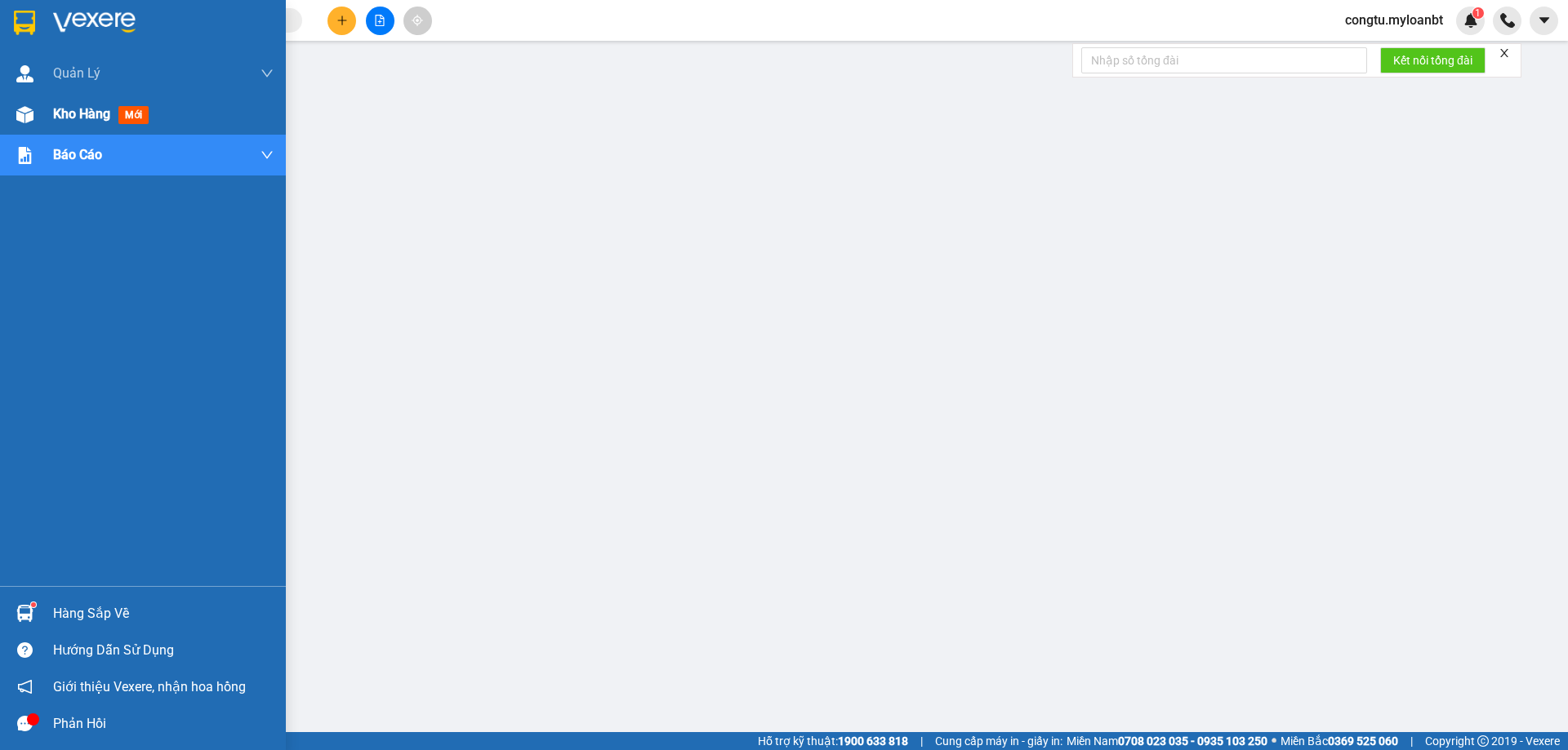
click at [102, 112] on span "Kho hàng" at bounding box center [82, 114] width 58 height 15
click at [105, 112] on span "Kho hàng" at bounding box center [82, 114] width 58 height 15
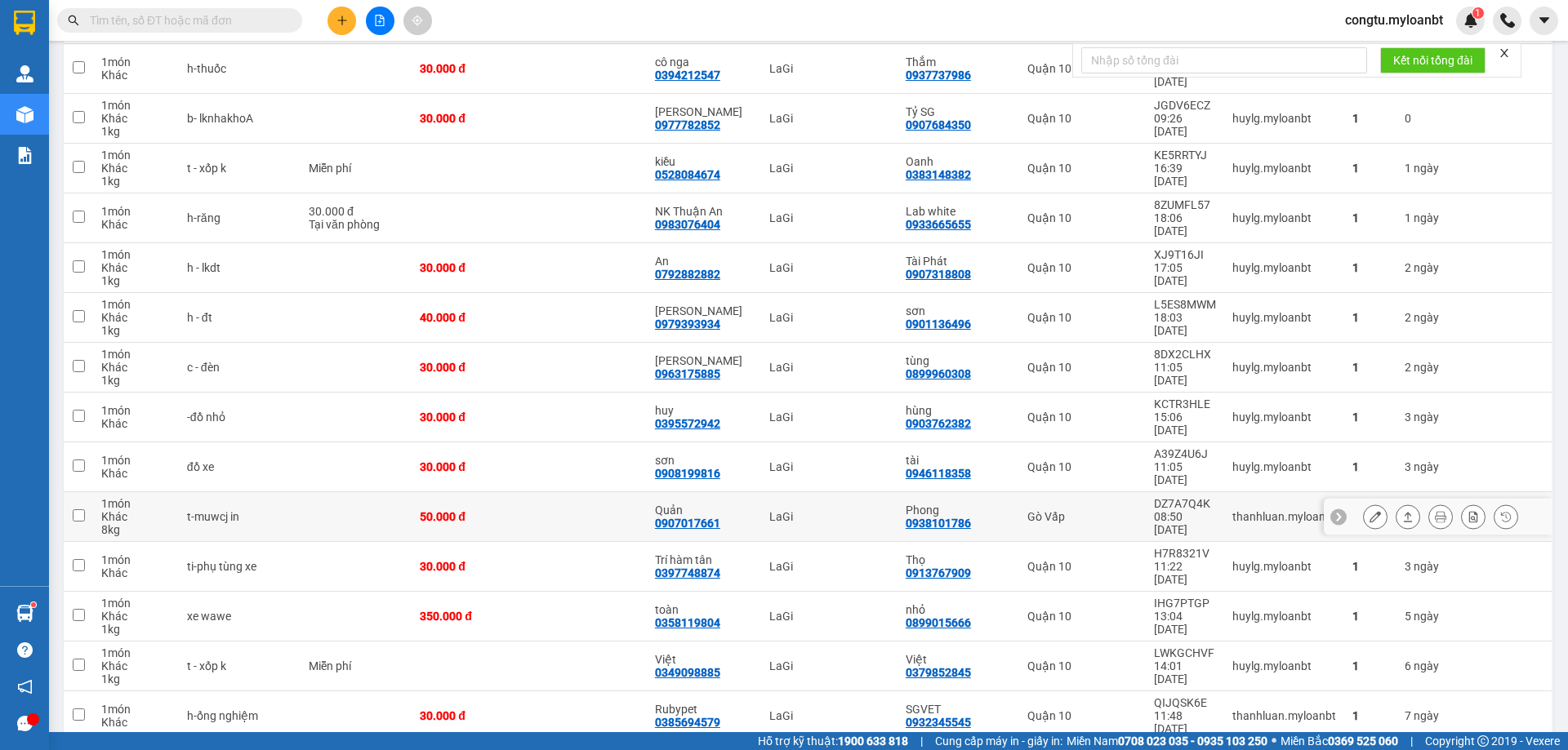
scroll to position [940, 0]
